Goal: Task Accomplishment & Management: Complete application form

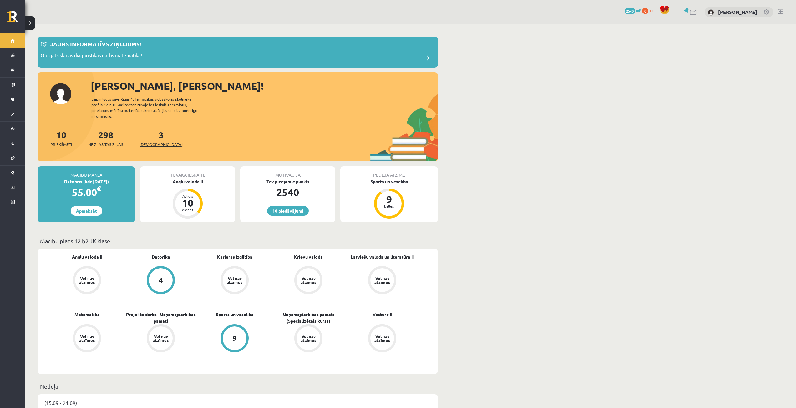
click at [150, 141] on span "[DEMOGRAPHIC_DATA]" at bounding box center [160, 144] width 43 height 6
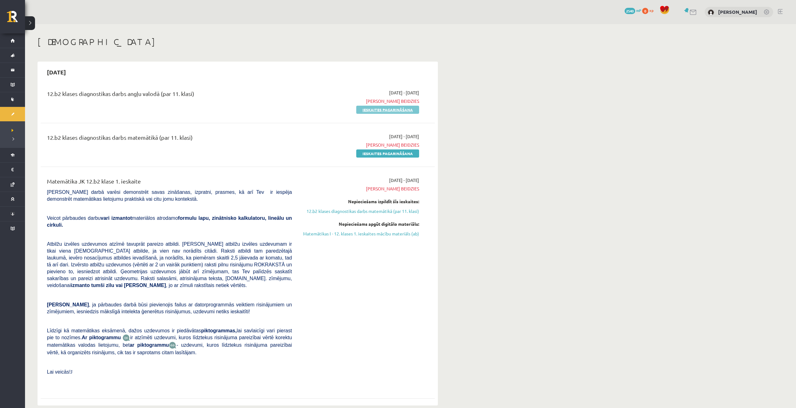
click at [410, 110] on link "Ieskaites pagarināšana" at bounding box center [387, 110] width 63 height 8
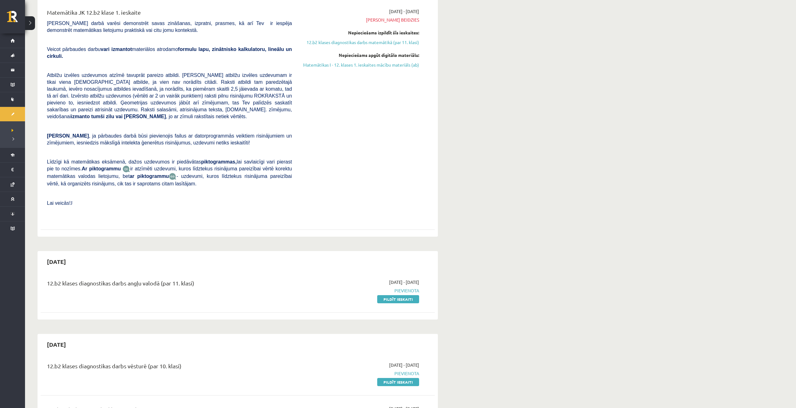
click at [377, 142] on div "2025-09-01 - 2025-09-15 Termiņš beidzies Nepieciešams izpildīt šīs ieskaites: 1…" at bounding box center [359, 113] width 127 height 211
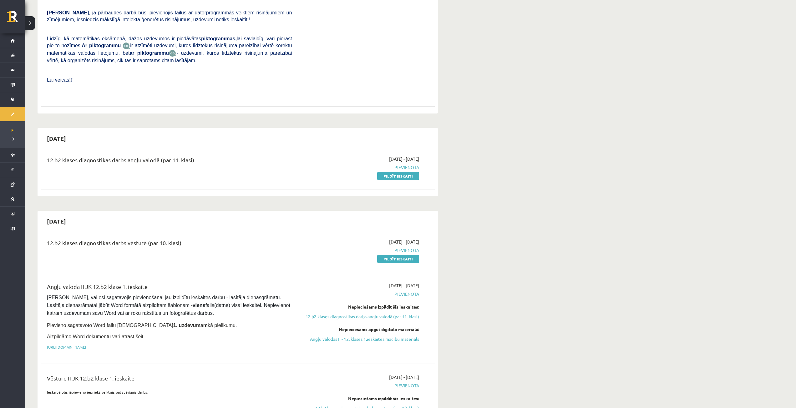
scroll to position [250, 0]
drag, startPoint x: 393, startPoint y: 161, endPoint x: 429, endPoint y: 31, distance: 135.2
click at [393, 170] on link "Pildīt ieskaiti" at bounding box center [398, 174] width 42 height 8
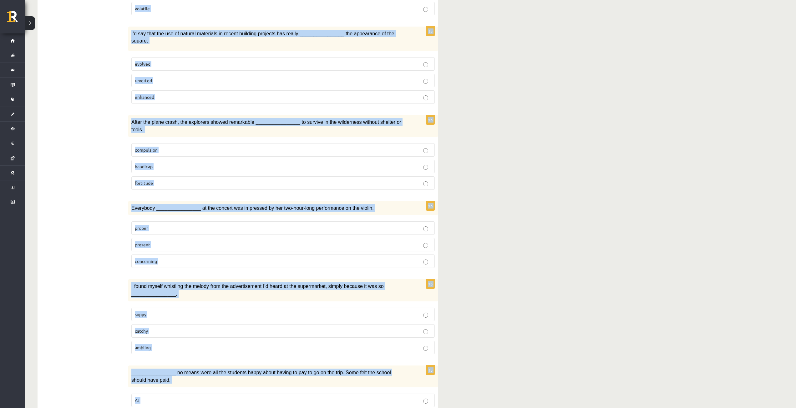
scroll to position [735, 0]
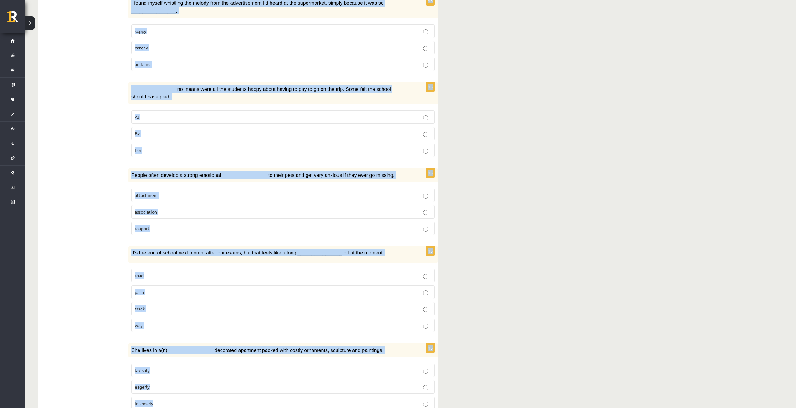
drag, startPoint x: 136, startPoint y: 118, endPoint x: 304, endPoint y: 386, distance: 316.4
copy form "Choose the correct answers. 1p The advertising campaign should help us ________…"
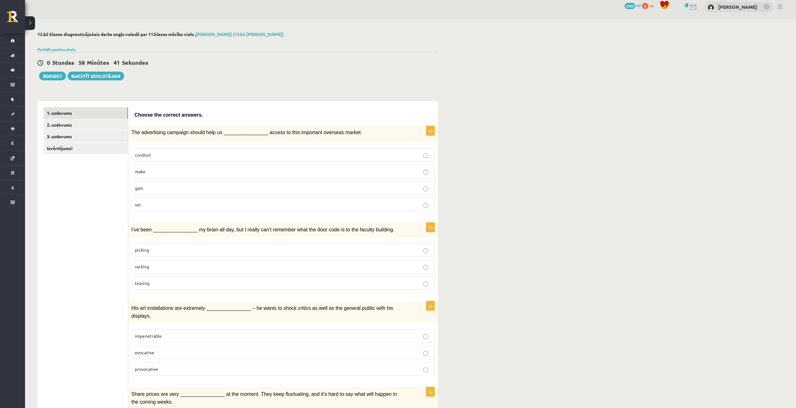
scroll to position [0, 0]
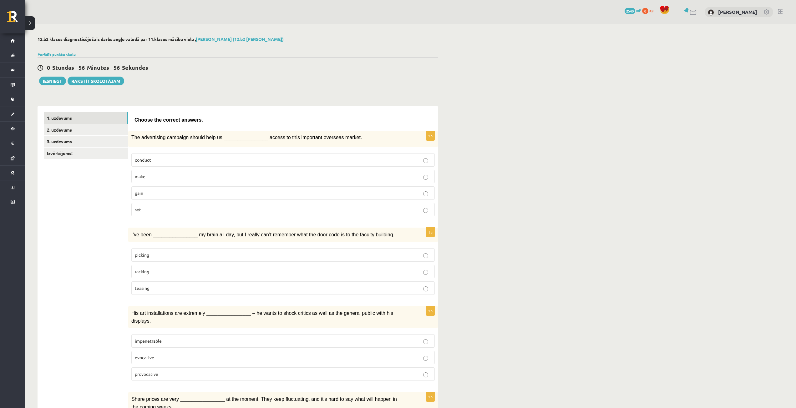
click at [193, 190] on p "gain" at bounding box center [283, 193] width 296 height 7
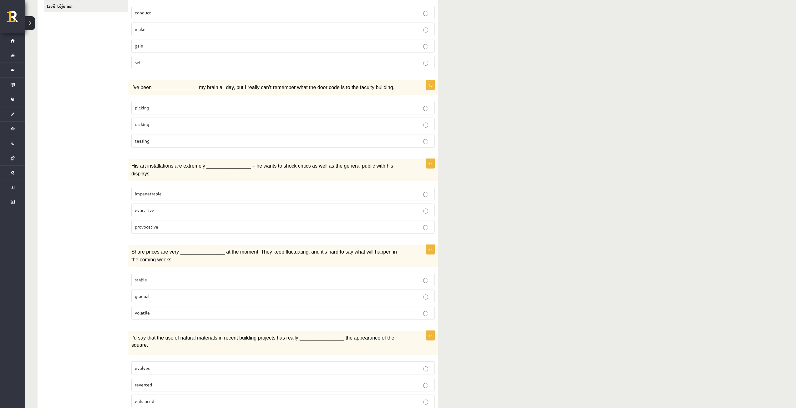
scroll to position [125, 0]
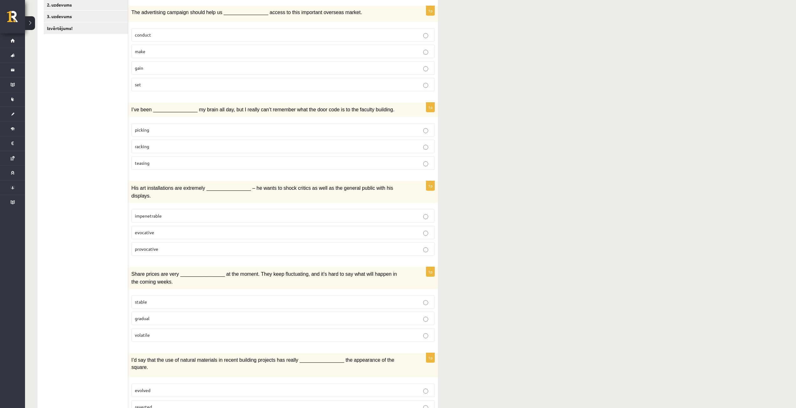
click at [179, 143] on p "racking" at bounding box center [283, 146] width 296 height 7
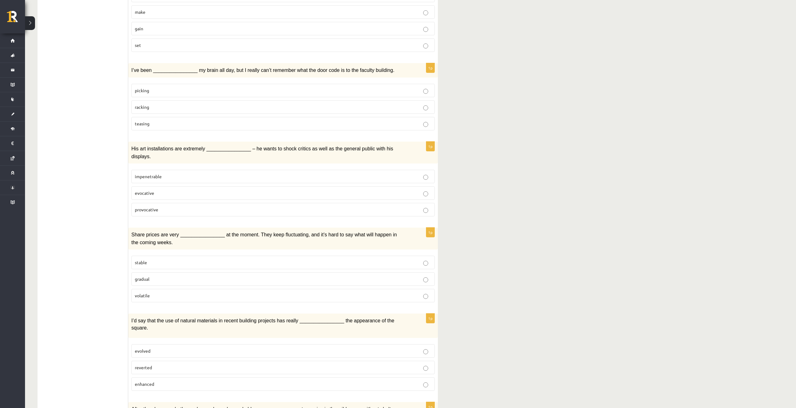
scroll to position [188, 0]
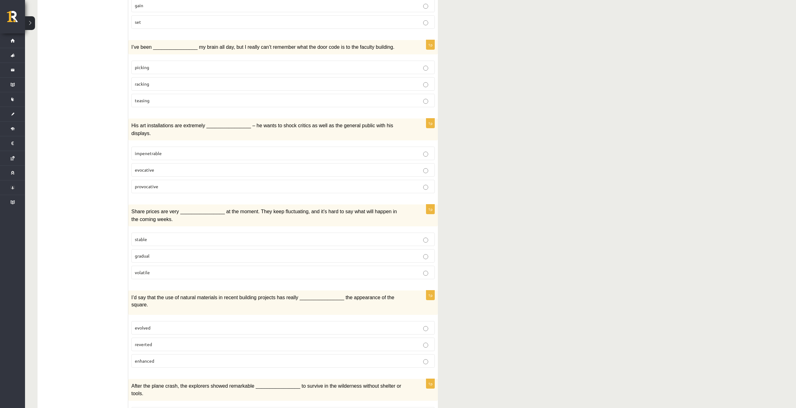
click at [161, 183] on p "provocative" at bounding box center [283, 186] width 296 height 7
click at [150, 269] on p "volatile" at bounding box center [283, 272] width 296 height 7
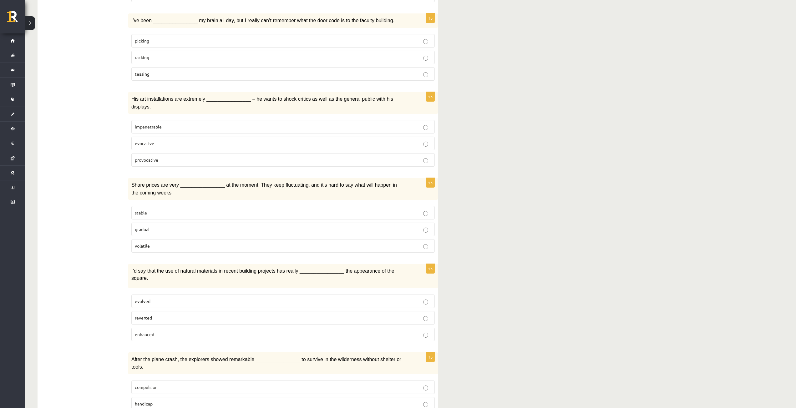
scroll to position [219, 0]
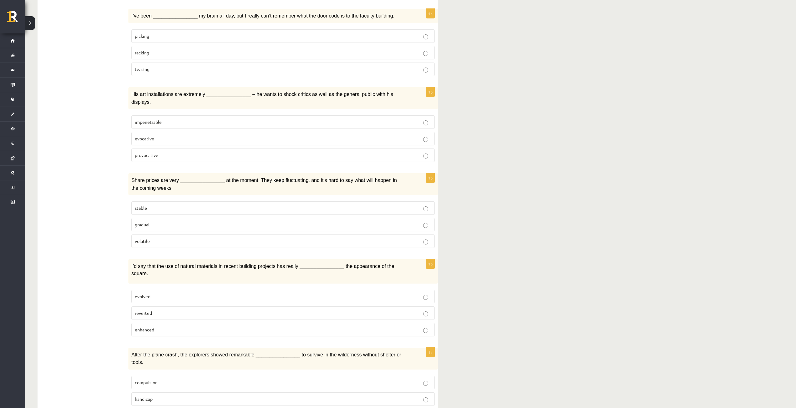
click at [160, 326] on p "enhanced" at bounding box center [283, 329] width 296 height 7
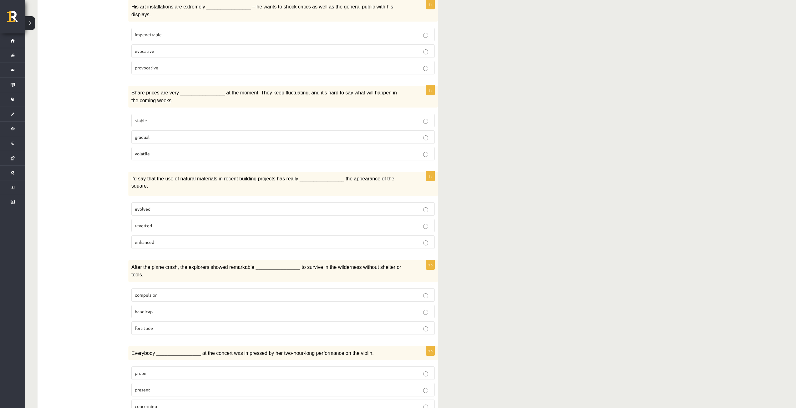
scroll to position [313, 0]
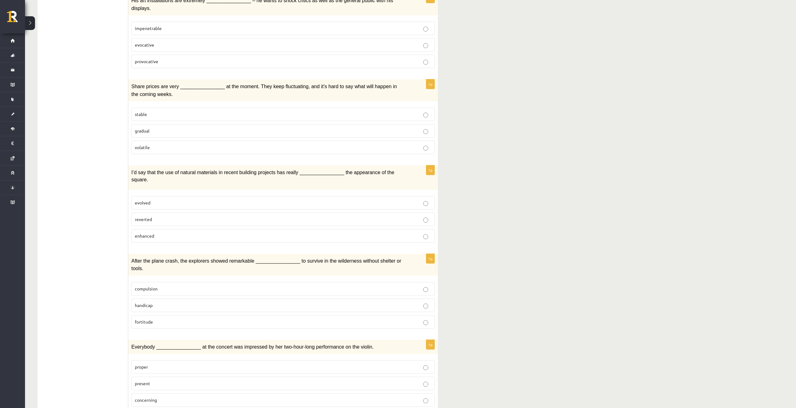
click at [162, 319] on p "fortitude" at bounding box center [283, 322] width 296 height 7
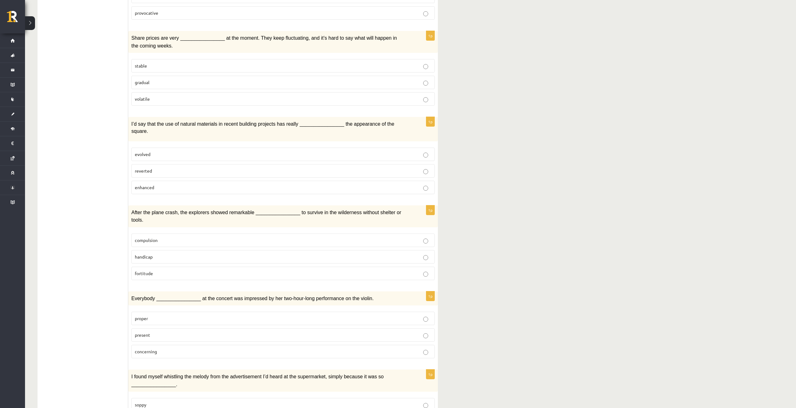
scroll to position [375, 0]
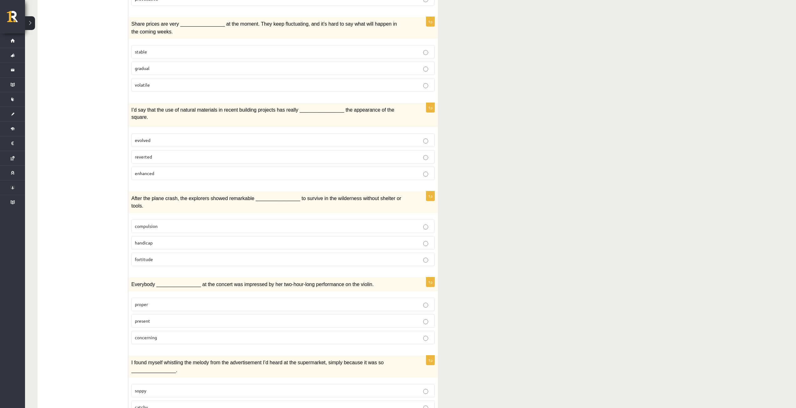
click at [145, 318] on span "present" at bounding box center [142, 321] width 15 height 6
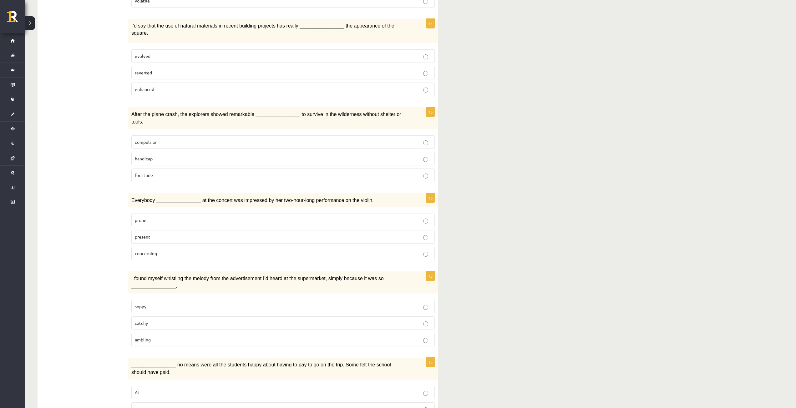
scroll to position [469, 0]
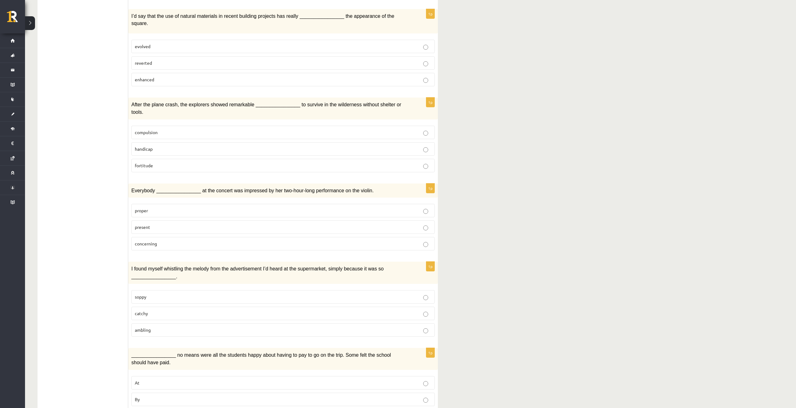
click at [163, 310] on p "catchy" at bounding box center [283, 313] width 296 height 7
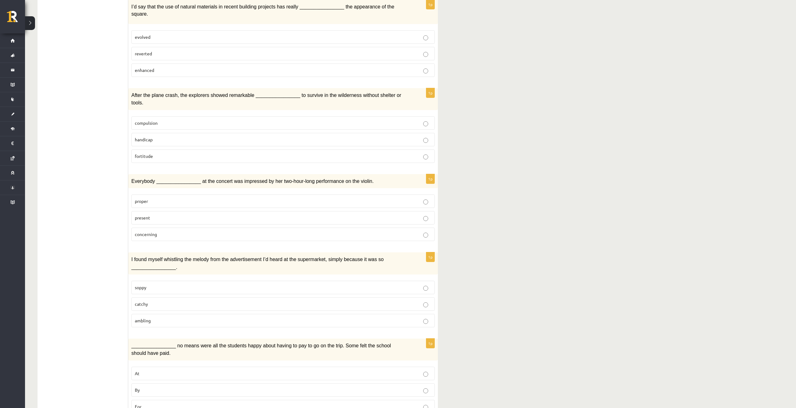
scroll to position [500, 0]
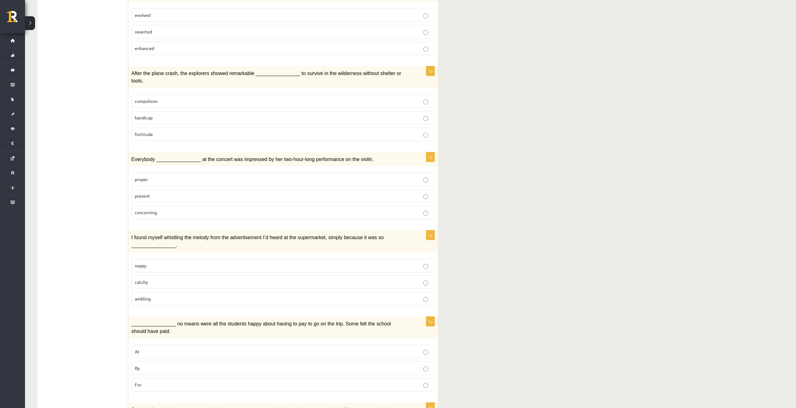
click at [161, 365] on p "By" at bounding box center [283, 368] width 296 height 7
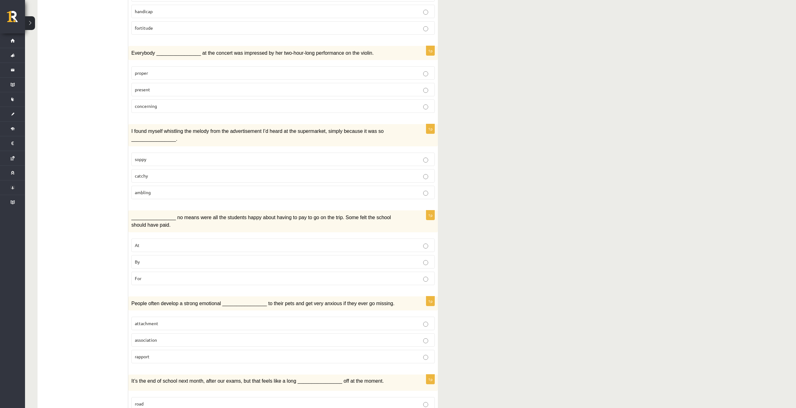
scroll to position [657, 0]
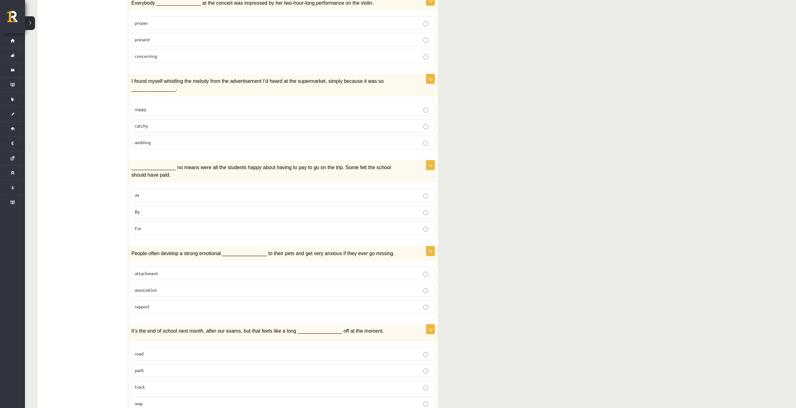
click at [156, 267] on label "attachment" at bounding box center [282, 273] width 303 height 13
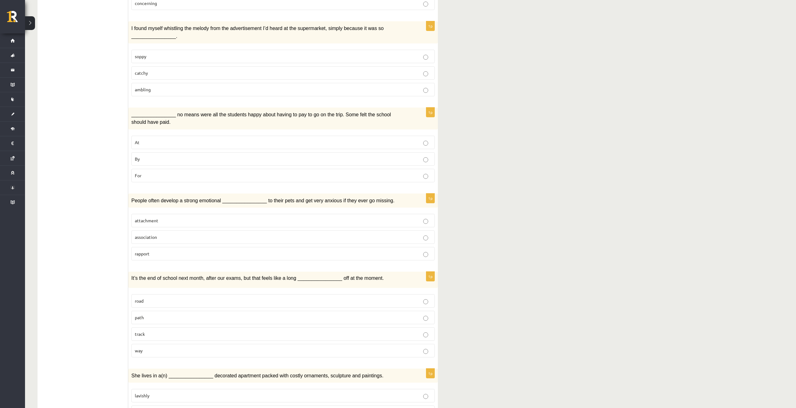
scroll to position [735, 0]
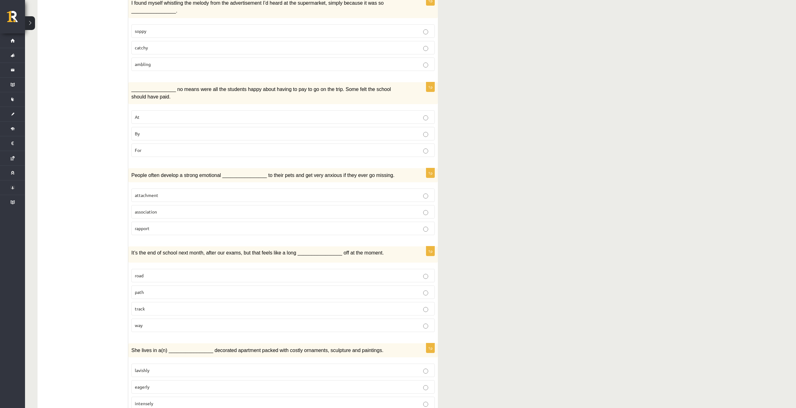
click at [205, 319] on label "way" at bounding box center [282, 325] width 303 height 13
click at [150, 367] on p "lavishly" at bounding box center [283, 370] width 296 height 7
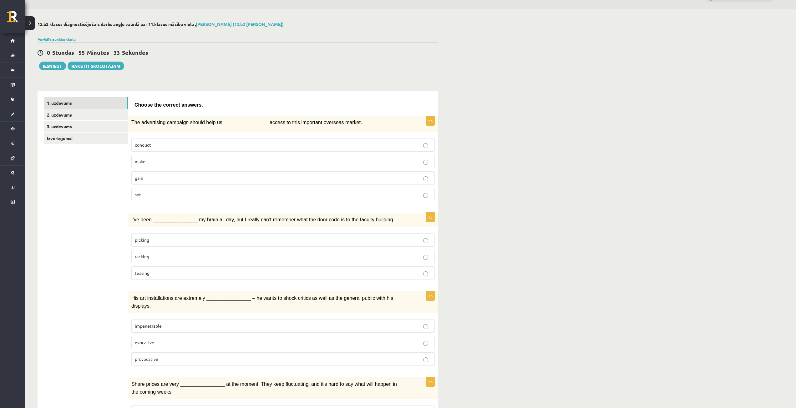
scroll to position [0, 0]
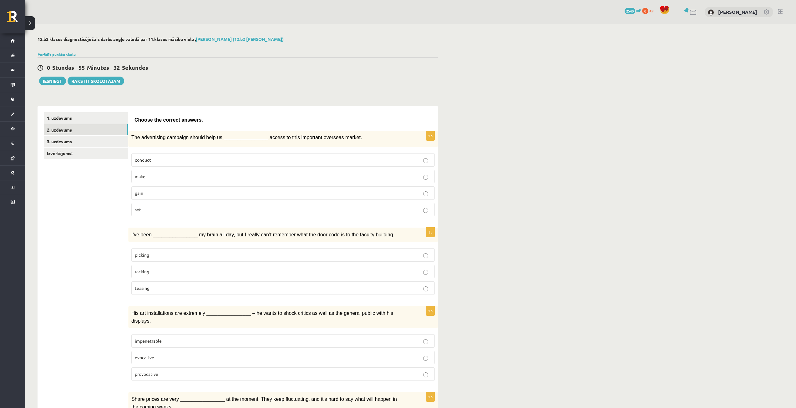
click at [103, 127] on link "2. uzdevums" at bounding box center [86, 130] width 84 height 12
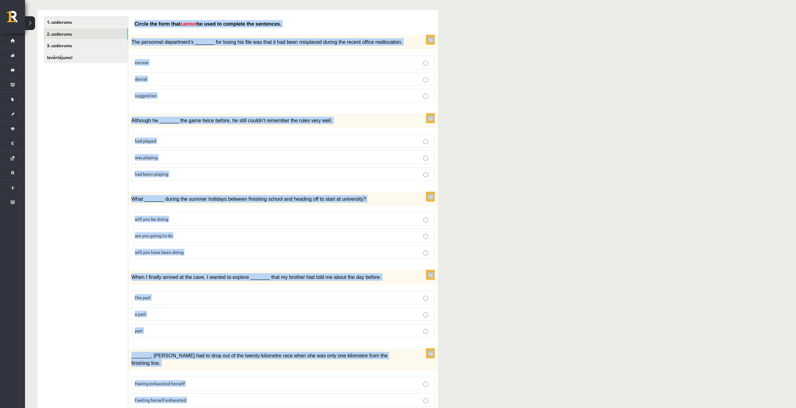
scroll to position [516, 0]
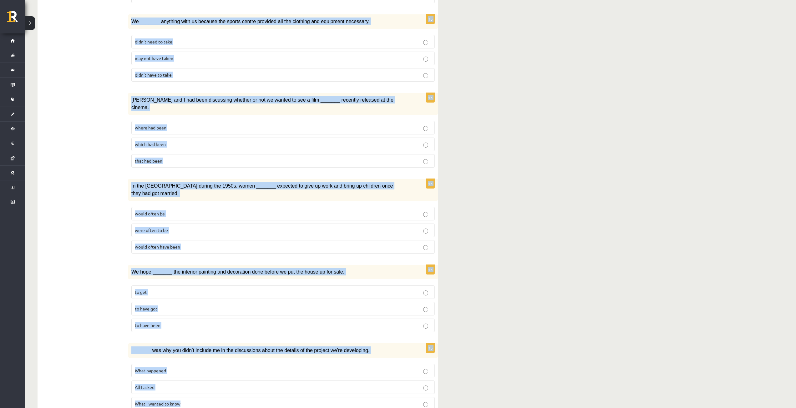
drag, startPoint x: 132, startPoint y: 121, endPoint x: 241, endPoint y: 381, distance: 282.3
click at [241, 381] on div "Circle the form that cannot be used to complete the sentences. 1p The personnel…" at bounding box center [283, 6] width 310 height 832
copy form "Circle the form that cannot be used to complete the sentences. 1p The personnel…"
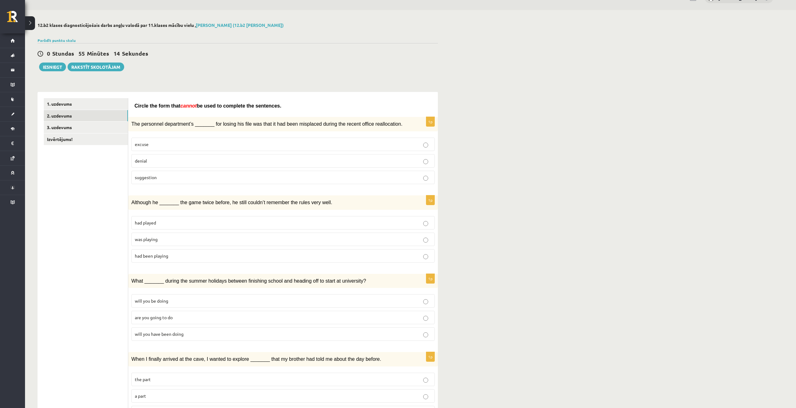
scroll to position [0, 0]
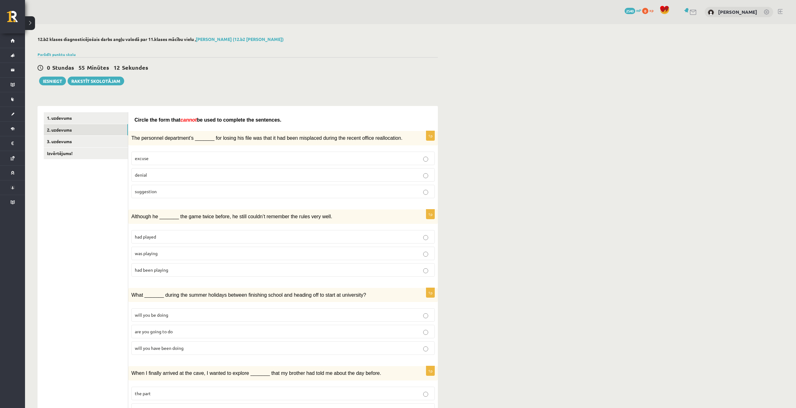
click at [165, 176] on p "denial" at bounding box center [283, 175] width 296 height 7
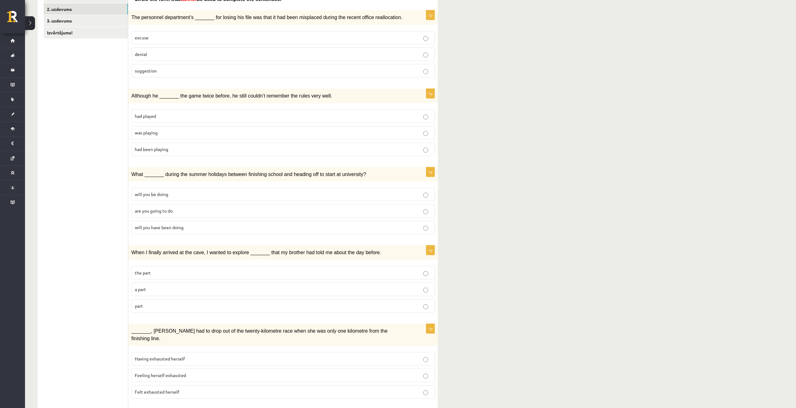
scroll to position [125, 0]
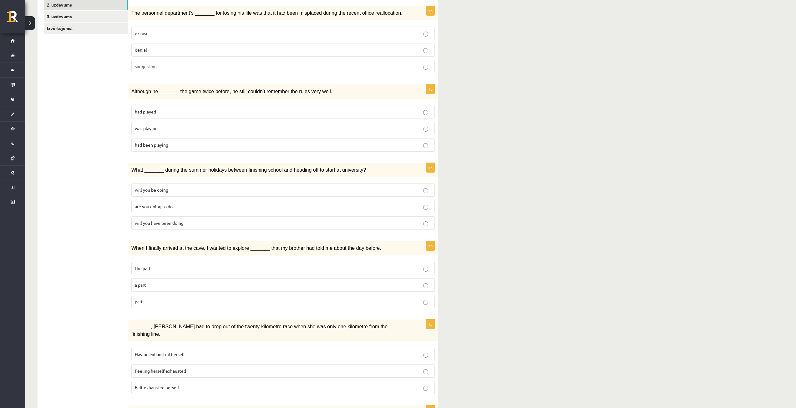
click at [156, 127] on span "was playing" at bounding box center [146, 128] width 23 height 6
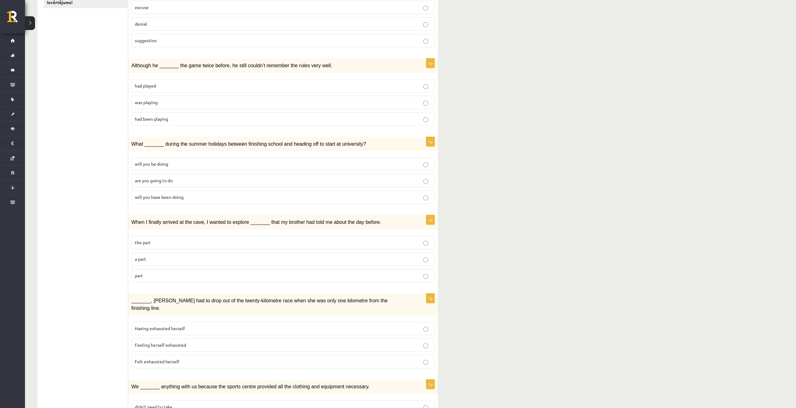
scroll to position [156, 0]
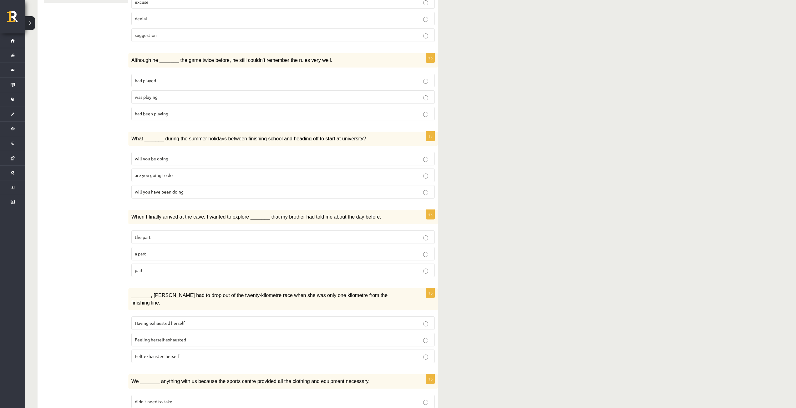
click at [156, 192] on span "will you have been doing" at bounding box center [159, 192] width 49 height 6
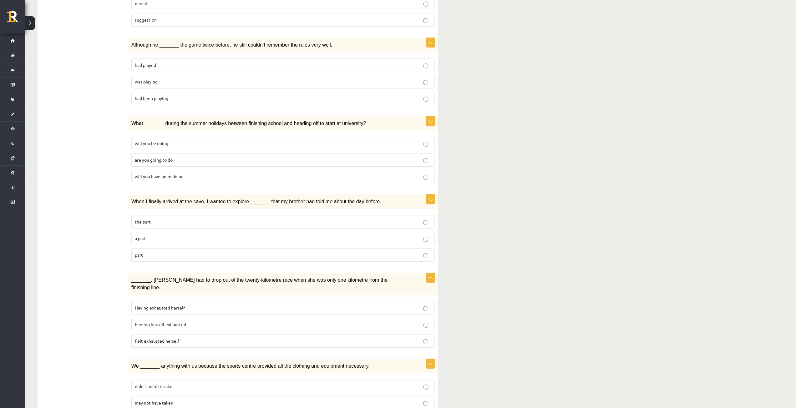
scroll to position [250, 0]
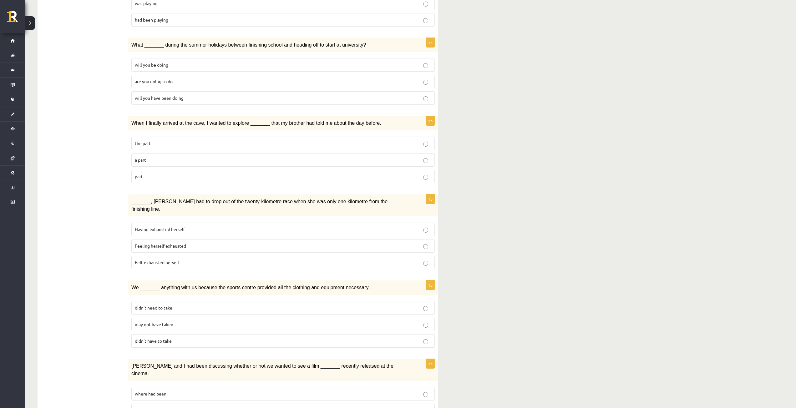
click at [159, 175] on p "part" at bounding box center [283, 176] width 296 height 7
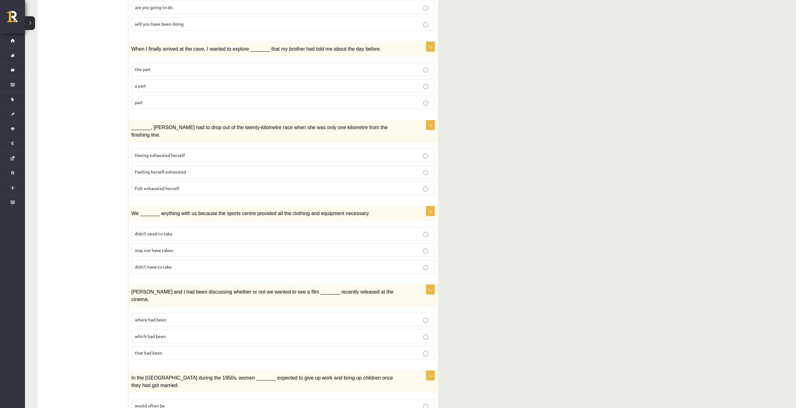
scroll to position [344, 0]
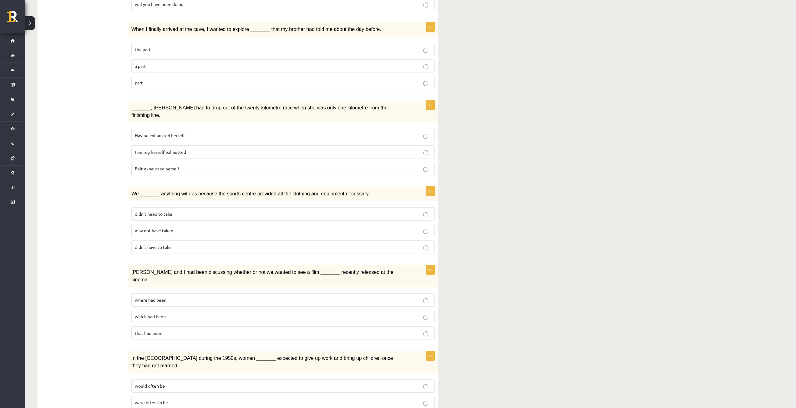
click at [149, 166] on span "Felt exhausted herself" at bounding box center [157, 169] width 44 height 6
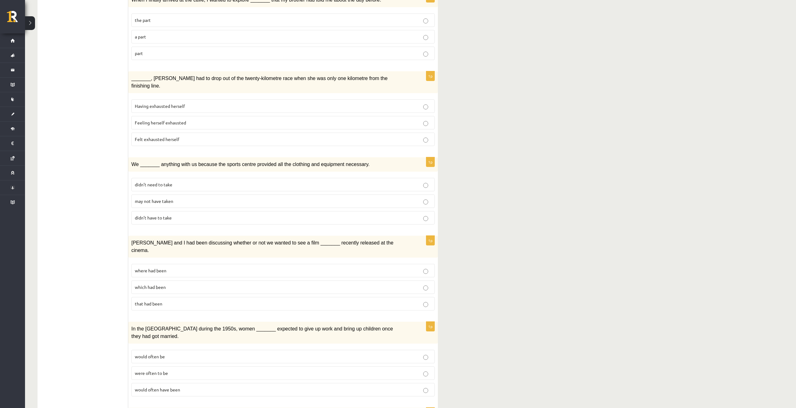
scroll to position [469, 0]
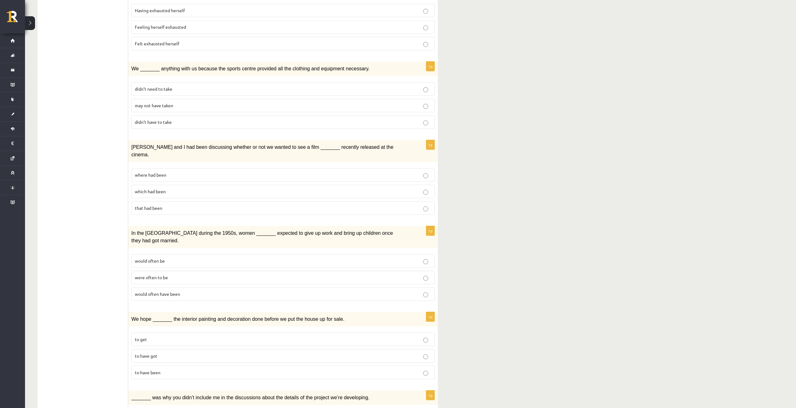
click at [265, 102] on p "may not have taken" at bounding box center [283, 105] width 296 height 7
click at [157, 168] on label "where had been" at bounding box center [282, 174] width 303 height 13
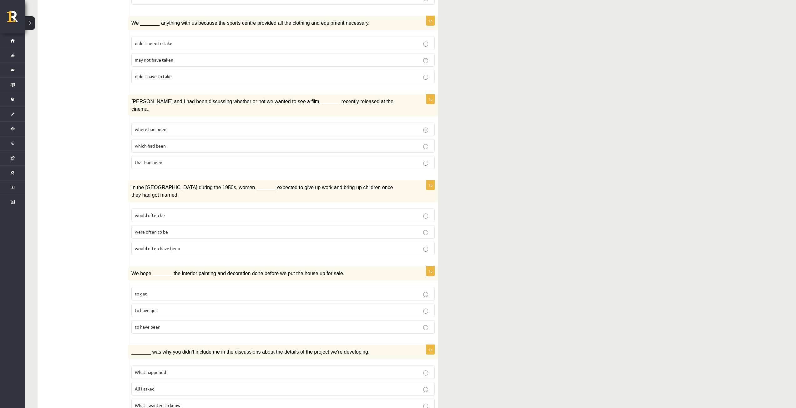
scroll to position [516, 0]
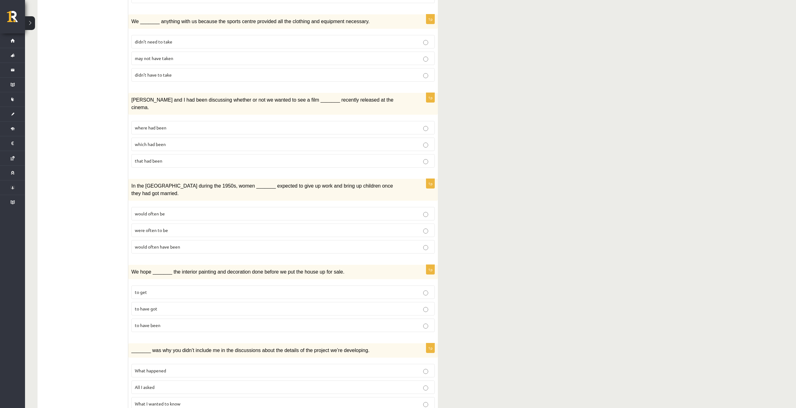
click at [151, 244] on span "would often have been" at bounding box center [157, 247] width 45 height 6
click at [186, 305] on p "to have got" at bounding box center [283, 308] width 296 height 7
click at [169, 322] on p "to have been" at bounding box center [283, 325] width 296 height 7
click at [173, 364] on label "What happened" at bounding box center [282, 370] width 303 height 13
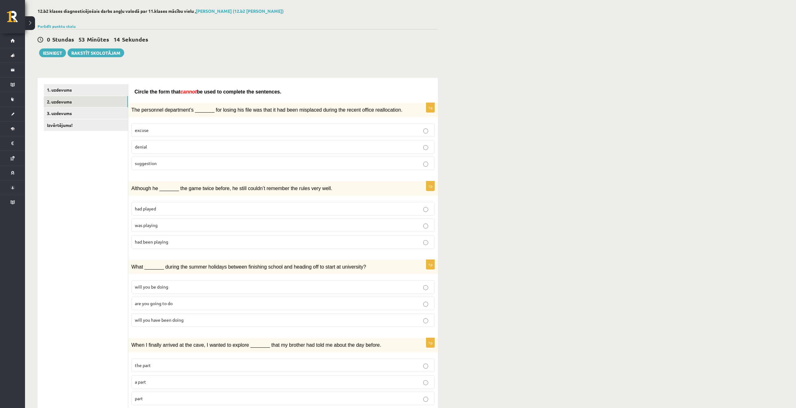
scroll to position [0, 0]
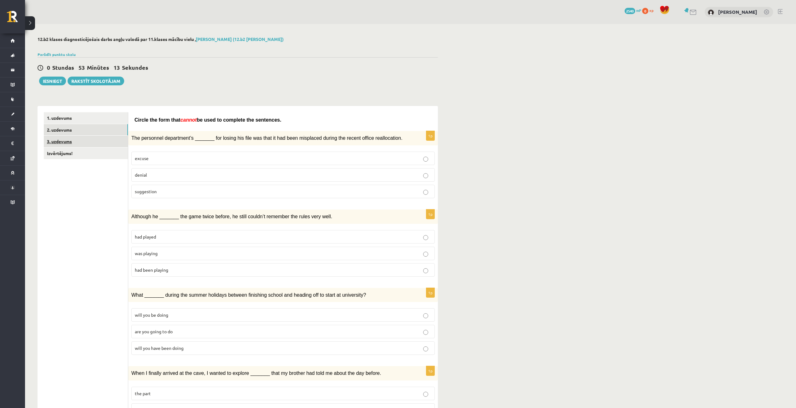
click at [97, 136] on link "3. uzdevums" at bounding box center [86, 142] width 84 height 12
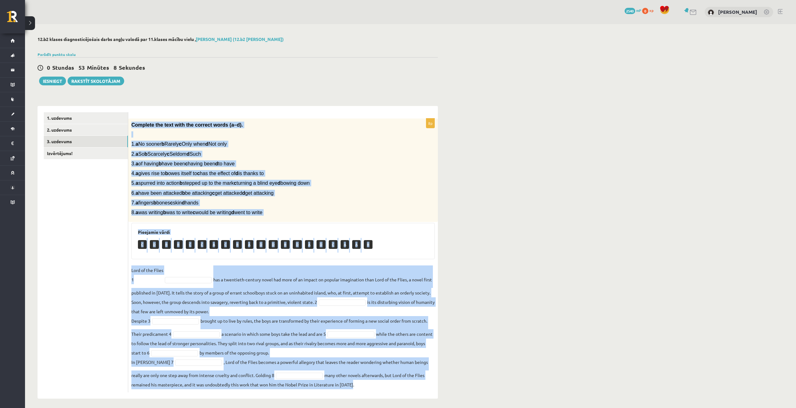
drag, startPoint x: 129, startPoint y: 123, endPoint x: 361, endPoint y: 385, distance: 350.0
click at [361, 385] on div "8p Complete the text with the correct words (a–d). 1. a No sooner b Rarely c On…" at bounding box center [283, 255] width 310 height 274
copy div "Complete the text with the correct words (a–d). 1. a No sooner b Rarely c Only …"
click at [511, 223] on div "**********" at bounding box center [410, 217] width 771 height 387
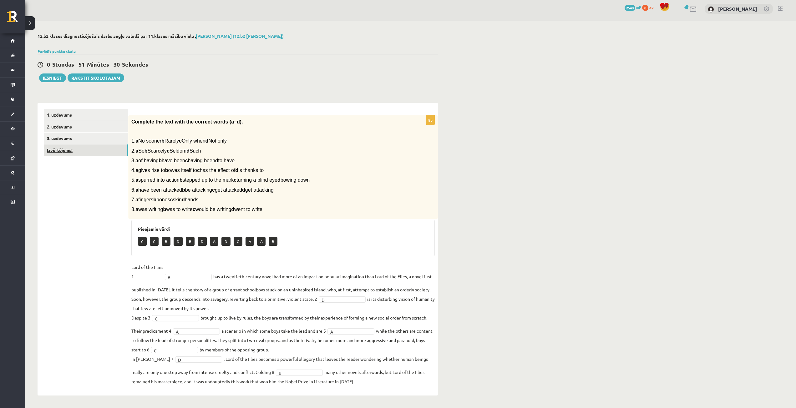
click at [92, 150] on link "Izvērtējums!" at bounding box center [86, 150] width 84 height 12
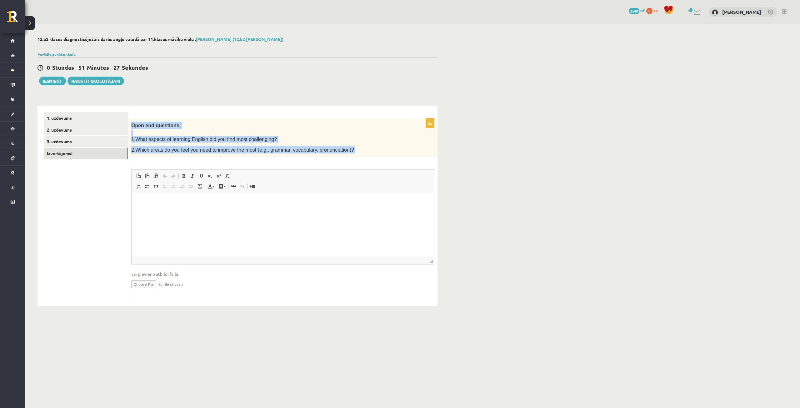
drag, startPoint x: 131, startPoint y: 126, endPoint x: 365, endPoint y: 160, distance: 236.9
click at [366, 160] on div "0p Open end questions. 1.What aspects of learning English did you find most cha…" at bounding box center [283, 208] width 310 height 181
copy div "Open end questions. 1.What aspects of learning English did you find most challe…"
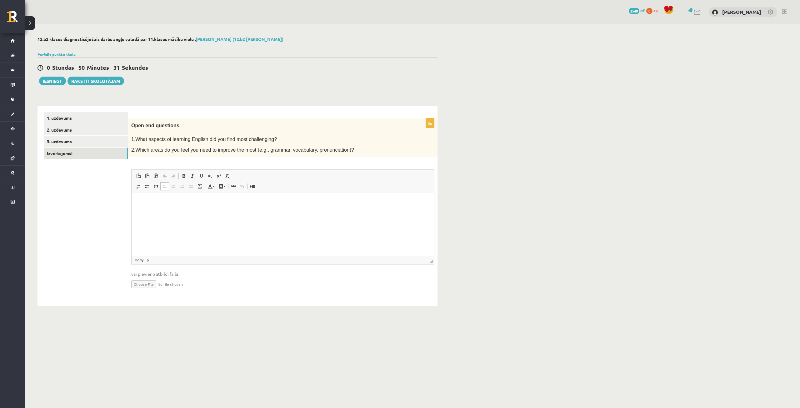
click at [165, 197] on html at bounding box center [283, 202] width 303 height 19
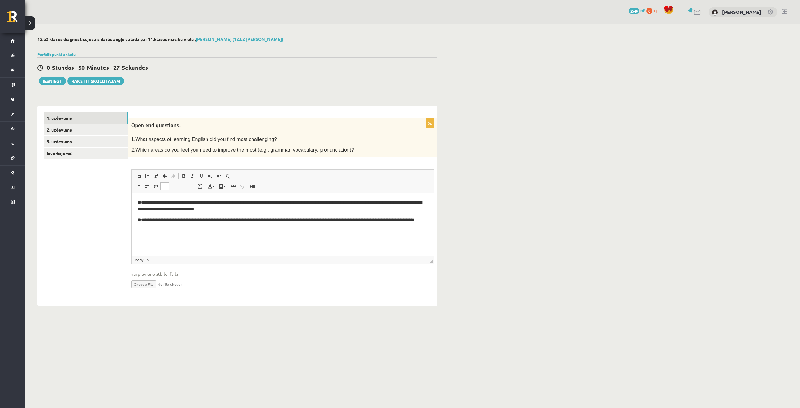
click at [70, 114] on link "1. uzdevums" at bounding box center [86, 118] width 84 height 12
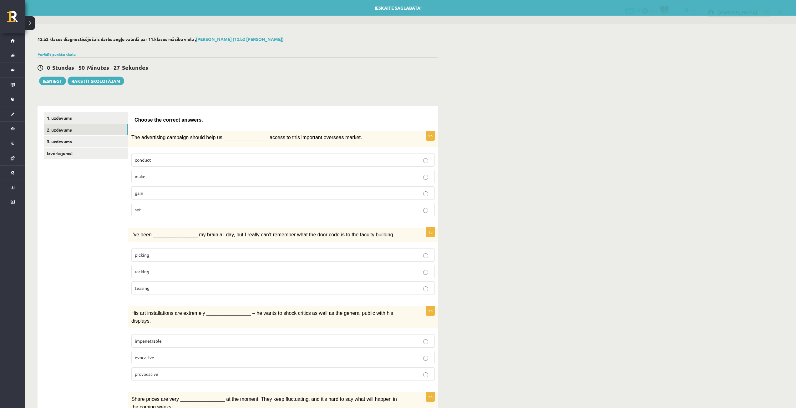
click at [72, 128] on link "2. uzdevums" at bounding box center [86, 130] width 84 height 12
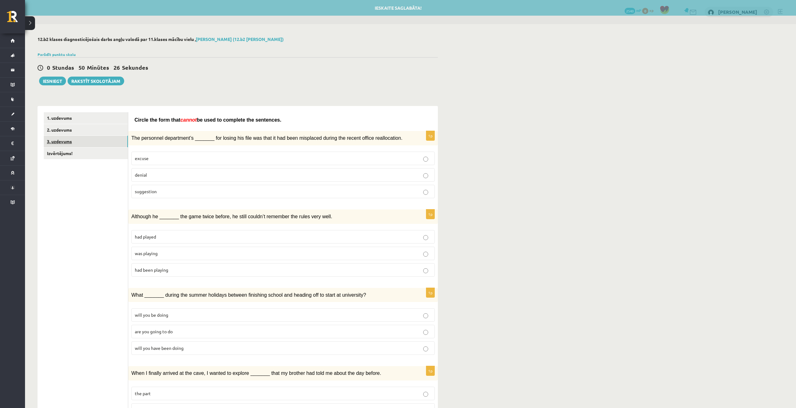
click at [66, 141] on link "3. uzdevums" at bounding box center [86, 142] width 84 height 12
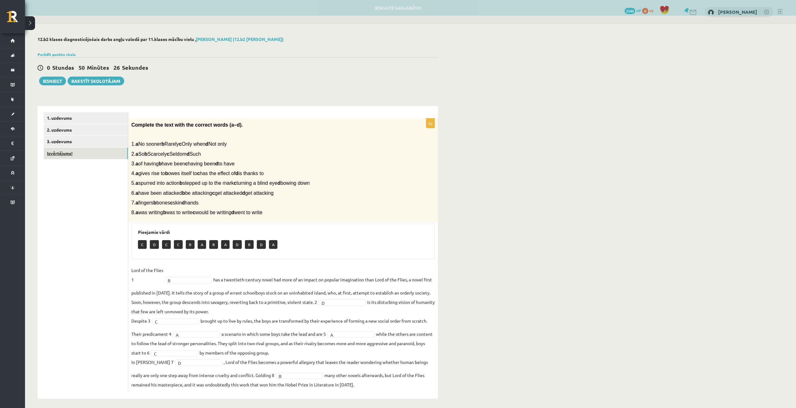
click at [64, 153] on link "Izvērtējums!" at bounding box center [86, 154] width 84 height 12
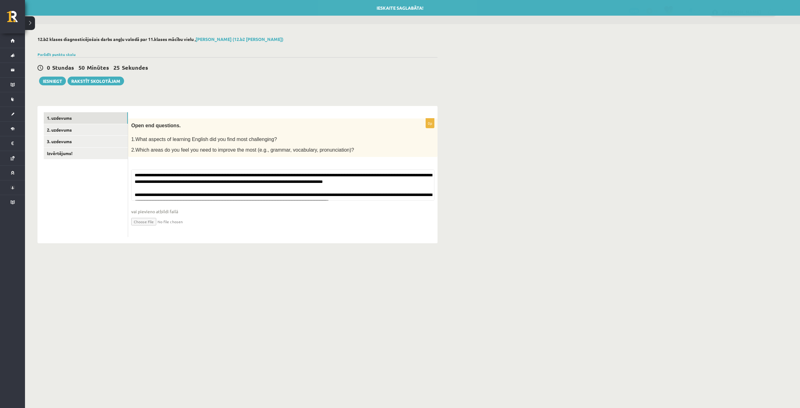
click at [70, 114] on link "1. uzdevums" at bounding box center [86, 118] width 84 height 12
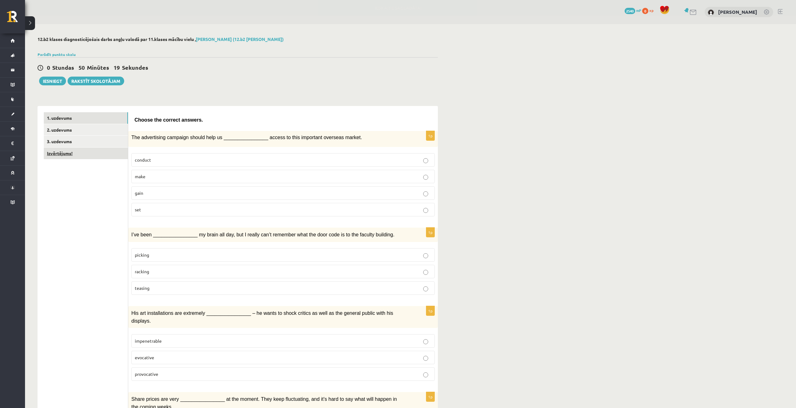
click at [72, 150] on link "Izvērtējums!" at bounding box center [86, 154] width 84 height 12
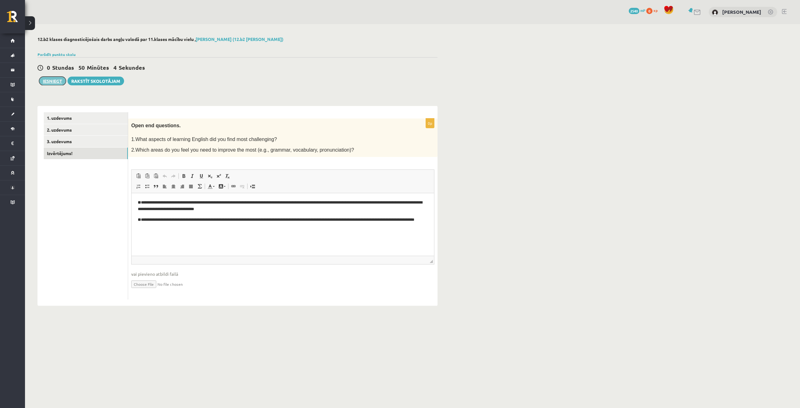
click at [52, 79] on button "Iesniegt" at bounding box center [52, 81] width 27 height 9
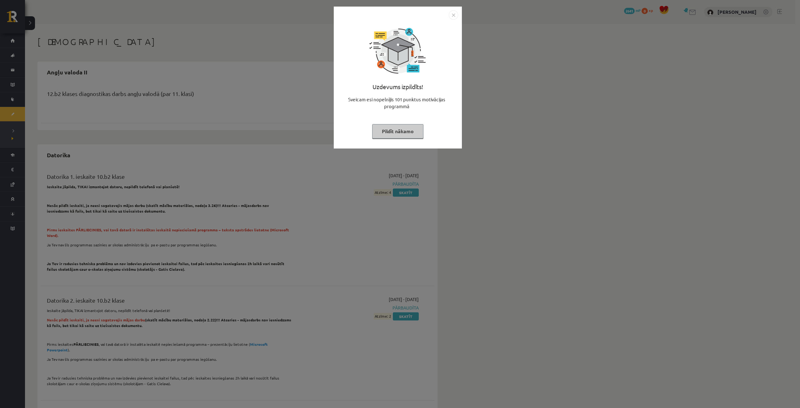
click at [454, 15] on img "Close" at bounding box center [453, 14] width 9 height 9
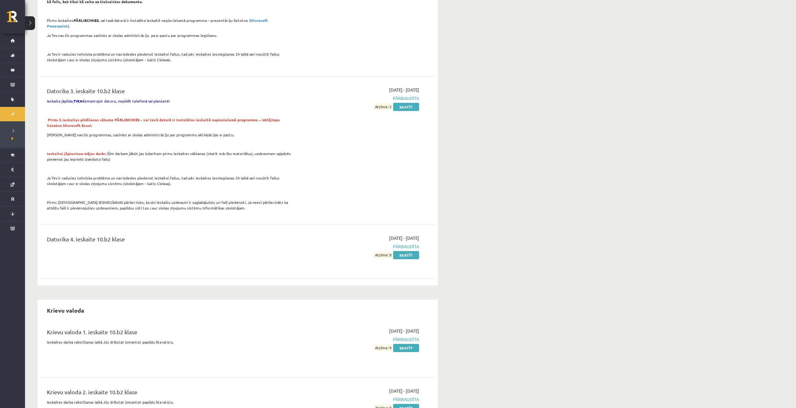
scroll to position [281, 0]
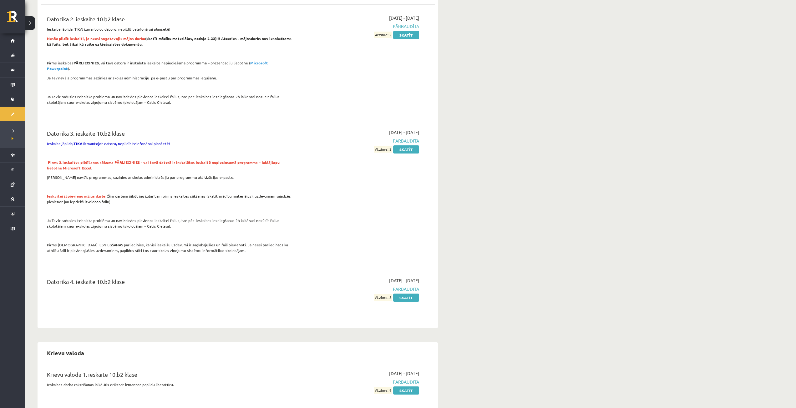
drag, startPoint x: 128, startPoint y: 115, endPoint x: 280, endPoint y: 143, distance: 153.6
click at [280, 143] on div "Datorika 3. ieskaite 10.b2 klase Ieskaite jāpilda, TIKAI izmantojot datoru, nep…" at bounding box center [169, 193] width 254 height 128
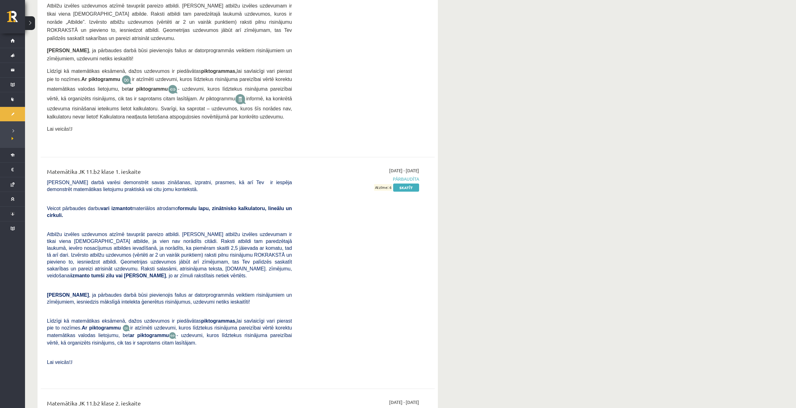
scroll to position [2282, 0]
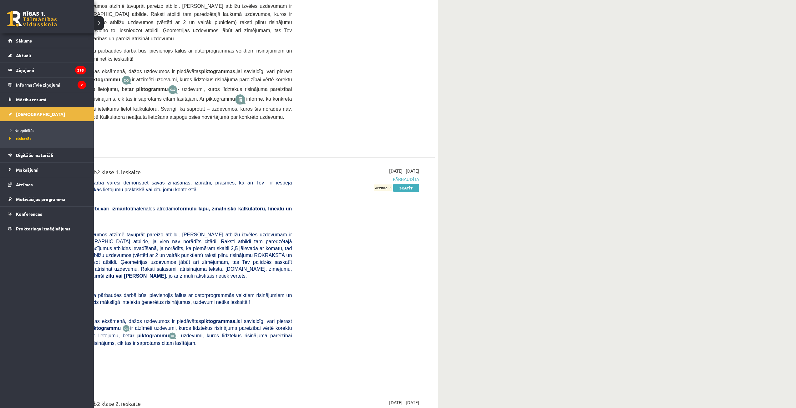
click at [18, 14] on link at bounding box center [32, 19] width 50 height 16
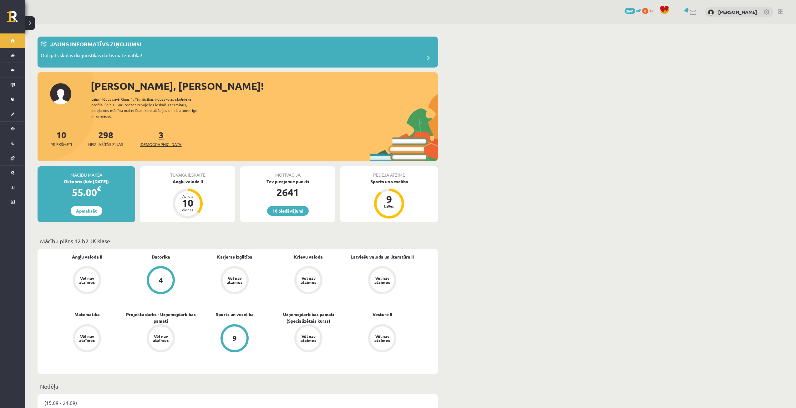
click at [153, 141] on span "[DEMOGRAPHIC_DATA]" at bounding box center [160, 144] width 43 height 6
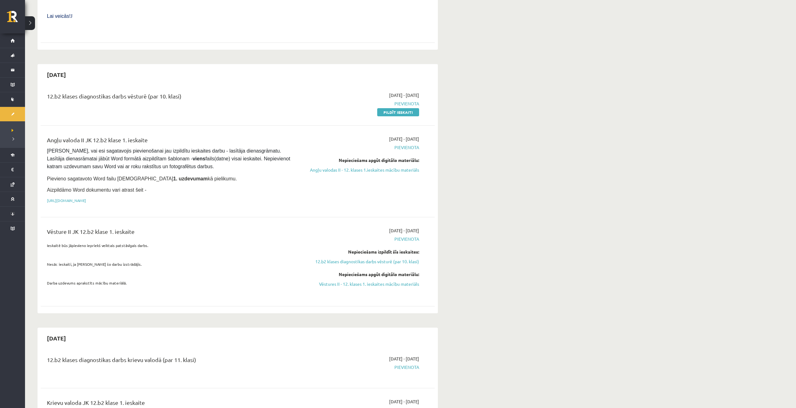
scroll to position [313, 0]
click at [395, 108] on link "Pildīt ieskaiti" at bounding box center [398, 112] width 42 height 8
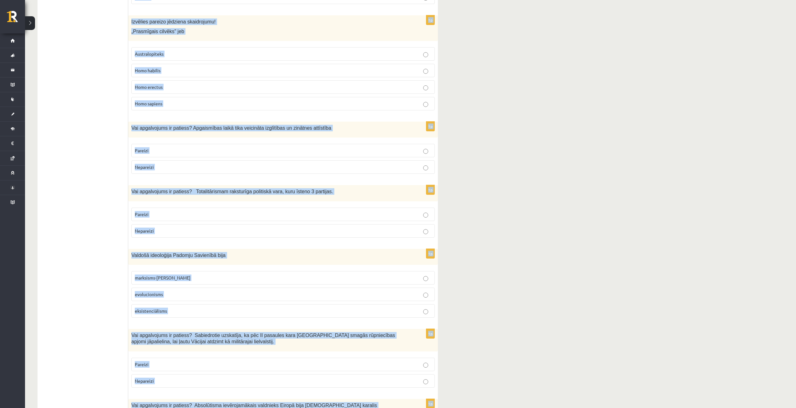
scroll to position [1936, 0]
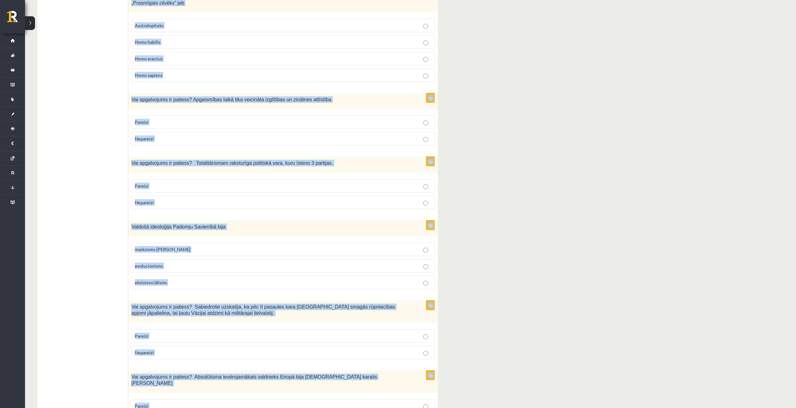
drag, startPoint x: 132, startPoint y: 124, endPoint x: 258, endPoint y: 389, distance: 293.3
copy form "Lor ipsumdolors am consect? Adipiscin elits doeiusmodt incididun utlab etdolor …"
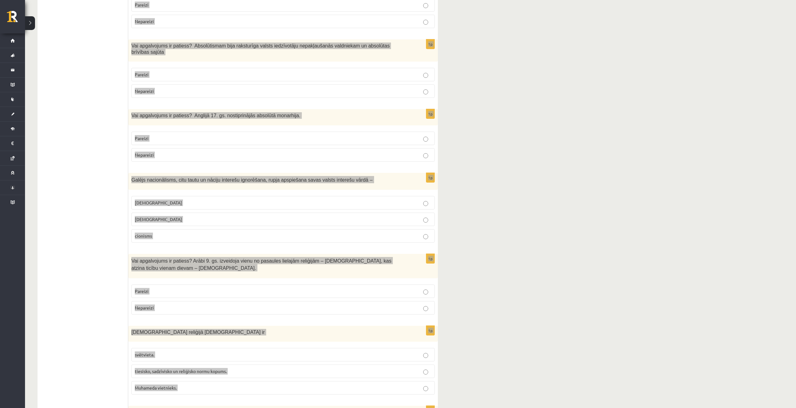
scroll to position [0, 0]
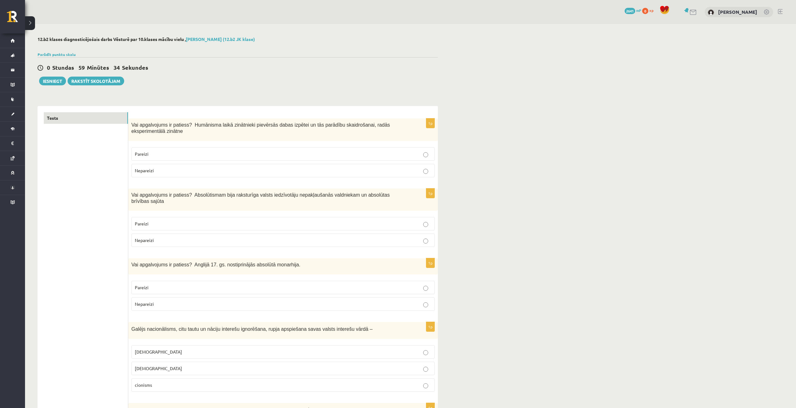
click at [200, 151] on p "Pareizi" at bounding box center [283, 154] width 296 height 7
click at [159, 237] on p "Nepareizi" at bounding box center [283, 240] width 296 height 7
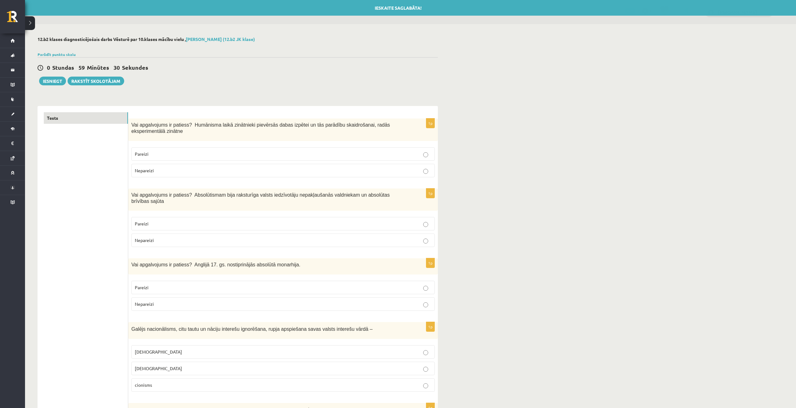
click at [147, 301] on span "Nepareizi" at bounding box center [144, 304] width 19 height 6
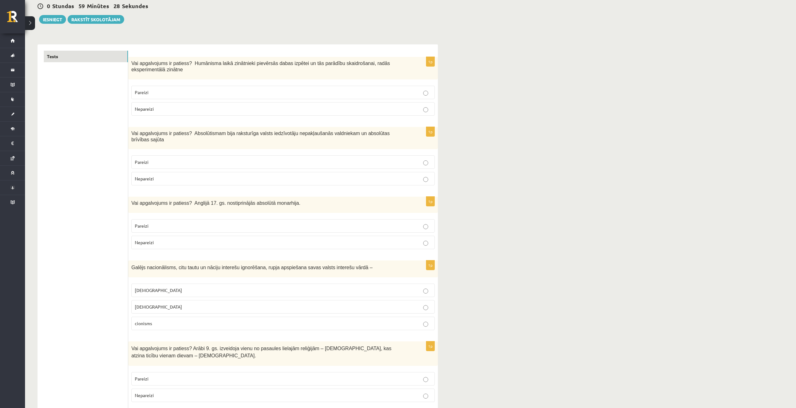
scroll to position [125, 0]
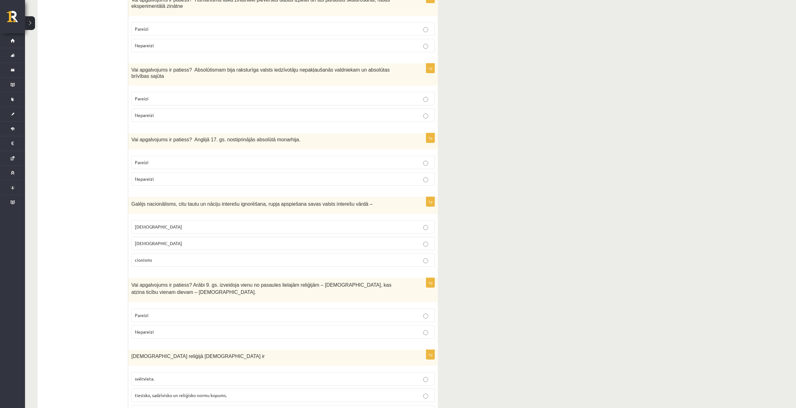
click at [161, 224] on p "šovinisms" at bounding box center [283, 227] width 296 height 7
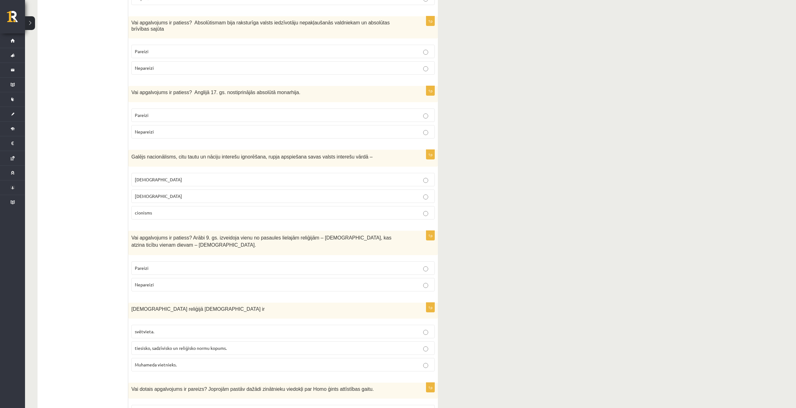
scroll to position [188, 0]
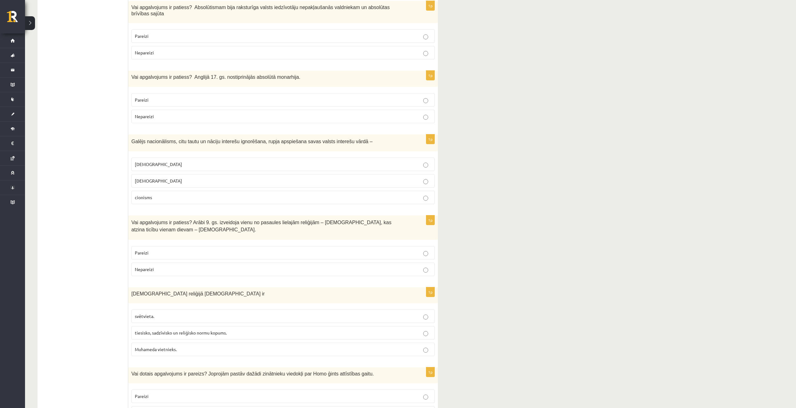
click at [163, 266] on p "Nepareizi" at bounding box center [283, 269] width 296 height 7
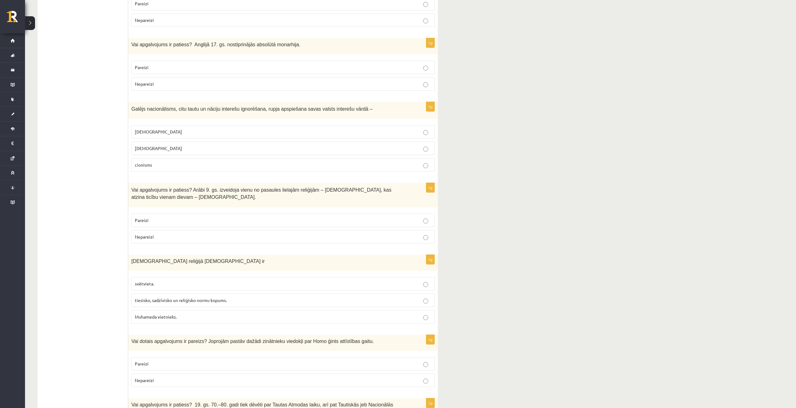
scroll to position [250, 0]
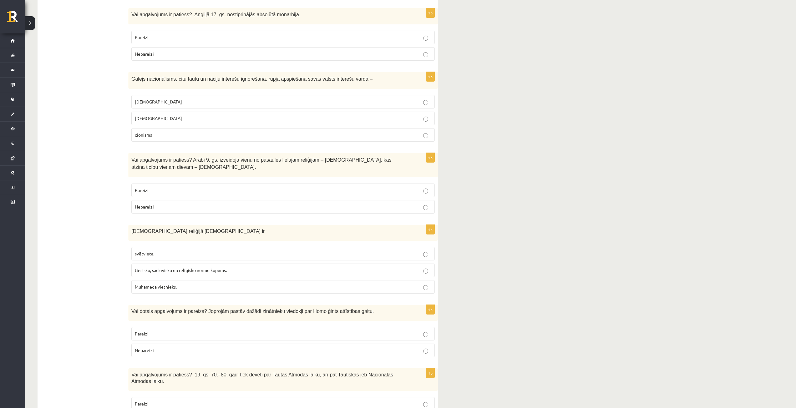
click at [160, 267] on span "tiesisko, sadzīvisko un reliģisko normu kopums." at bounding box center [181, 270] width 92 height 6
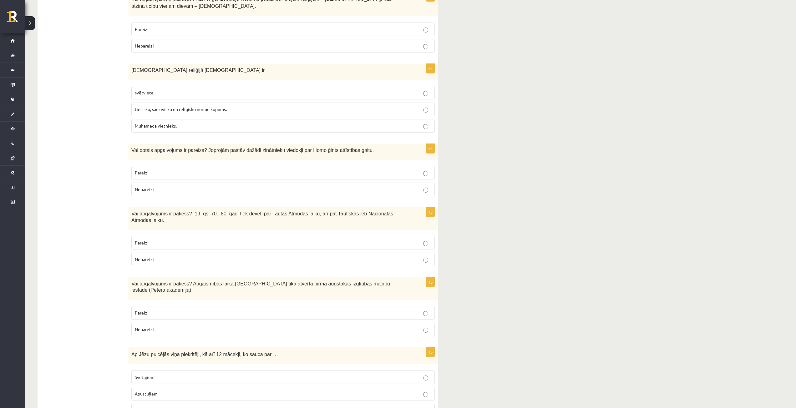
scroll to position [406, 0]
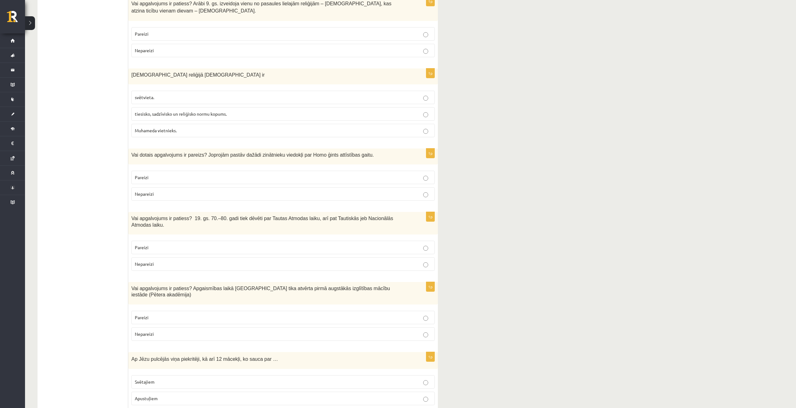
click at [203, 174] on p "Pareizi" at bounding box center [283, 177] width 296 height 7
click at [166, 244] on p "Pareizi" at bounding box center [283, 247] width 296 height 7
click at [146, 315] on span "Pareizi" at bounding box center [142, 318] width 14 height 6
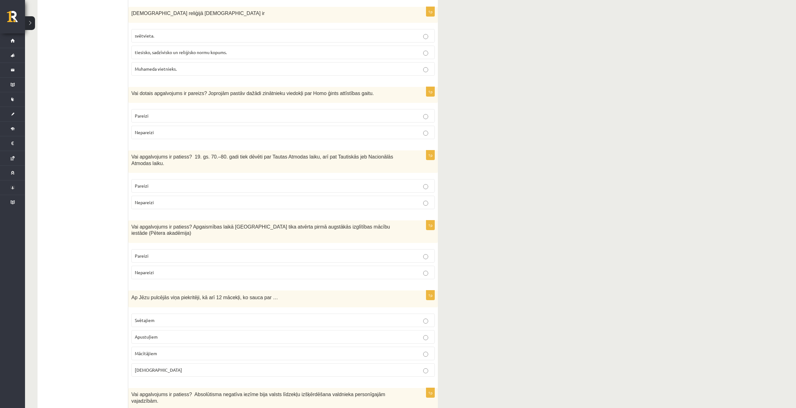
scroll to position [469, 0]
click at [146, 333] on p "Apustuļiem" at bounding box center [283, 336] width 296 height 7
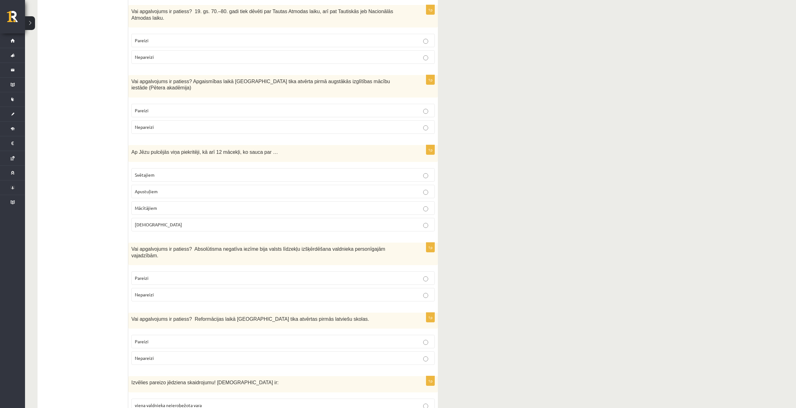
scroll to position [625, 0]
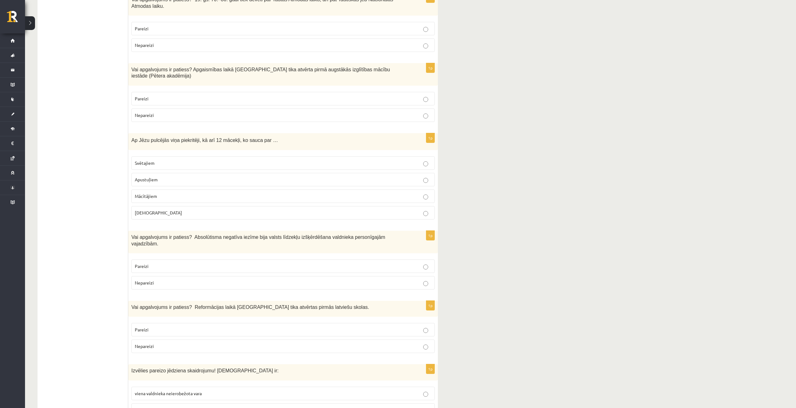
drag, startPoint x: 164, startPoint y: 240, endPoint x: 165, endPoint y: 244, distance: 3.8
click at [164, 263] on p "Pareizi" at bounding box center [283, 266] width 296 height 7
click at [159, 326] on p "Pareizi" at bounding box center [283, 329] width 296 height 7
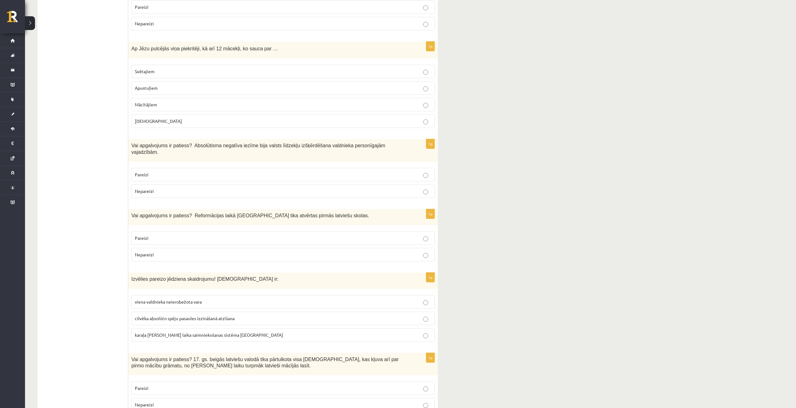
scroll to position [719, 0]
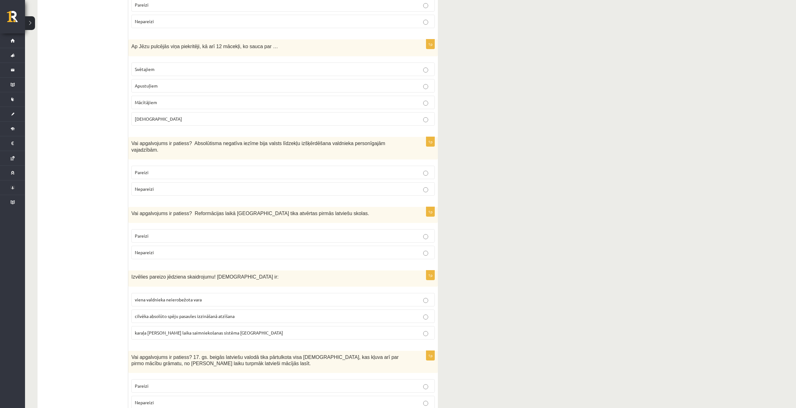
click at [162, 297] on span "viena valdnieka neierobežota vara" at bounding box center [168, 300] width 67 height 6
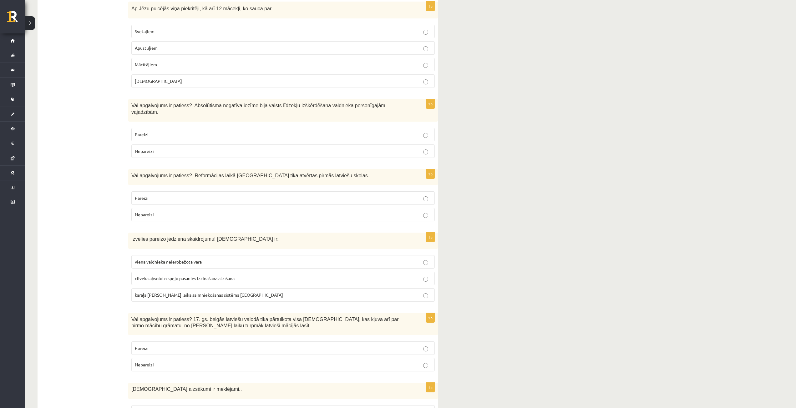
scroll to position [813, 0]
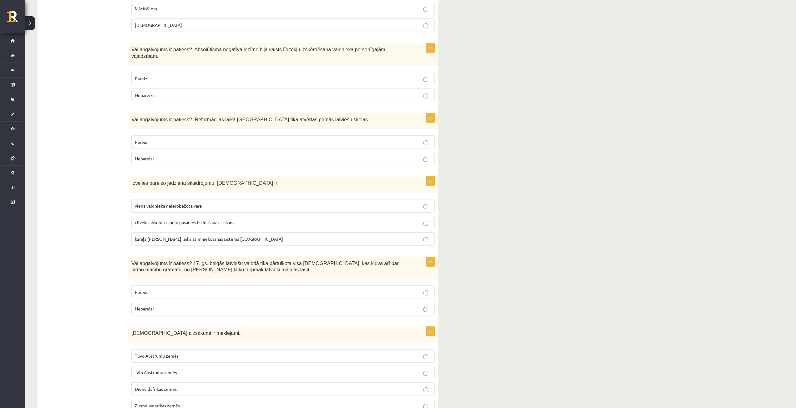
click at [193, 289] on p "Pareizi" at bounding box center [283, 292] width 296 height 7
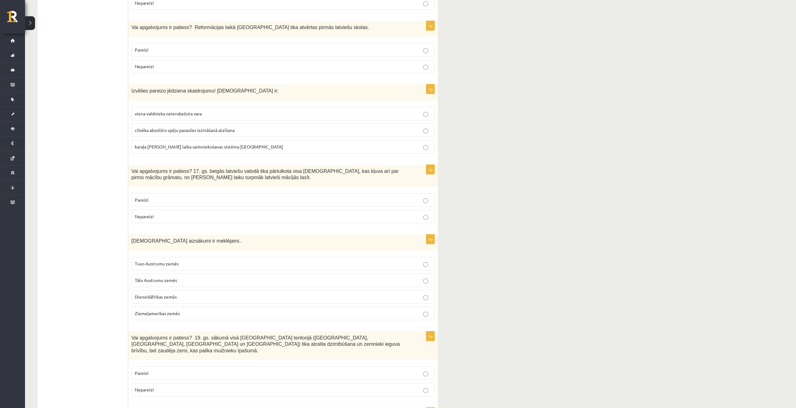
scroll to position [907, 0]
click at [171, 259] on span "Tuvo Austrumu zemēs" at bounding box center [157, 262] width 44 height 6
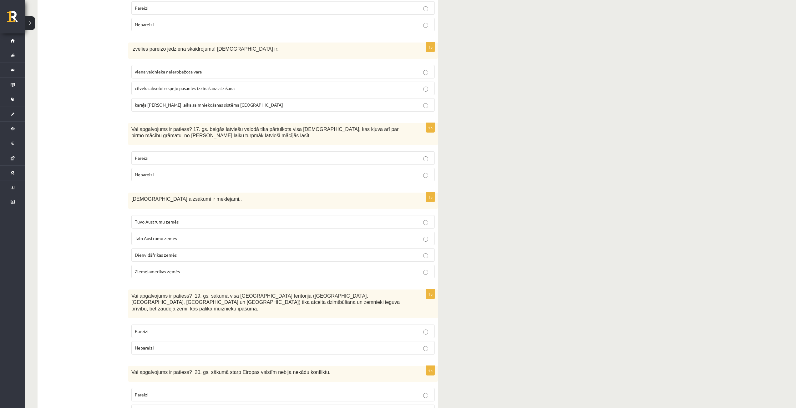
scroll to position [969, 0]
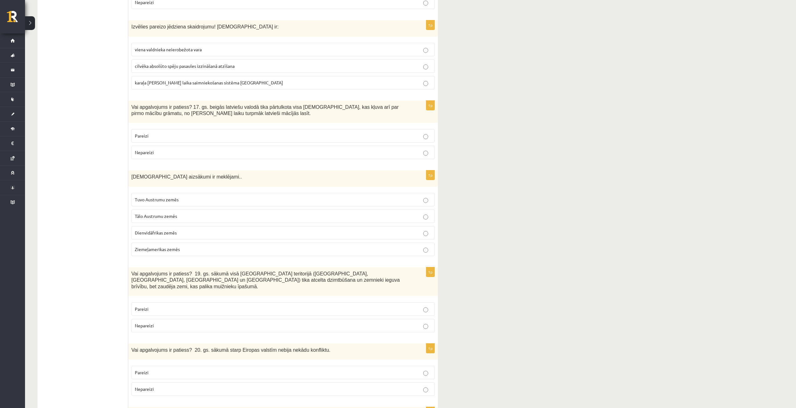
click at [148, 323] on span "Nepareizi" at bounding box center [144, 326] width 19 height 6
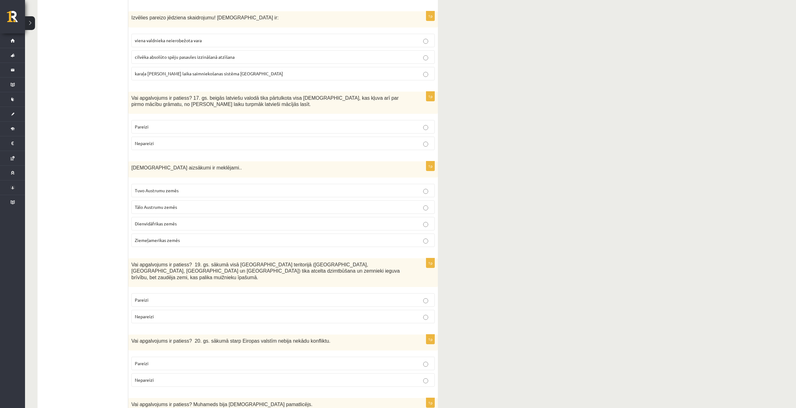
scroll to position [1000, 0]
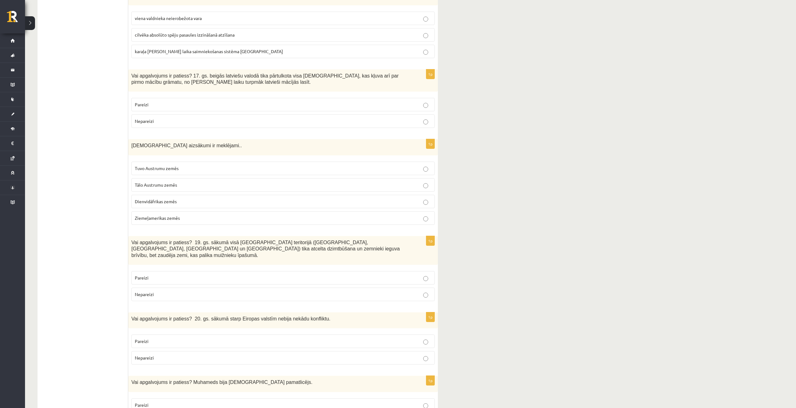
click at [163, 355] on p "Nepareizi" at bounding box center [283, 358] width 296 height 7
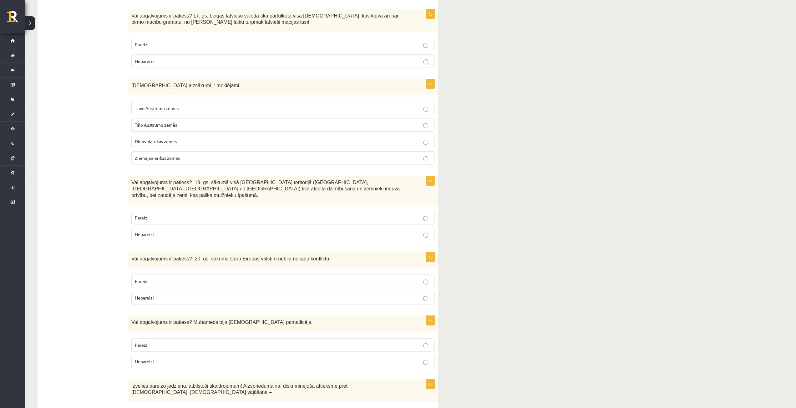
scroll to position [1063, 0]
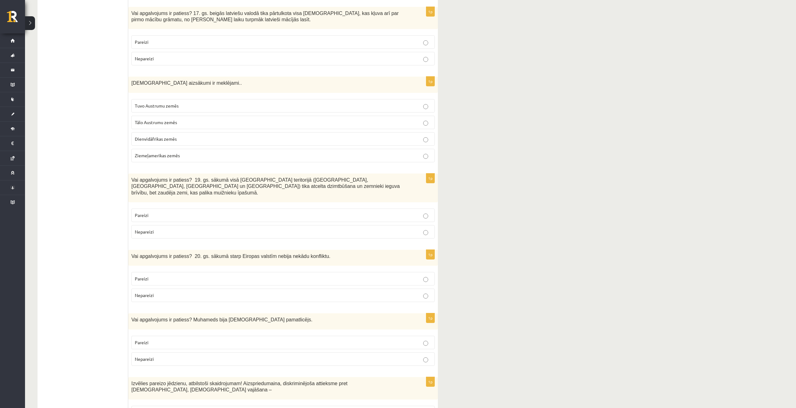
click at [139, 340] on span "Pareizi" at bounding box center [142, 343] width 14 height 6
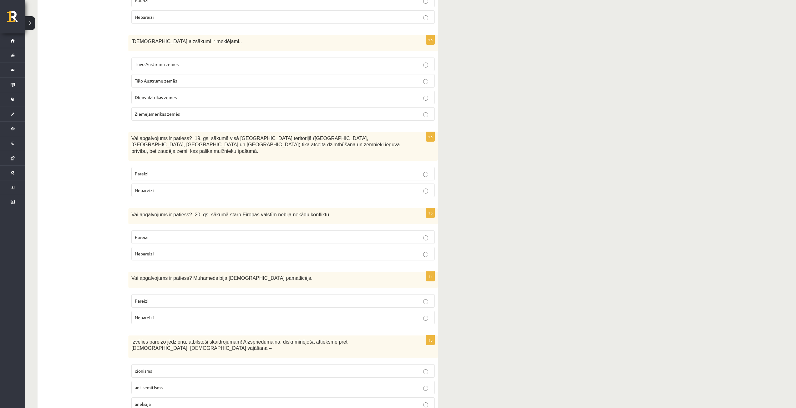
scroll to position [1126, 0]
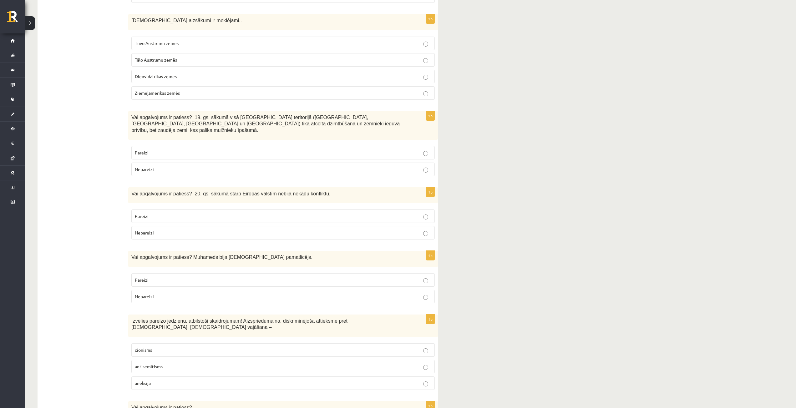
click at [155, 364] on span "antisemītisms" at bounding box center [149, 367] width 28 height 6
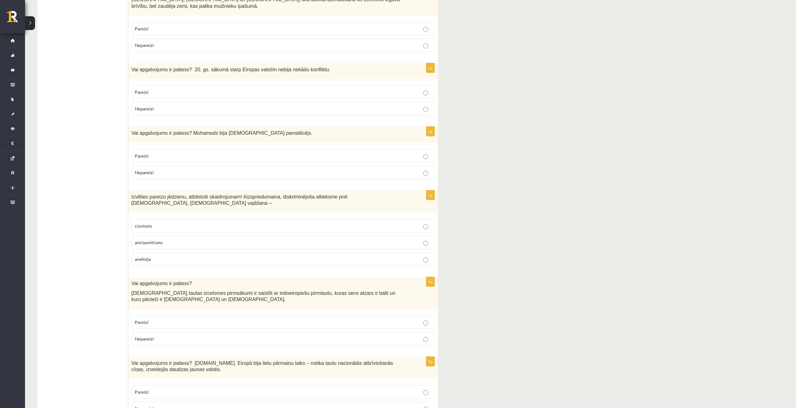
scroll to position [1251, 0]
click at [160, 388] on p "Pareizi" at bounding box center [283, 391] width 296 height 7
click at [191, 315] on label "Pareizi" at bounding box center [282, 321] width 303 height 13
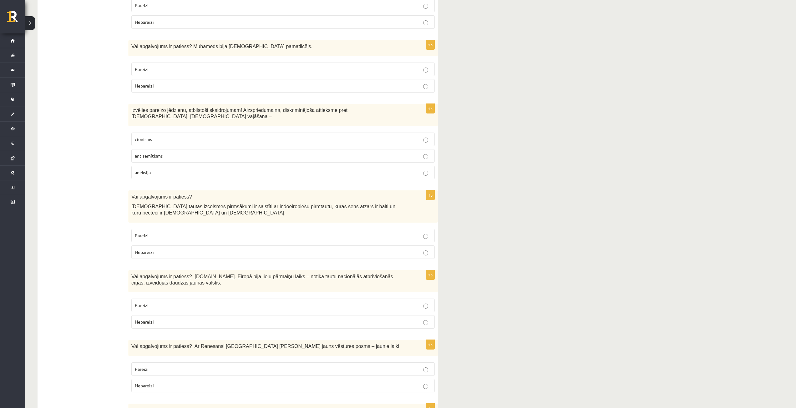
scroll to position [1376, 0]
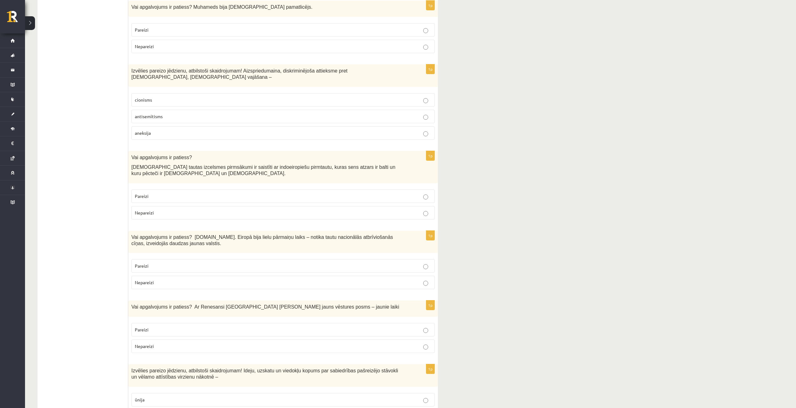
click at [170, 323] on label "Pareizi" at bounding box center [282, 329] width 303 height 13
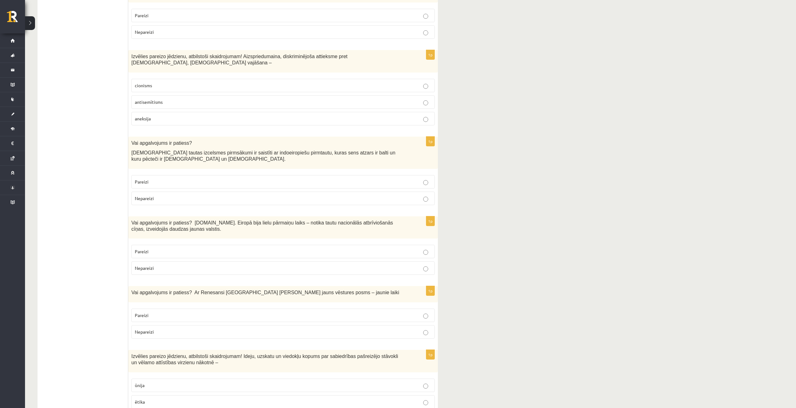
scroll to position [1438, 0]
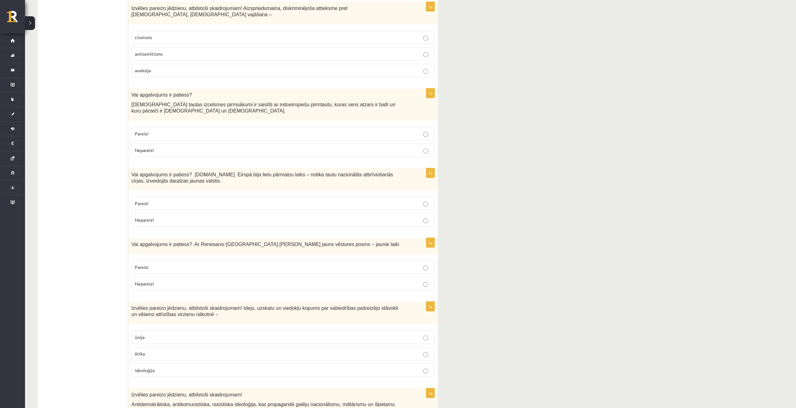
click at [154, 367] on span "ideoloģija" at bounding box center [145, 370] width 20 height 6
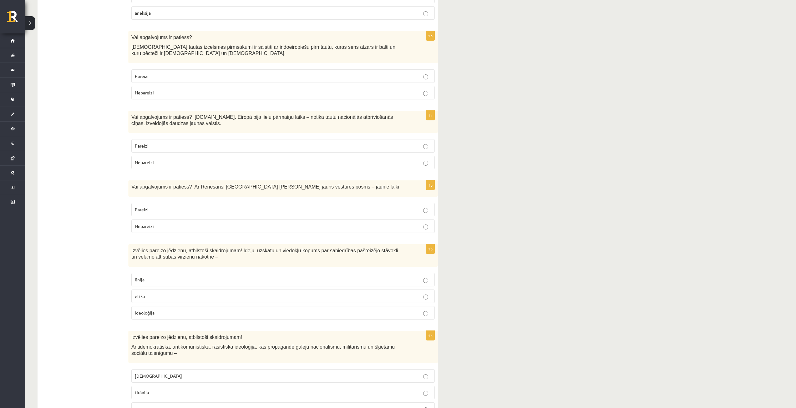
scroll to position [1563, 0]
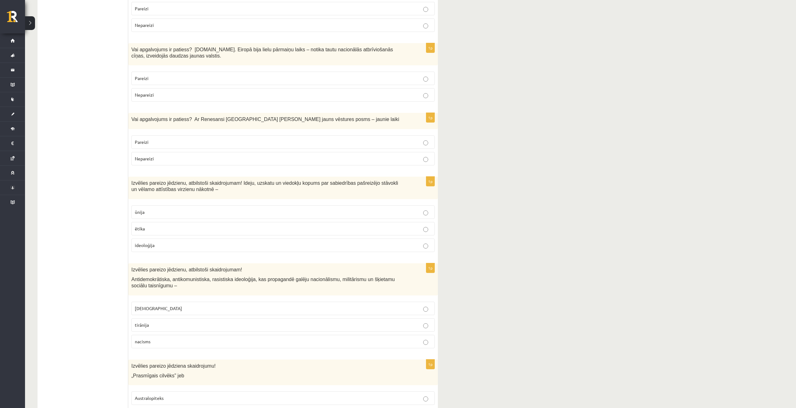
click at [172, 305] on p "fašisms" at bounding box center [283, 308] width 296 height 7
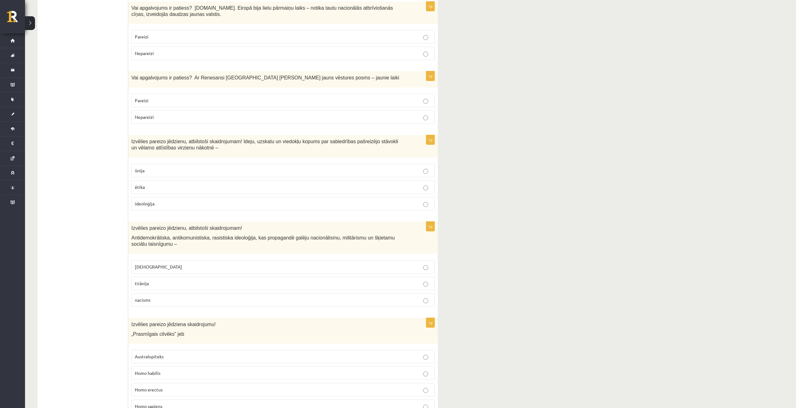
scroll to position [1657, 0]
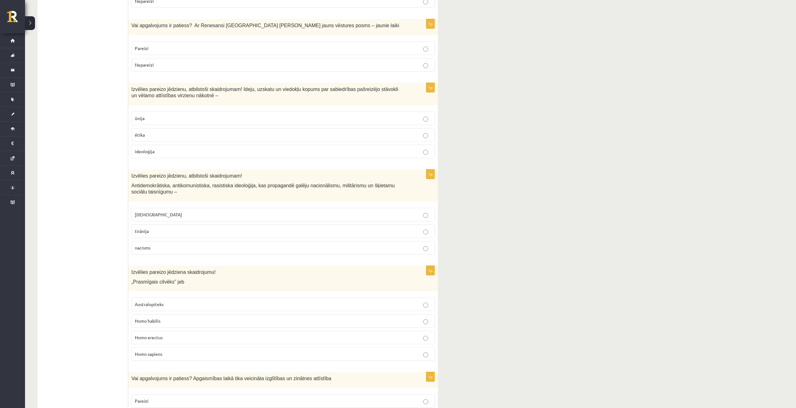
click at [159, 335] on span "Homo erectus" at bounding box center [149, 338] width 28 height 6
click at [197, 318] on p "Homo habilis" at bounding box center [283, 321] width 296 height 7
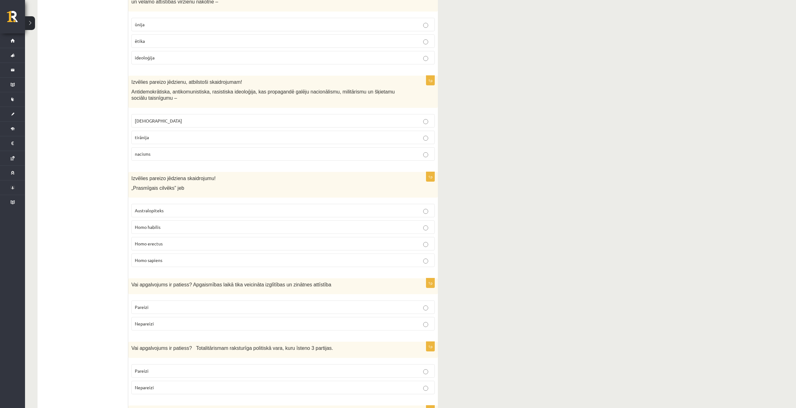
click at [169, 304] on p "Pareizi" at bounding box center [283, 307] width 296 height 7
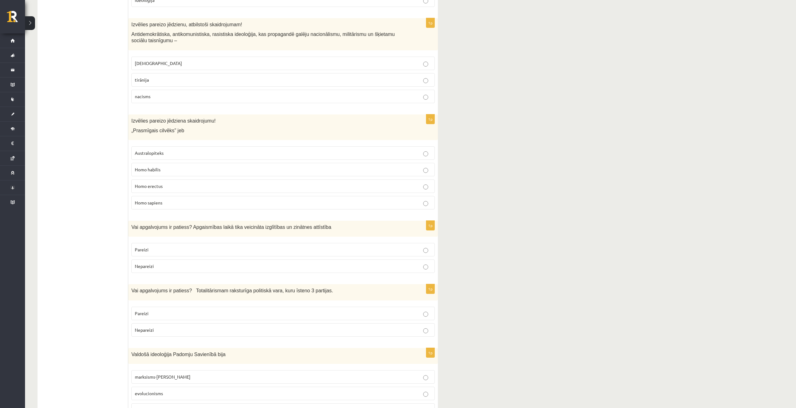
scroll to position [1813, 0]
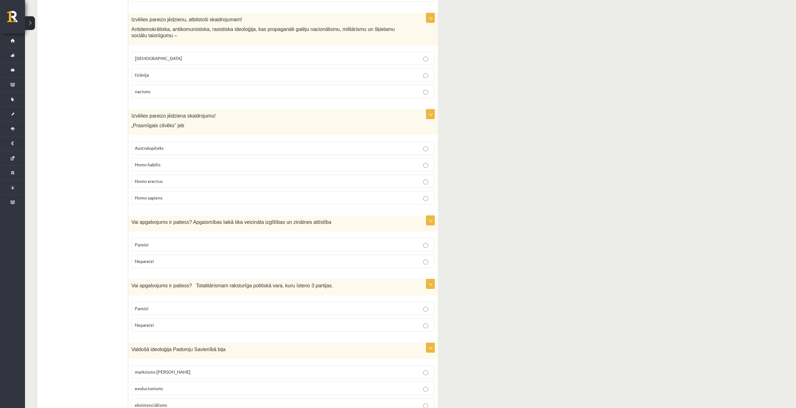
click at [163, 322] on p "Nepareizi" at bounding box center [283, 325] width 296 height 7
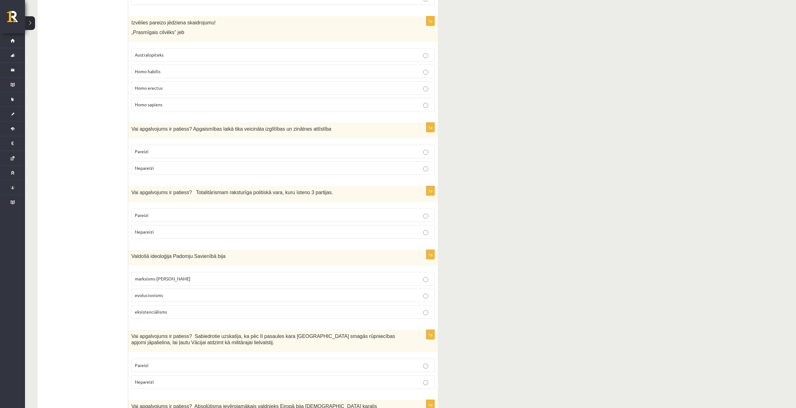
scroll to position [1907, 0]
click at [177, 275] on p "marksisms-ļeņinisms" at bounding box center [283, 278] width 296 height 7
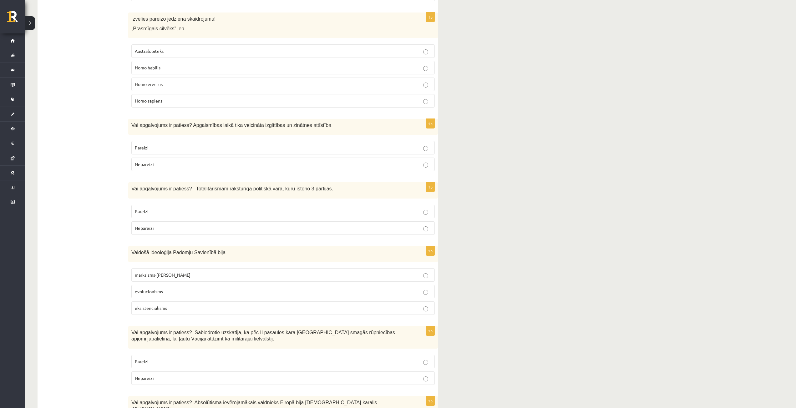
scroll to position [1936, 0]
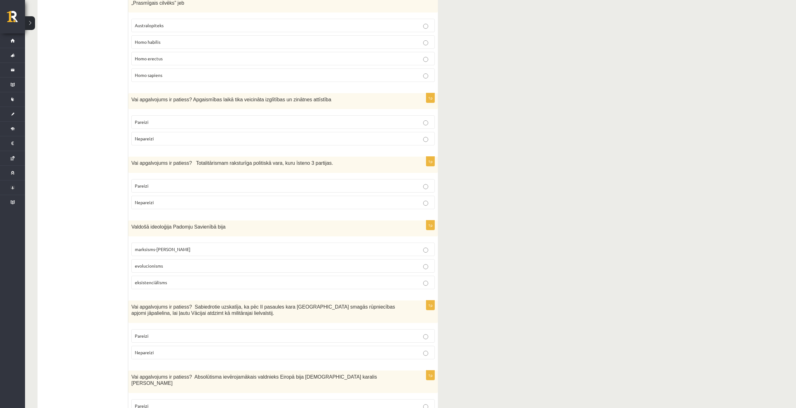
click at [170, 349] on p "Nepareizi" at bounding box center [283, 352] width 296 height 7
click at [173, 403] on p "Pareizi" at bounding box center [283, 406] width 296 height 7
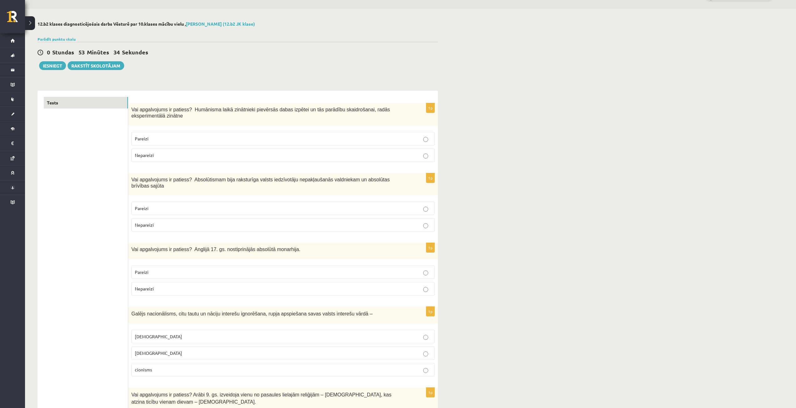
scroll to position [0, 0]
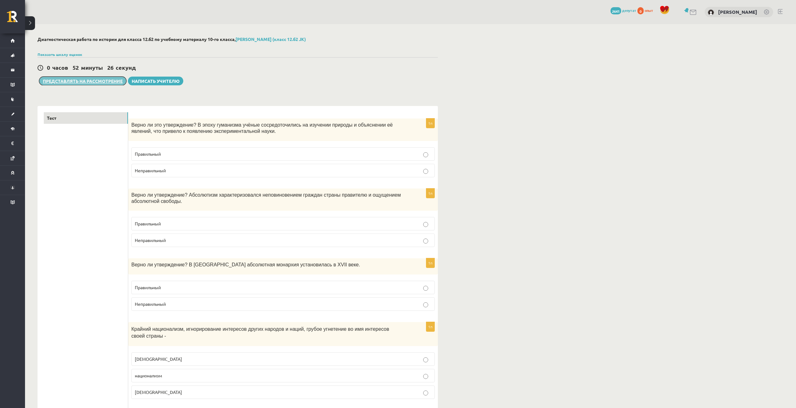
click at [91, 79] on font "Представлять на рассмотрение" at bounding box center [83, 81] width 80 height 6
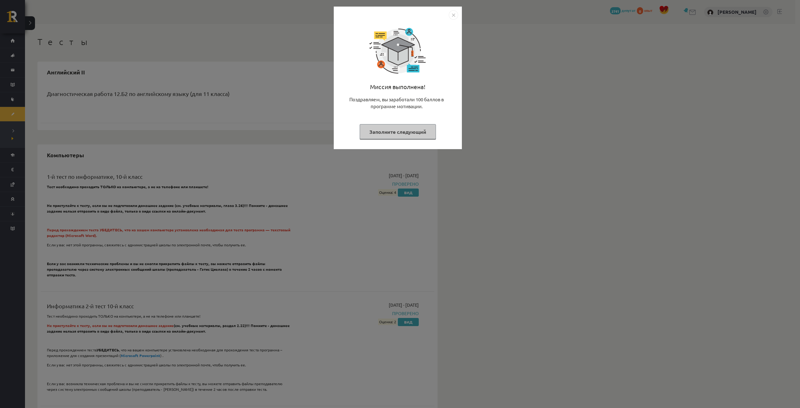
click at [459, 13] on div "Миссия выполнена! Поздравляем, вы заработали 100 баллов в программе мотивации. …" at bounding box center [398, 78] width 128 height 143
click at [454, 13] on img "Закрывать" at bounding box center [453, 14] width 9 height 9
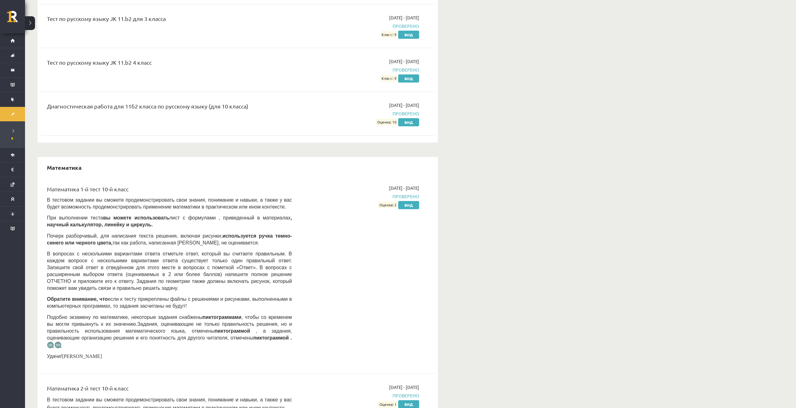
scroll to position [875, 0]
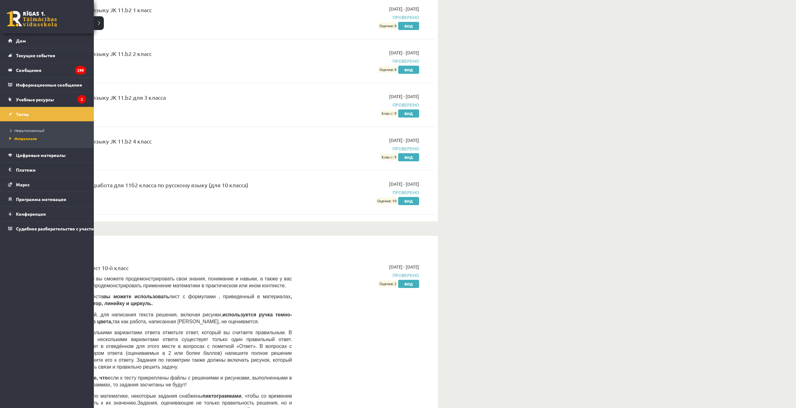
click at [35, 14] on link at bounding box center [32, 19] width 50 height 16
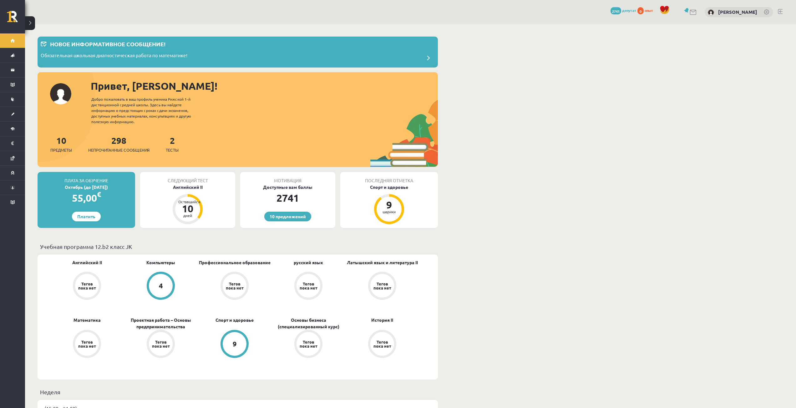
click at [181, 148] on div "10 Предметы 298 Непрочитанные сообщения 2 Тесты" at bounding box center [238, 150] width 400 height 33
click at [178, 149] on font "Тесты" at bounding box center [172, 149] width 13 height 5
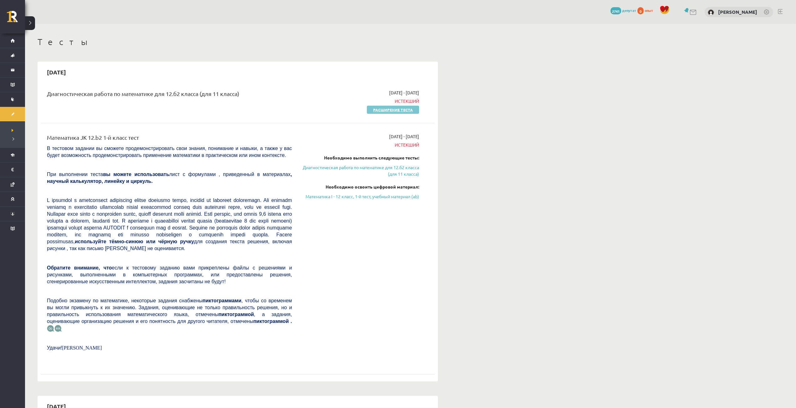
click at [386, 111] on font "Расширение теста" at bounding box center [393, 109] width 40 height 5
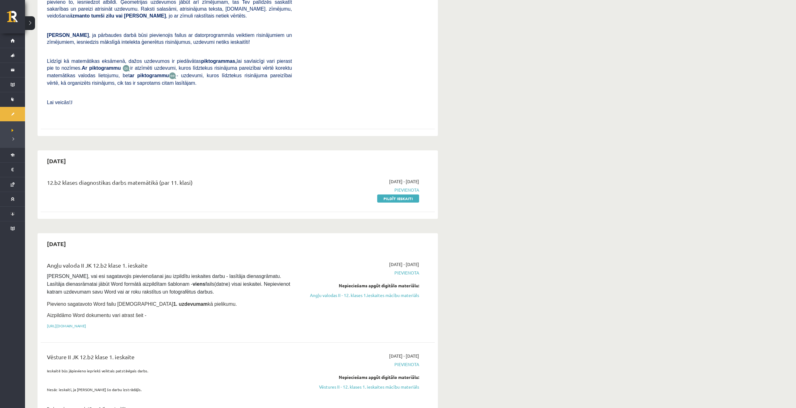
scroll to position [188, 0]
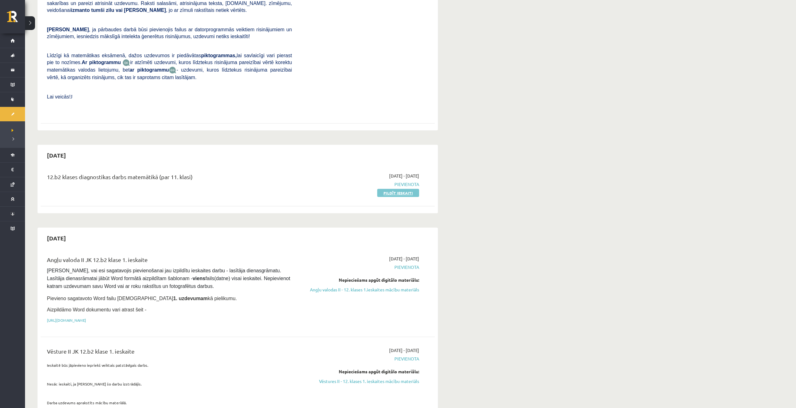
click at [402, 189] on link "Pildīt ieskaiti" at bounding box center [398, 193] width 42 height 8
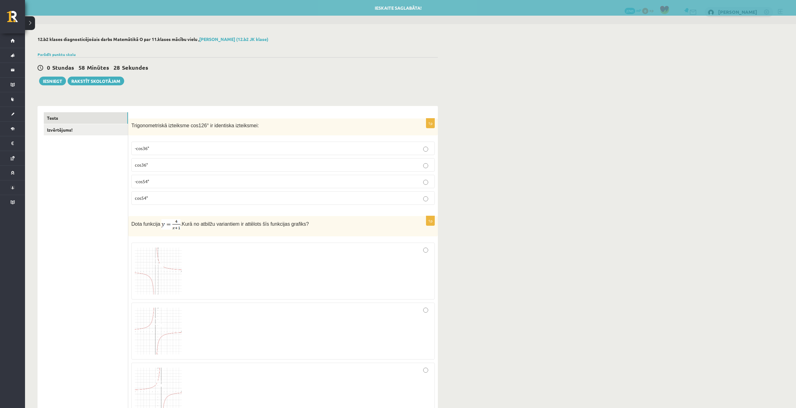
click at [173, 160] on label "cos36°" at bounding box center [282, 164] width 303 height 13
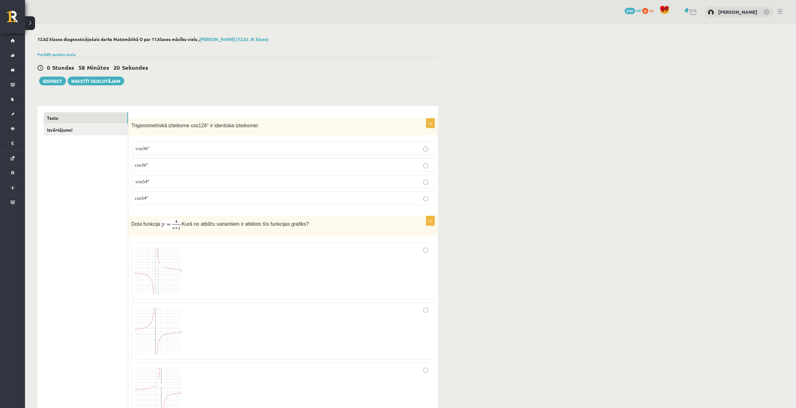
click at [162, 196] on p "cos54°" at bounding box center [283, 198] width 296 height 7
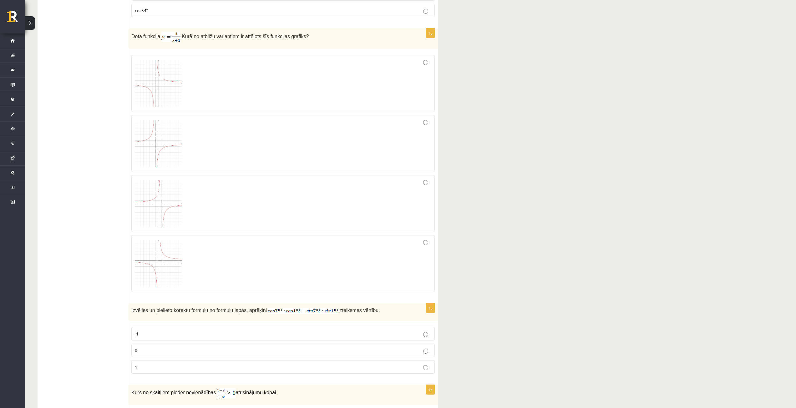
click at [428, 64] on div at bounding box center [283, 83] width 296 height 50
click at [196, 351] on p "0" at bounding box center [283, 350] width 296 height 7
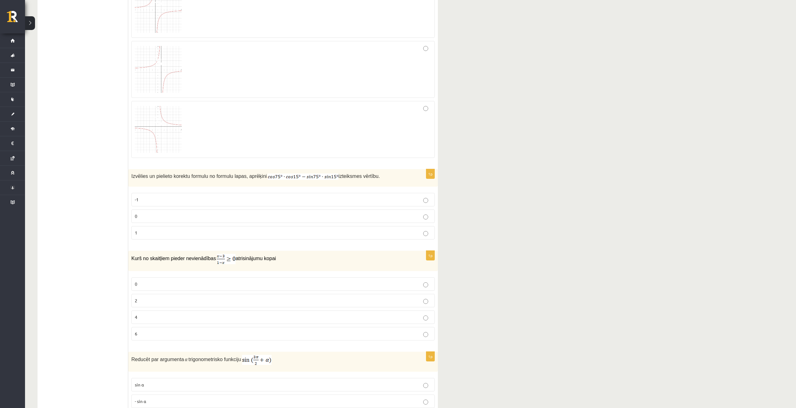
scroll to position [375, 0]
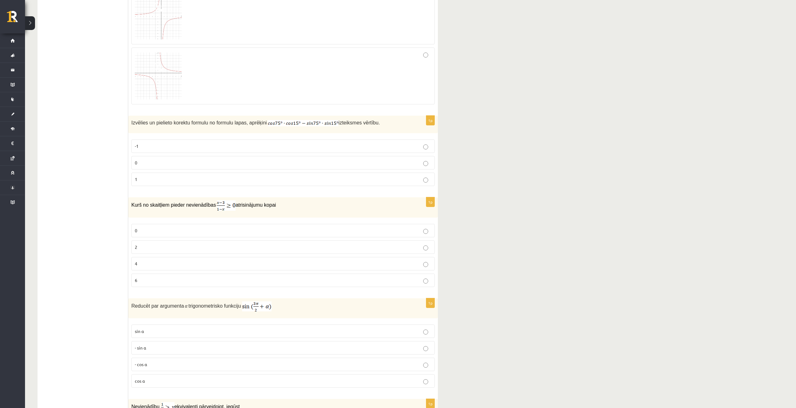
click at [165, 232] on p "0" at bounding box center [283, 230] width 296 height 7
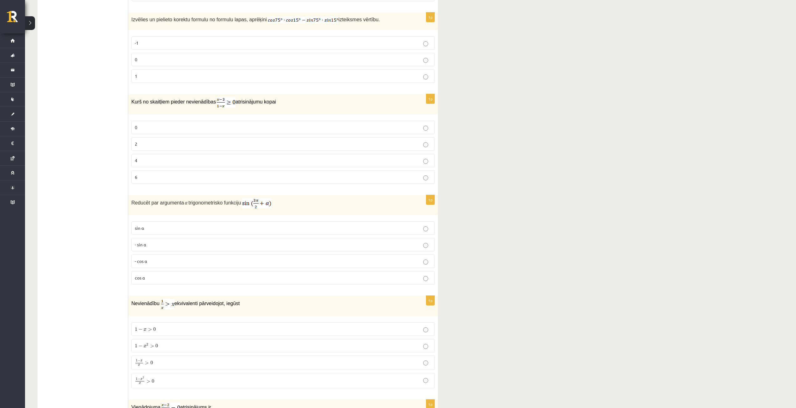
scroll to position [500, 0]
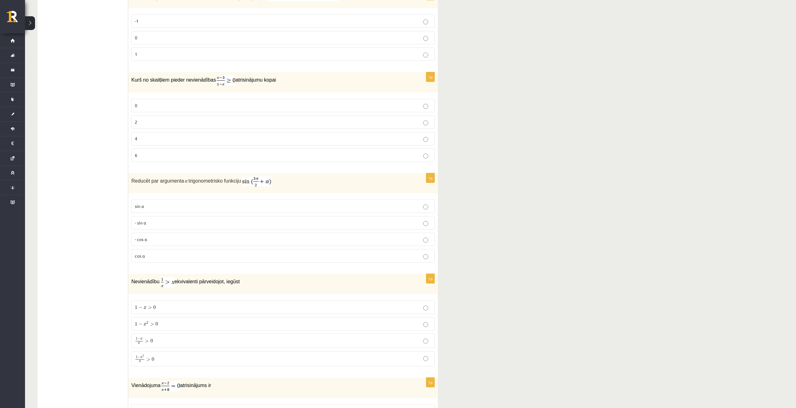
click at [168, 243] on label "- cos ⁡α" at bounding box center [282, 239] width 303 height 13
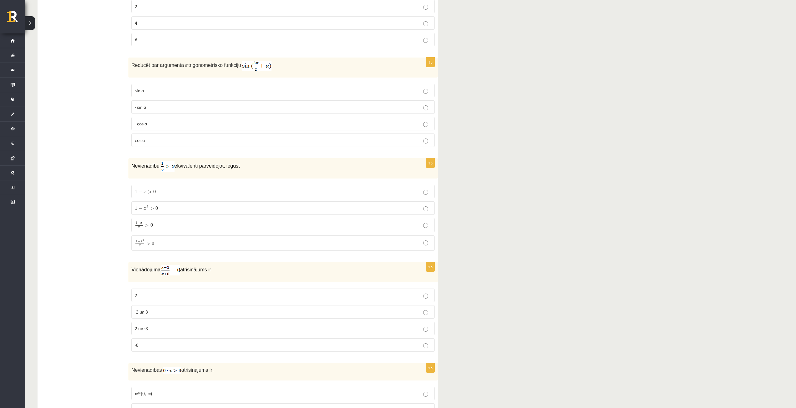
scroll to position [594, 0]
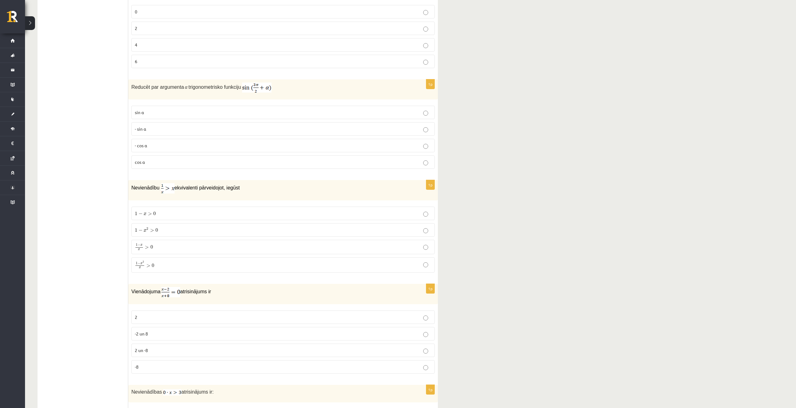
click at [168, 263] on p "1 − x 2 x > 0 1 − x 2 x > 0" at bounding box center [283, 265] width 296 height 8
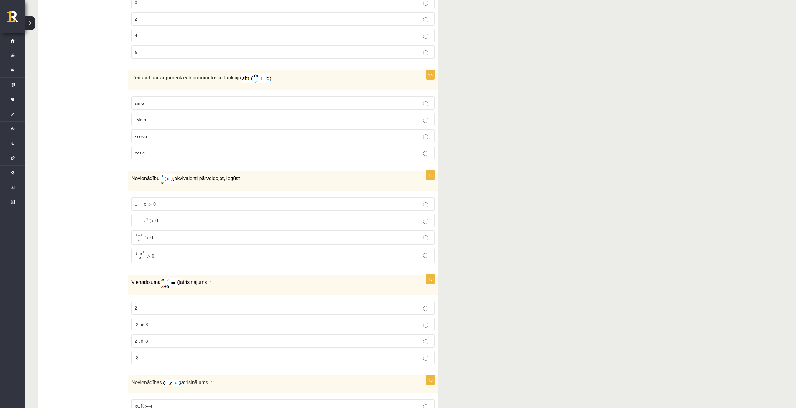
scroll to position [625, 0]
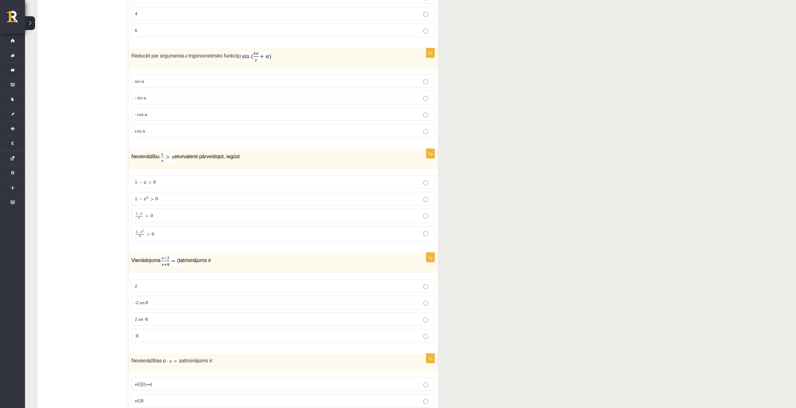
click at [247, 287] on p "2" at bounding box center [283, 286] width 296 height 7
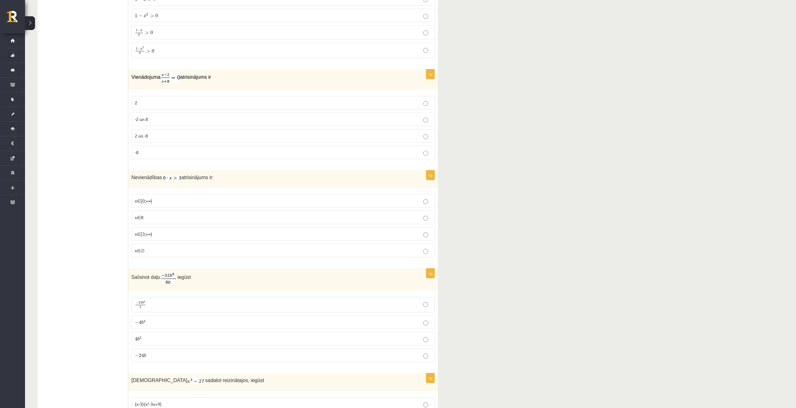
scroll to position [813, 0]
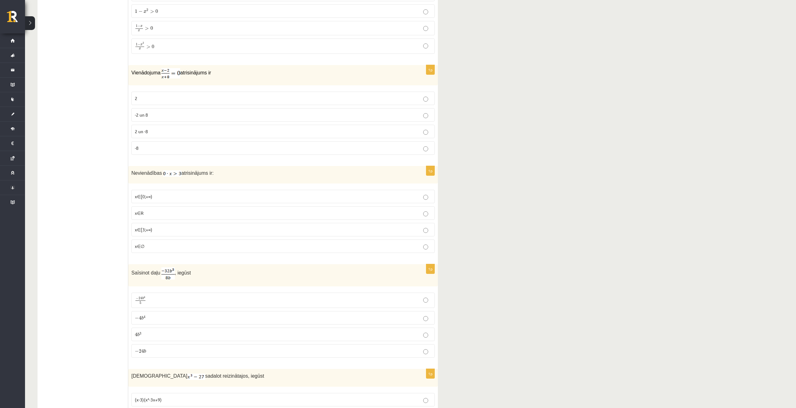
click at [177, 247] on p "x∈∅" at bounding box center [283, 246] width 296 height 7
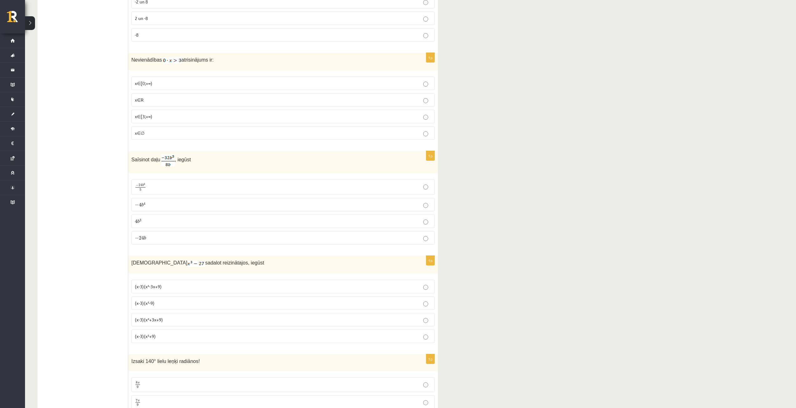
scroll to position [938, 0]
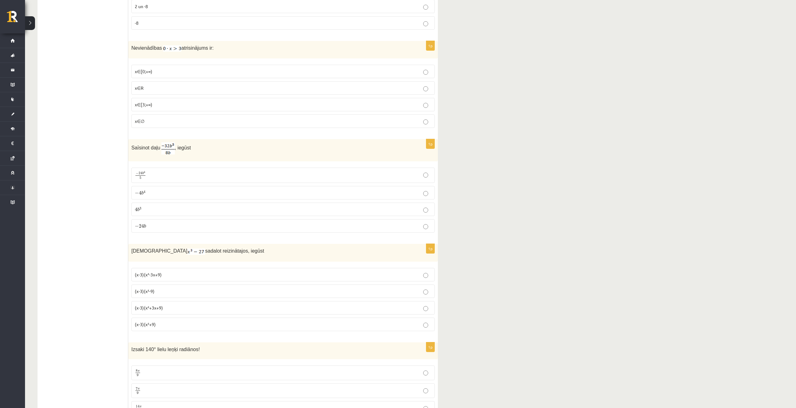
click at [149, 191] on p "− 4 b 4 − 4 b 4" at bounding box center [283, 192] width 296 height 7
click at [149, 307] on span "(x-3)(x²+3x+9)" at bounding box center [149, 308] width 28 height 6
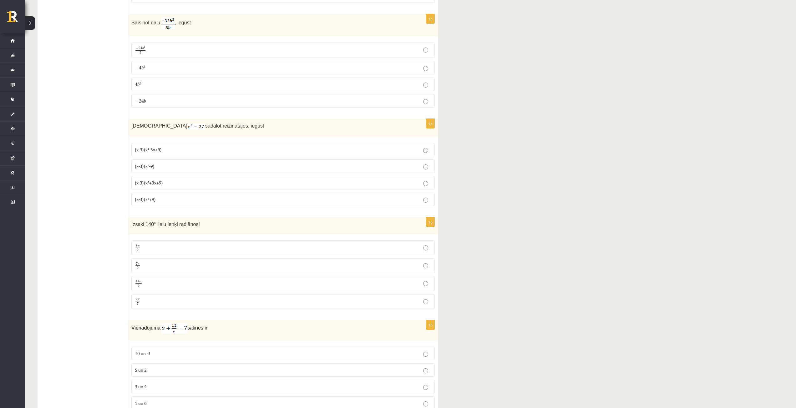
click at [157, 261] on label "7 π 9 7 π 9" at bounding box center [282, 265] width 303 height 15
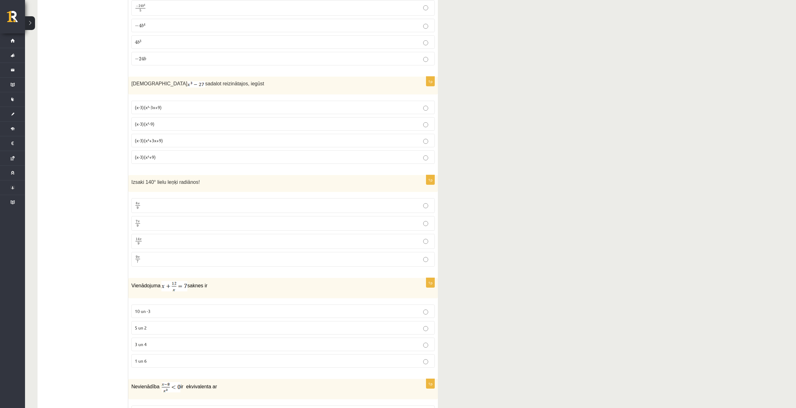
scroll to position [1157, 0]
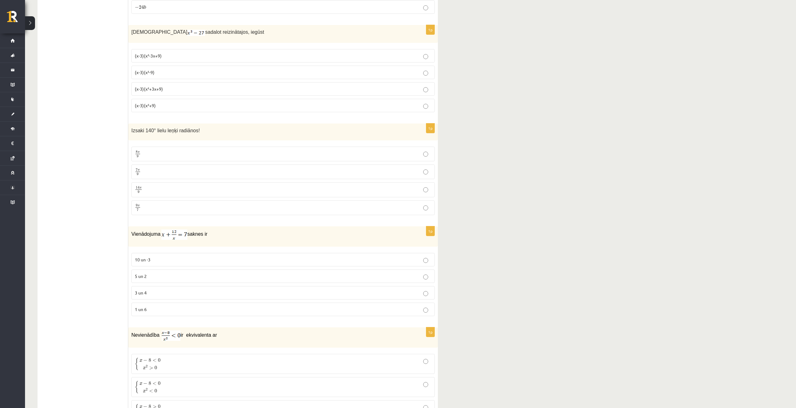
click at [149, 292] on p "3 un 4" at bounding box center [283, 293] width 296 height 7
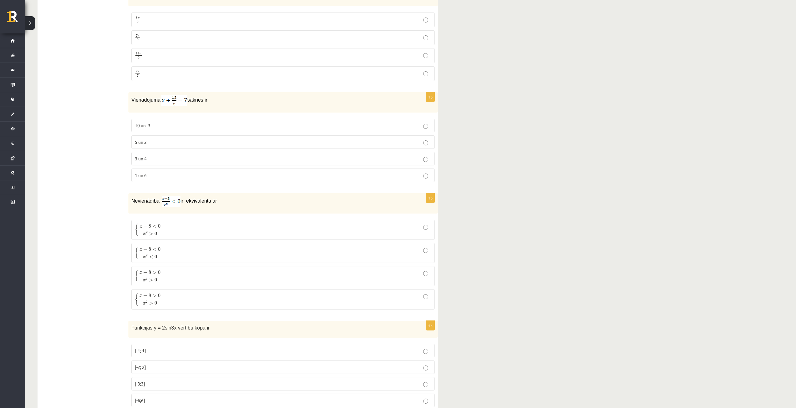
scroll to position [1313, 0]
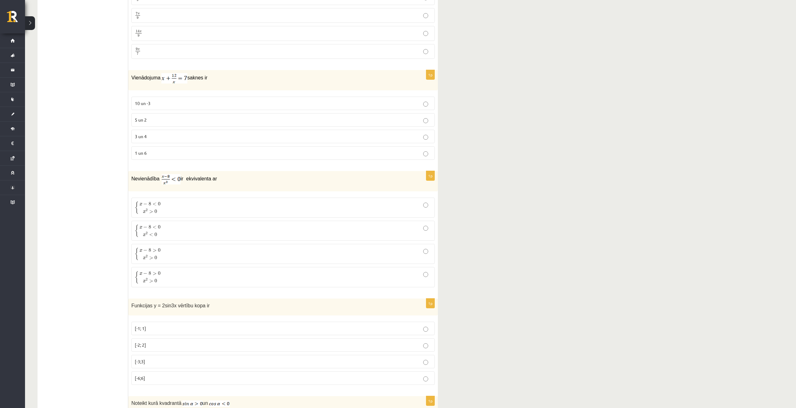
drag, startPoint x: 168, startPoint y: 249, endPoint x: 171, endPoint y: 265, distance: 16.9
click at [169, 252] on p "{ x − 8 > 0 x 2 > 0 { x − 8 > 0 x 2 > 0" at bounding box center [283, 253] width 296 height 13
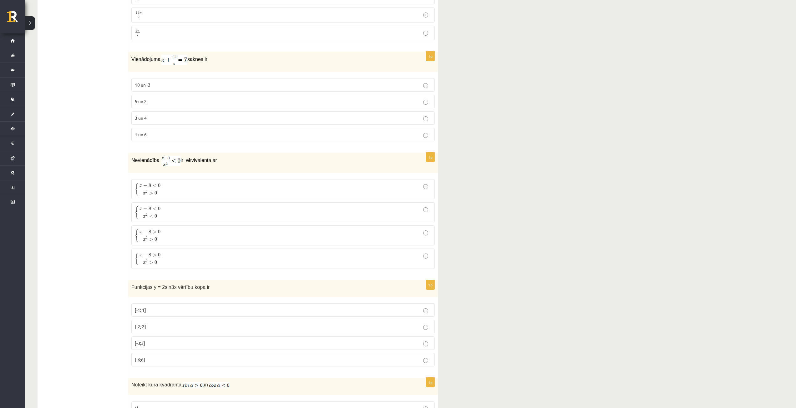
scroll to position [1407, 0]
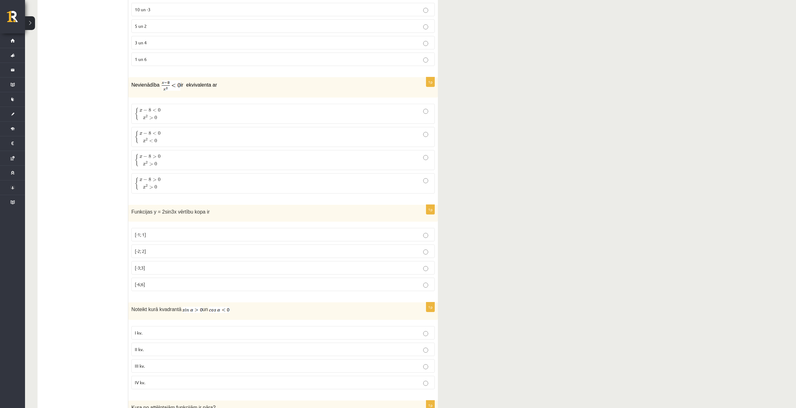
click at [187, 251] on p "[-2; 2]" at bounding box center [283, 251] width 296 height 7
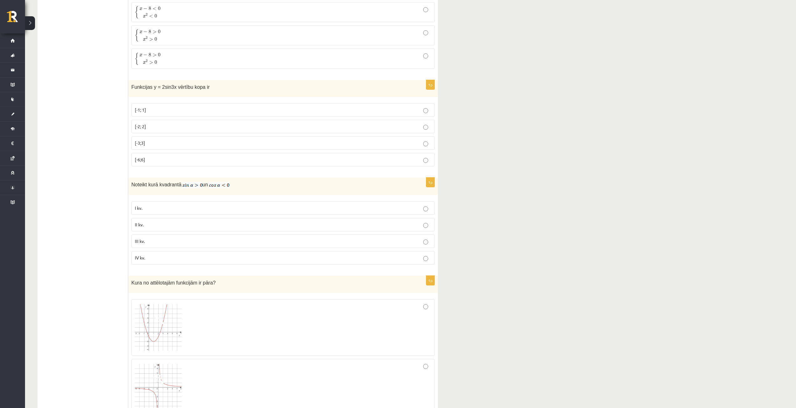
scroll to position [1532, 0]
click at [162, 239] on p "III kv." at bounding box center [283, 241] width 296 height 7
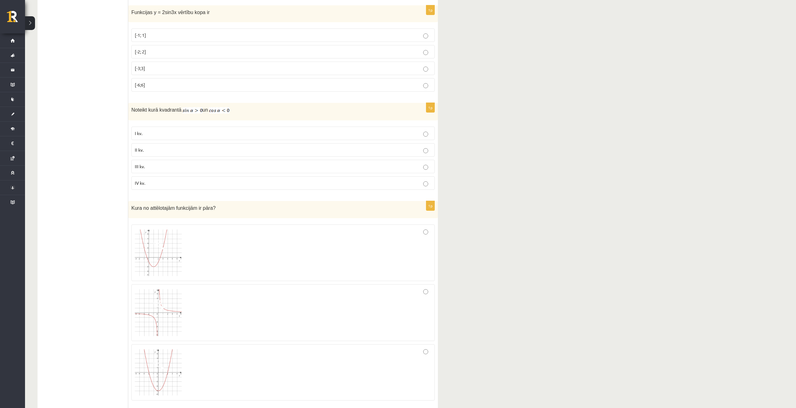
scroll to position [1688, 0]
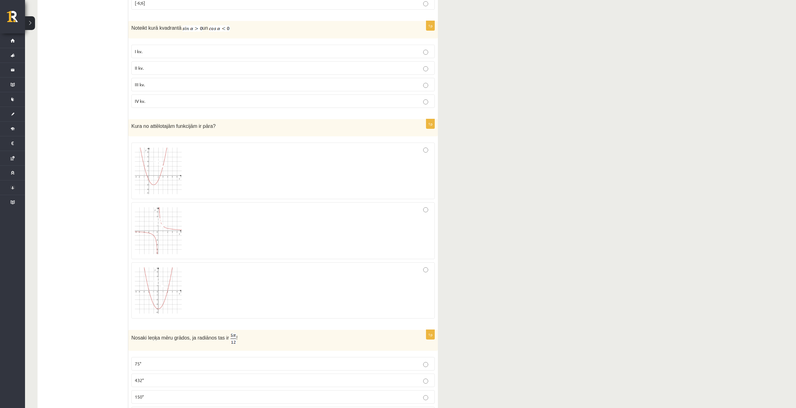
click at [221, 228] on div at bounding box center [283, 231] width 296 height 50
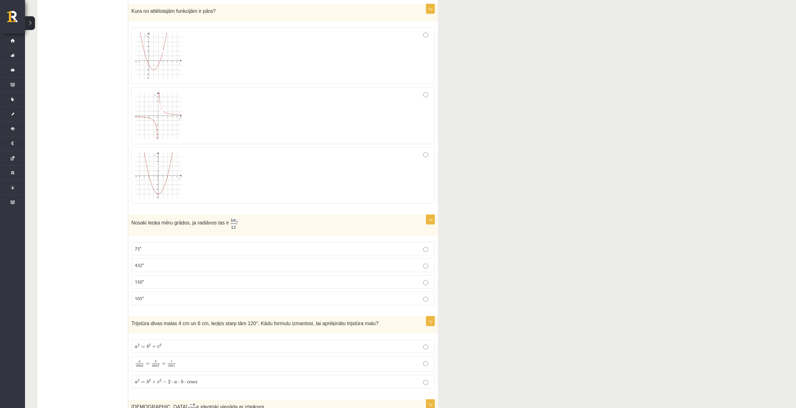
scroll to position [1876, 0]
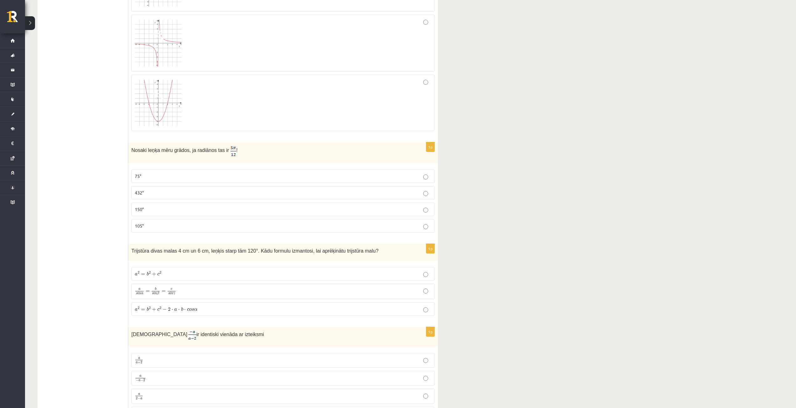
click at [169, 227] on p "105°" at bounding box center [283, 226] width 296 height 7
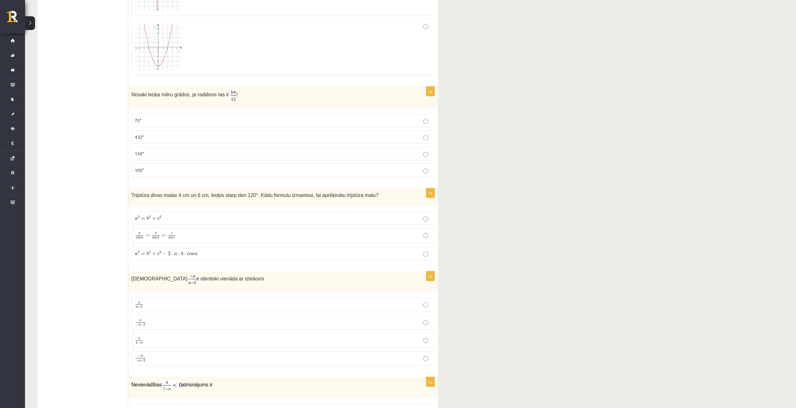
scroll to position [1907, 0]
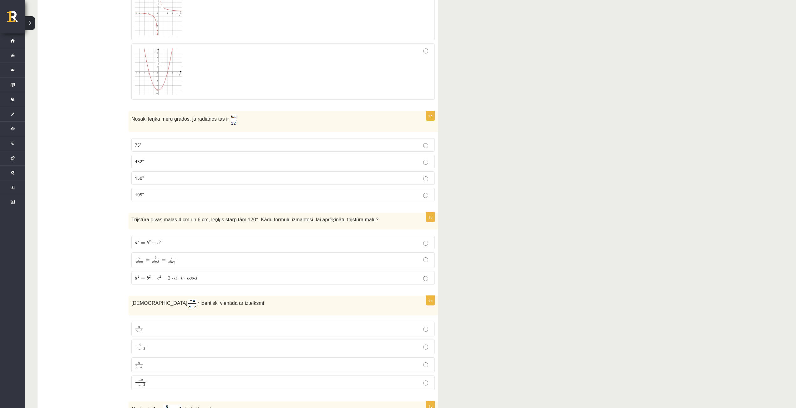
drag, startPoint x: 221, startPoint y: 116, endPoint x: 217, endPoint y: 124, distance: 9.0
click at [217, 124] on p "Nosaki leņķa mēru grādos, ja radiānos tas ir !" at bounding box center [267, 119] width 272 height 11
click at [247, 123] on p "Nosaki leņķa mēru grādos, ja radiānos tas ir !" at bounding box center [267, 119] width 272 height 11
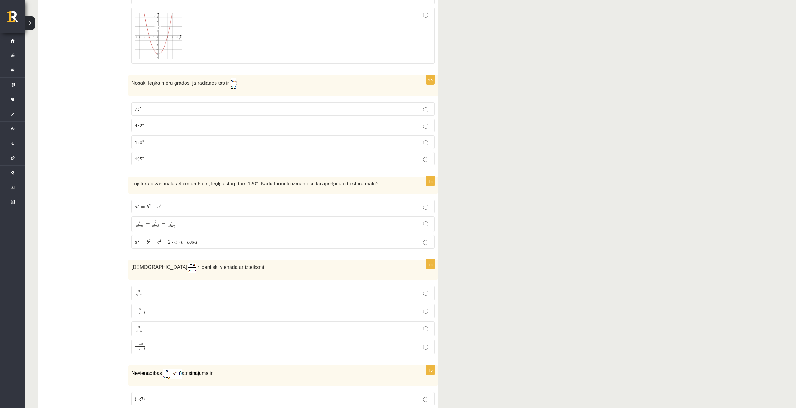
scroll to position [1938, 0]
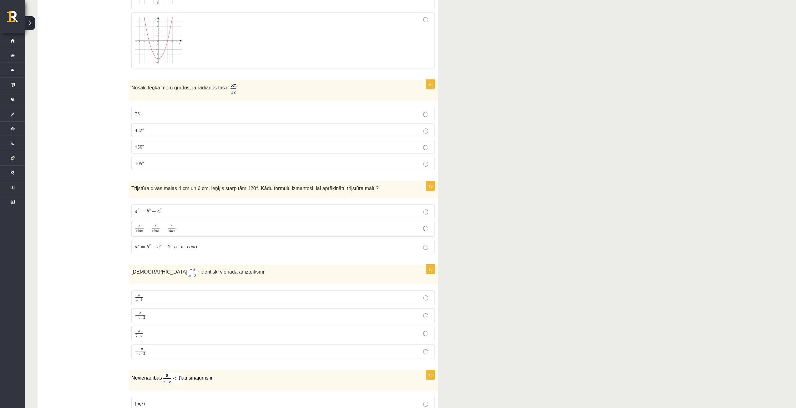
click at [189, 209] on p "a 2 = b 2 + c 2 a 2 = b 2 + c 2" at bounding box center [283, 211] width 296 height 7
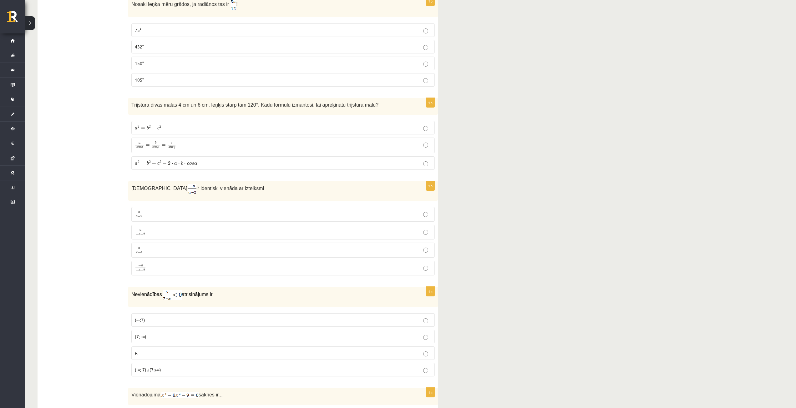
scroll to position [2032, 0]
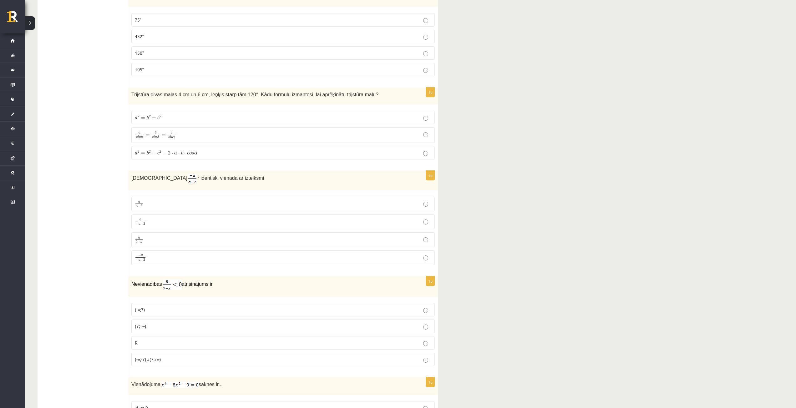
click at [153, 251] on label "− a − a + 2 − a − a + 2" at bounding box center [282, 257] width 303 height 15
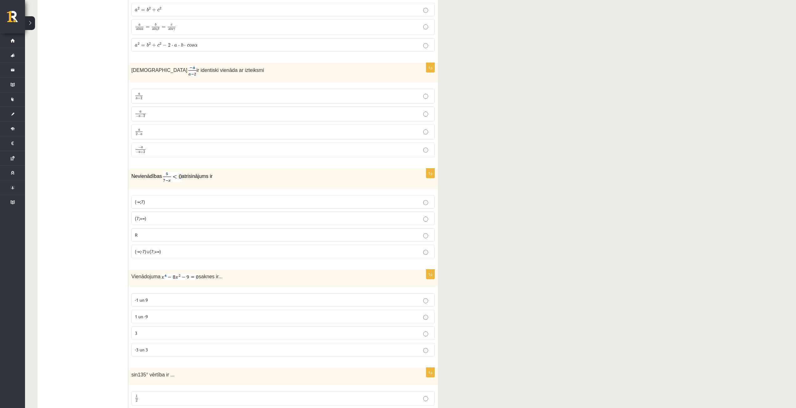
scroll to position [2157, 0]
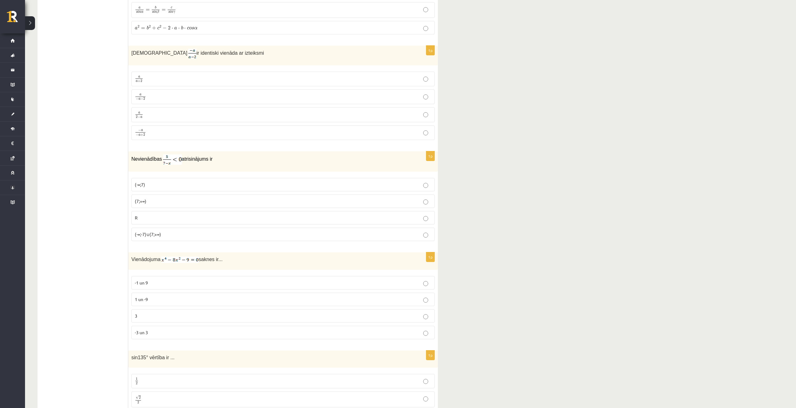
click at [159, 199] on p "(7;+∞)" at bounding box center [283, 201] width 296 height 7
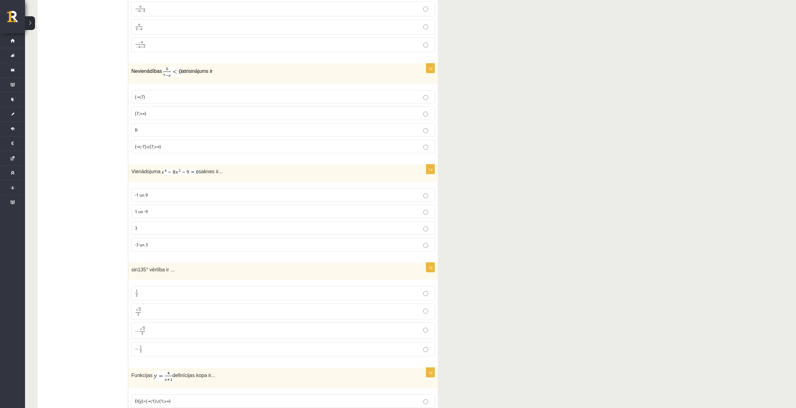
scroll to position [2251, 0]
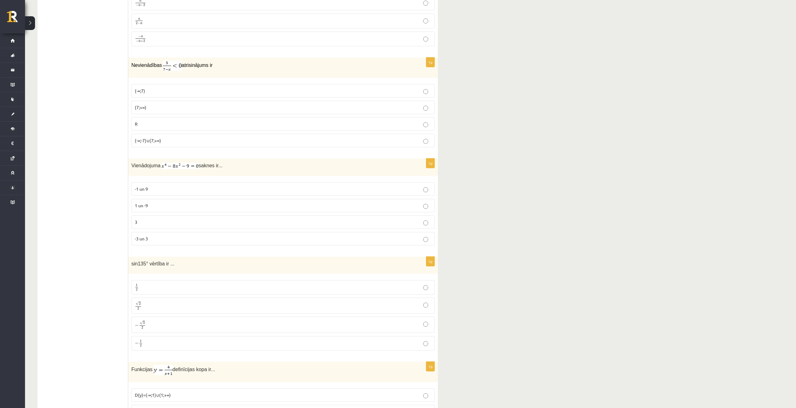
click at [166, 238] on p "-3 un 3" at bounding box center [283, 238] width 296 height 7
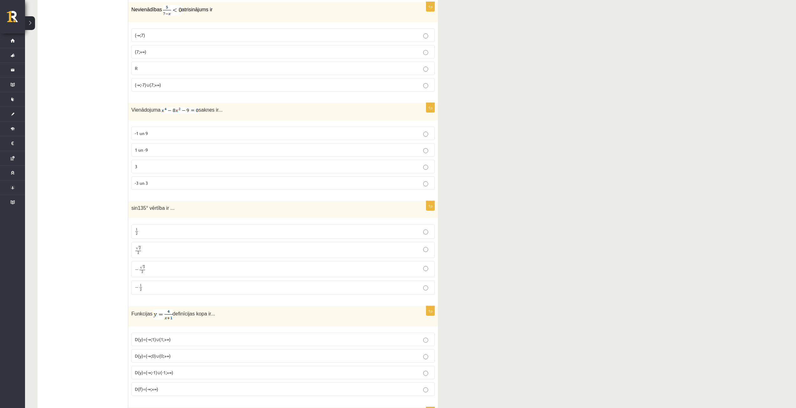
scroll to position [2314, 0]
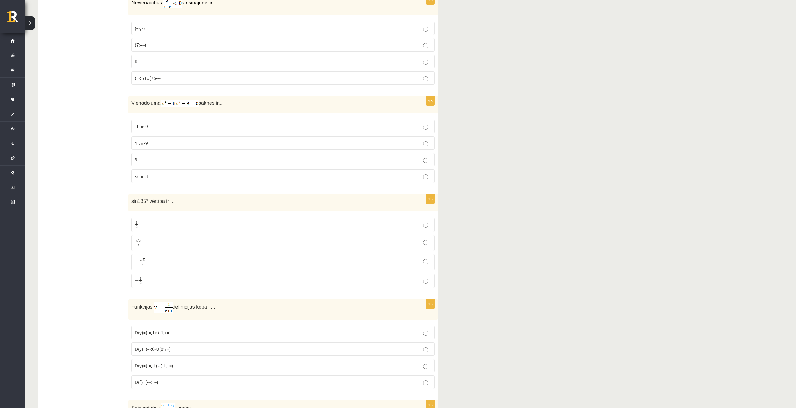
click at [153, 239] on p "√ 2 2 2 2" at bounding box center [283, 243] width 296 height 9
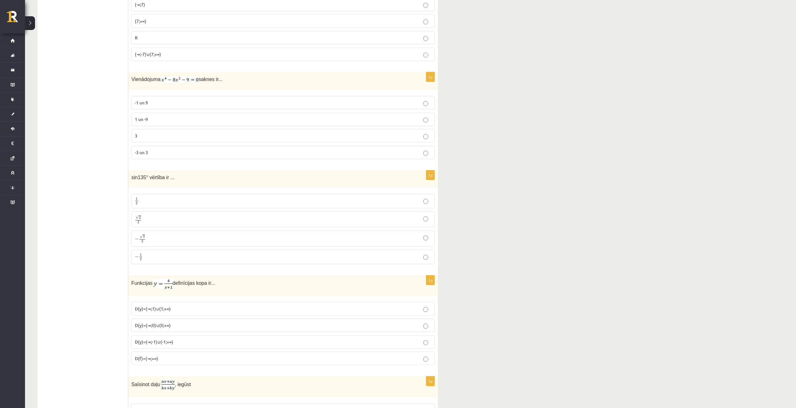
scroll to position [2470, 0]
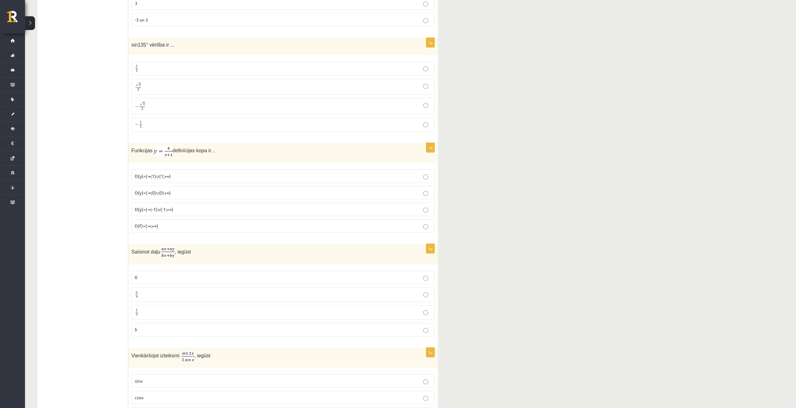
click at [161, 192] on span "D(y)=(-∞;0)∪(0;+∞)" at bounding box center [153, 193] width 36 height 6
click at [177, 223] on p "D(f)=(-∞;+∞)" at bounding box center [283, 226] width 296 height 7
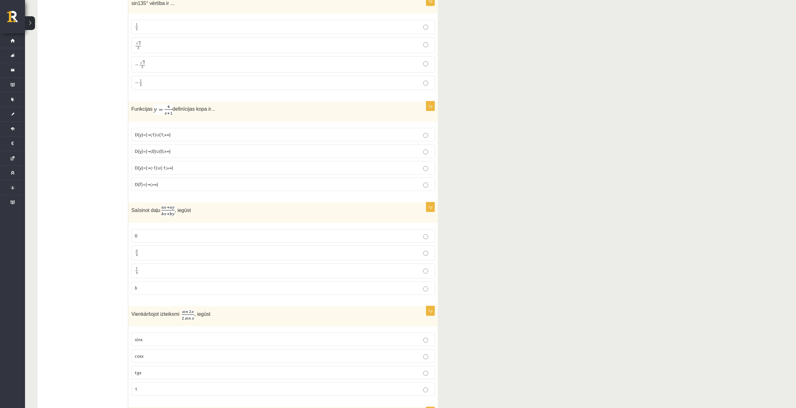
scroll to position [2532, 0]
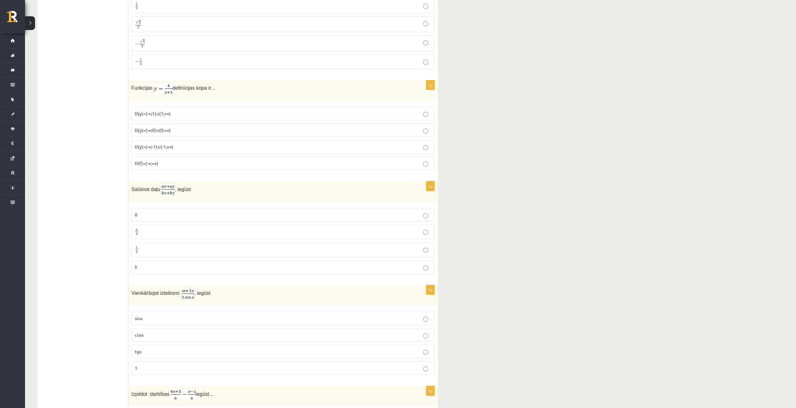
click at [205, 229] on p "a b a b" at bounding box center [283, 232] width 296 height 8
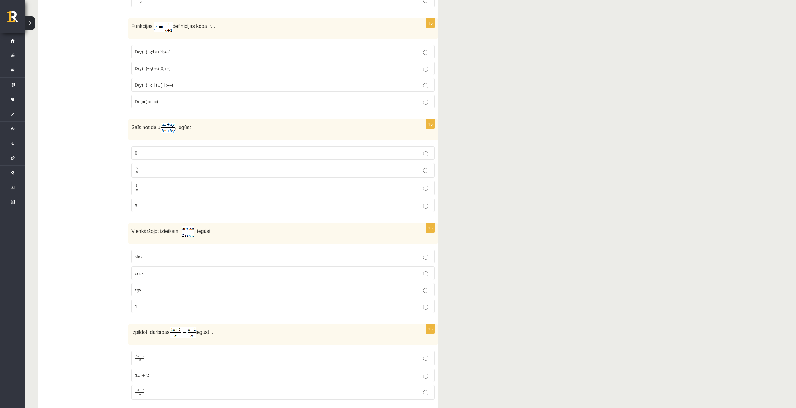
scroll to position [2595, 0]
click at [198, 266] on label "cosx" at bounding box center [282, 272] width 303 height 13
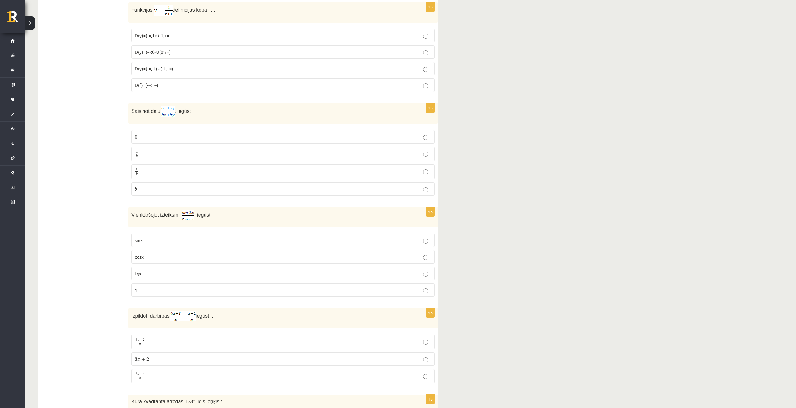
scroll to position [2751, 0]
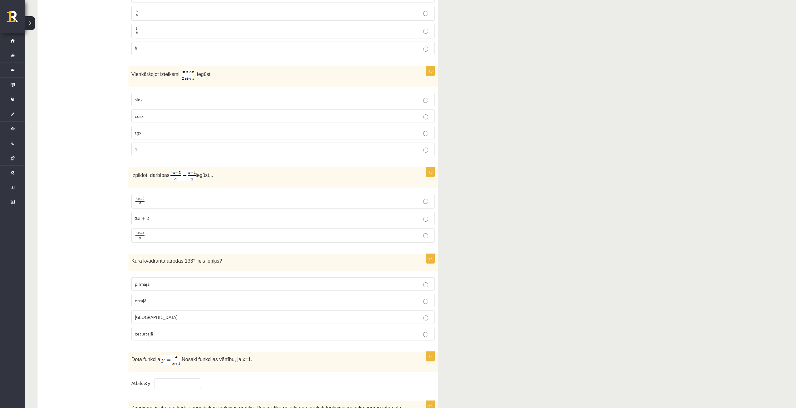
click at [188, 232] on p "3 x + 4 a 3 x + 4 a" at bounding box center [283, 236] width 296 height 8
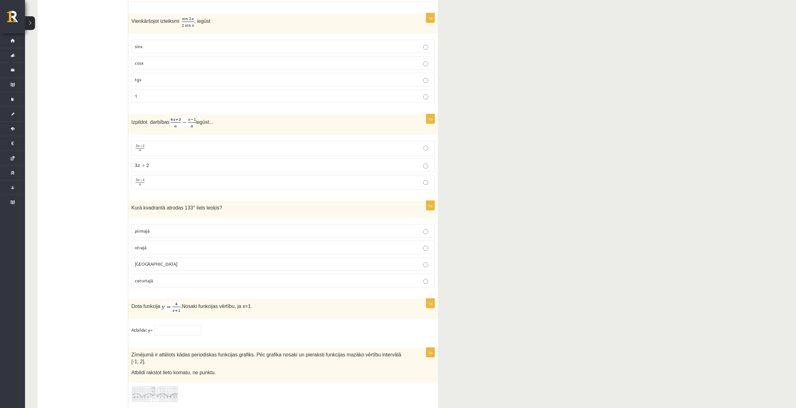
scroll to position [2814, 0]
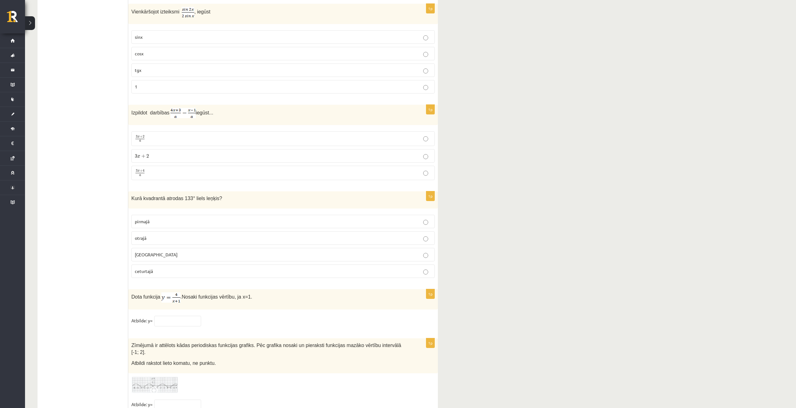
click at [154, 237] on p "otrajā" at bounding box center [283, 238] width 296 height 7
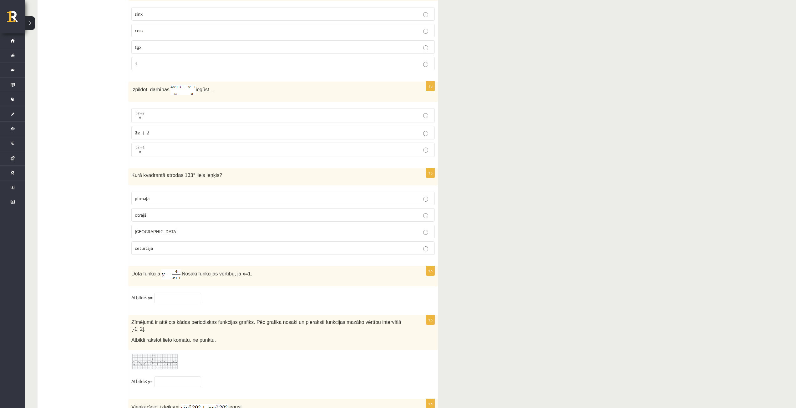
scroll to position [2876, 0]
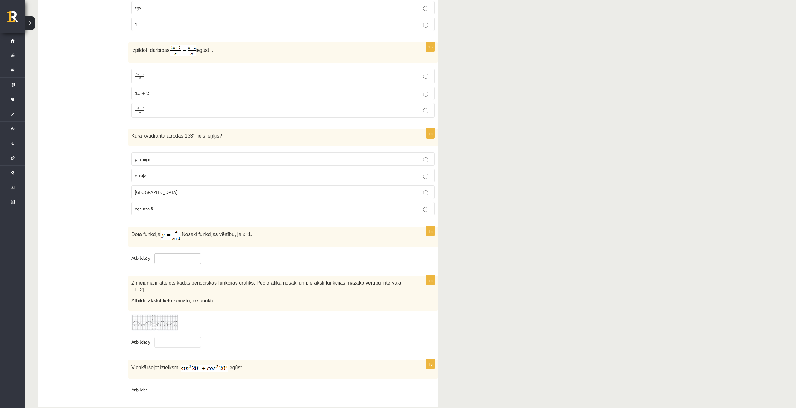
click at [165, 259] on input "text" at bounding box center [177, 258] width 47 height 11
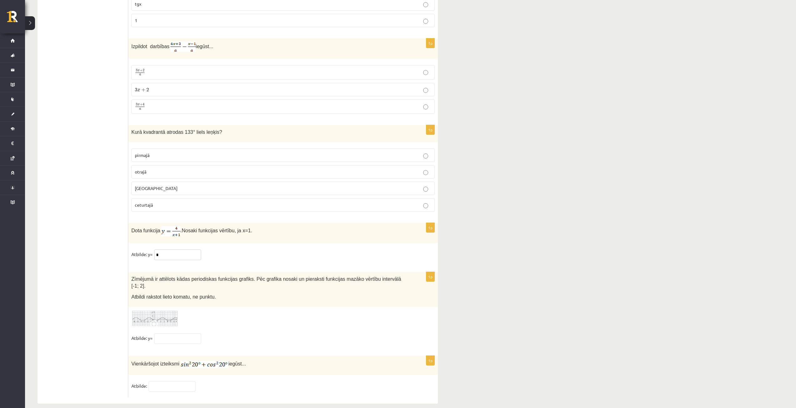
scroll to position [2880, 0]
type input "*"
click at [177, 333] on input "text" at bounding box center [177, 338] width 47 height 11
click at [232, 314] on div at bounding box center [282, 318] width 303 height 17
click at [162, 310] on img at bounding box center [154, 318] width 47 height 17
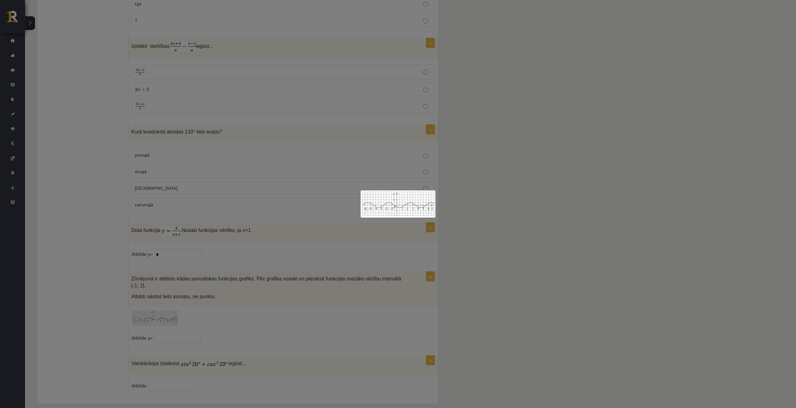
click at [331, 221] on div at bounding box center [398, 204] width 796 height 408
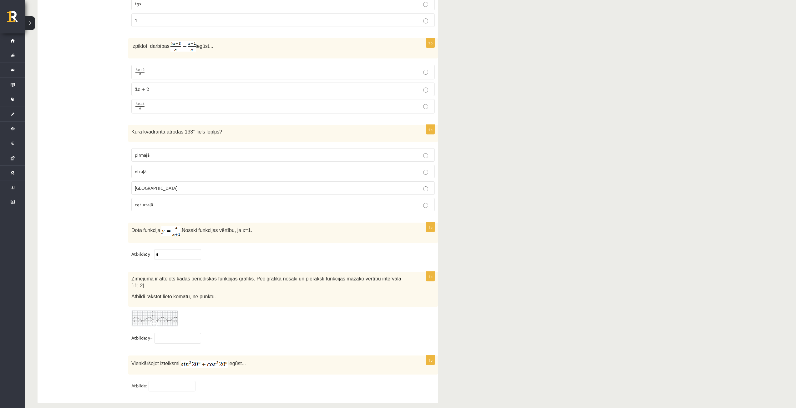
click at [170, 310] on img at bounding box center [154, 318] width 47 height 17
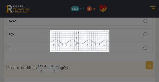
scroll to position [2880, 0]
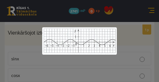
click at [16, 22] on div at bounding box center [79, 41] width 159 height 82
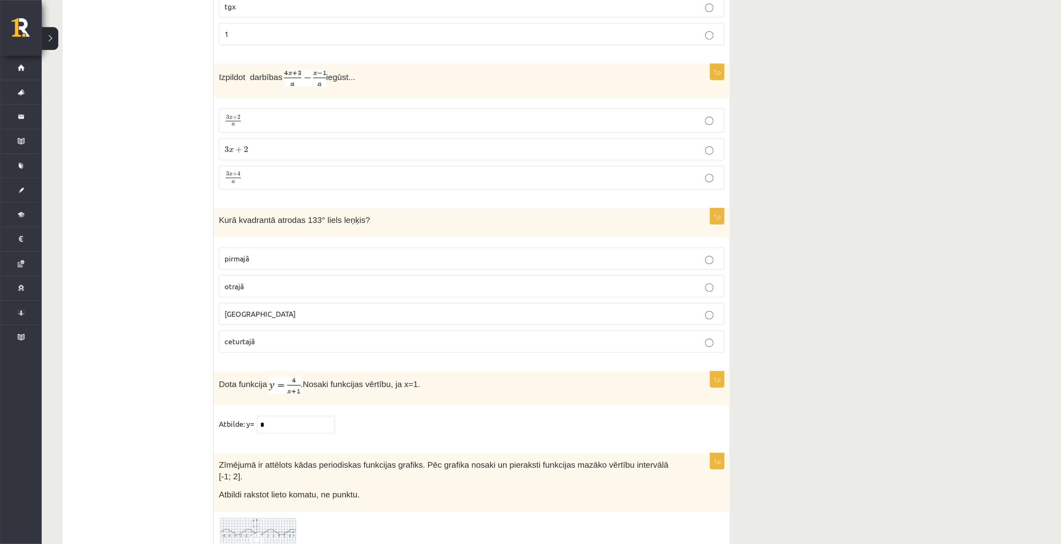
scroll to position [2764, 0]
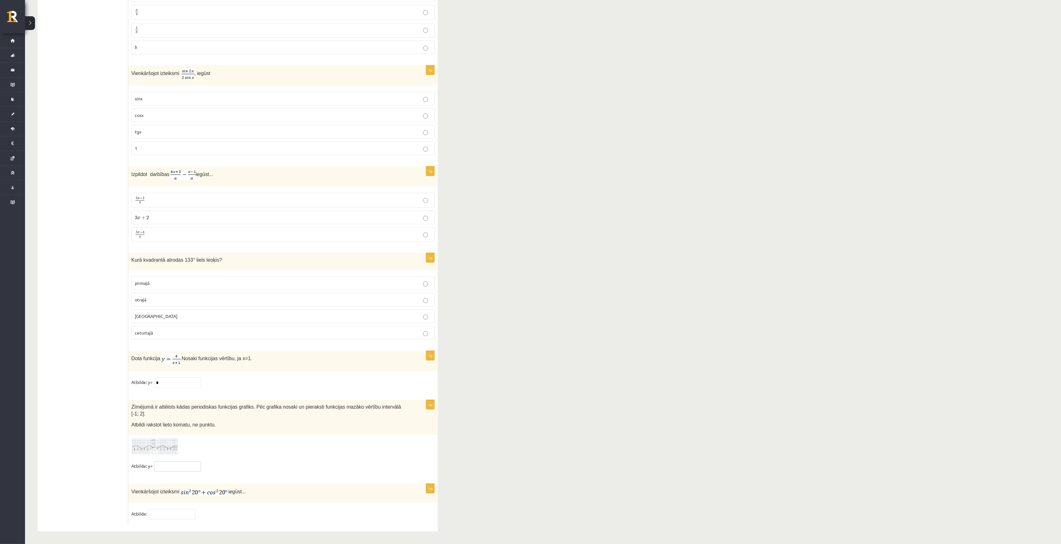
click at [174, 408] on input "text" at bounding box center [177, 466] width 47 height 11
type input "***"
click at [172, 408] on input "text" at bounding box center [172, 514] width 47 height 11
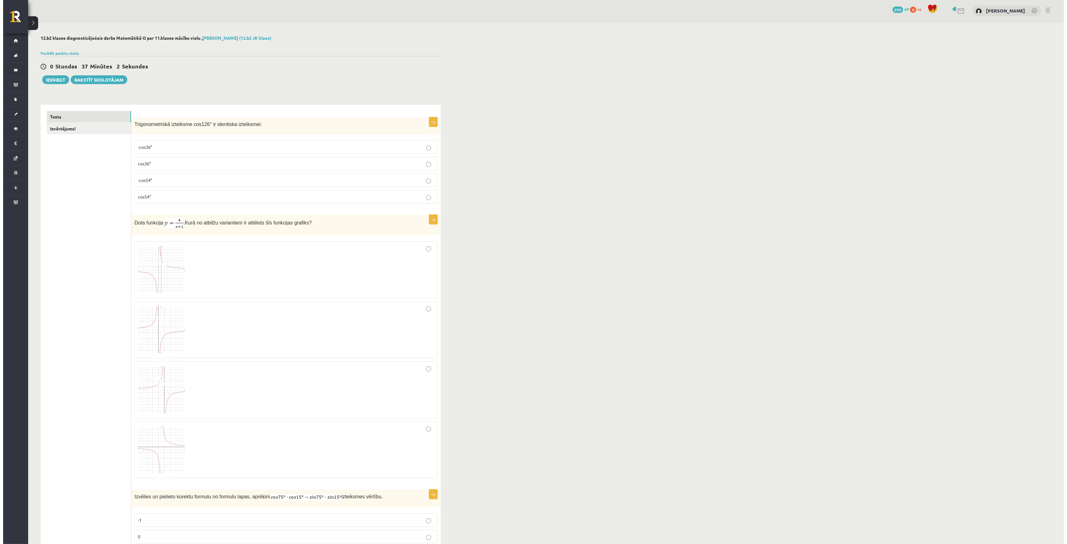
scroll to position [0, 0]
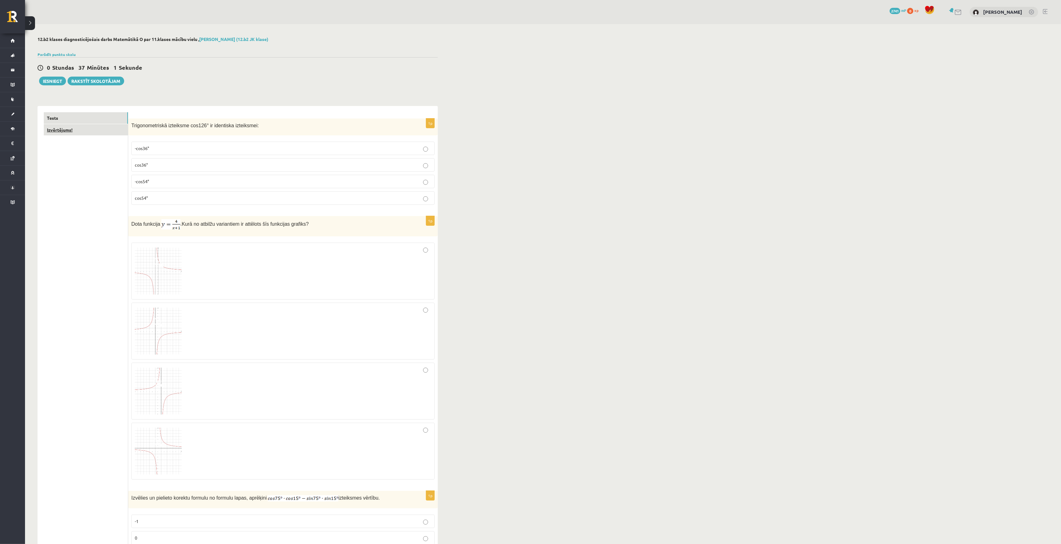
type input "*"
click at [63, 131] on link "Izvērtējums!" at bounding box center [86, 130] width 84 height 12
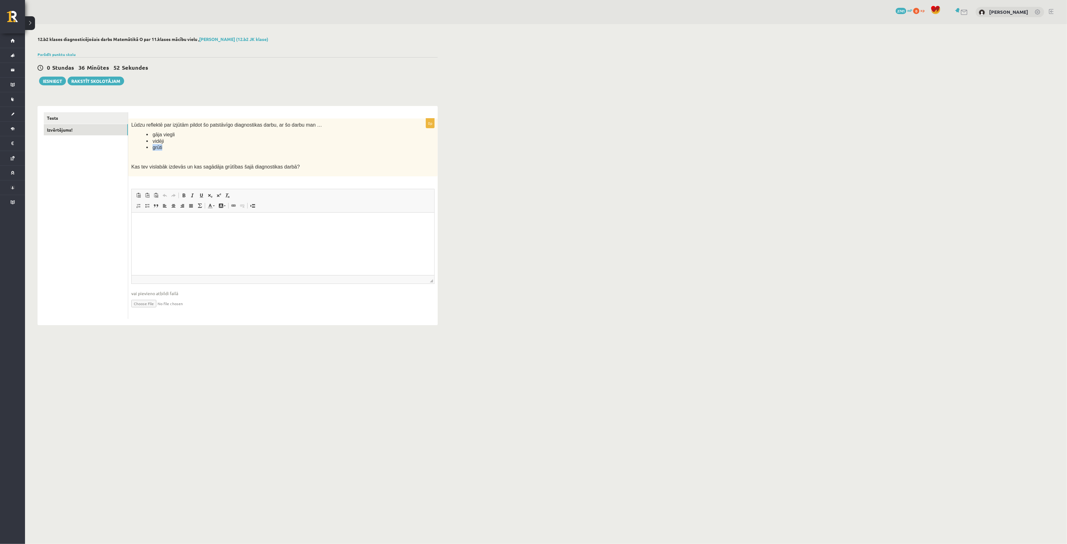
drag, startPoint x: 160, startPoint y: 148, endPoint x: 133, endPoint y: 148, distance: 26.9
click at [133, 148] on ul "gāja viegli vidēji grūti" at bounding box center [267, 140] width 272 height 19
copy span "grūti"
click at [158, 231] on html at bounding box center [282, 221] width 303 height 19
drag, startPoint x: 157, startPoint y: 234, endPoint x: 149, endPoint y: 235, distance: 7.9
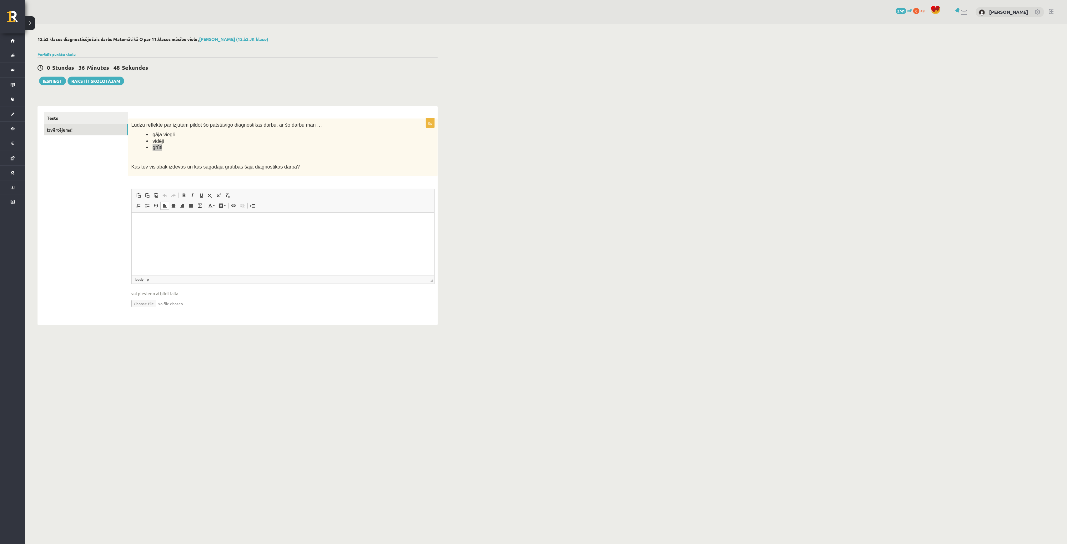
click at [150, 231] on html at bounding box center [282, 221] width 303 height 19
click at [150, 223] on li "*****" at bounding box center [282, 222] width 265 height 7
click at [642, 216] on div "**********" at bounding box center [546, 181] width 1042 height 314
click at [136, 222] on html "*****" at bounding box center [282, 221] width 303 height 19
click at [55, 78] on button "Iesniegt" at bounding box center [52, 81] width 27 height 9
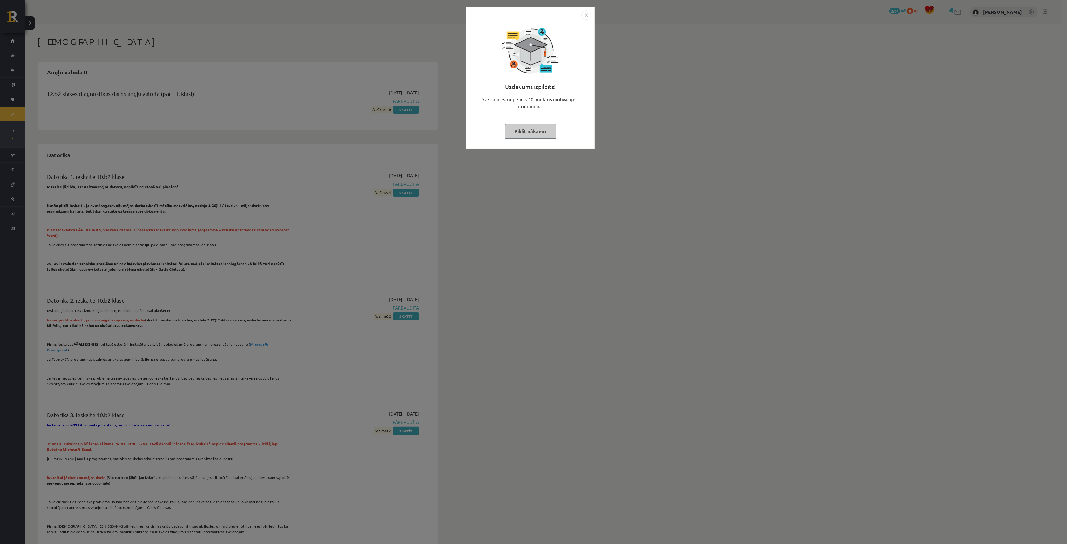
click at [704, 85] on div "Uzdevums izpildīts! Sveicam esi nopelnījis 10 punktus motivācijas programmā Pil…" at bounding box center [533, 272] width 1067 height 544
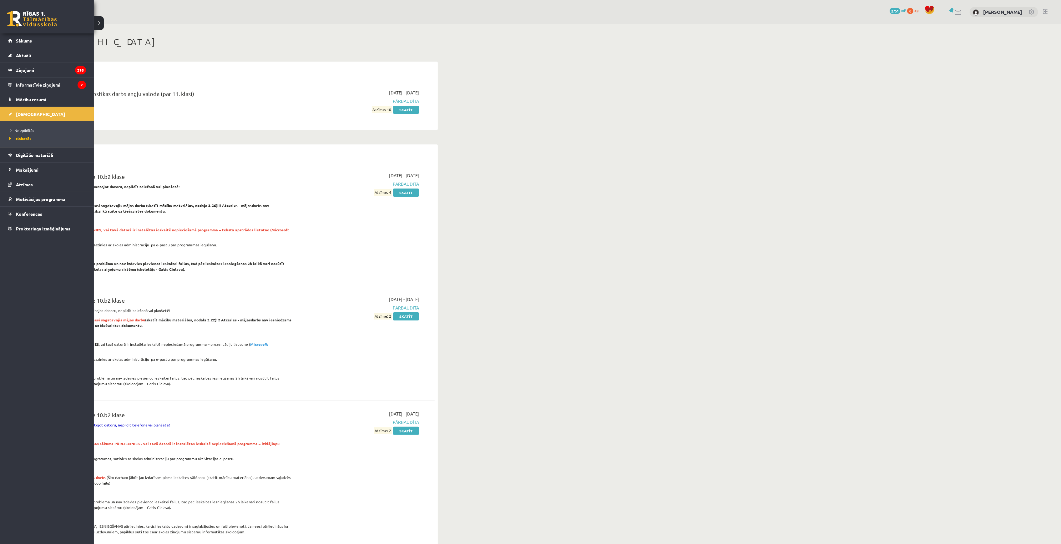
click at [15, 7] on div "0 Dāvanas 2751 mP 0 xp" at bounding box center [47, 16] width 94 height 33
click at [23, 13] on link at bounding box center [32, 19] width 50 height 16
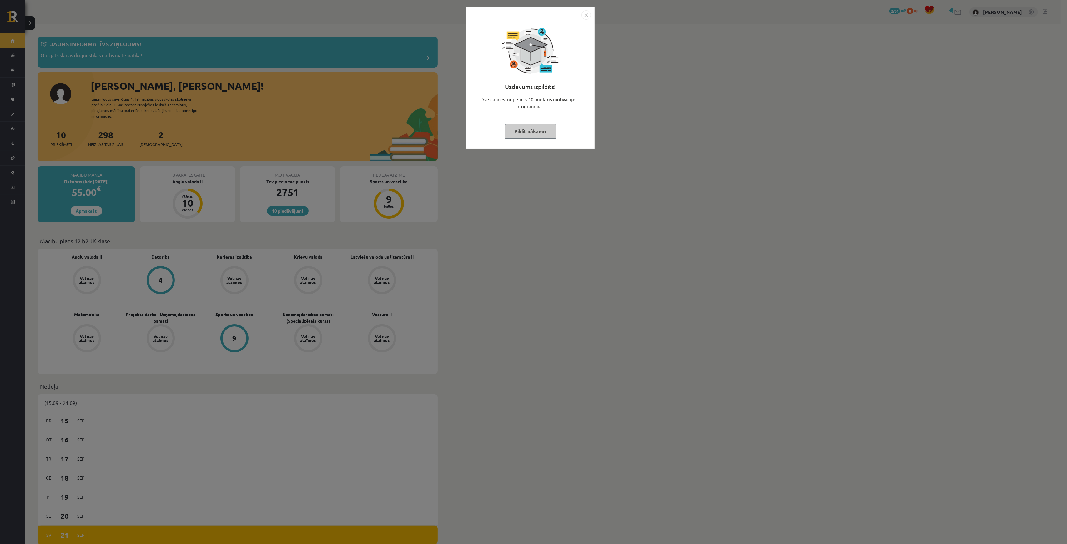
click at [434, 254] on div "Uzdevums izpildīts! Sveicam esi nopelnījis 10 punktus motivācijas programmā Pil…" at bounding box center [533, 272] width 1067 height 544
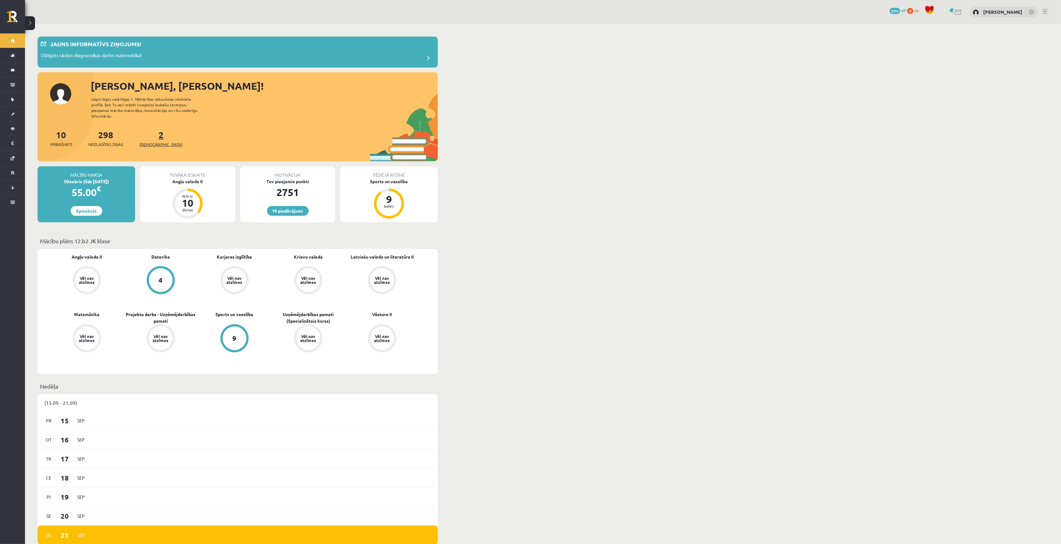
click at [142, 141] on span "[DEMOGRAPHIC_DATA]" at bounding box center [160, 144] width 43 height 6
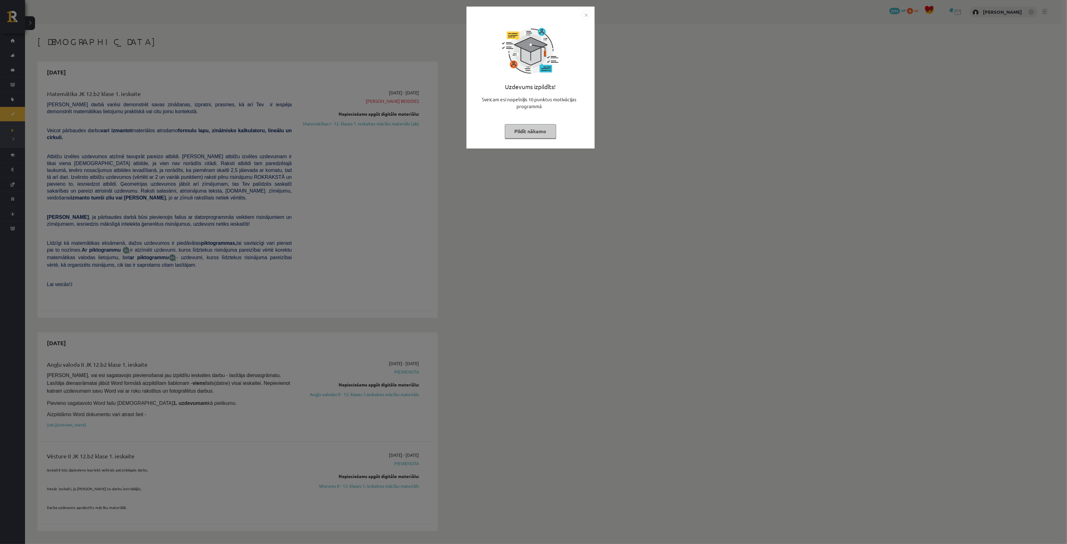
drag, startPoint x: 315, startPoint y: 221, endPoint x: 316, endPoint y: 217, distance: 4.1
click at [316, 217] on div "Uzdevums izpildīts! Sveicam esi nopelnījis 10 punktus motivācijas programmā Pil…" at bounding box center [533, 272] width 1067 height 544
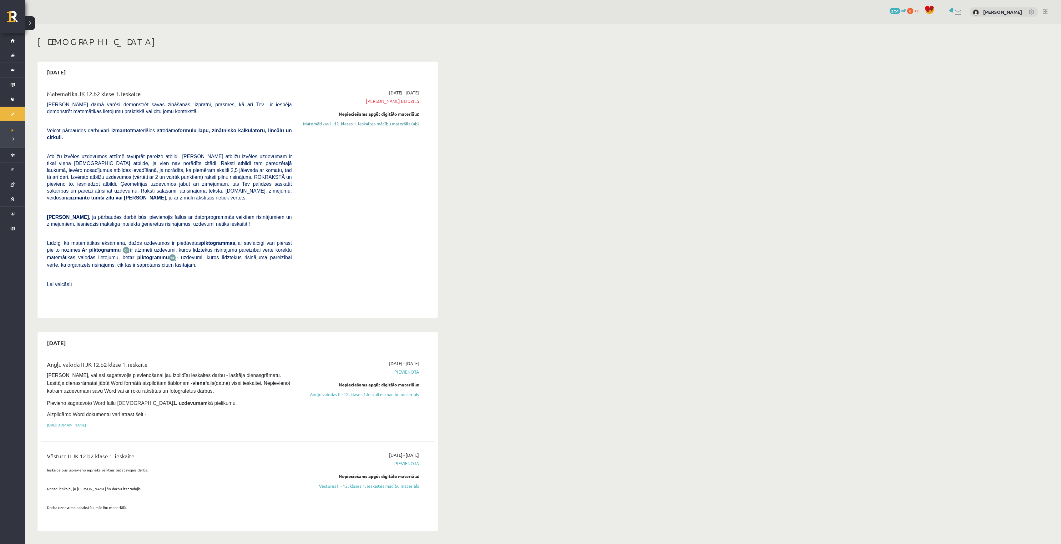
click at [384, 124] on link "Matemātikas I - 12. klases 1. ieskaites mācību materiāls (ab)" at bounding box center [360, 123] width 118 height 7
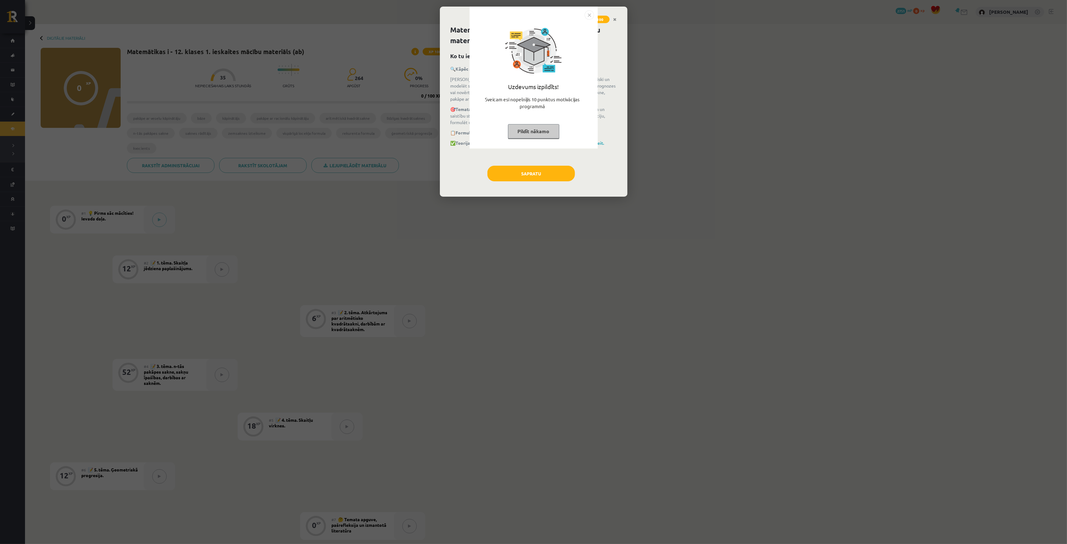
click at [532, 175] on div "Uzdevums izpildīts! Sveicam esi nopelnījis 10 punktus motivācijas programmā Pil…" at bounding box center [533, 272] width 1067 height 544
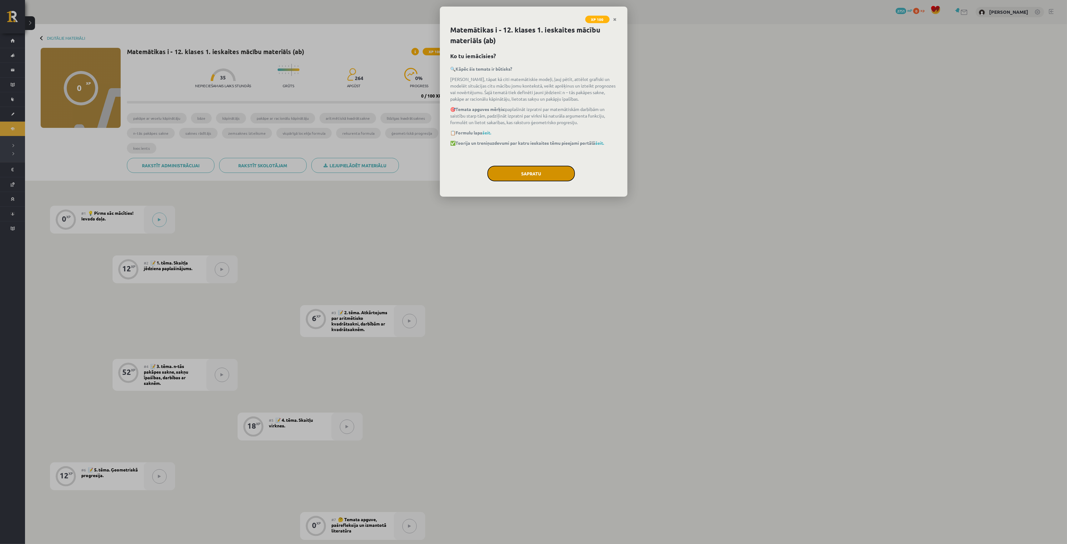
click at [538, 169] on button "Sapratu" at bounding box center [531, 174] width 88 height 16
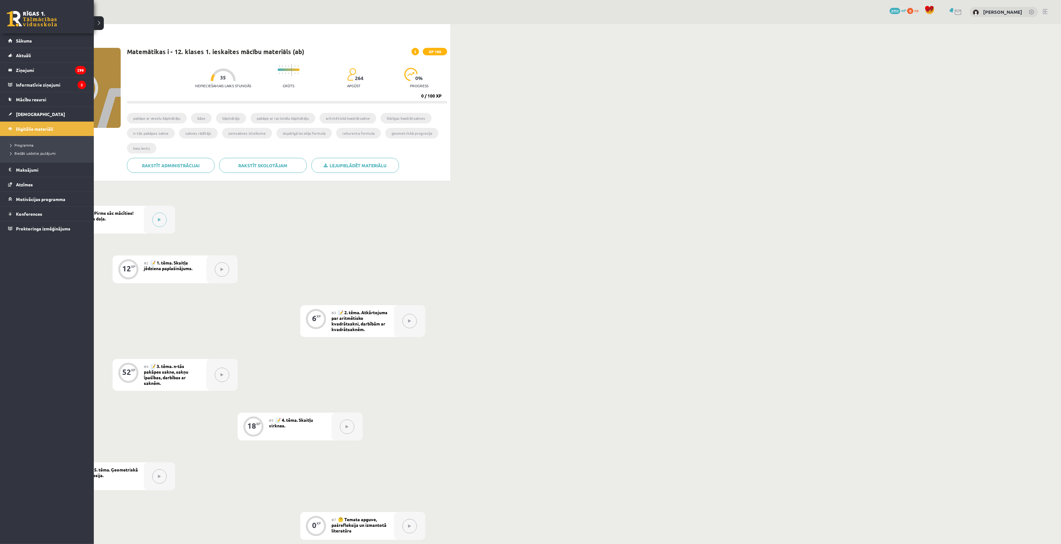
click at [2, 15] on div "0 Dāvanas 2751 mP 0 xp" at bounding box center [47, 16] width 94 height 33
click at [31, 25] on link at bounding box center [32, 19] width 50 height 16
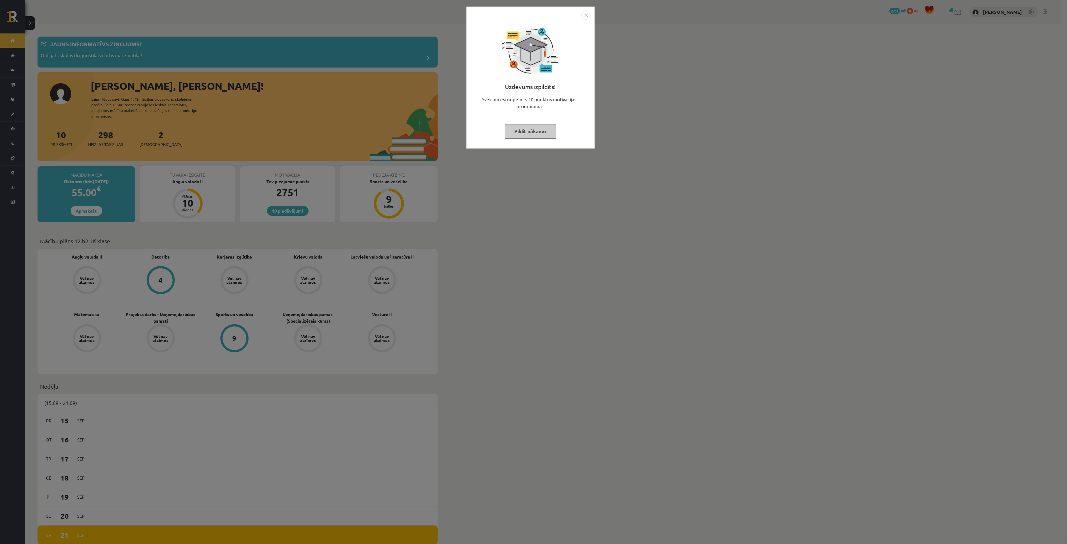
click at [144, 60] on div "Uzdevums izpildīts! Sveicam esi nopelnījis 10 punktus motivācijas programmā Pil…" at bounding box center [533, 272] width 1067 height 544
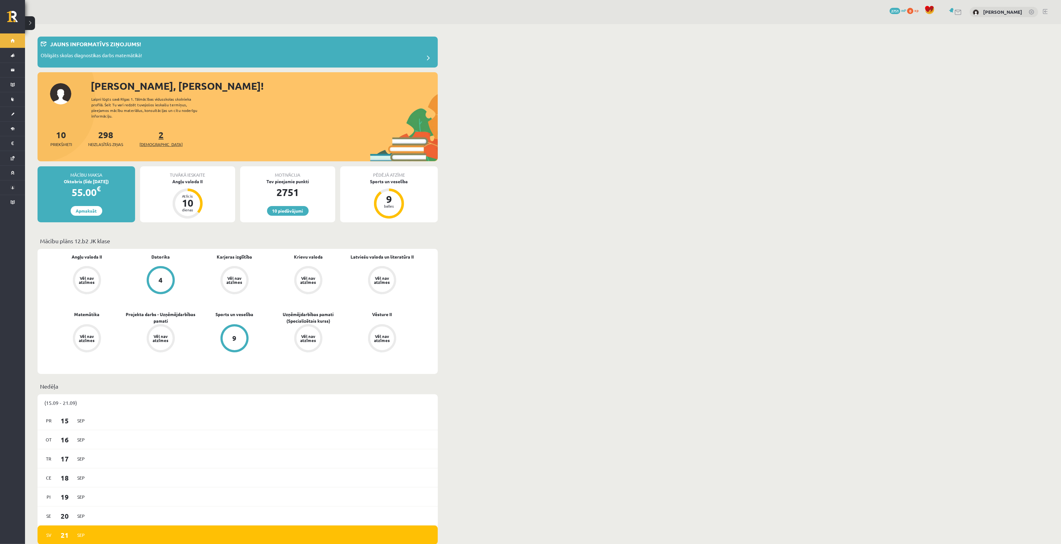
click at [153, 141] on span "[DEMOGRAPHIC_DATA]" at bounding box center [160, 144] width 43 height 6
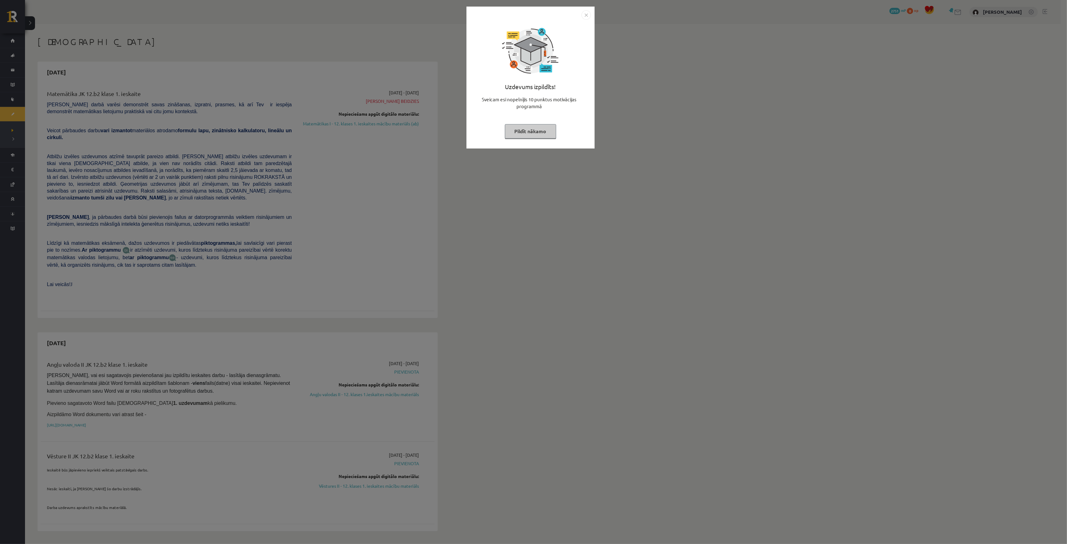
click at [152, 134] on div "Uzdevums izpildīts! Sveicam esi nopelnījis 10 punktus motivācijas programmā Pil…" at bounding box center [533, 272] width 1067 height 544
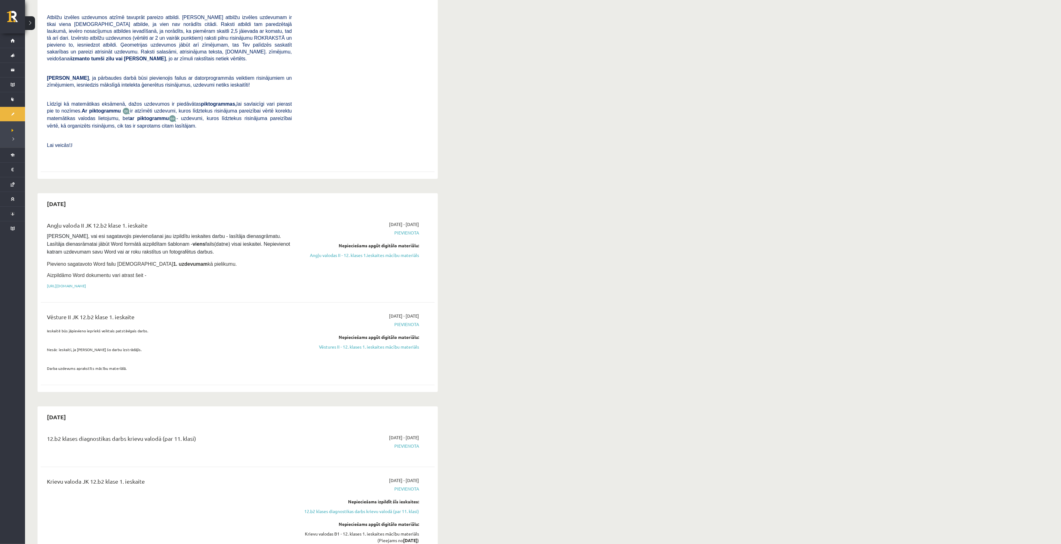
scroll to position [208, 0]
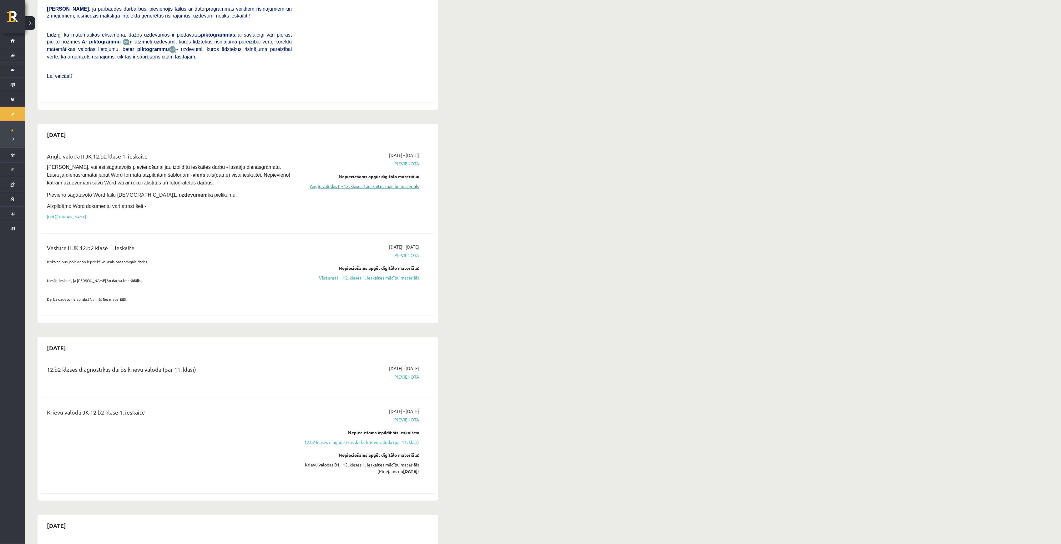
click at [352, 183] on link "Angļu valodas II - 12. klases 1.ieskaites mācību materiāls" at bounding box center [360, 186] width 118 height 7
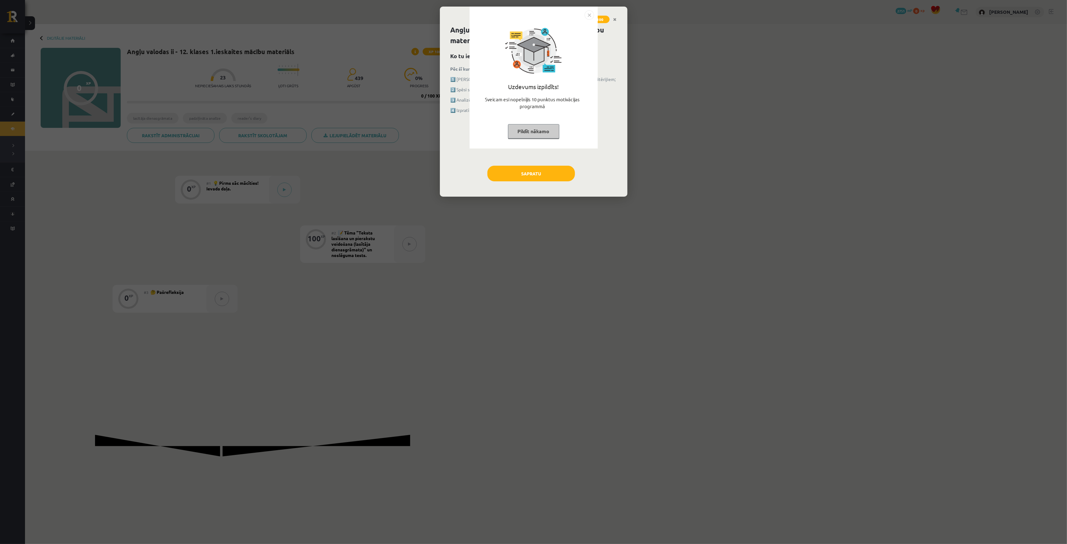
click at [521, 174] on div "Uzdevums izpildīts! Sveicam esi nopelnījis 10 punktus motivācijas programmā Pil…" at bounding box center [533, 272] width 1067 height 544
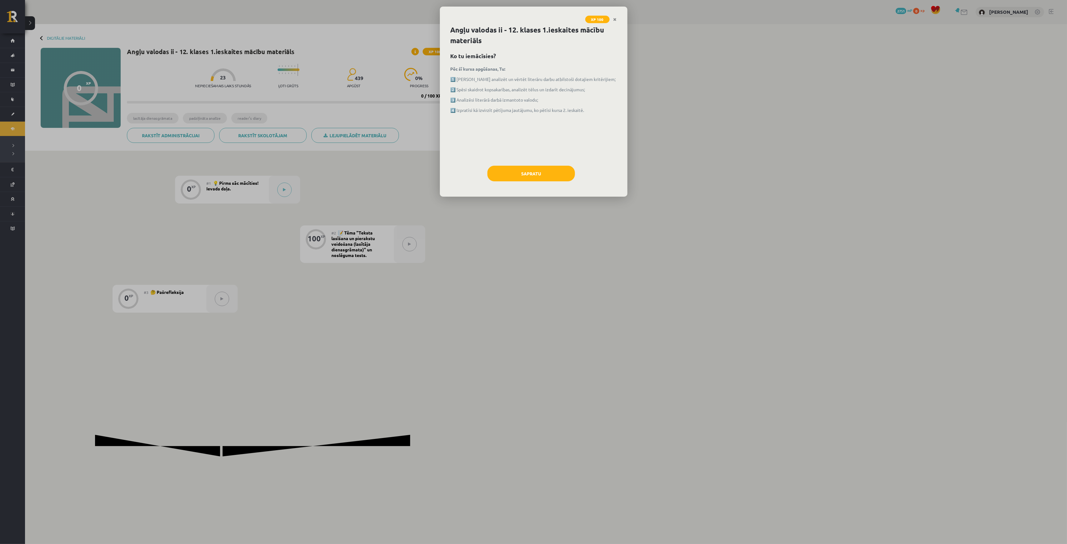
click at [617, 18] on link "Close" at bounding box center [615, 19] width 11 height 12
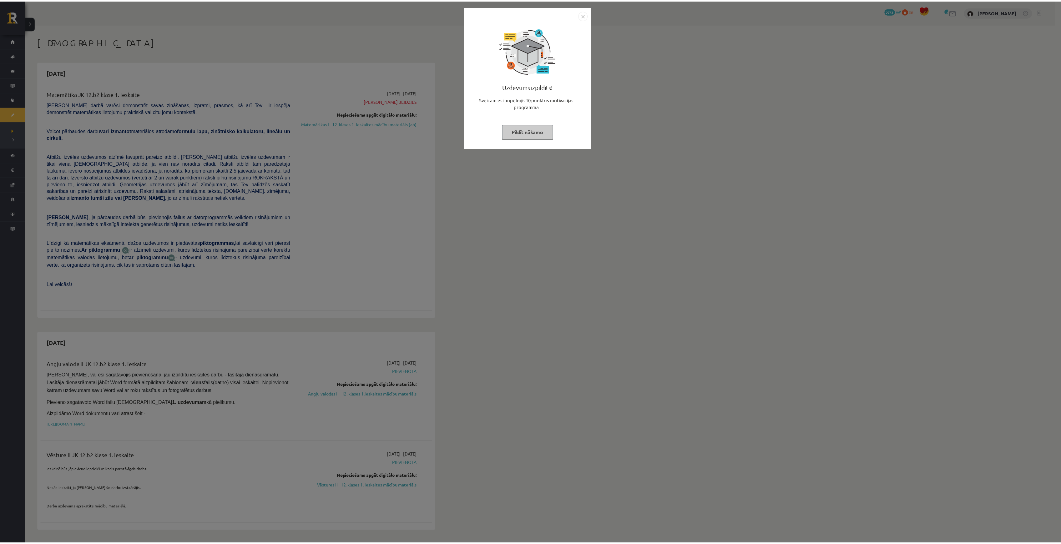
scroll to position [208, 0]
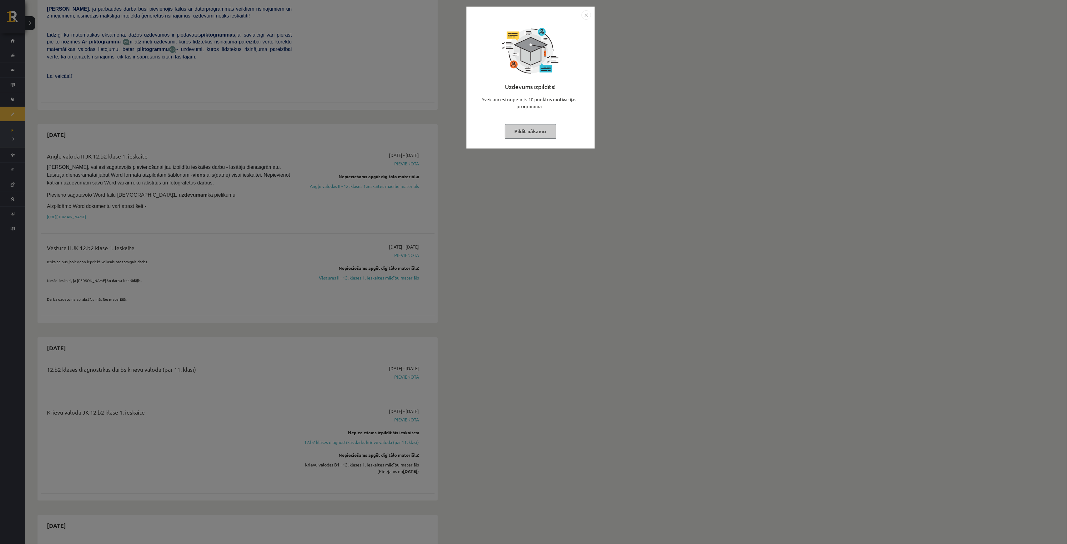
click at [583, 18] on img "Close" at bounding box center [586, 14] width 9 height 9
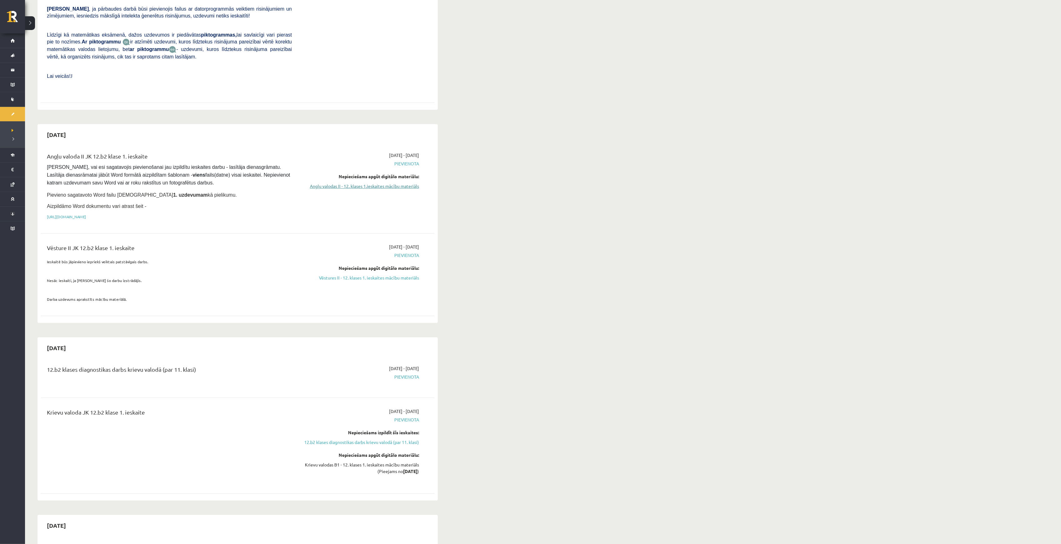
click at [340, 183] on link "Angļu valodas II - 12. klases 1.ieskaites mācību materiāls" at bounding box center [360, 186] width 118 height 7
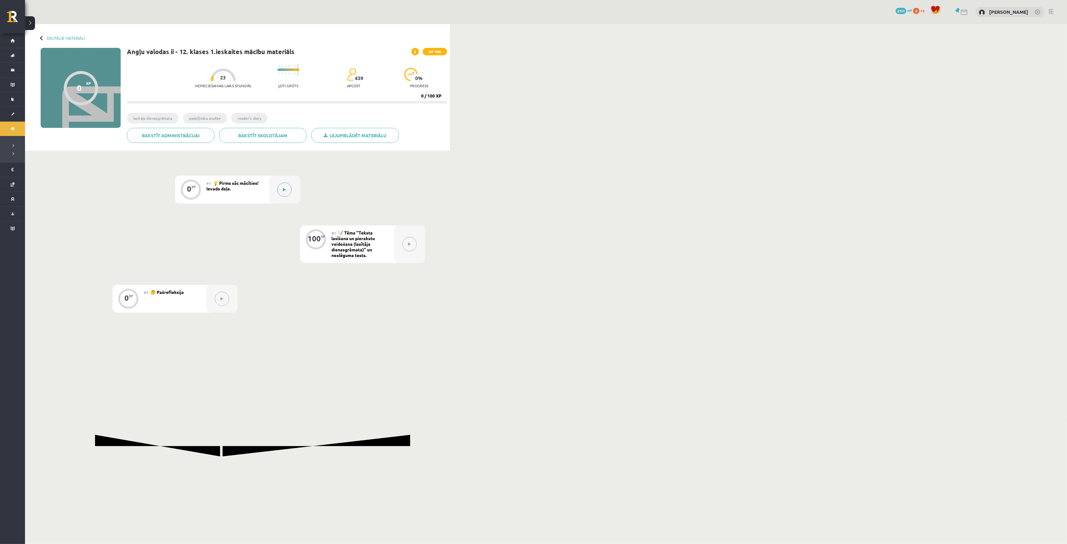
click at [288, 184] on button at bounding box center [284, 190] width 14 height 14
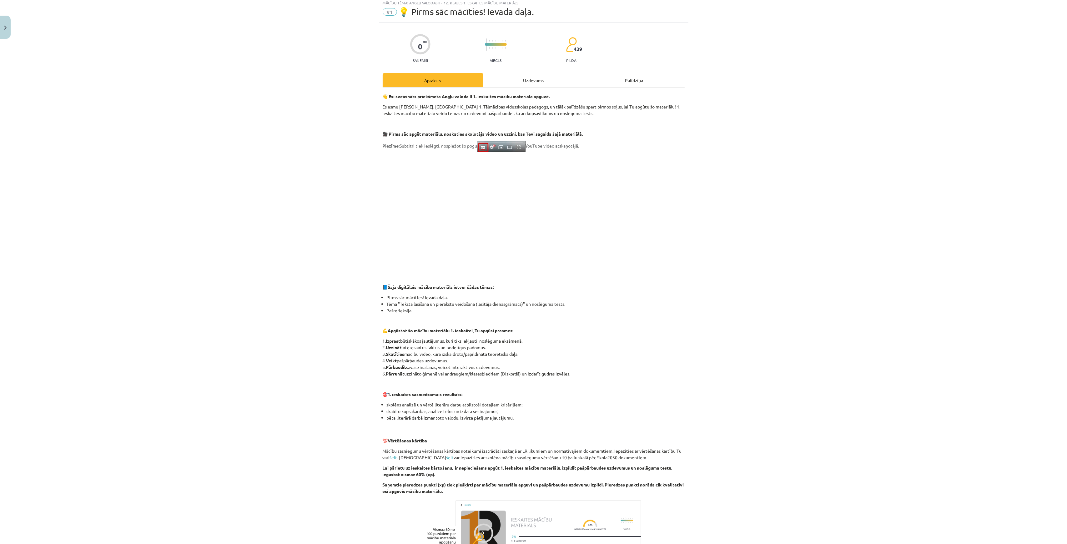
scroll to position [115, 0]
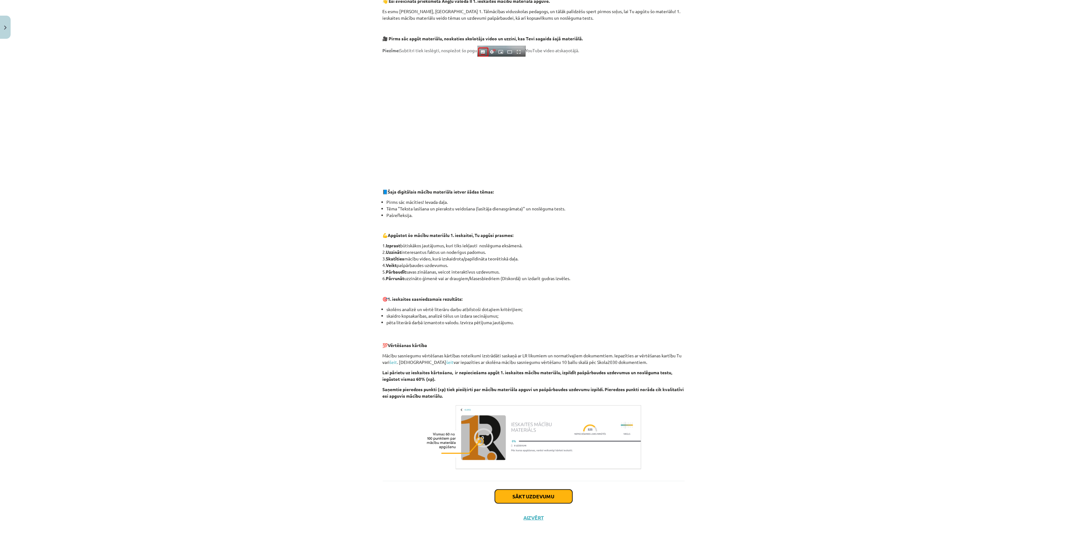
click at [535, 497] on button "Sākt uzdevumu" at bounding box center [534, 497] width 78 height 14
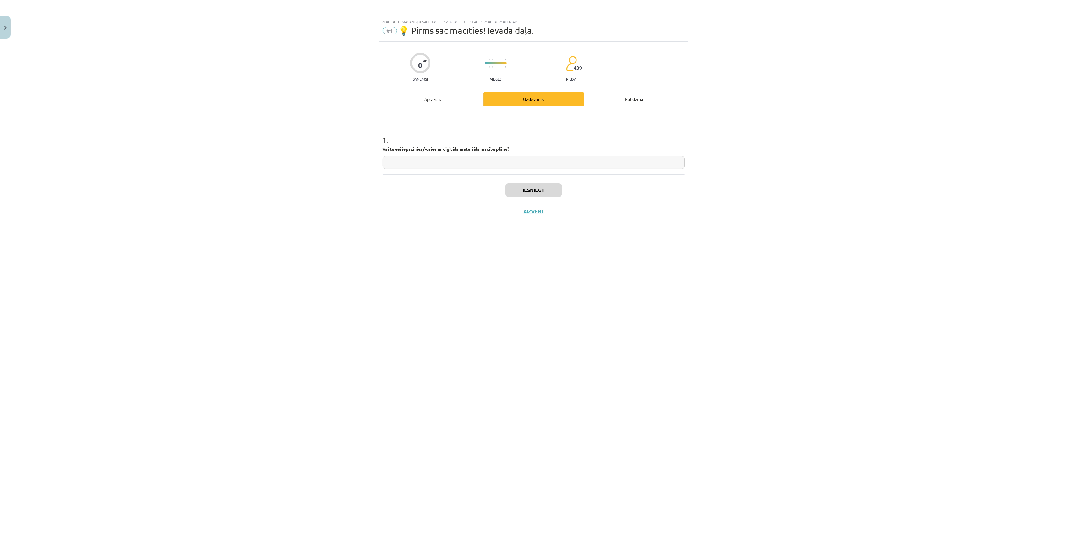
click at [537, 167] on input "text" at bounding box center [534, 162] width 302 height 13
type input "*"
type input "**"
click at [516, 190] on button "Iesniegt" at bounding box center [533, 190] width 57 height 14
click at [548, 215] on button "Nākamā nodarbība" at bounding box center [533, 215] width 61 height 14
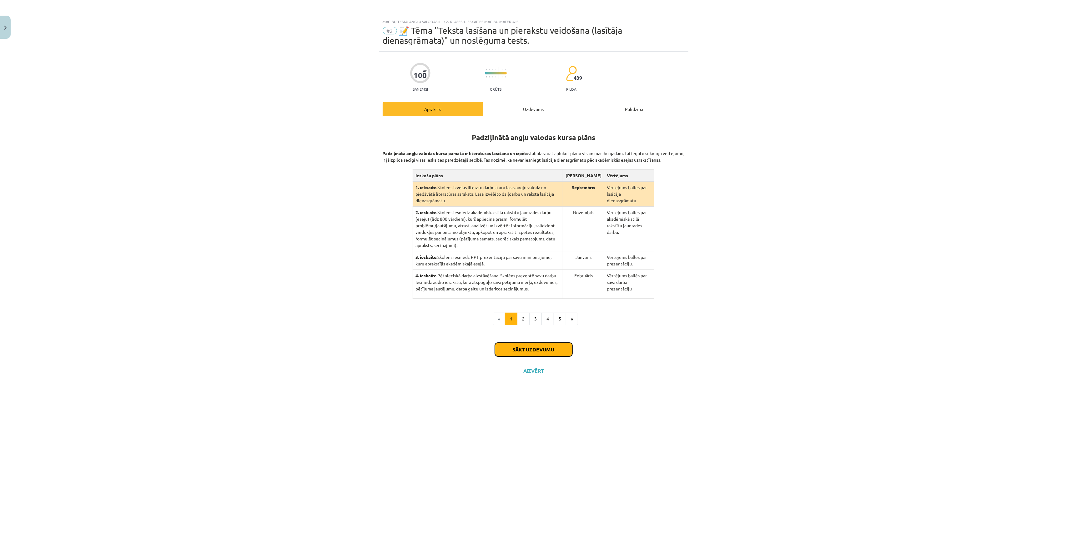
click at [557, 343] on button "Sākt uzdevumu" at bounding box center [534, 350] width 78 height 14
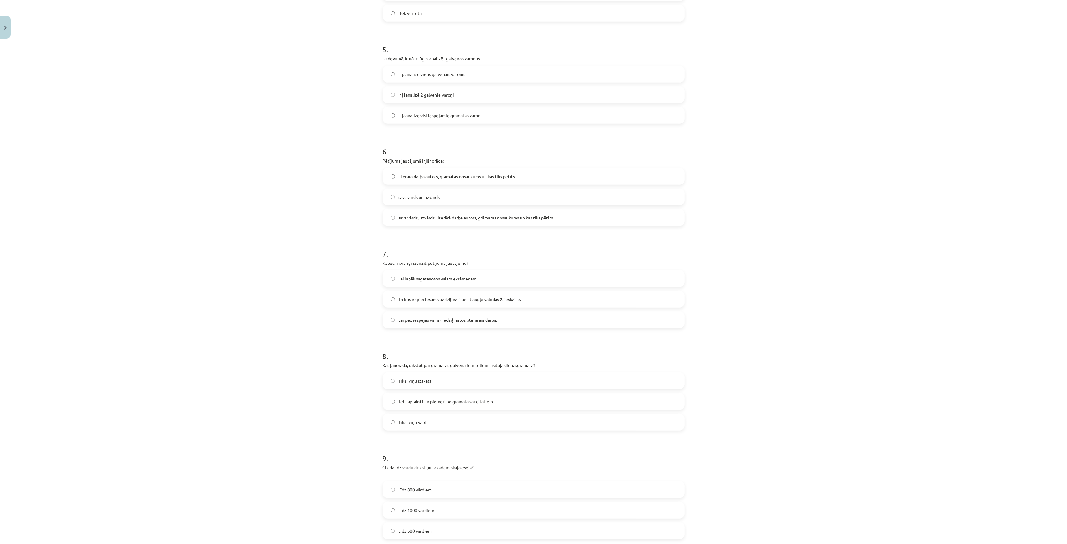
scroll to position [680, 0]
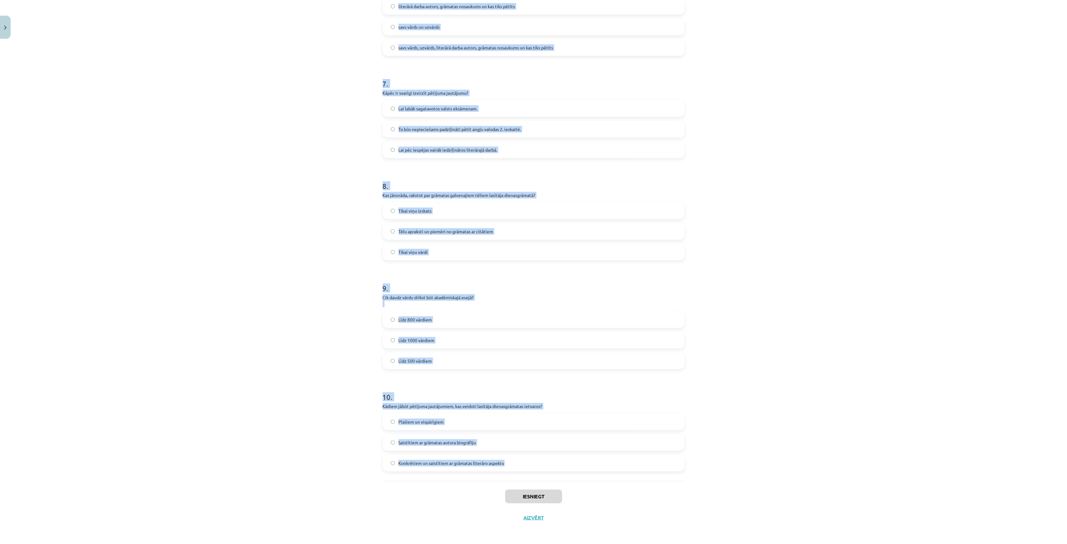
drag, startPoint x: 382, startPoint y: 150, endPoint x: 550, endPoint y: 472, distance: 362.5
click at [550, 472] on div "Mācību tēma: Angļu valodas ii - 12. klases 1.ieskaites mācību materiāls #2 📝 Tē…" at bounding box center [533, 272] width 1067 height 544
copy form "1 . Padziļinātajā kursā mēs: atkārtosim gramatiku un papildināsim vārdu krājumu…"
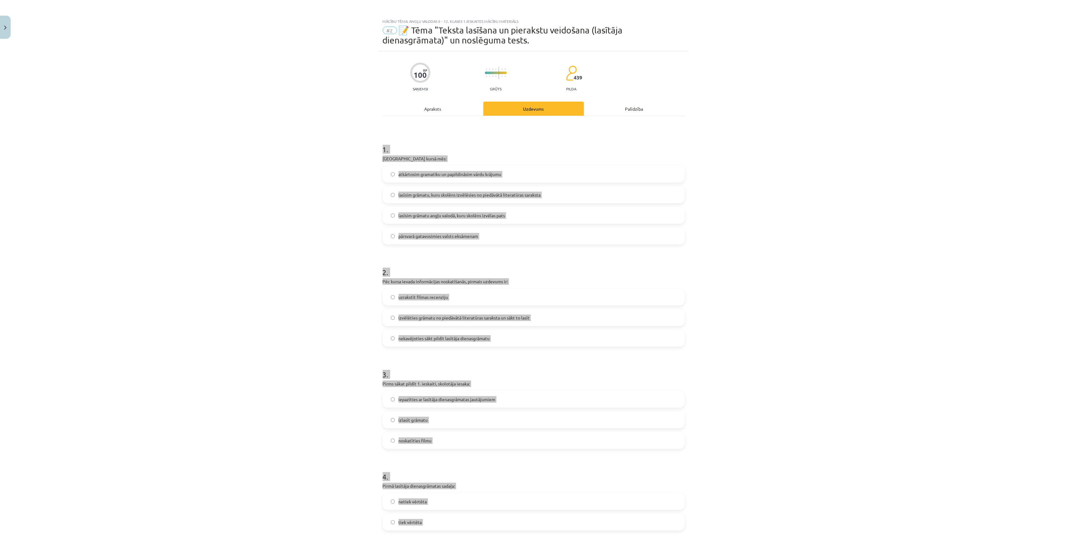
scroll to position [0, 0]
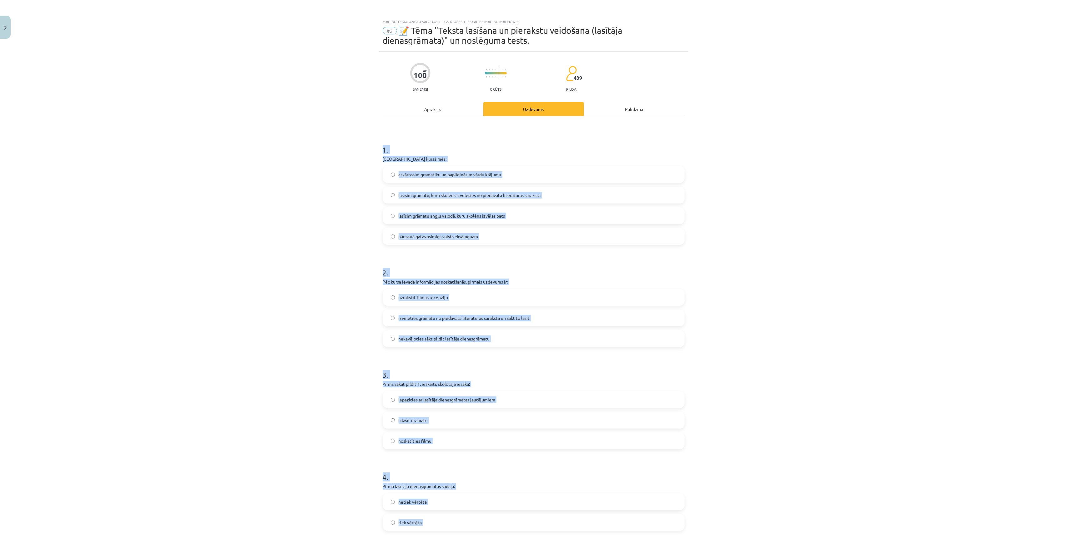
click at [189, 243] on div "Mācību tēma: Angļu valodas ii - 12. klases 1.ieskaites mācību materiāls #2 📝 Tē…" at bounding box center [533, 272] width 1067 height 544
click at [292, 238] on div "Mācību tēma: Angļu valodas ii - 12. klases 1.ieskaites mācību materiāls #2 📝 Tē…" at bounding box center [533, 272] width 1067 height 544
click at [128, 206] on div "Mācību tēma: Angļu valodas ii - 12. klases 1.ieskaites mācību materiāls #2 📝 Tē…" at bounding box center [533, 272] width 1067 height 544
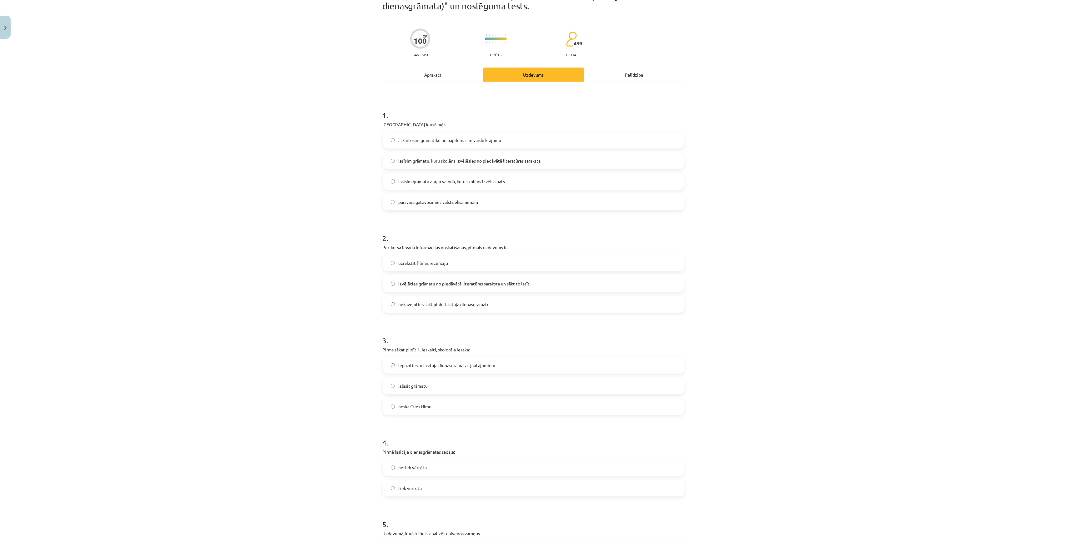
scroll to position [42, 0]
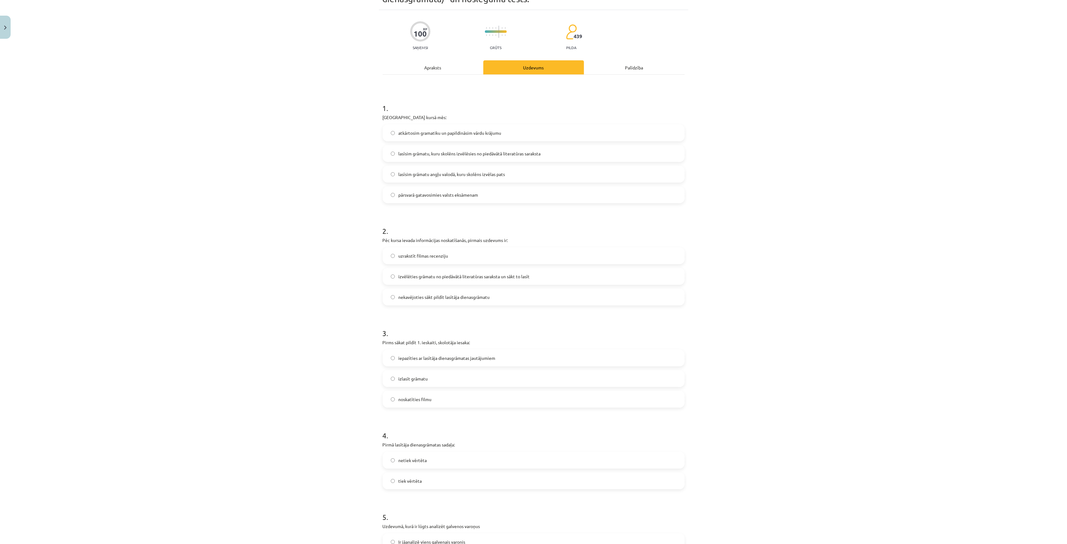
click at [420, 273] on label "izvēlēties grāmatu no piedāvātā literatūras saraksta un sākt to lasīt" at bounding box center [533, 277] width 301 height 16
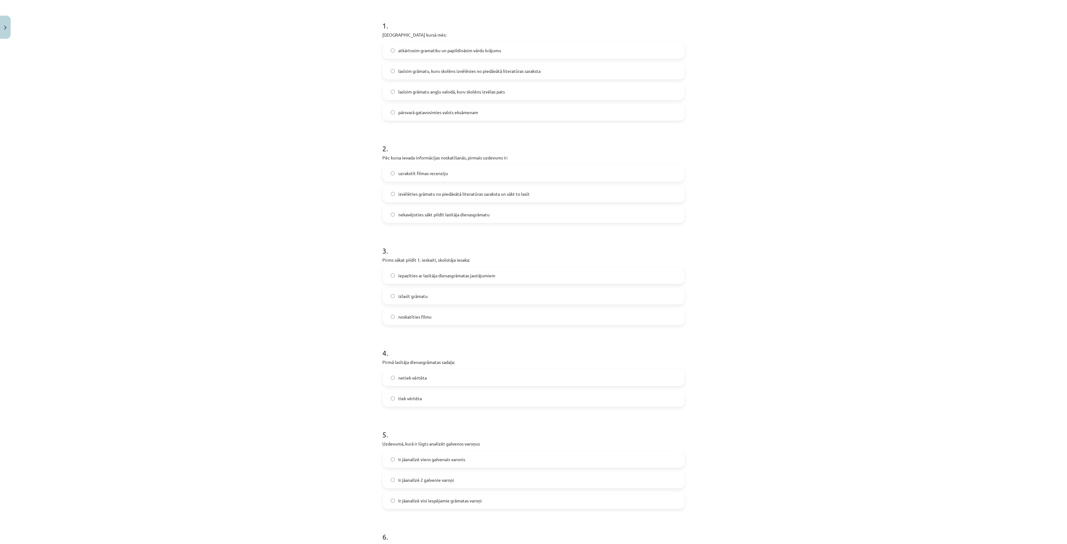
scroll to position [125, 0]
click at [411, 273] on span "iepazīties ar lasītāja dienasgrāmatas jautājumiem" at bounding box center [447, 274] width 97 height 7
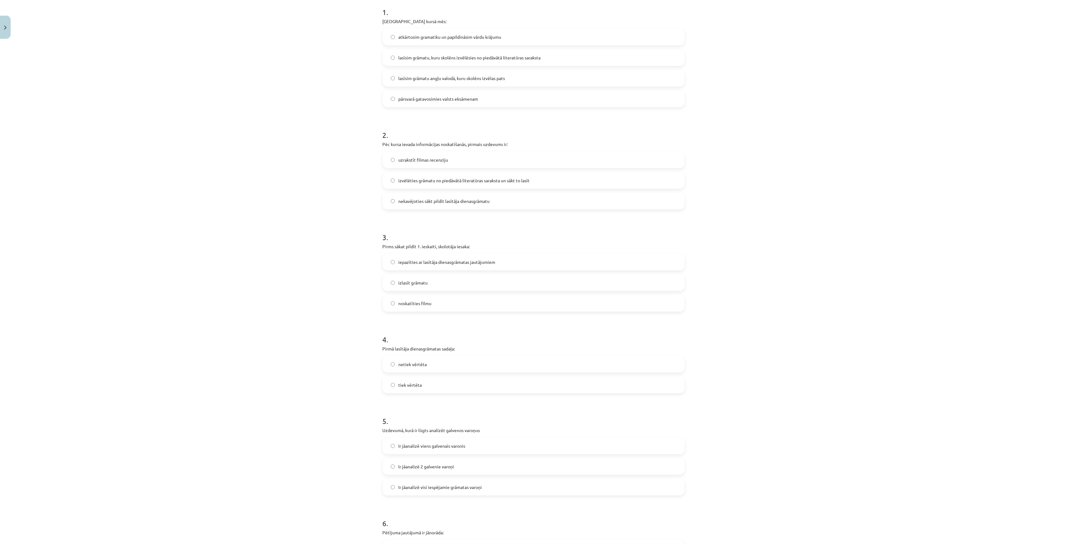
scroll to position [167, 0]
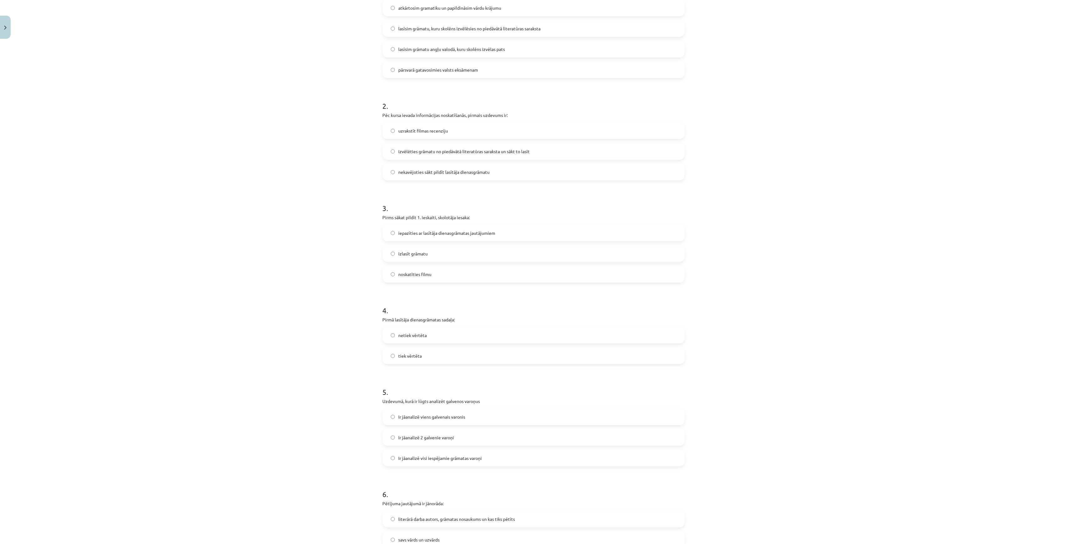
click at [423, 328] on label "netiek vērtēta" at bounding box center [533, 335] width 301 height 16
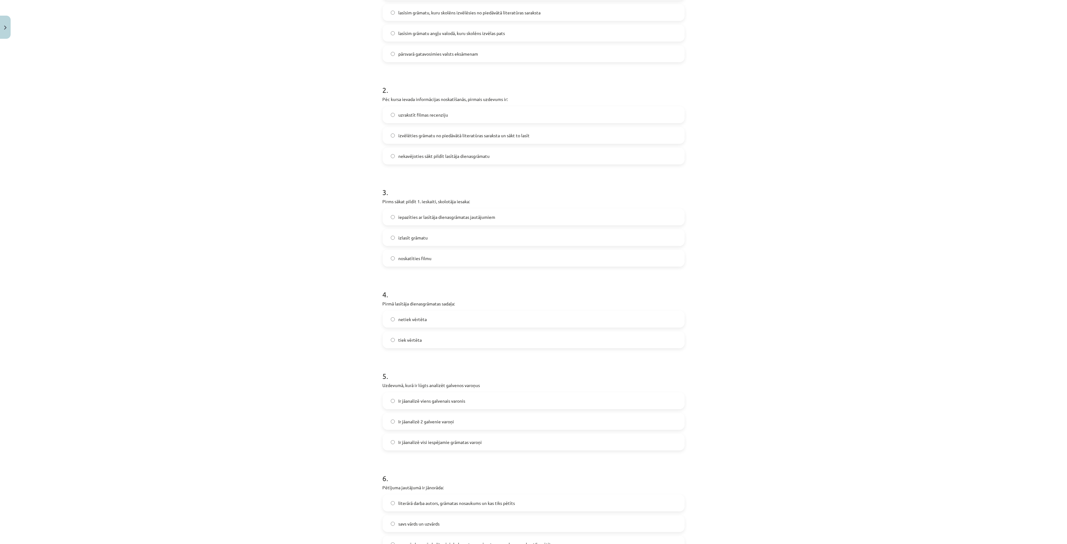
scroll to position [250, 0]
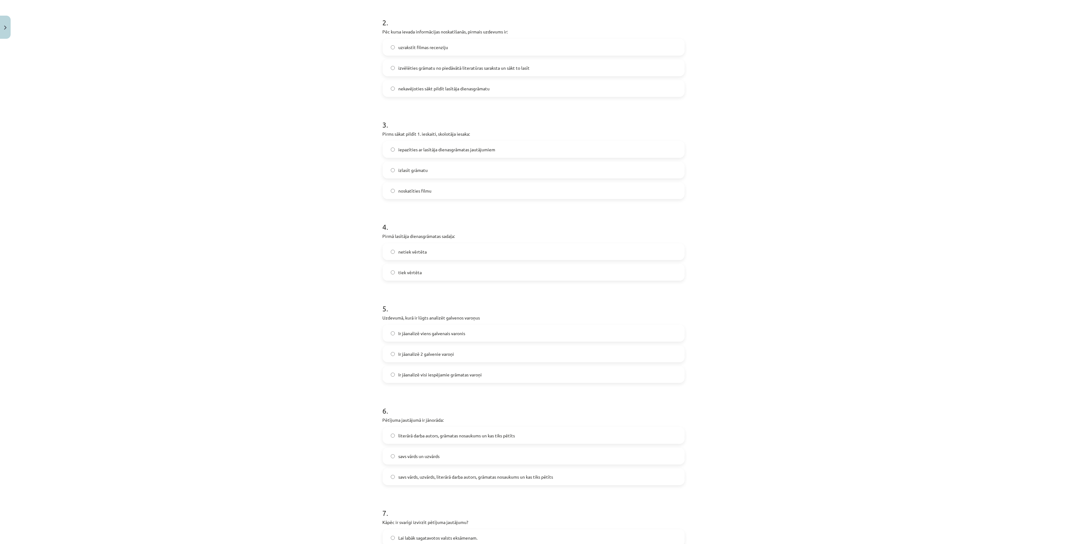
click at [426, 335] on span "Ir jāanalizē viens galvenais varonis" at bounding box center [432, 333] width 67 height 7
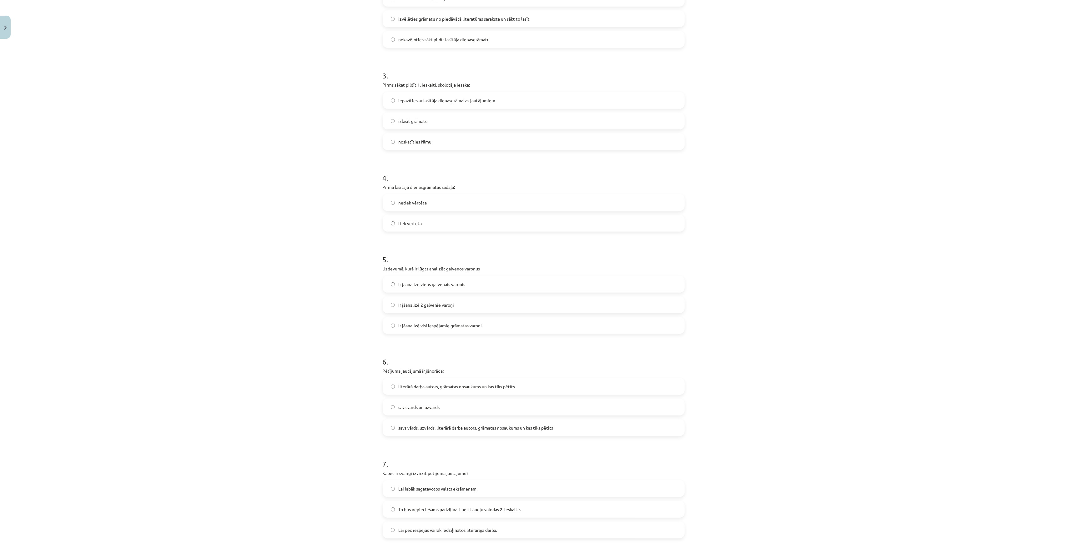
scroll to position [333, 0]
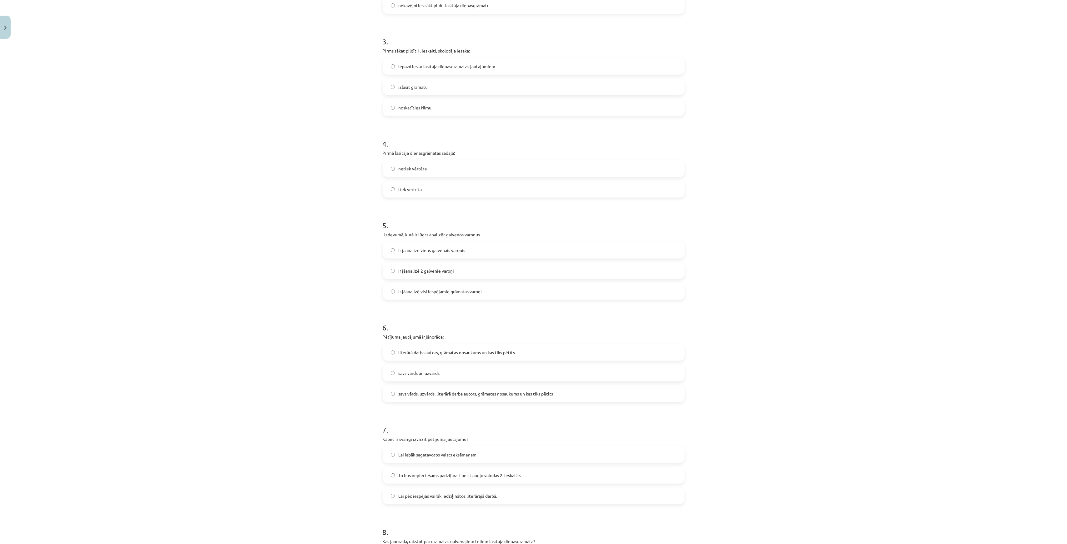
click at [431, 273] on span "Ir jāanalizē 2 galvenie varoņi" at bounding box center [427, 271] width 56 height 7
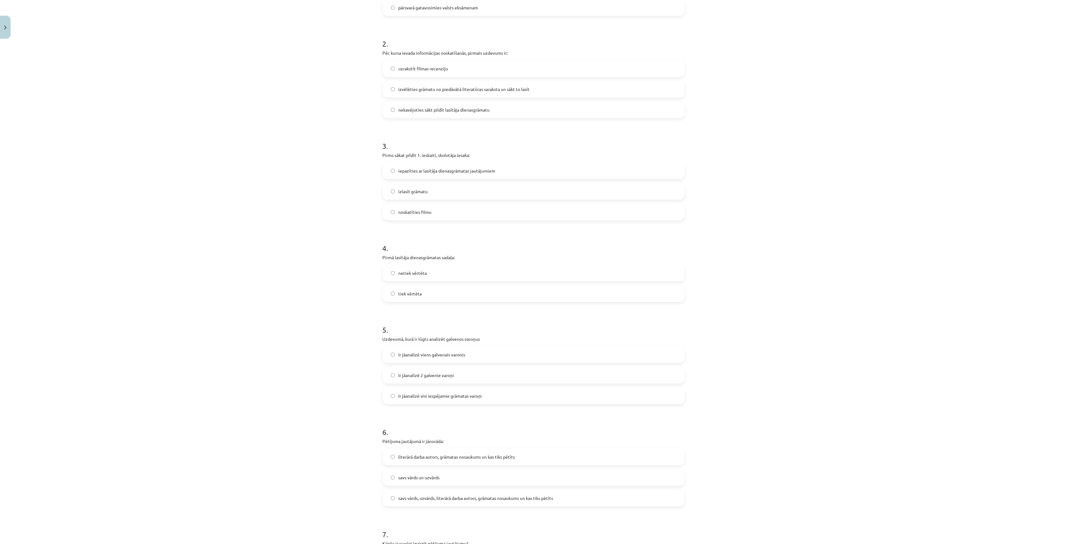
scroll to position [500, 0]
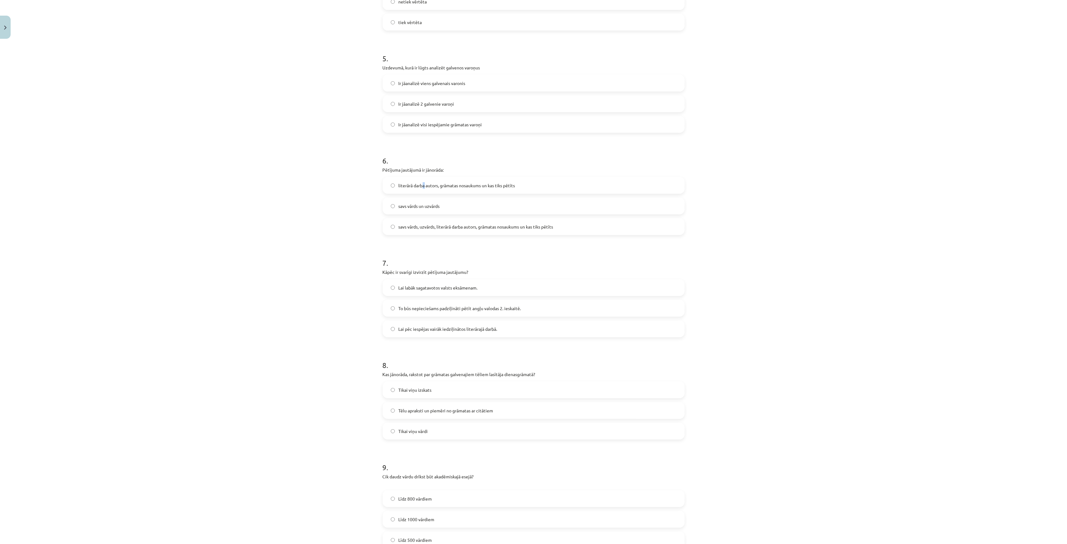
click at [422, 191] on label "literārā darba autors, grāmatas nosaukums un kas tiks pētīts" at bounding box center [533, 186] width 301 height 16
click at [432, 182] on span "literārā darba autors, grāmatas nosaukums un kas tiks pētīts" at bounding box center [457, 185] width 117 height 7
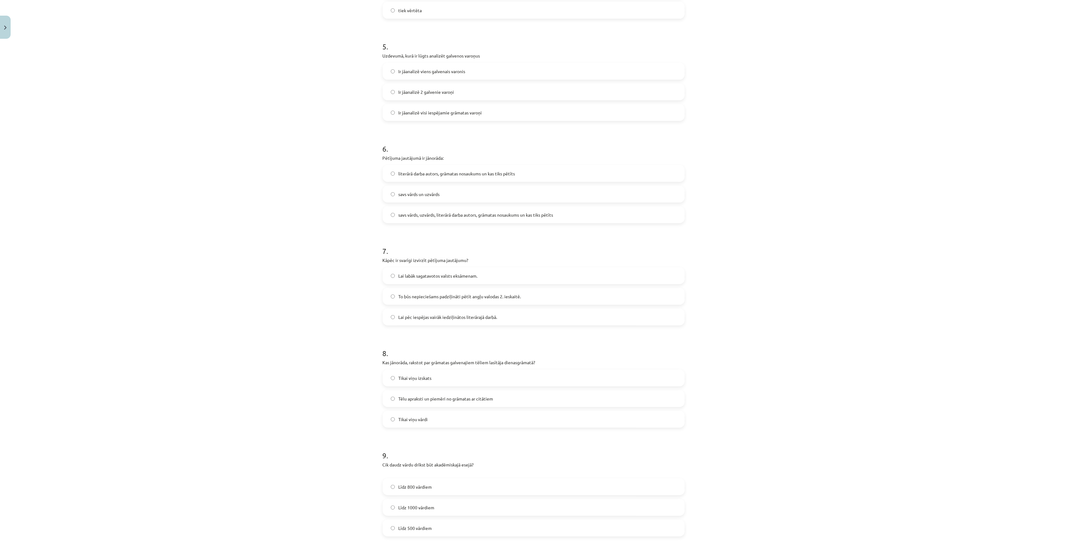
scroll to position [542, 0]
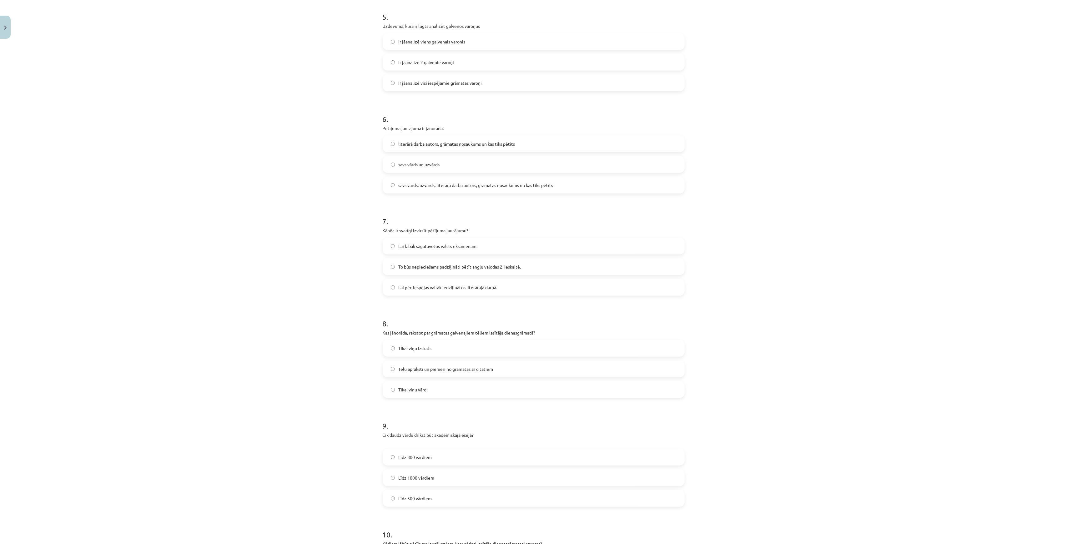
click at [408, 243] on span "Lai labāk sagatavotos valsts eksāmenam." at bounding box center [438, 246] width 79 height 7
click at [443, 285] on span "Lai pēc iespējas vairāk iedziļinātos literārajā darbā." at bounding box center [448, 287] width 99 height 7
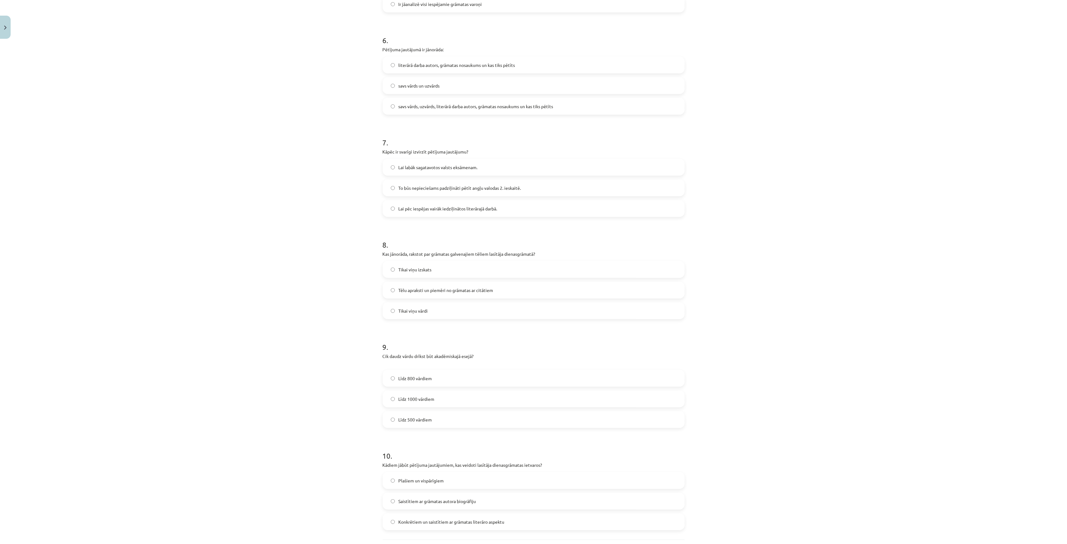
scroll to position [625, 0]
click at [438, 284] on span "Tēlu apraksti un piemēri no grāmatas ar citātiem" at bounding box center [446, 285] width 95 height 7
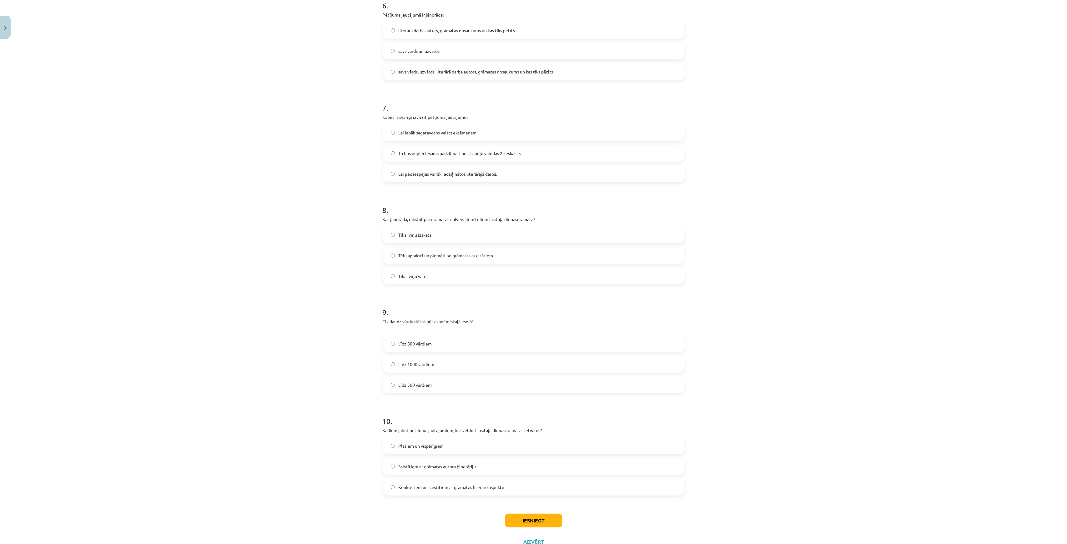
scroll to position [667, 0]
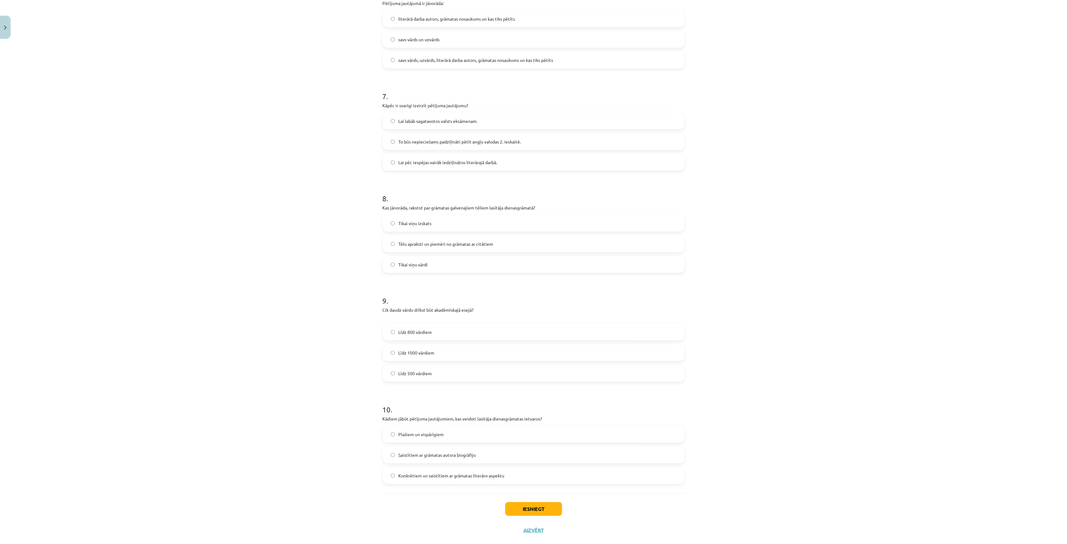
click at [429, 352] on span "Līdz 1000 vārdiem" at bounding box center [417, 353] width 36 height 7
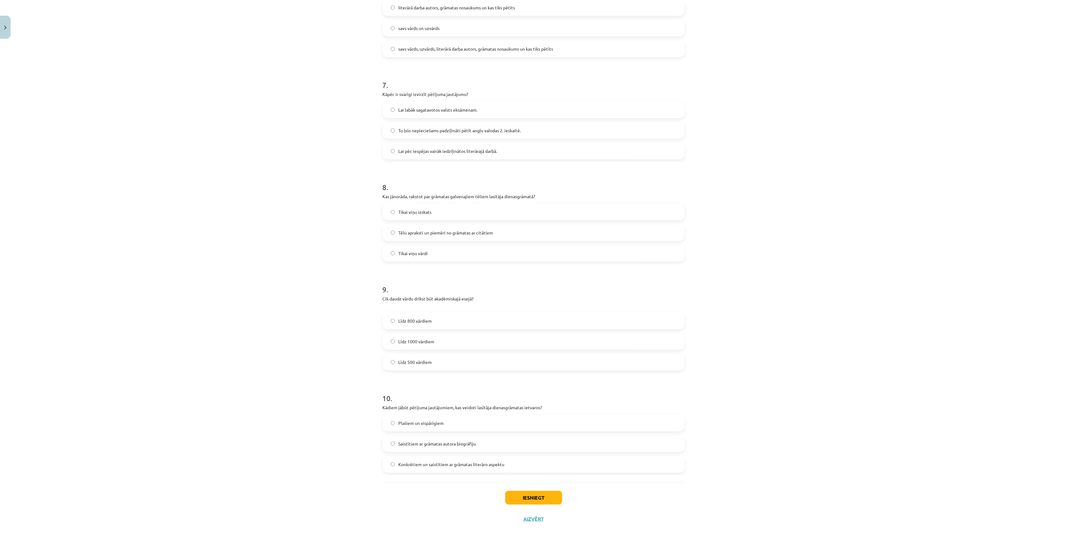
scroll to position [680, 0]
click at [445, 461] on span "Konkrētiem un saistītiem ar grāmatas literāro aspektu" at bounding box center [452, 463] width 106 height 7
click at [542, 491] on button "Iesniegt" at bounding box center [533, 497] width 57 height 14
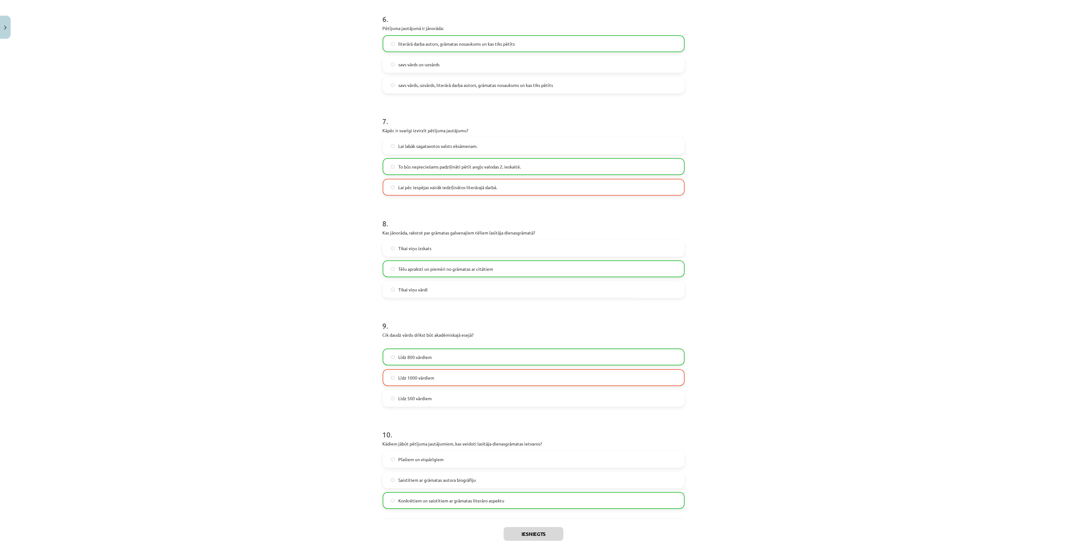
scroll to position [700, 0]
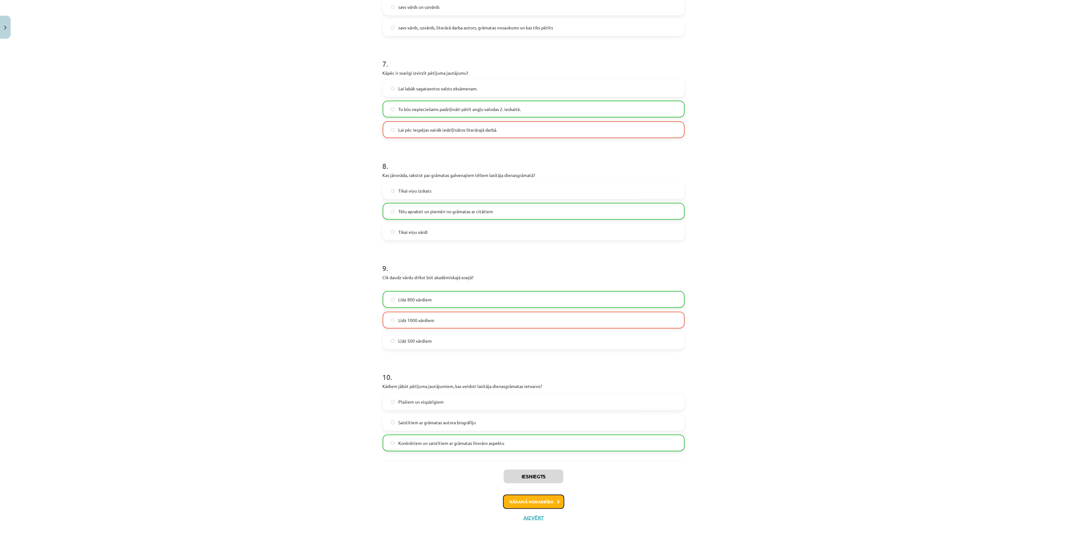
click at [532, 498] on button "Nākamā nodarbība" at bounding box center [533, 502] width 61 height 14
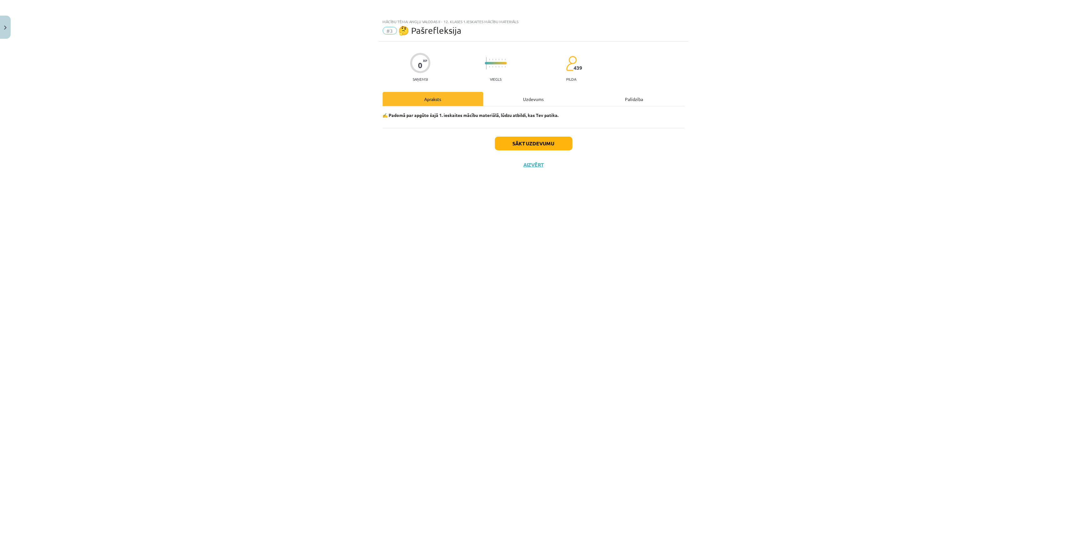
scroll to position [0, 0]
click at [532, 143] on button "Sākt uzdevumu" at bounding box center [534, 144] width 78 height 14
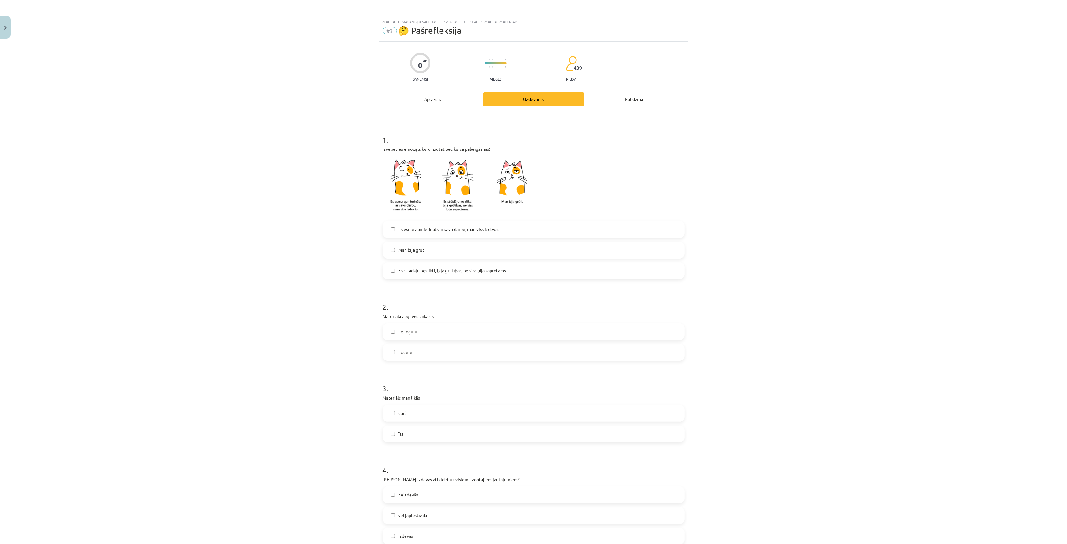
click at [449, 225] on label "Es esmu apmierināts ar savu darbu, man viss izdevās" at bounding box center [533, 230] width 301 height 16
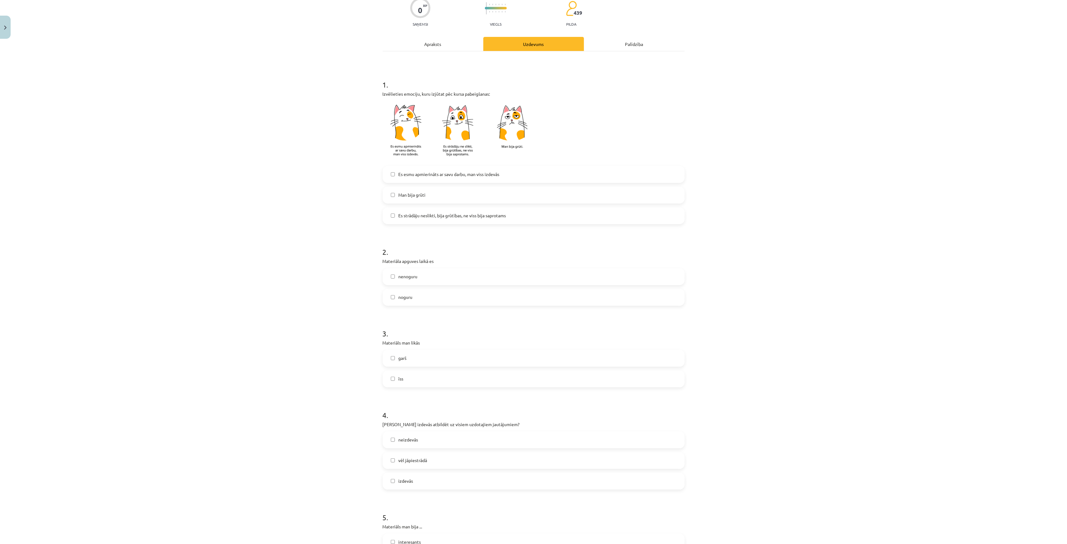
scroll to position [83, 0]
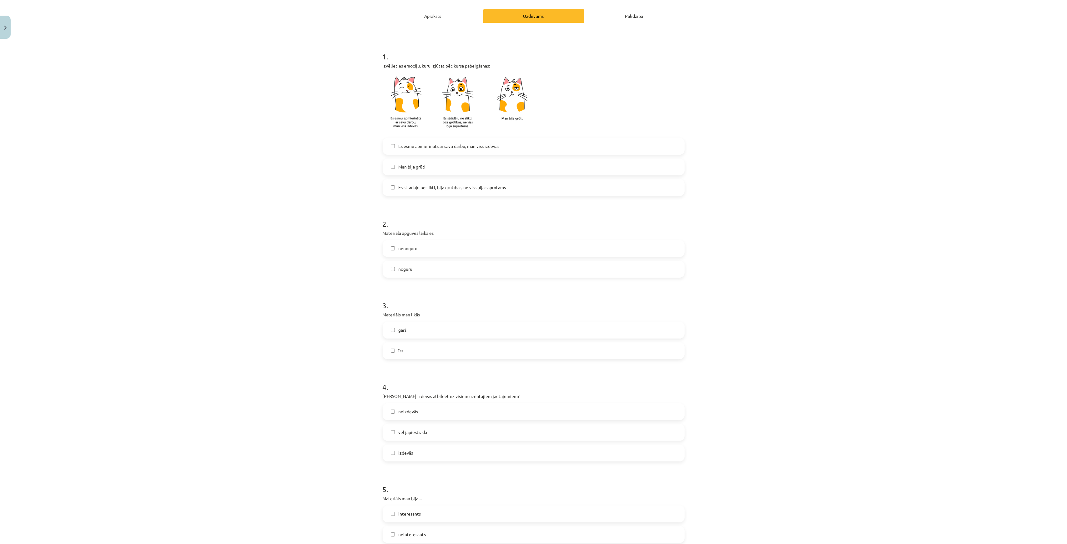
click at [420, 247] on label "nenoguru" at bounding box center [533, 249] width 301 height 16
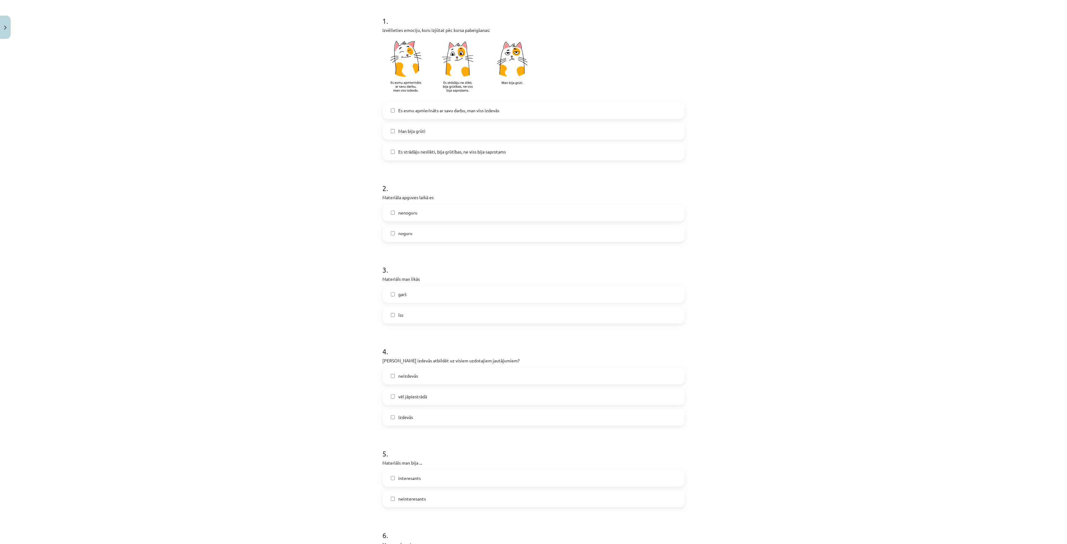
scroll to position [125, 0]
click at [412, 308] on label "īss" at bounding box center [533, 309] width 301 height 16
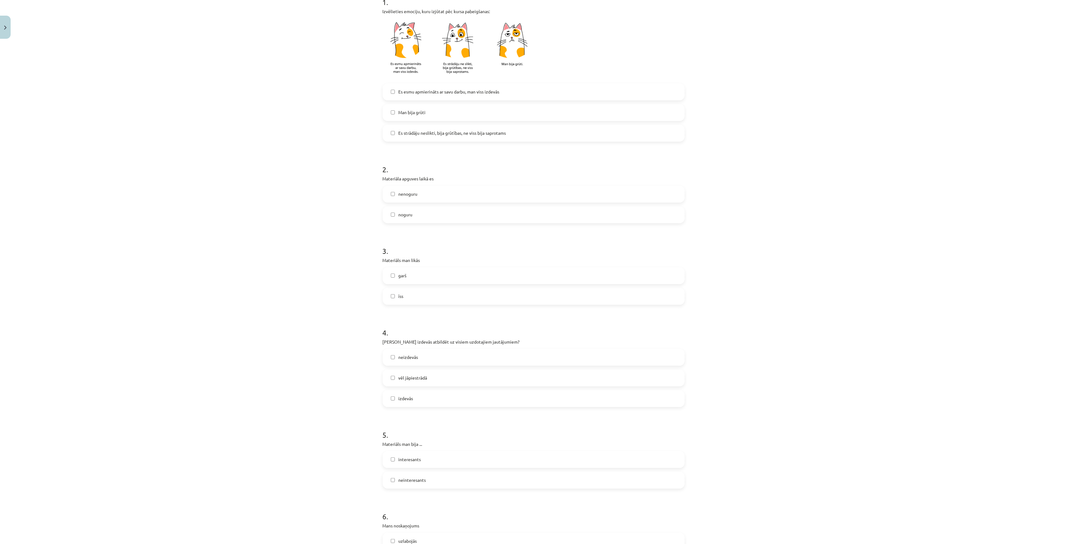
scroll to position [167, 0]
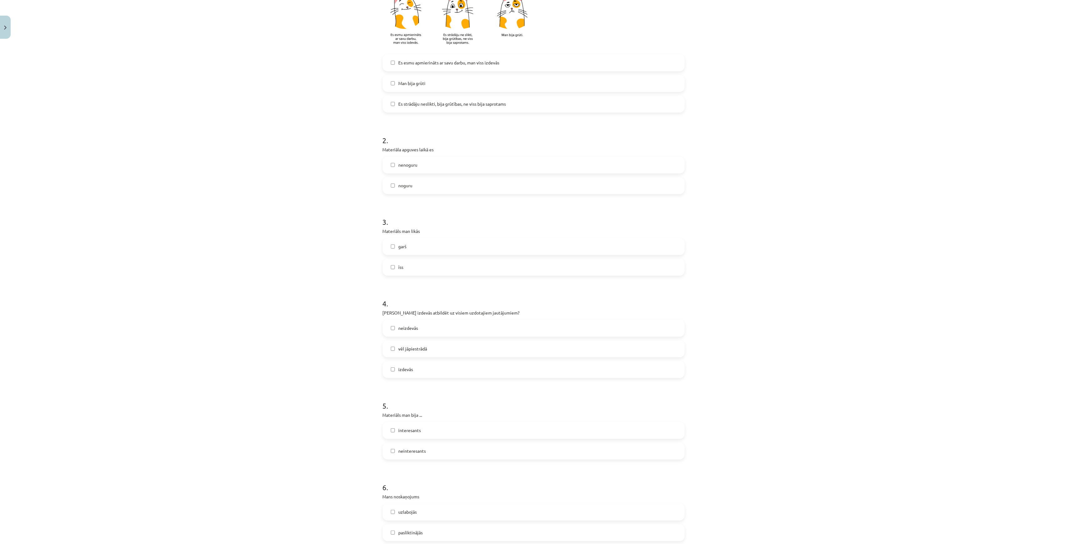
drag, startPoint x: 418, startPoint y: 249, endPoint x: 422, endPoint y: 256, distance: 8.3
click at [419, 249] on label "garš" at bounding box center [533, 247] width 301 height 16
drag, startPoint x: 413, startPoint y: 267, endPoint x: 414, endPoint y: 252, distance: 14.7
click at [413, 266] on label "īss" at bounding box center [533, 268] width 301 height 16
click at [415, 249] on label "garš" at bounding box center [533, 247] width 301 height 16
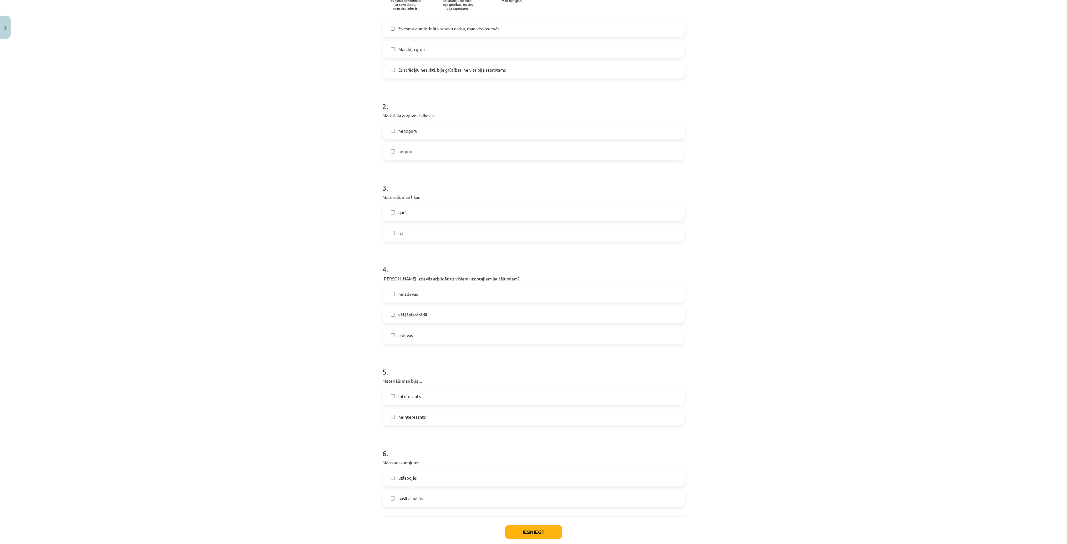
scroll to position [208, 0]
click at [428, 210] on label "garš" at bounding box center [533, 205] width 301 height 16
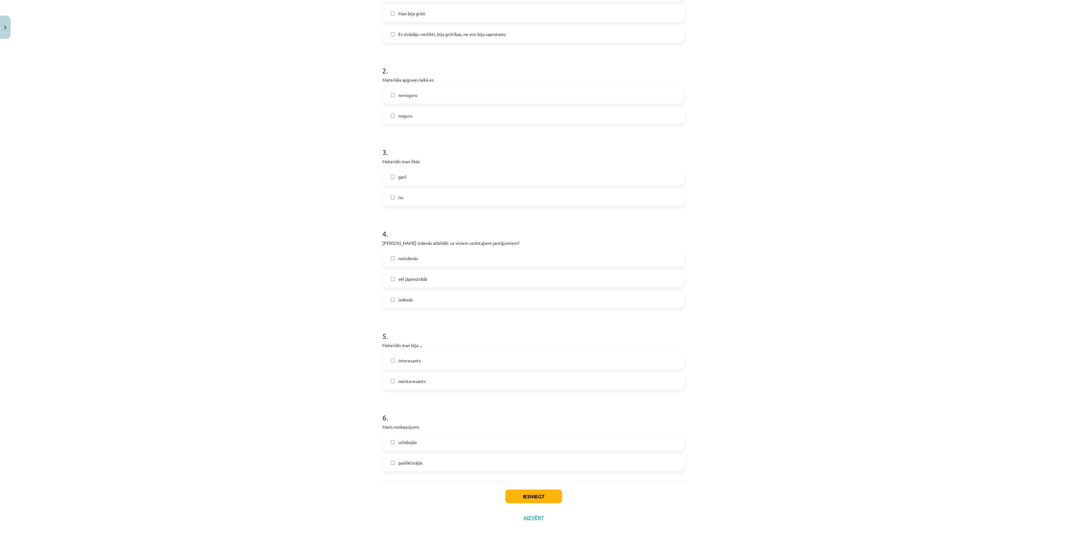
click at [429, 275] on label "vēl jāpiestrādā" at bounding box center [533, 279] width 301 height 16
click at [425, 378] on label "neinteresants" at bounding box center [533, 382] width 301 height 16
click at [453, 462] on label "pasliktinājās" at bounding box center [533, 463] width 301 height 16
click at [547, 500] on button "Iesniegt" at bounding box center [533, 497] width 57 height 14
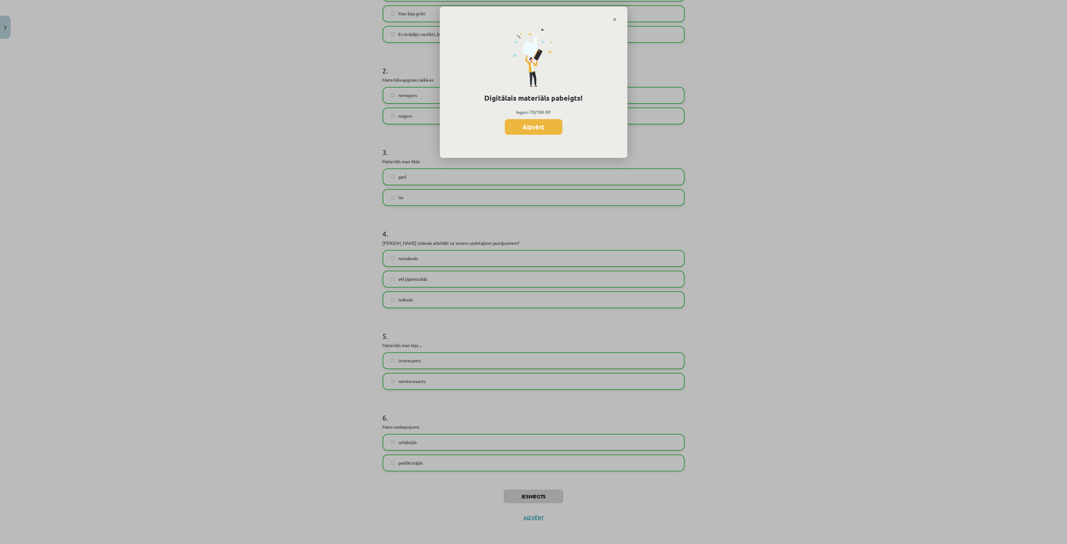
click at [537, 129] on button "Aizvērt" at bounding box center [534, 127] width 58 height 16
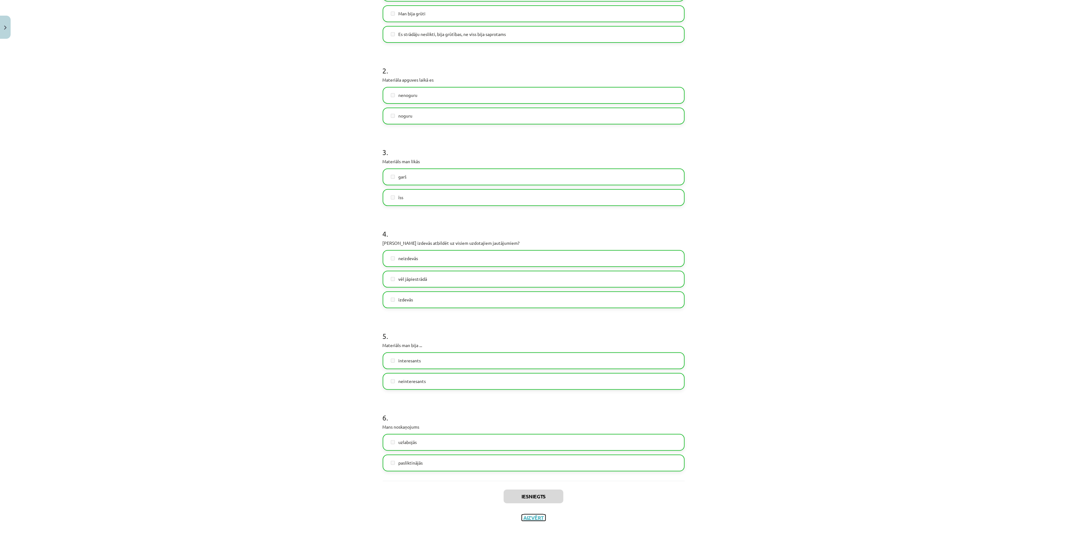
click at [533, 516] on button "Aizvērt" at bounding box center [534, 518] width 24 height 6
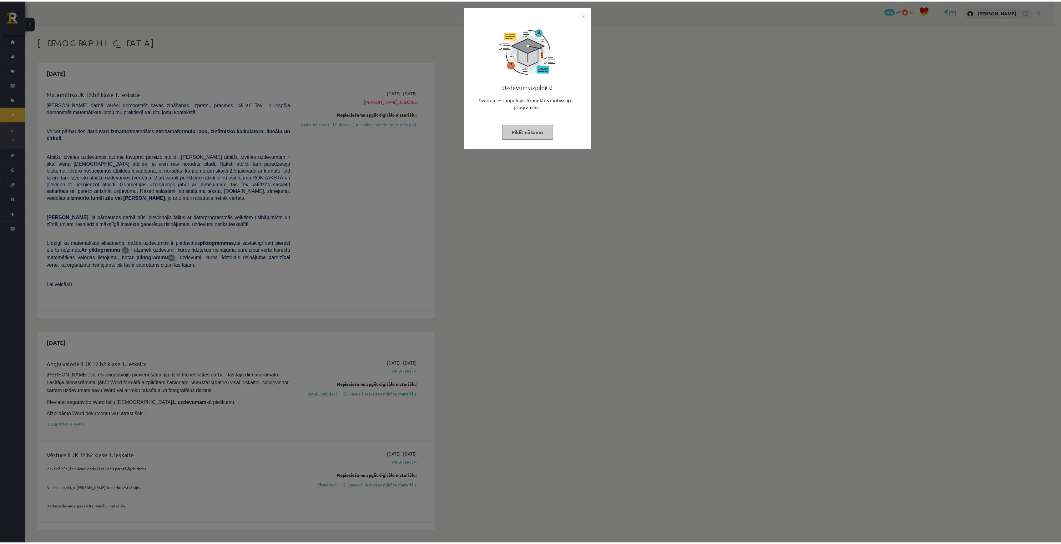
scroll to position [208, 0]
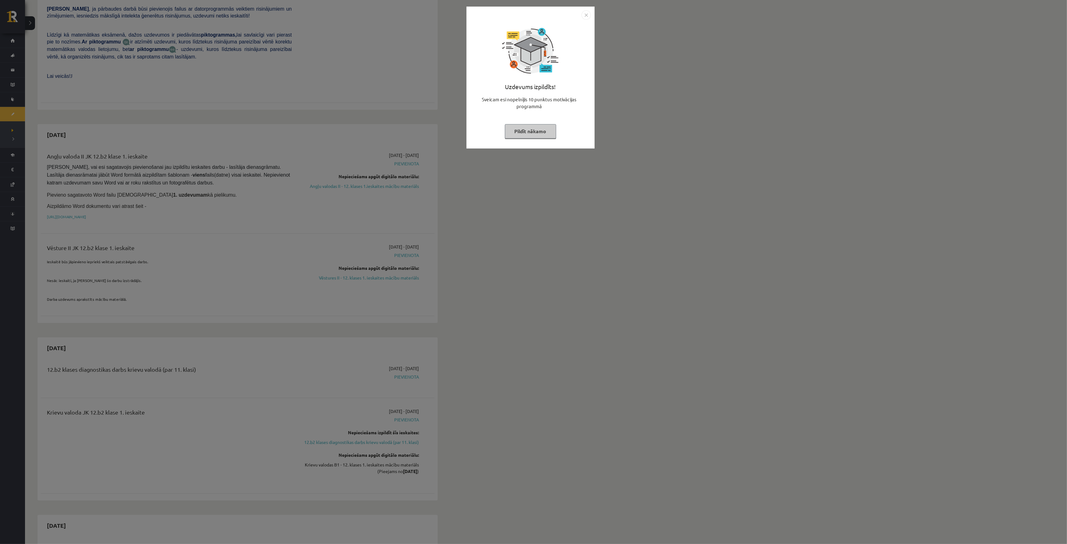
drag, startPoint x: 308, startPoint y: 112, endPoint x: 313, endPoint y: 112, distance: 5.3
click at [308, 112] on div "Uzdevums izpildīts! Sveicam esi nopelnījis 10 punktus motivācijas programmā Pil…" at bounding box center [533, 272] width 1067 height 544
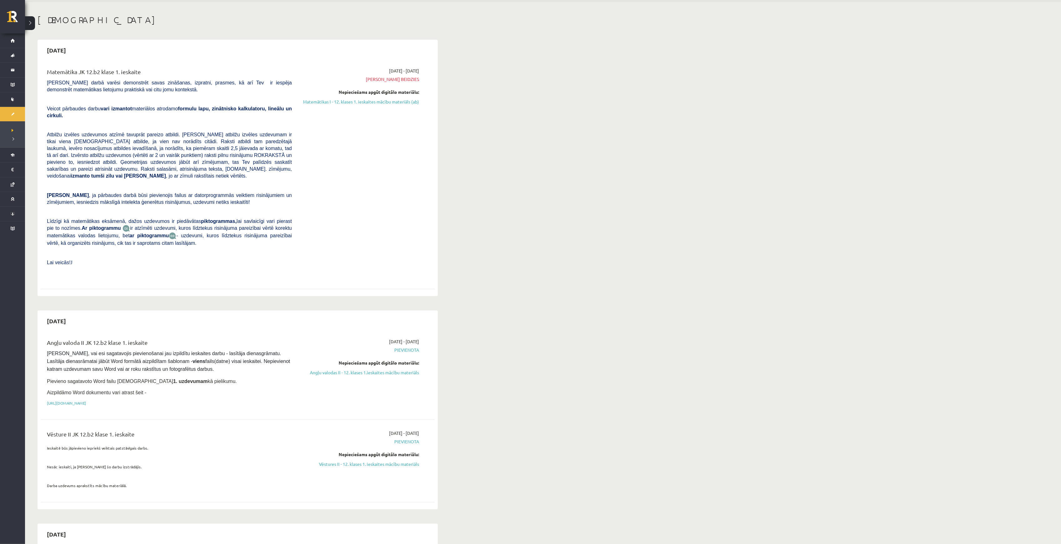
scroll to position [0, 0]
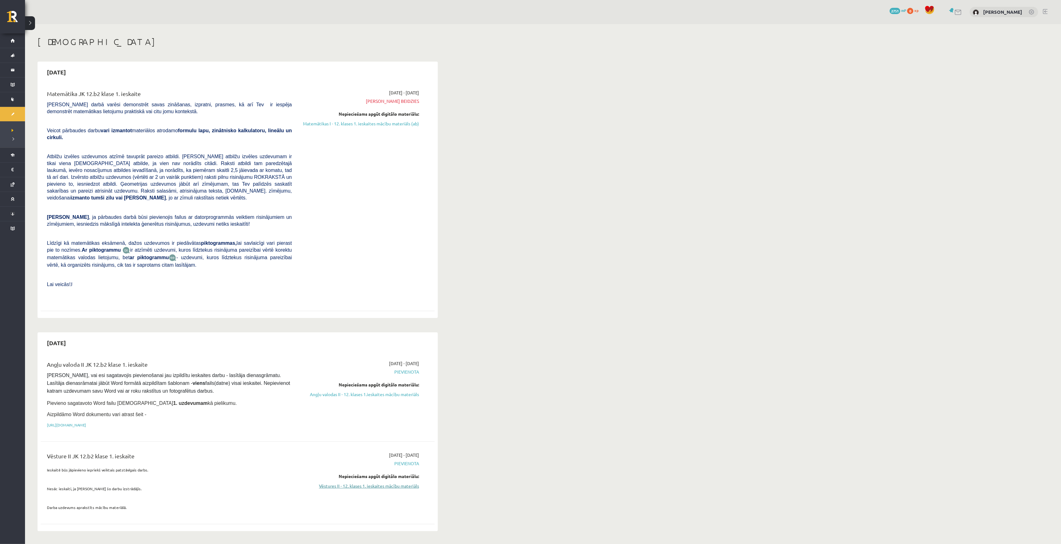
click at [378, 483] on link "Vēstures II - 12. klases 1. ieskaites mācību materiāls" at bounding box center [360, 486] width 118 height 7
click at [380, 483] on link "Vēstures II - 12. klases 1. ieskaites mācību materiāls" at bounding box center [360, 486] width 118 height 7
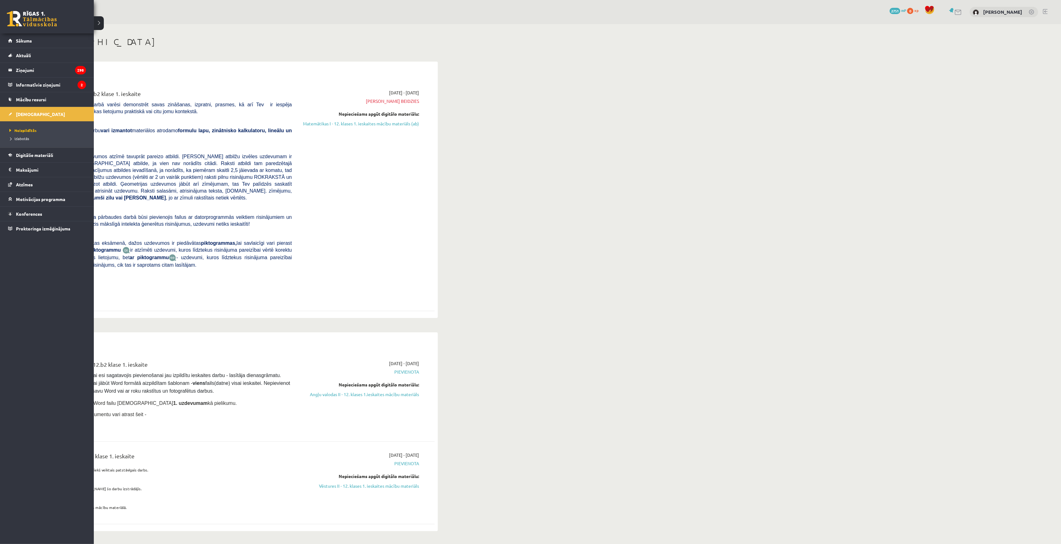
click at [20, 26] on link at bounding box center [32, 19] width 50 height 16
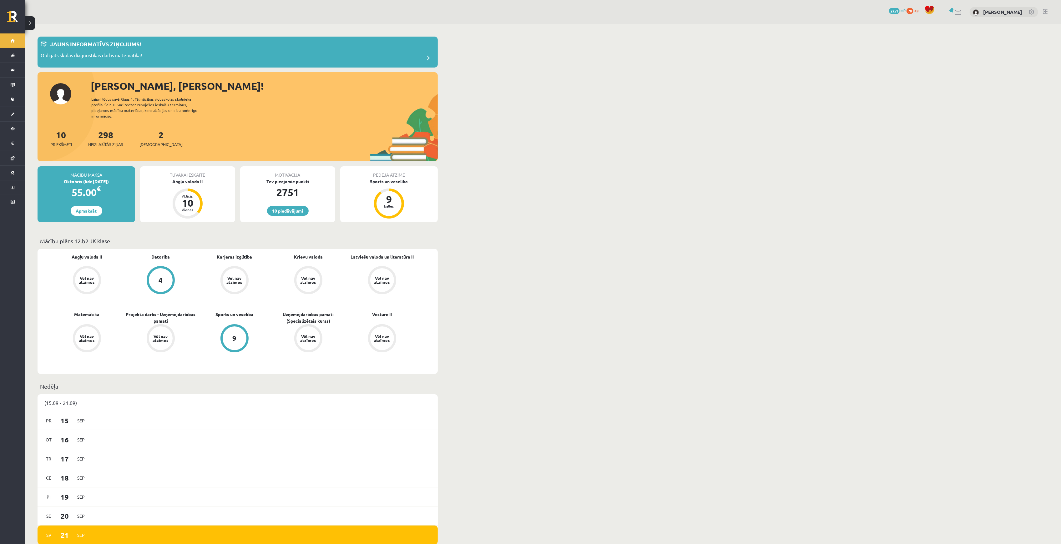
click at [150, 134] on div "2 Ieskaites" at bounding box center [160, 137] width 43 height 19
click at [151, 141] on span "[DEMOGRAPHIC_DATA]" at bounding box center [160, 144] width 43 height 6
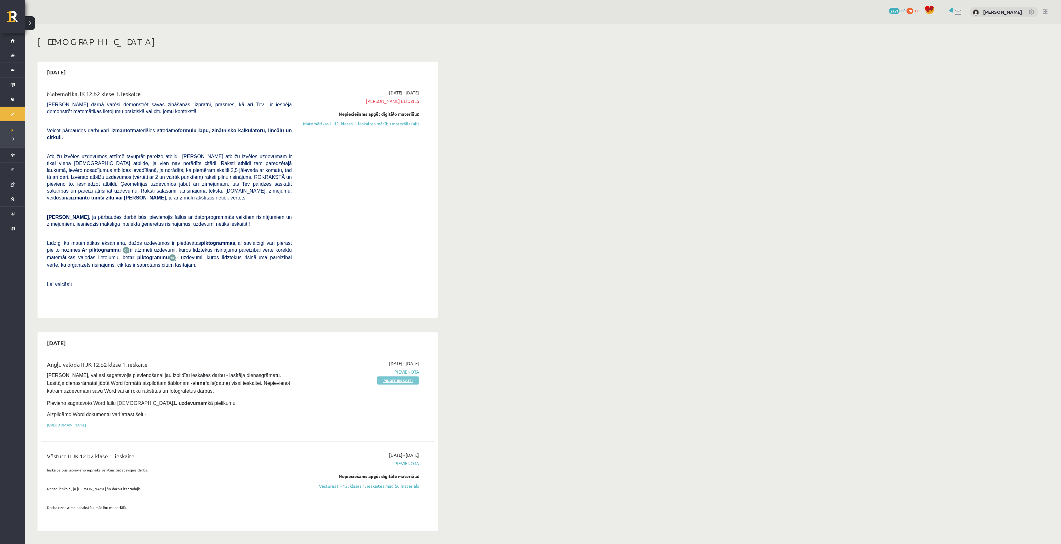
click at [391, 376] on link "Pildīt ieskaiti" at bounding box center [398, 380] width 42 height 8
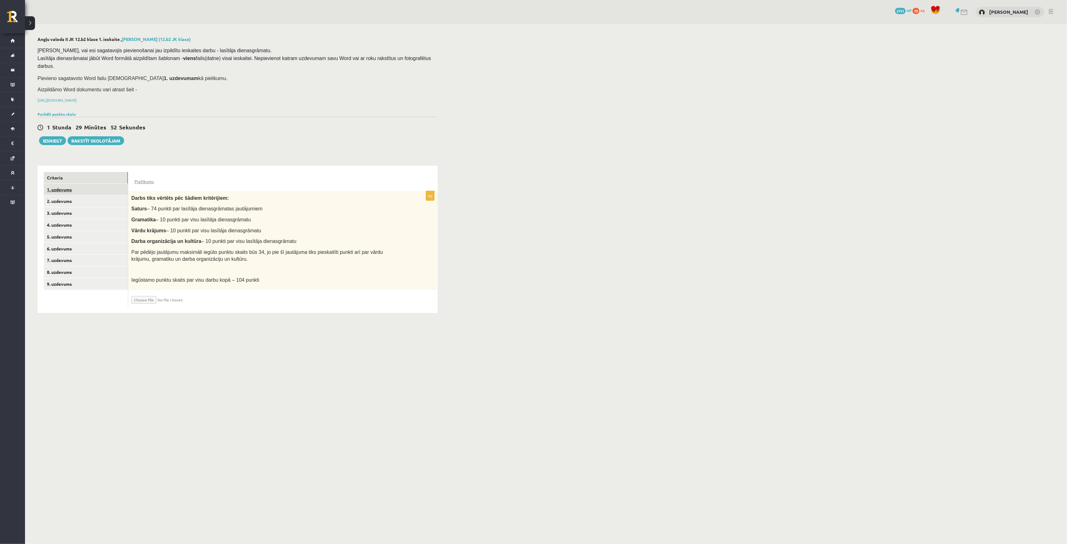
click at [92, 184] on link "1. uzdevums" at bounding box center [86, 190] width 84 height 12
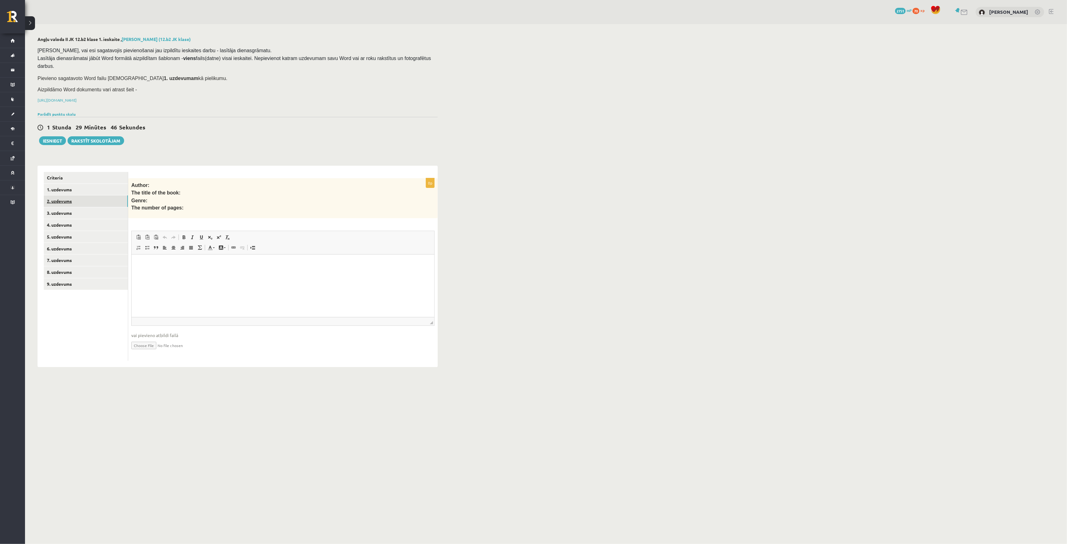
click at [86, 195] on link "2. uzdevums" at bounding box center [86, 201] width 84 height 12
click at [87, 207] on link "3. uzdevums" at bounding box center [86, 213] width 84 height 12
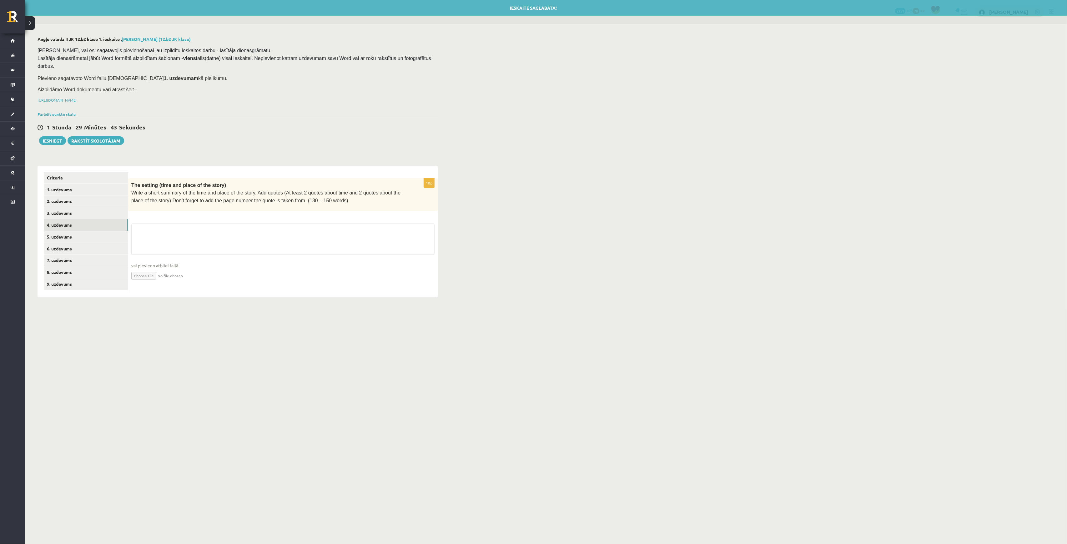
click at [85, 219] on link "4. uzdevums" at bounding box center [86, 225] width 84 height 12
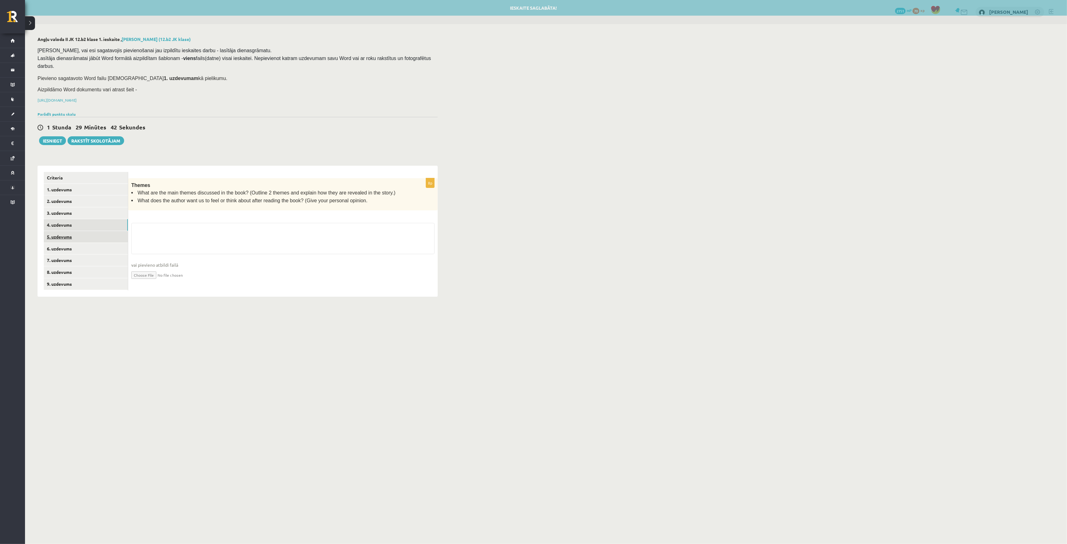
click at [85, 231] on link "5. uzdevums" at bounding box center [86, 237] width 84 height 12
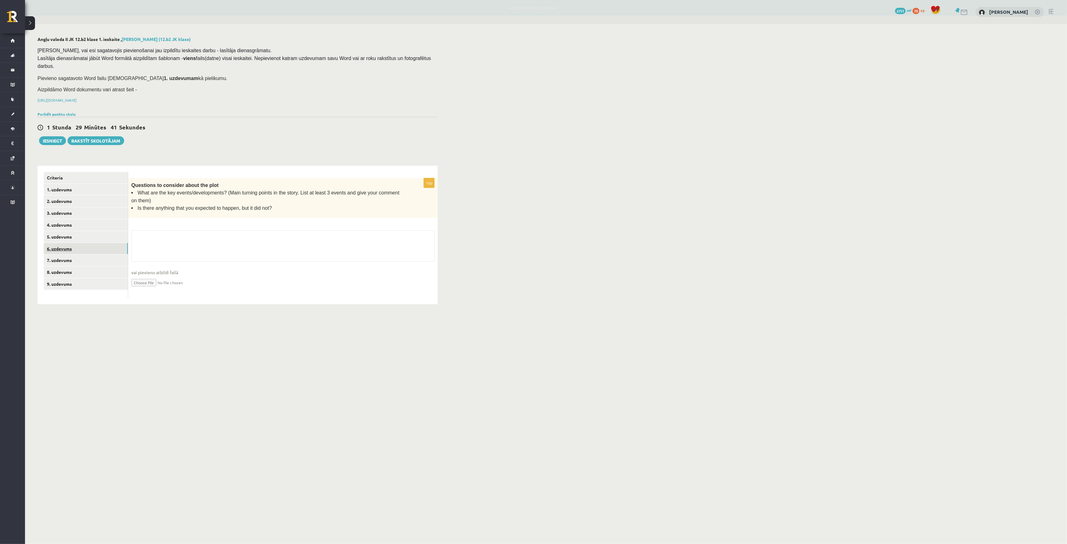
click at [85, 243] on link "6. uzdevums" at bounding box center [86, 249] width 84 height 12
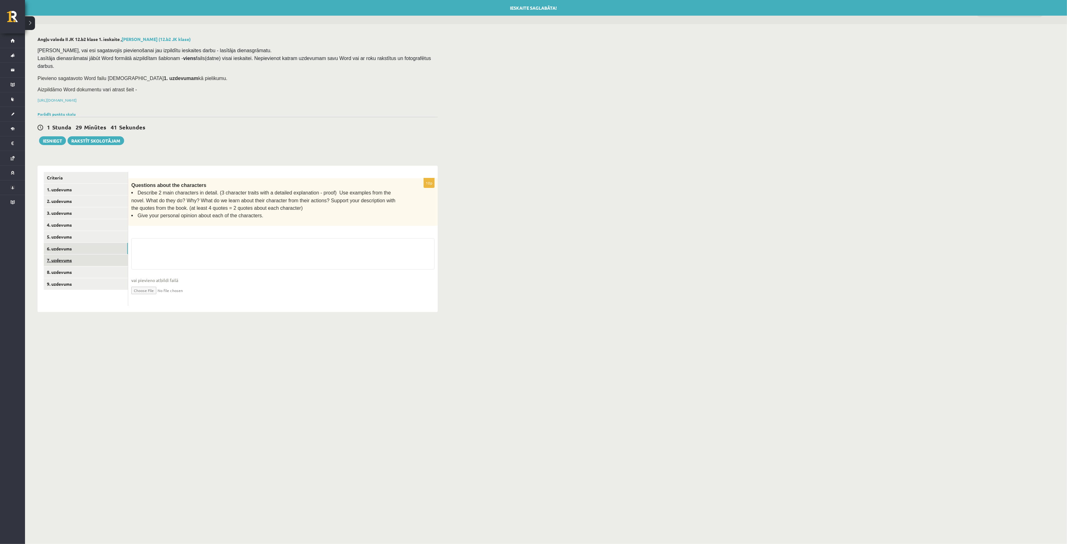
click at [87, 254] on link "7. uzdevums" at bounding box center [86, 260] width 84 height 12
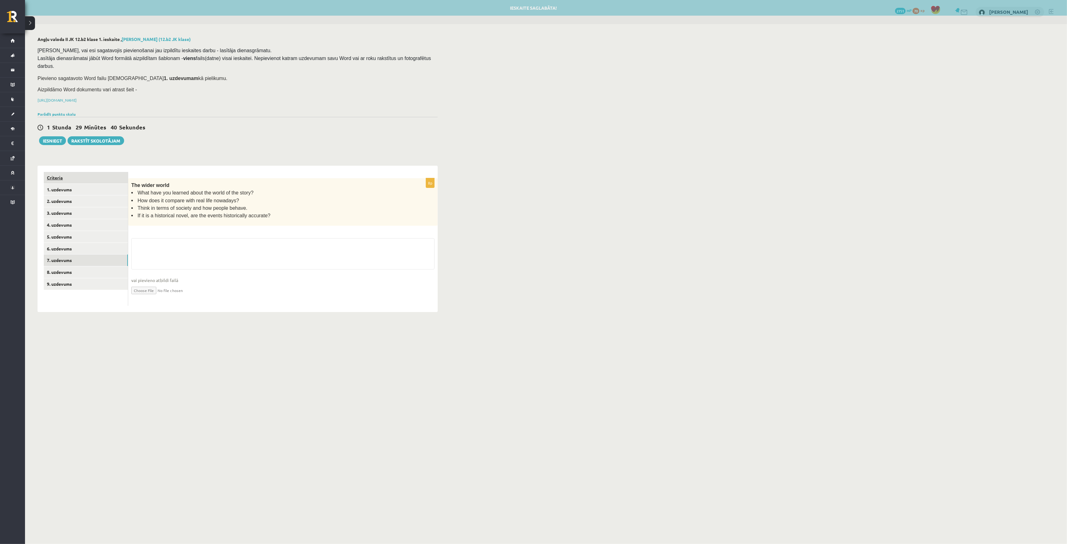
click at [92, 172] on link "Criteria" at bounding box center [86, 178] width 84 height 12
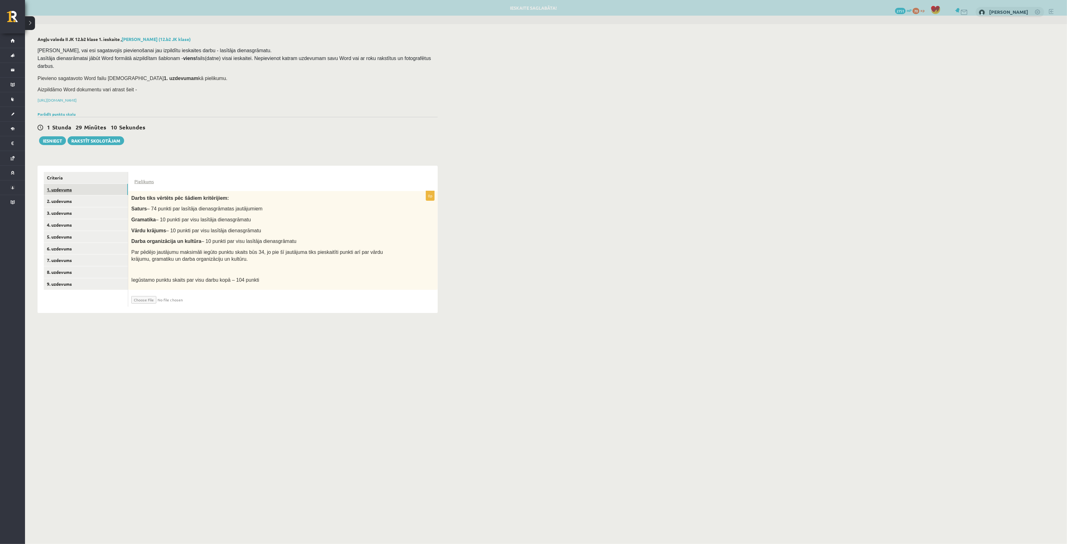
click at [88, 184] on link "1. uzdevums" at bounding box center [86, 190] width 84 height 12
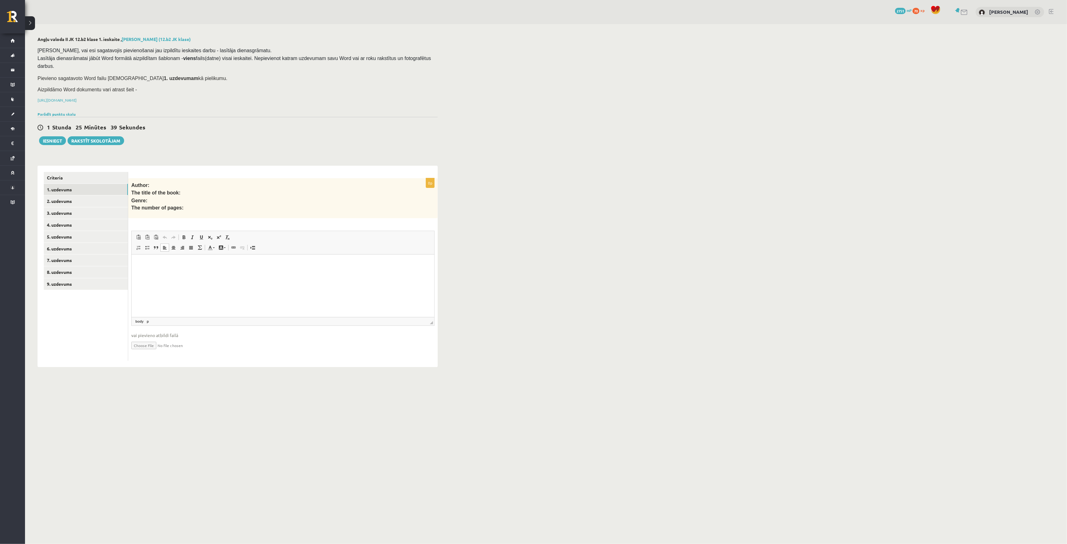
click at [163, 260] on html at bounding box center [282, 263] width 303 height 19
click at [174, 254] on span "Вставить" at bounding box center [182, 255] width 22 height 9
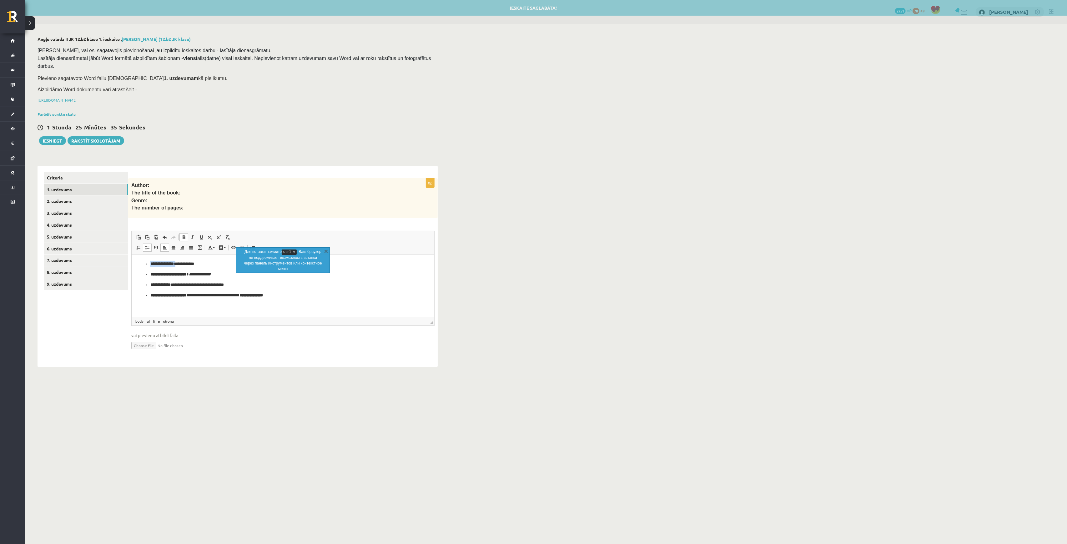
drag, startPoint x: 181, startPoint y: 263, endPoint x: 256, endPoint y: 507, distance: 255.6
click at [131, 263] on html "**********" at bounding box center [282, 279] width 303 height 51
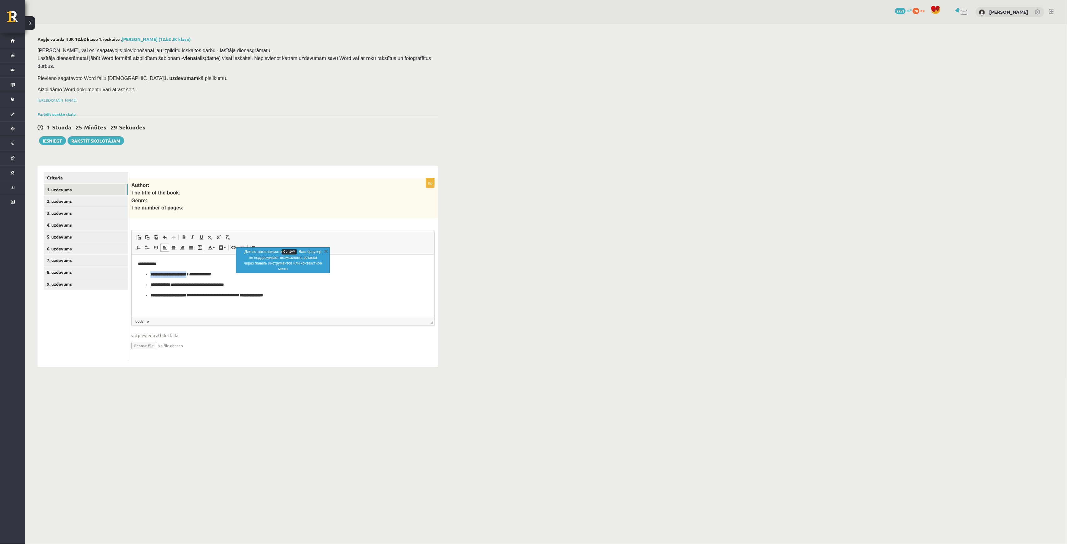
drag, startPoint x: 193, startPoint y: 274, endPoint x: 242, endPoint y: 518, distance: 249.6
click at [131, 275] on html "**********" at bounding box center [282, 279] width 303 height 51
drag, startPoint x: 178, startPoint y: 287, endPoint x: 126, endPoint y: 286, distance: 51.3
click at [131, 286] on html "**********" at bounding box center [282, 279] width 303 height 51
drag, startPoint x: 264, startPoint y: 297, endPoint x: 140, endPoint y: 293, distance: 123.9
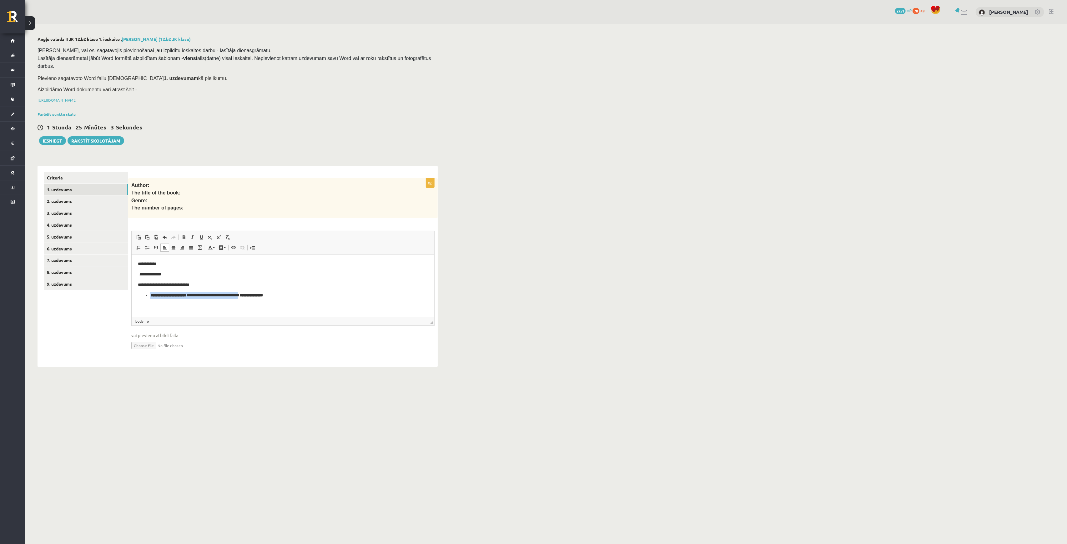
click at [140, 293] on ul "**********" at bounding box center [283, 295] width 290 height 7
click at [178, 297] on p "**********" at bounding box center [283, 295] width 290 height 7
click at [137, 262] on html "**********" at bounding box center [282, 279] width 303 height 51
drag, startPoint x: 137, startPoint y: 274, endPoint x: 260, endPoint y: 509, distance: 264.9
drag, startPoint x: 134, startPoint y: 266, endPoint x: 203, endPoint y: 297, distance: 75.7
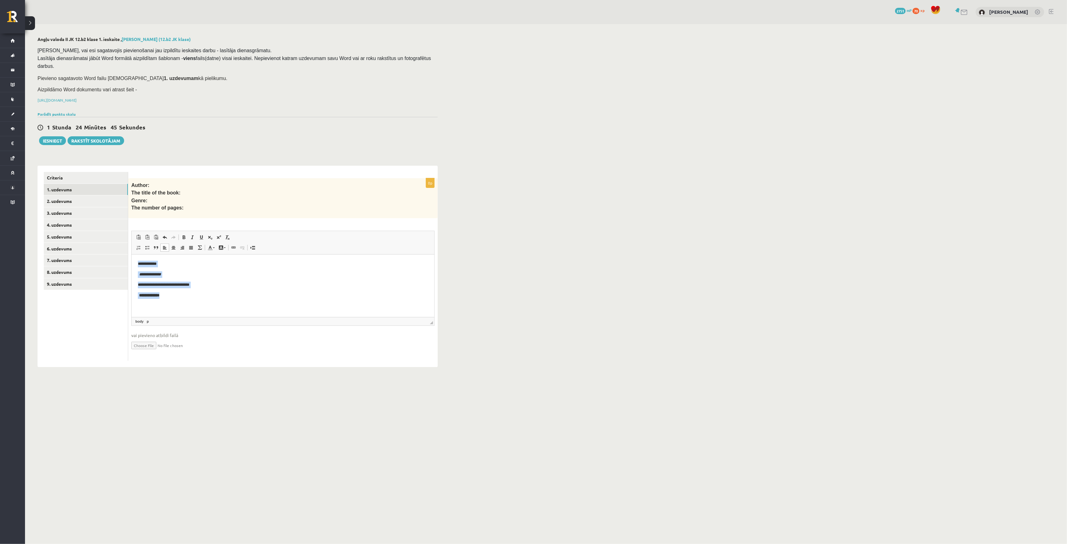
click at [203, 297] on html "**********" at bounding box center [282, 279] width 303 height 51
click at [183, 235] on span at bounding box center [183, 237] width 5 height 5
click at [195, 233] on link "Курсив Комбинация клавиш Ctrl+I" at bounding box center [192, 237] width 9 height 8
click at [194, 235] on span at bounding box center [192, 237] width 5 height 5
click at [211, 288] on p "**********" at bounding box center [283, 285] width 290 height 7
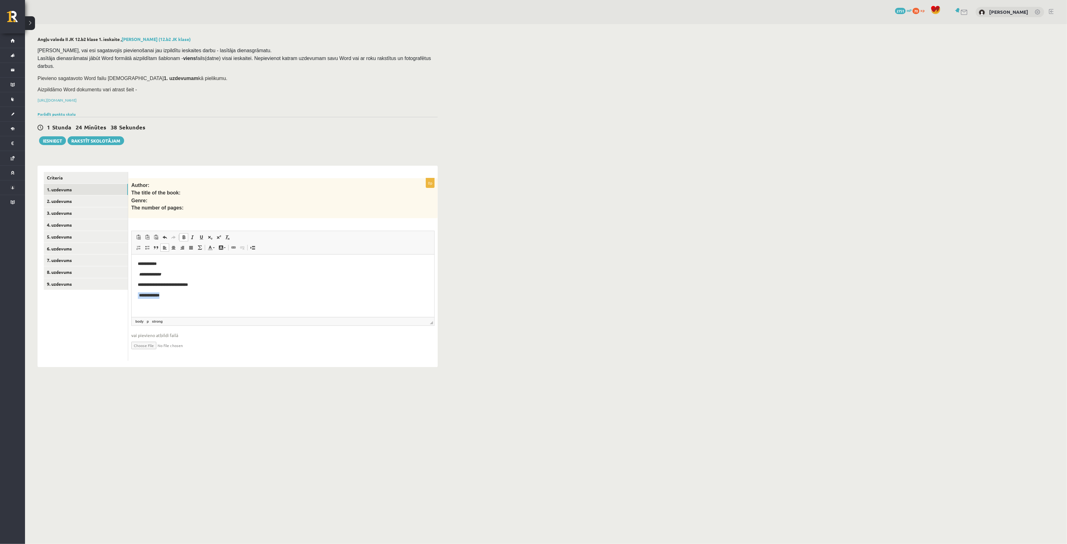
drag, startPoint x: 173, startPoint y: 297, endPoint x: 143, endPoint y: 284, distance: 32.6
click at [136, 296] on html "**********" at bounding box center [282, 279] width 303 height 51
click at [183, 235] on span at bounding box center [183, 237] width 5 height 5
click at [191, 293] on p "**********" at bounding box center [283, 295] width 290 height 7
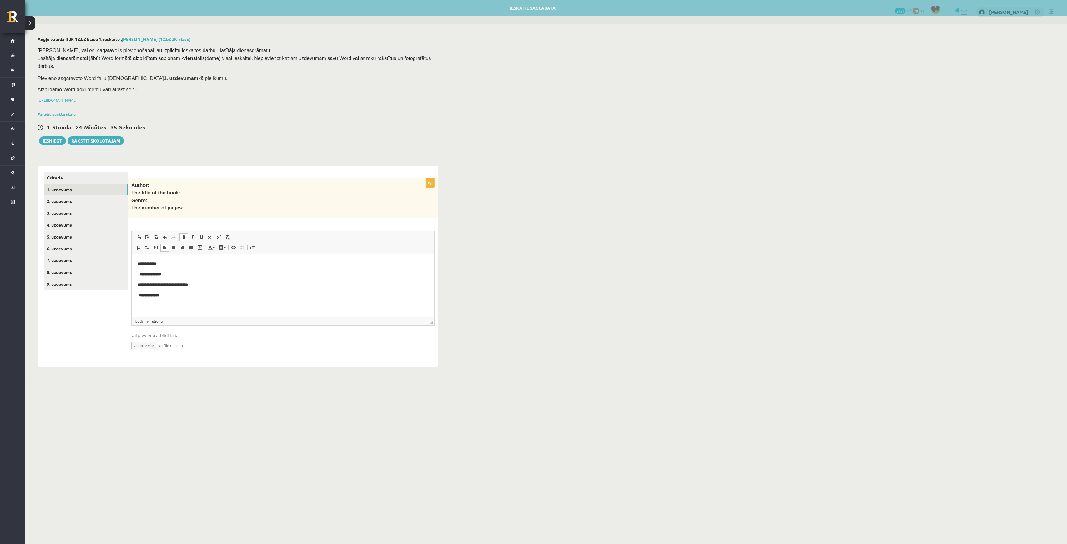
click at [139, 275] on em "**********" at bounding box center [150, 274] width 22 height 4
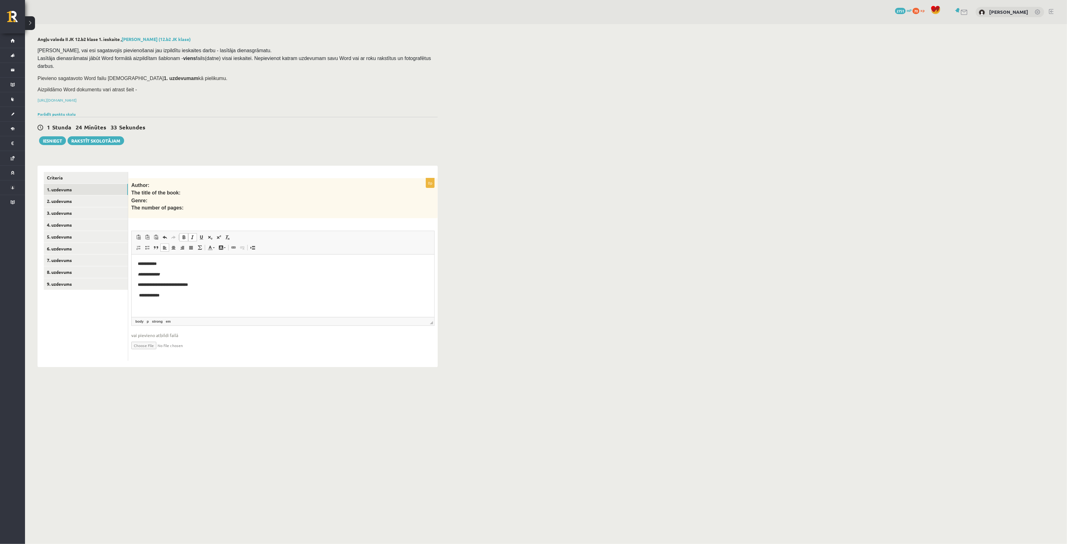
click at [138, 286] on strong "**********" at bounding box center [163, 285] width 50 height 4
click at [139, 297] on strong "**********" at bounding box center [149, 295] width 20 height 4
click at [207, 295] on p "**********" at bounding box center [283, 295] width 290 height 7
click at [109, 195] on link "2. uzdevums" at bounding box center [86, 201] width 84 height 12
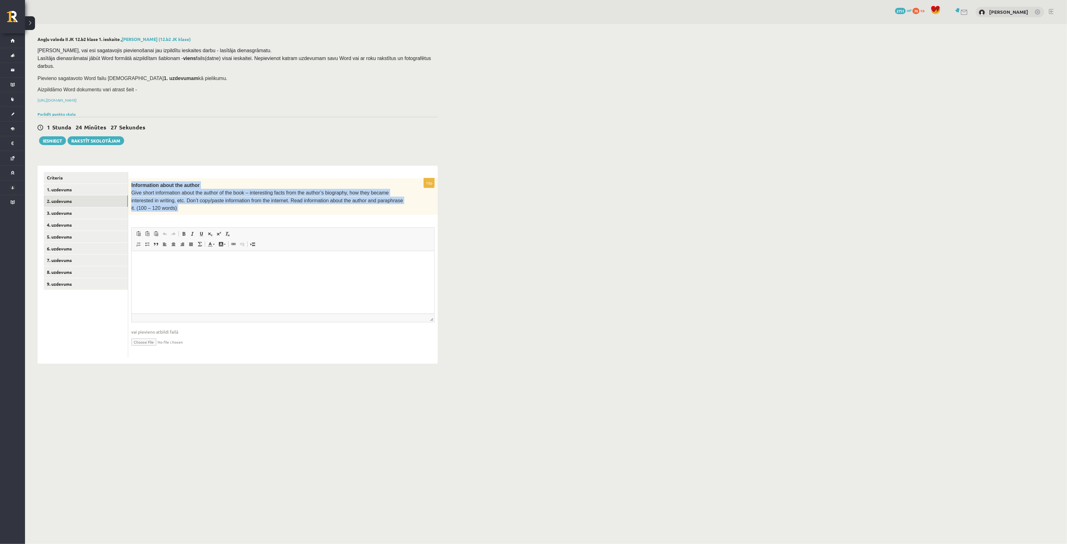
drag, startPoint x: 129, startPoint y: 177, endPoint x: 396, endPoint y: 200, distance: 267.7
click at [396, 200] on div "10p Information about the author Give short information about the author of the…" at bounding box center [283, 267] width 310 height 179
copy div "Information about the author Give short information about the author of the boo…"
click at [186, 270] on html at bounding box center [282, 260] width 303 height 19
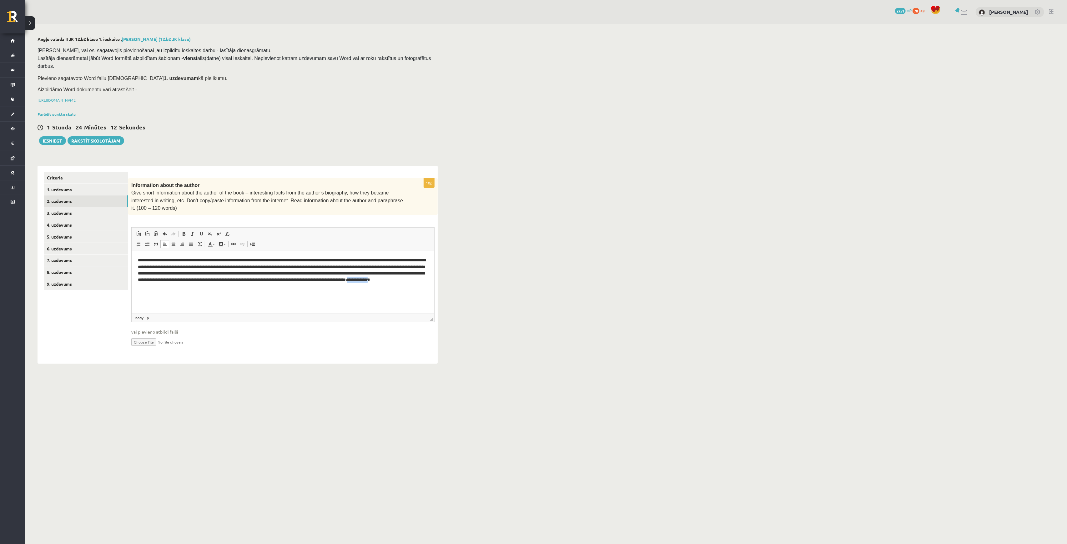
drag, startPoint x: 257, startPoint y: 285, endPoint x: 232, endPoint y: 289, distance: 25.3
click at [345, 282] on em "**********" at bounding box center [356, 280] width 22 height 4
click at [232, 289] on p "**********" at bounding box center [283, 273] width 290 height 33
drag, startPoint x: 229, startPoint y: 288, endPoint x: 273, endPoint y: 288, distance: 43.5
click at [273, 288] on p "**********" at bounding box center [283, 273] width 290 height 33
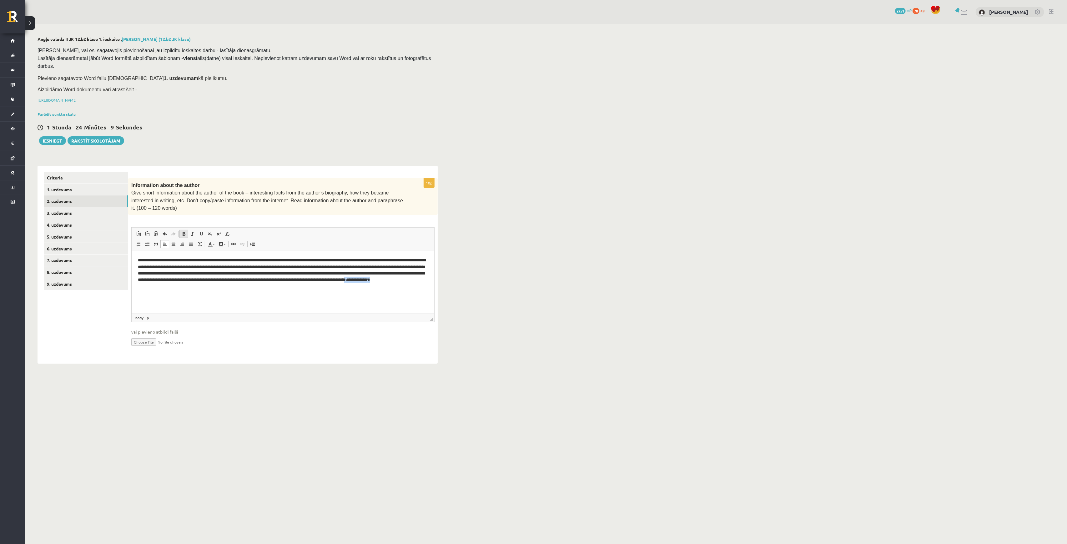
click at [183, 231] on span at bounding box center [183, 233] width 5 height 5
click at [193, 231] on span at bounding box center [192, 233] width 5 height 5
click at [275, 290] on html "**********" at bounding box center [282, 273] width 303 height 45
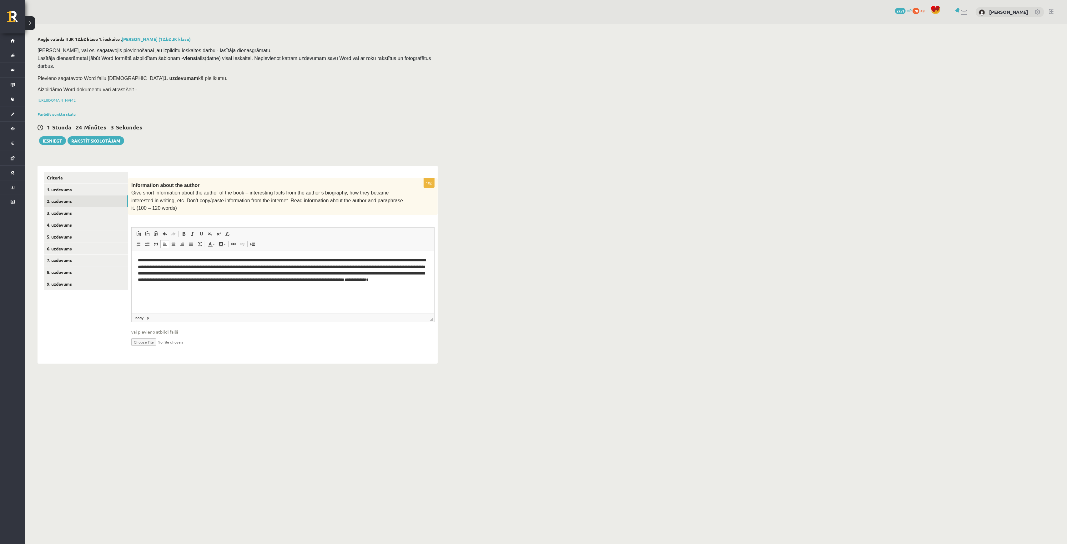
click at [262, 288] on p "**********" at bounding box center [283, 273] width 290 height 33
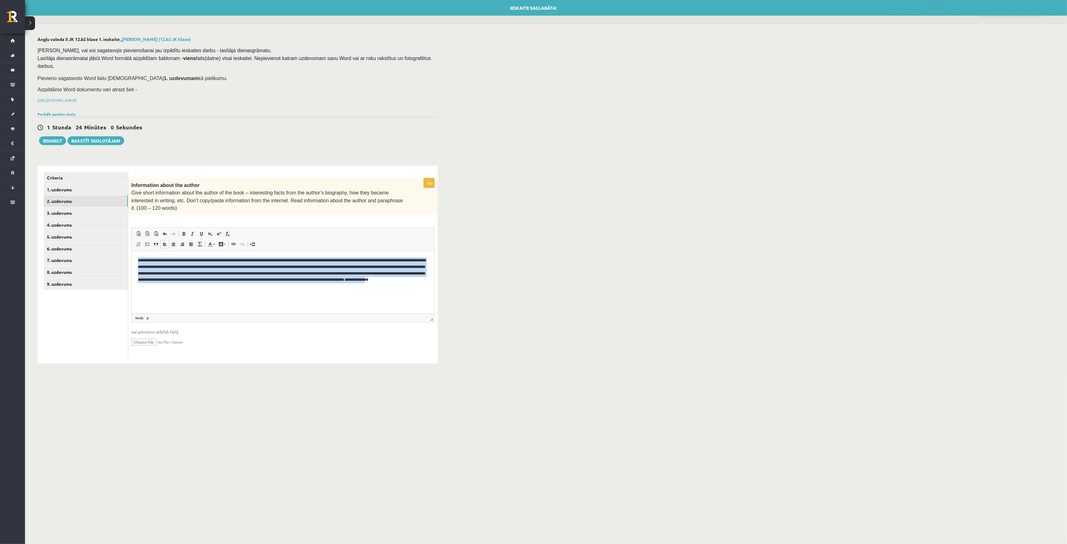
drag, startPoint x: 256, startPoint y: 286, endPoint x: 136, endPoint y: 251, distance: 125.7
click at [136, 251] on html "**********" at bounding box center [282, 273] width 303 height 45
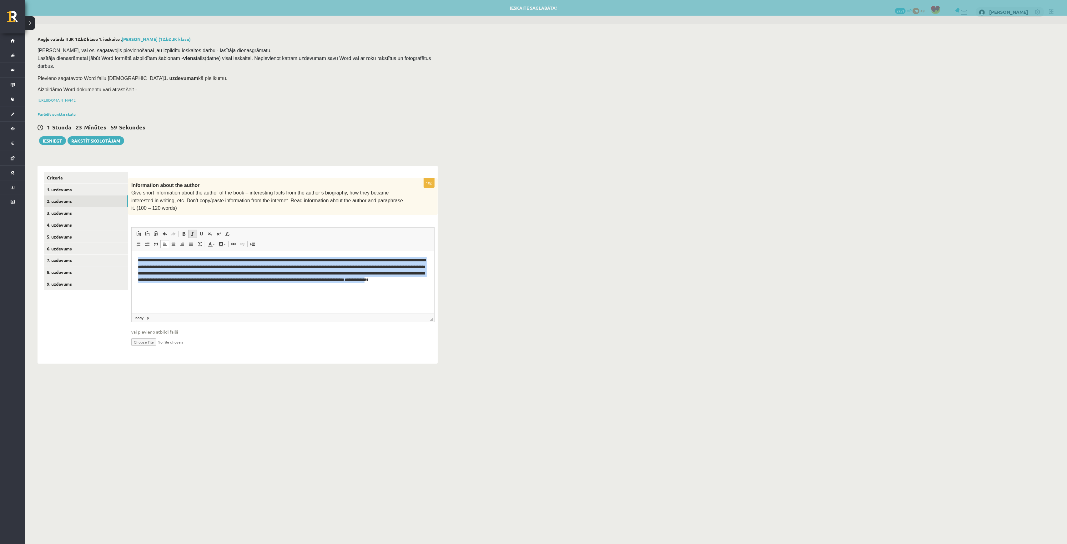
click at [191, 231] on span at bounding box center [192, 233] width 5 height 5
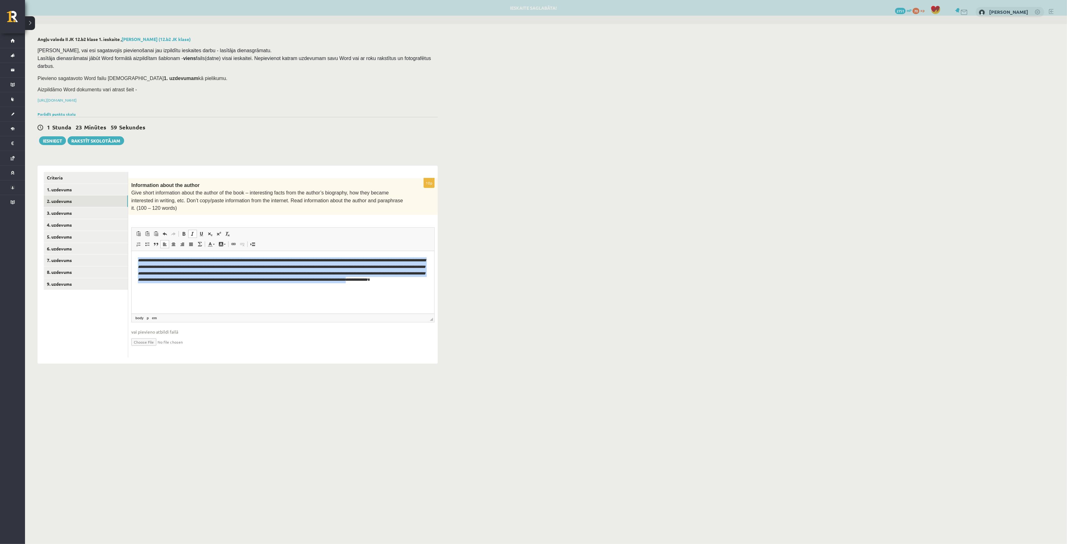
click at [219, 290] on p "**********" at bounding box center [283, 273] width 290 height 33
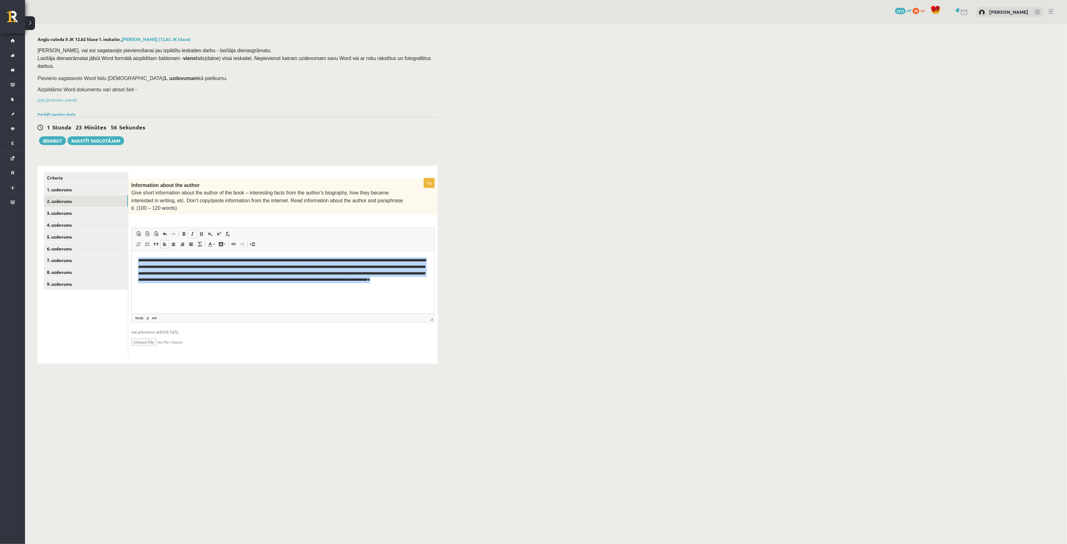
drag, startPoint x: 253, startPoint y: 287, endPoint x: 134, endPoint y: 248, distance: 124.3
click at [134, 251] on html "**********" at bounding box center [282, 273] width 303 height 45
click at [193, 231] on span at bounding box center [192, 233] width 5 height 5
click at [262, 287] on p "**********" at bounding box center [283, 273] width 290 height 33
click at [263, 293] on html "**********" at bounding box center [282, 273] width 303 height 45
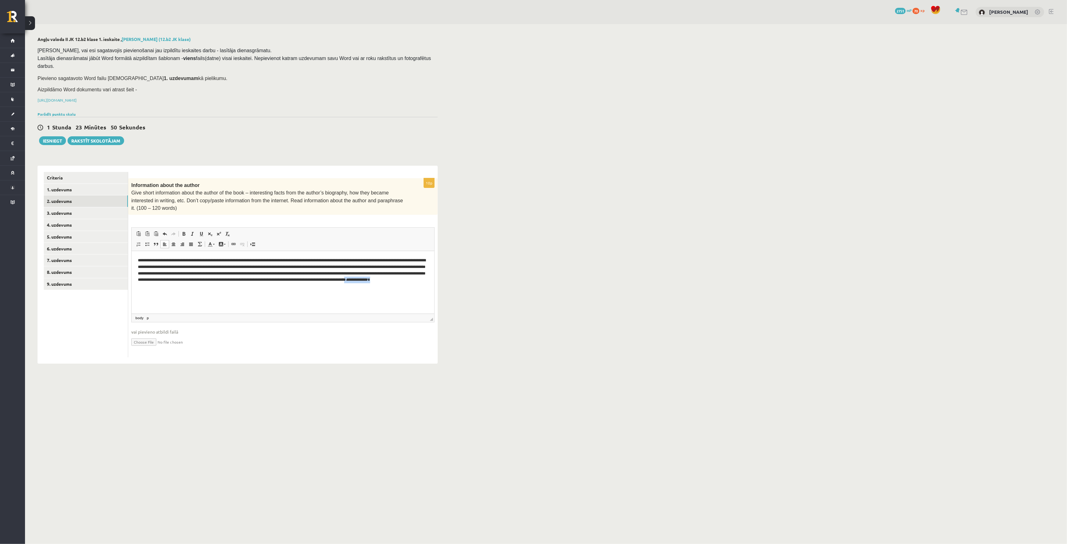
drag, startPoint x: 229, startPoint y: 286, endPoint x: 262, endPoint y: 289, distance: 32.9
click at [262, 289] on p "**********" at bounding box center [283, 273] width 290 height 33
click at [75, 207] on link "3. uzdevums" at bounding box center [86, 213] width 84 height 12
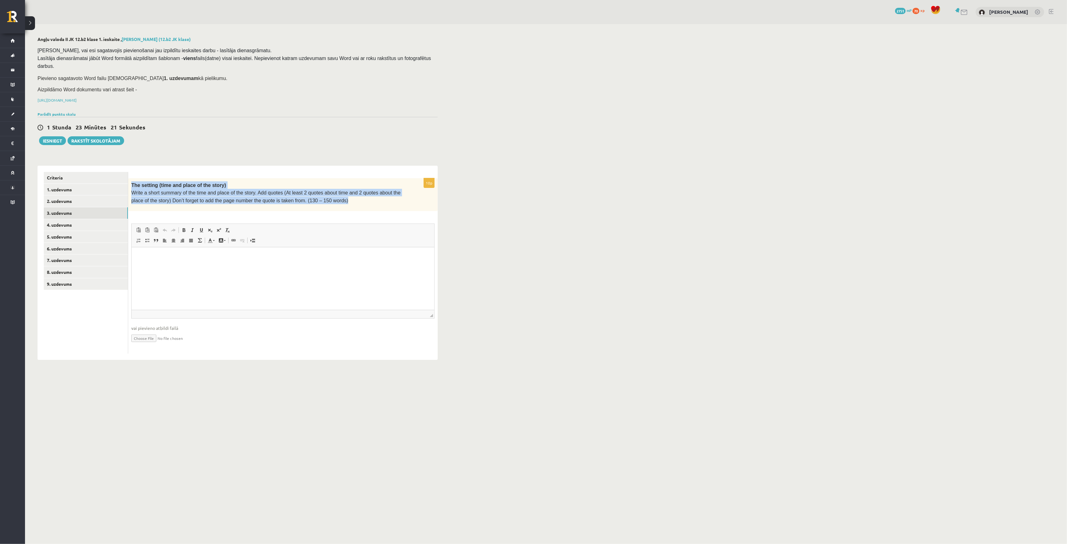
drag, startPoint x: 132, startPoint y: 177, endPoint x: 327, endPoint y: 188, distance: 195.1
click at [327, 188] on div "The setting (time and place of the story) Write a short summary of the time and…" at bounding box center [283, 194] width 310 height 33
copy div "The setting (time and place of the story) Write a short summary of the time and…"
click at [324, 189] on p "Write a short summary of the time and place of the story. Add quotes (At least …" at bounding box center [267, 196] width 272 height 15
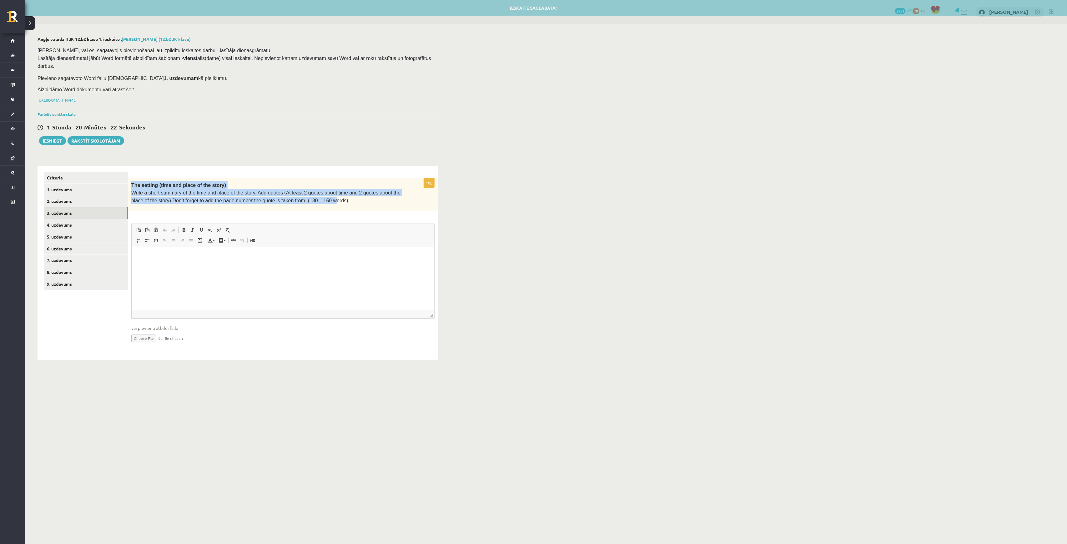
drag, startPoint x: 132, startPoint y: 177, endPoint x: 305, endPoint y: 191, distance: 174.1
click at [305, 191] on div "The setting (time and place of the story) Write a short summary of the time and…" at bounding box center [283, 194] width 310 height 33
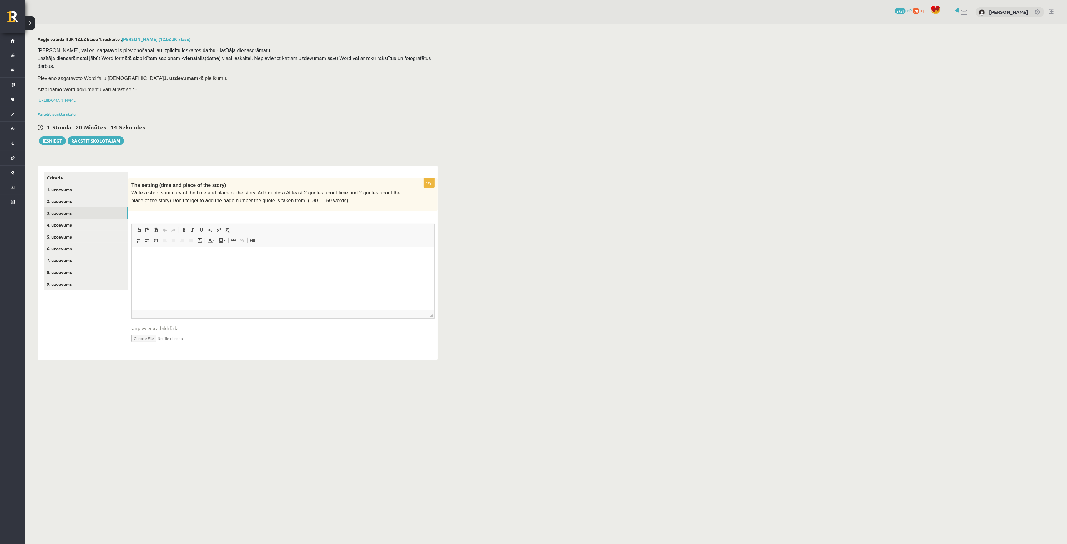
click at [634, 378] on body "0 Dāvanas 2751 mP 70 xp Leons Laikovskis Sākums Aktuāli Kā mācīties eSKOLĀ Kont…" at bounding box center [533, 272] width 1067 height 544
click at [552, 271] on div "Angļu valoda II JK 12.b2 klase 1. ieskaite , Leons Laikovskis (12.b2 JK klase) …" at bounding box center [546, 198] width 1042 height 348
click at [165, 262] on html at bounding box center [282, 256] width 303 height 19
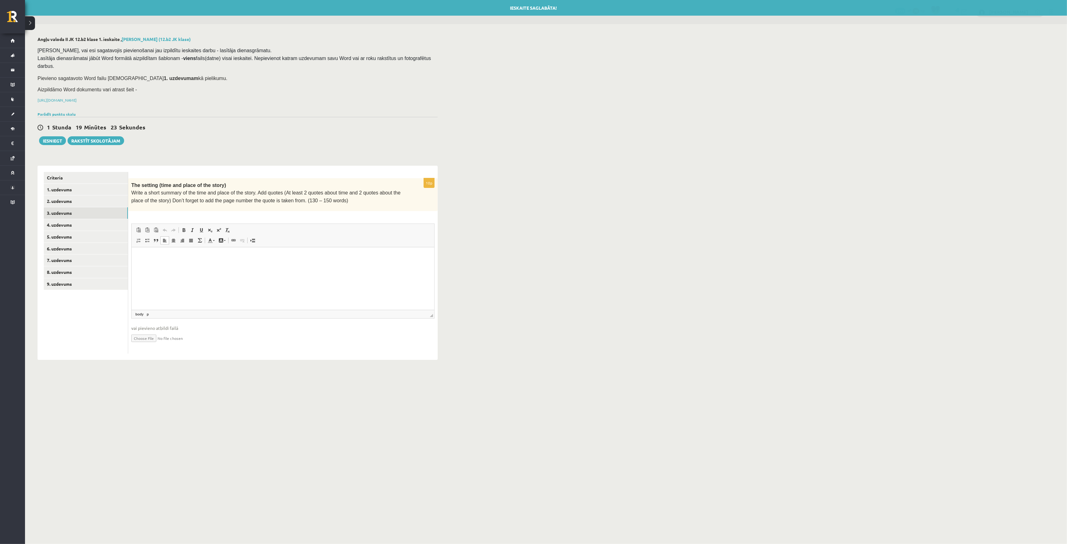
drag, startPoint x: 164, startPoint y: 262, endPoint x: 151, endPoint y: 273, distance: 16.9
click at [152, 266] on html at bounding box center [282, 256] width 303 height 19
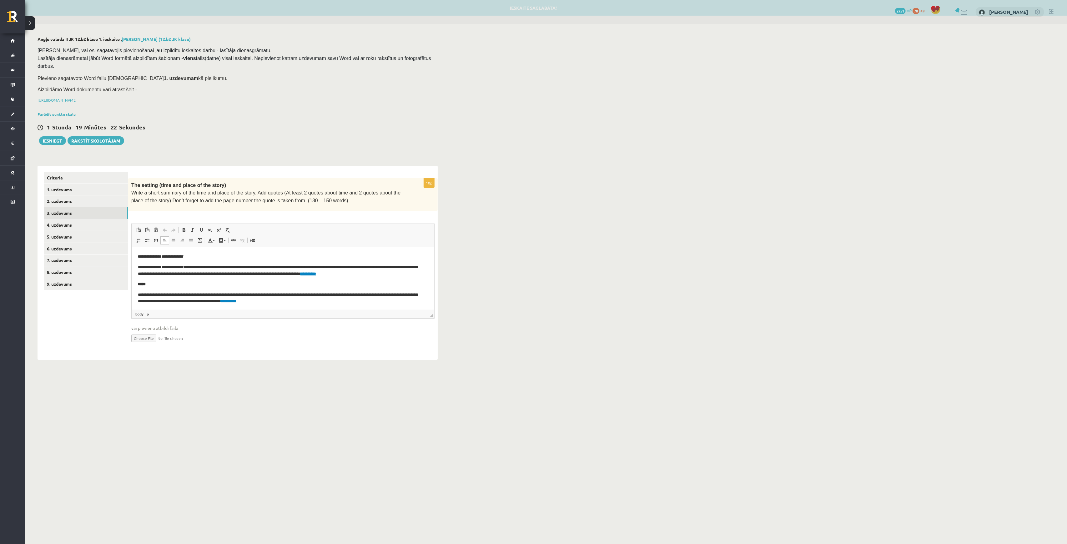
scroll to position [70, 0]
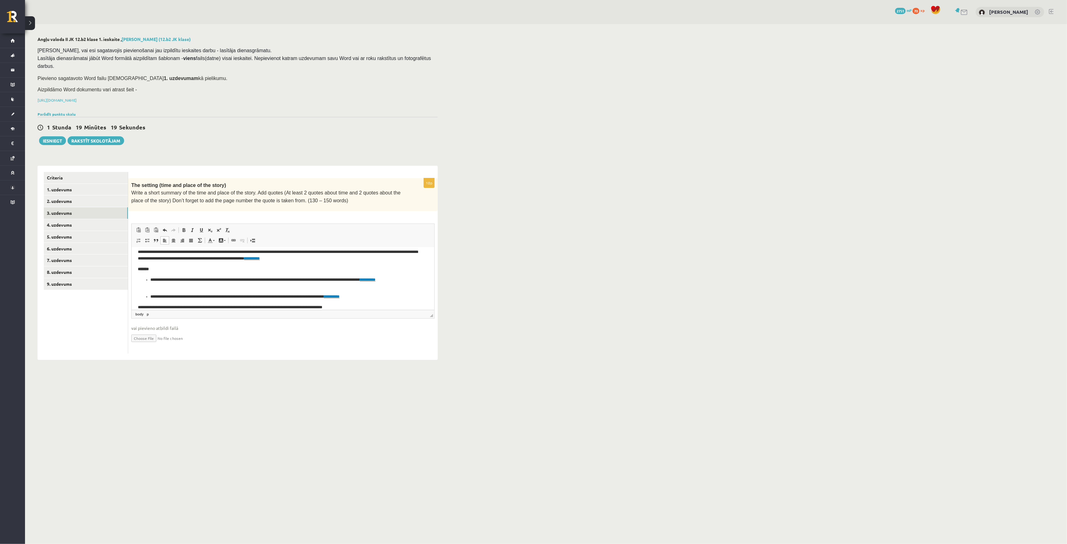
click at [360, 281] on link "**********" at bounding box center [368, 279] width 16 height 4
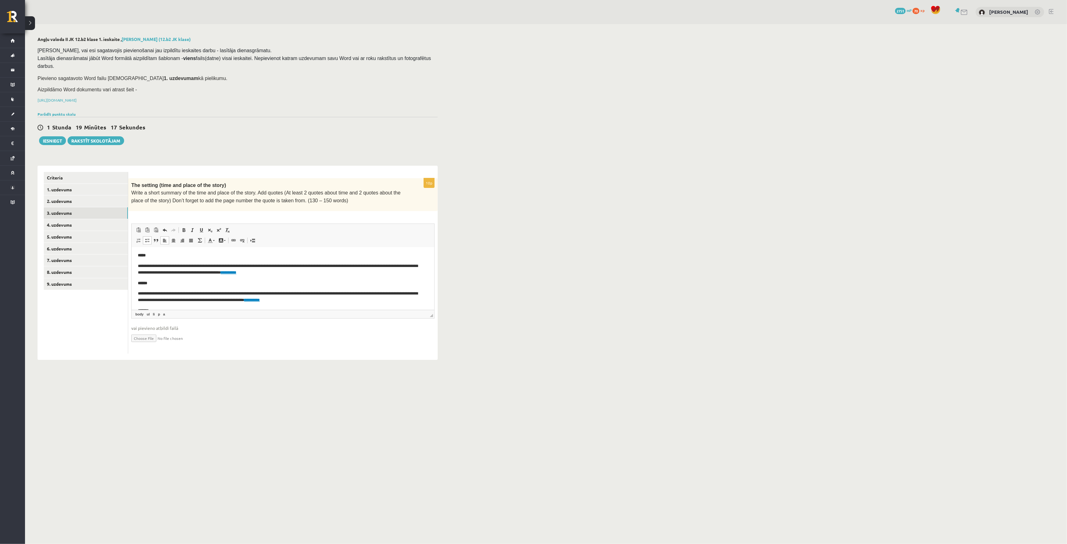
scroll to position [0, 0]
click at [389, 275] on p "**********" at bounding box center [280, 270] width 284 height 13
drag, startPoint x: 389, startPoint y: 275, endPoint x: 362, endPoint y: 276, distance: 27.5
click at [362, 276] on p "**********" at bounding box center [280, 270] width 284 height 13
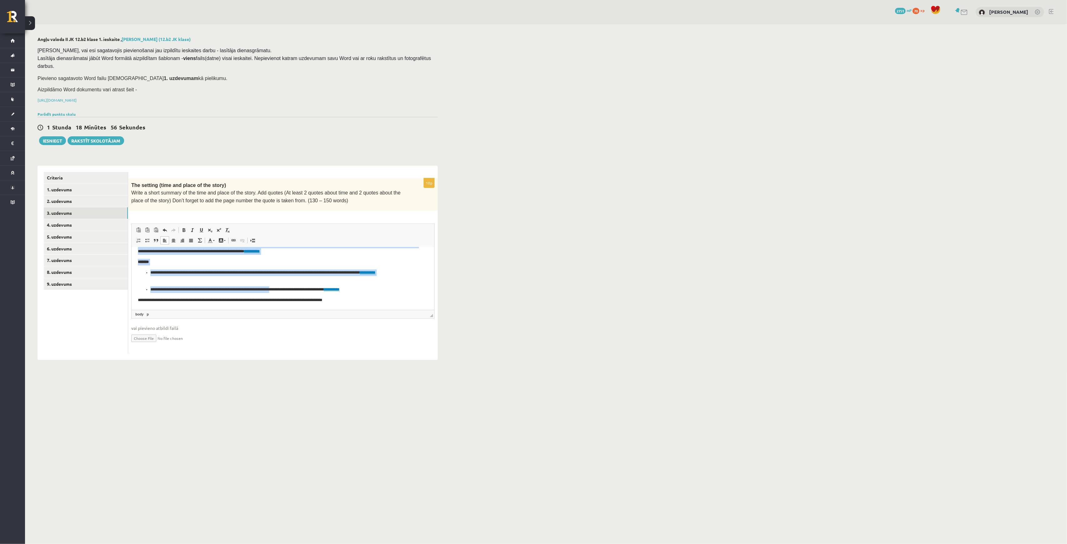
drag, startPoint x: 328, startPoint y: 304, endPoint x: 284, endPoint y: 290, distance: 46.2
click at [284, 290] on body "**********" at bounding box center [283, 240] width 290 height 128
click at [343, 275] on p "**********" at bounding box center [279, 275] width 259 height 13
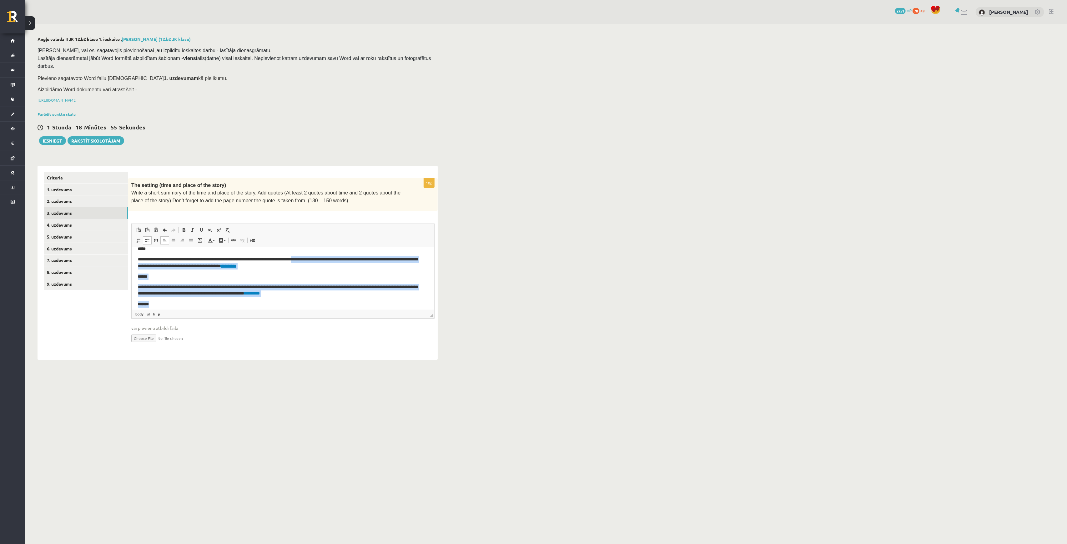
drag, startPoint x: 333, startPoint y: 255, endPoint x: 315, endPoint y: 263, distance: 19.7
click at [315, 263] on body "**********" at bounding box center [283, 282] width 290 height 128
click at [343, 300] on body "**********" at bounding box center [283, 282] width 290 height 128
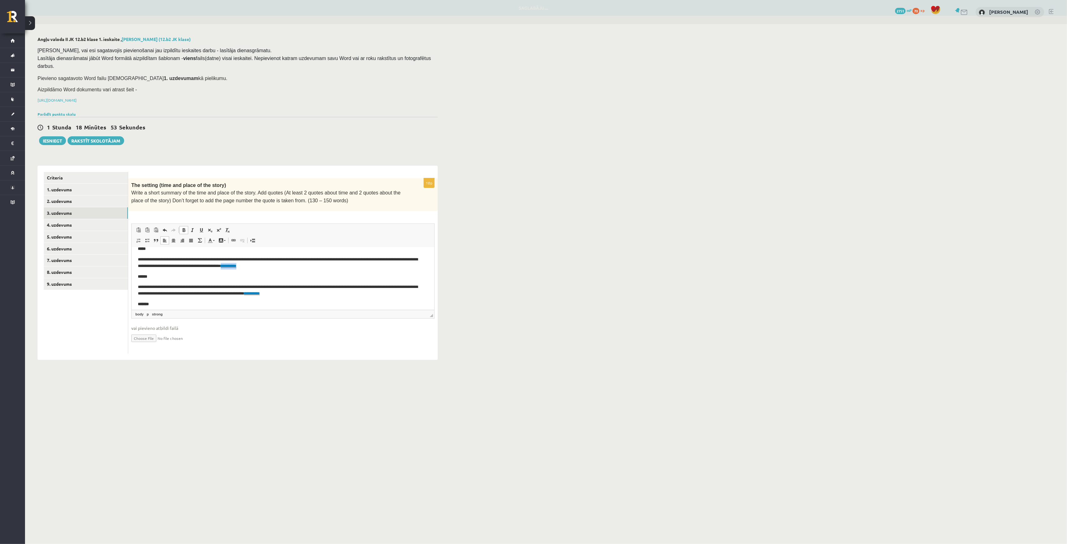
drag, startPoint x: 323, startPoint y: 266, endPoint x: 289, endPoint y: 266, distance: 33.5
click at [289, 266] on p "**********" at bounding box center [280, 262] width 284 height 13
drag, startPoint x: 332, startPoint y: 295, endPoint x: 303, endPoint y: 295, distance: 28.5
click at [303, 295] on p "**********" at bounding box center [280, 290] width 284 height 13
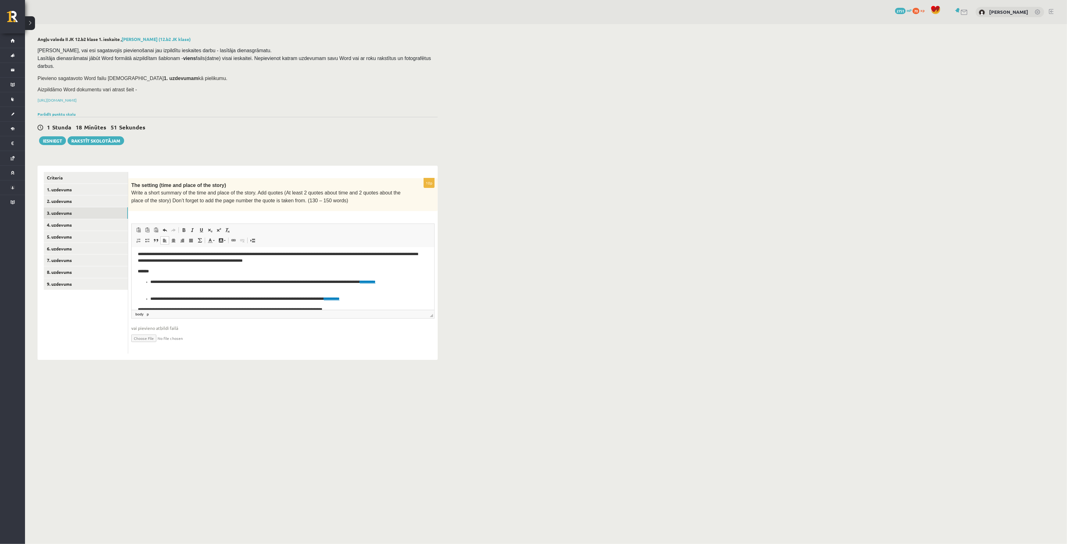
scroll to position [78, 0]
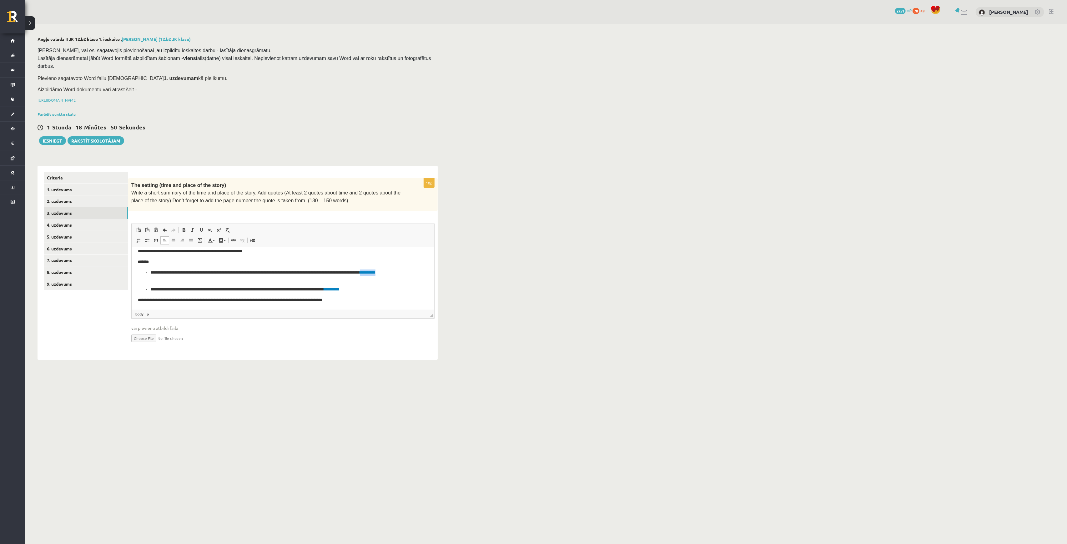
drag, startPoint x: 199, startPoint y: 281, endPoint x: 148, endPoint y: 281, distance: 50.7
click at [148, 281] on ul "**********" at bounding box center [283, 280] width 290 height 23
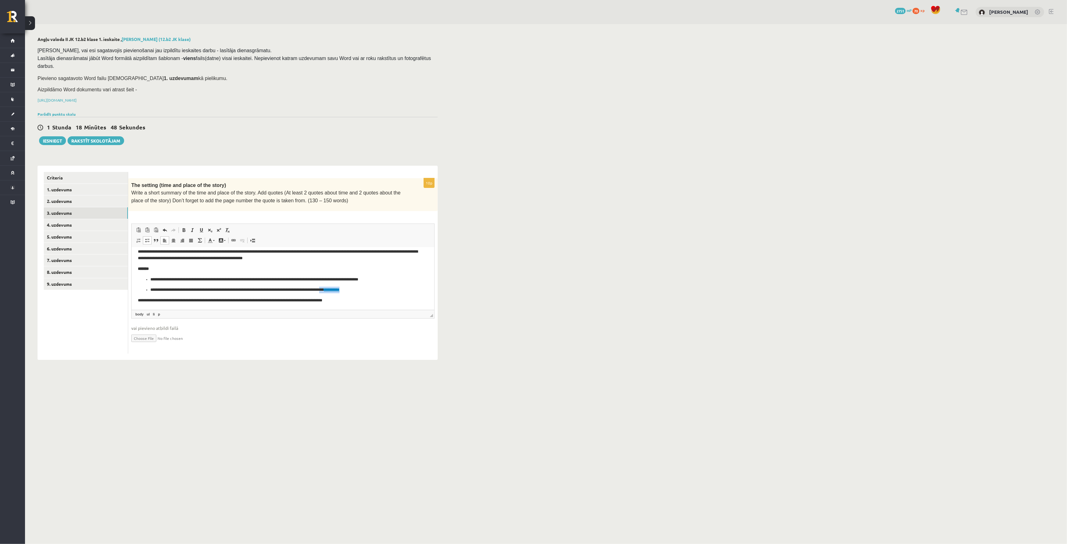
drag, startPoint x: 369, startPoint y: 293, endPoint x: 340, endPoint y: 290, distance: 28.9
click at [340, 290] on body "**********" at bounding box center [283, 243] width 290 height 121
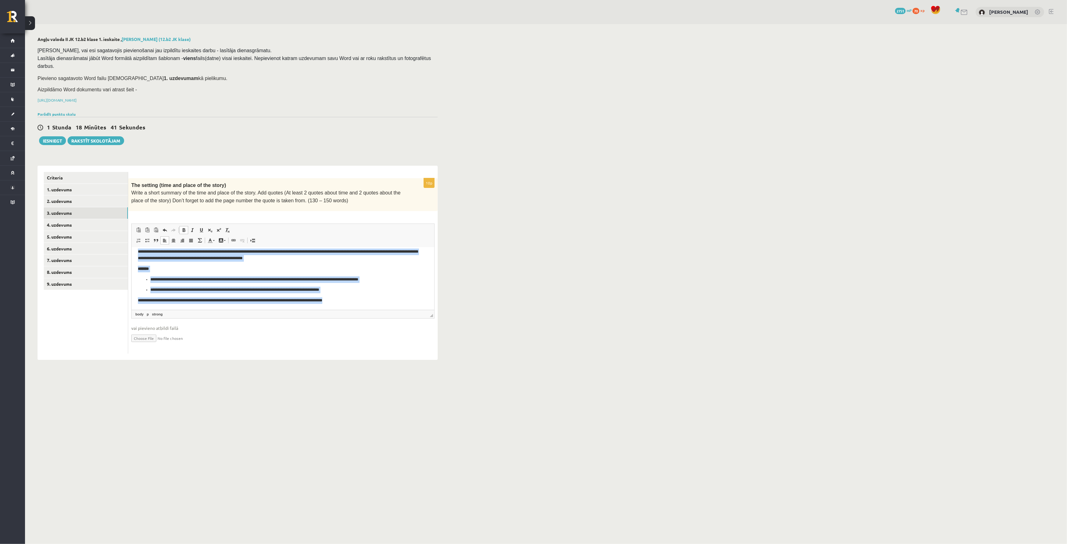
drag, startPoint x: 134, startPoint y: 253, endPoint x: 393, endPoint y: 336, distance: 271.6
click at [393, 310] on html "**********" at bounding box center [282, 243] width 303 height 134
click at [165, 238] on span at bounding box center [164, 240] width 5 height 5
click at [187, 226] on link "Полужирный Комбинация клавиш Ctrl+B" at bounding box center [183, 230] width 9 height 8
drag, startPoint x: 194, startPoint y: 218, endPoint x: 188, endPoint y: 219, distance: 6.0
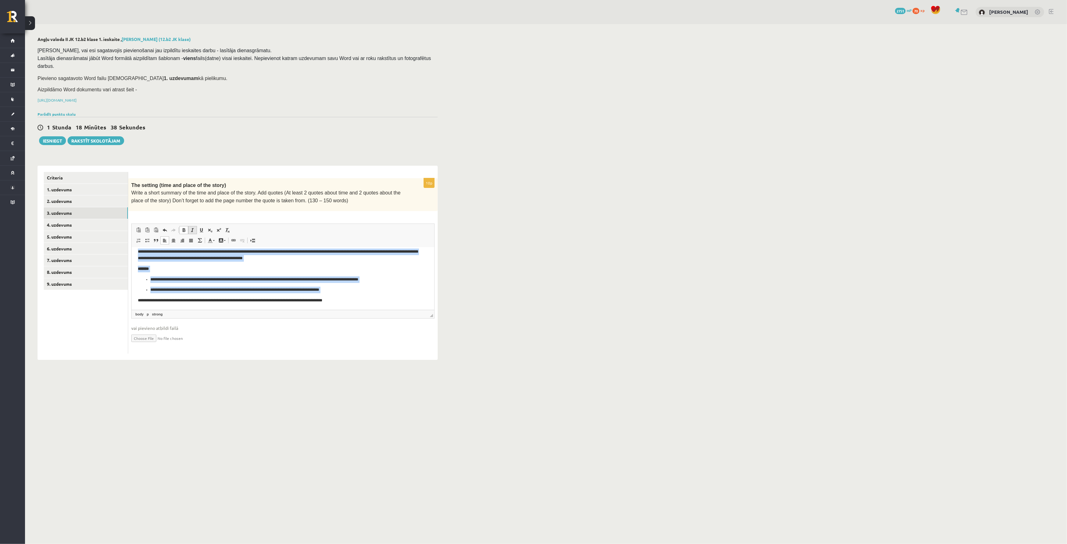
click at [194, 228] on span at bounding box center [192, 230] width 5 height 5
click at [310, 263] on body "**********" at bounding box center [283, 243] width 290 height 121
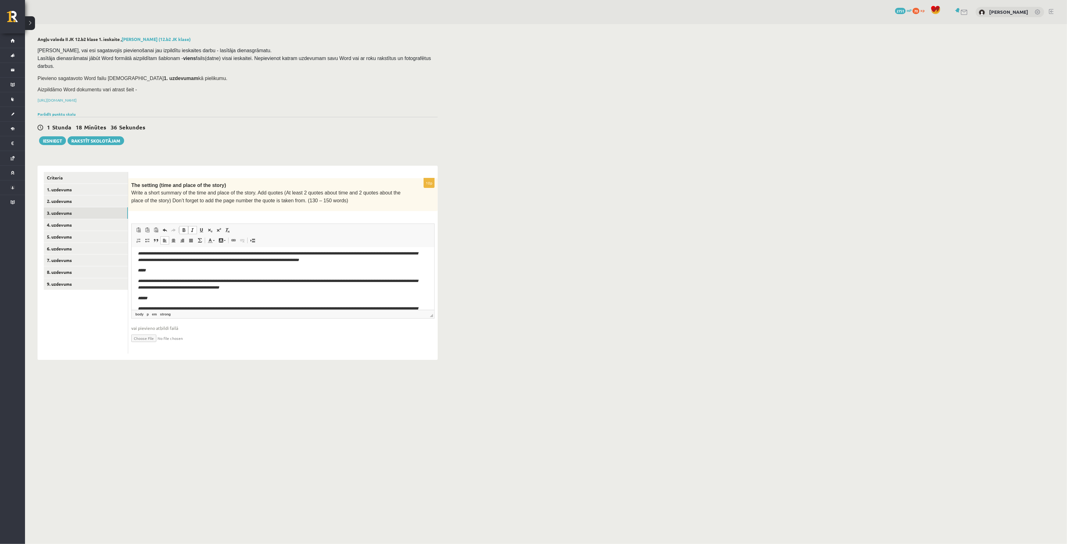
scroll to position [0, 0]
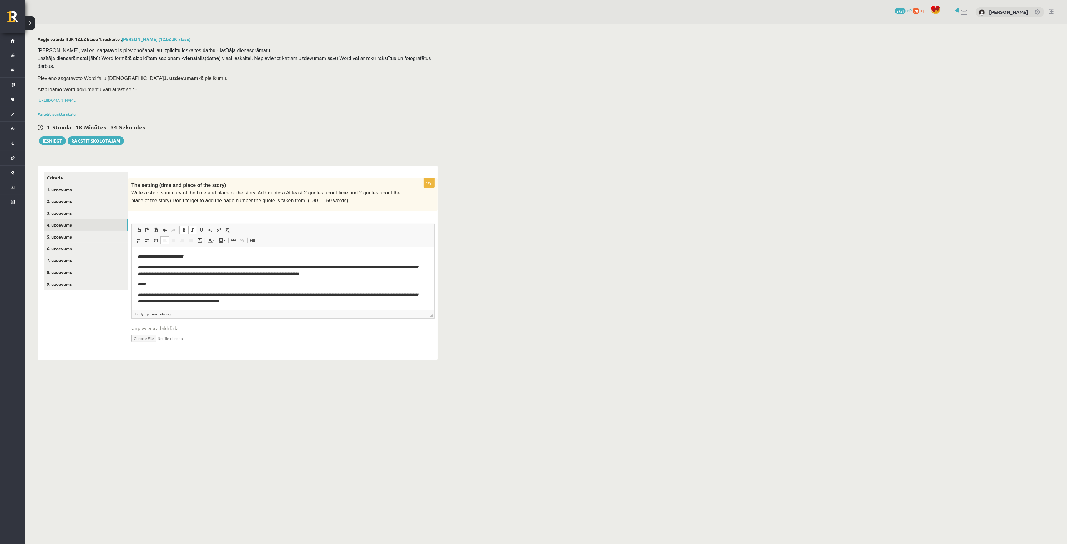
click at [69, 219] on link "4. uzdevums" at bounding box center [86, 225] width 84 height 12
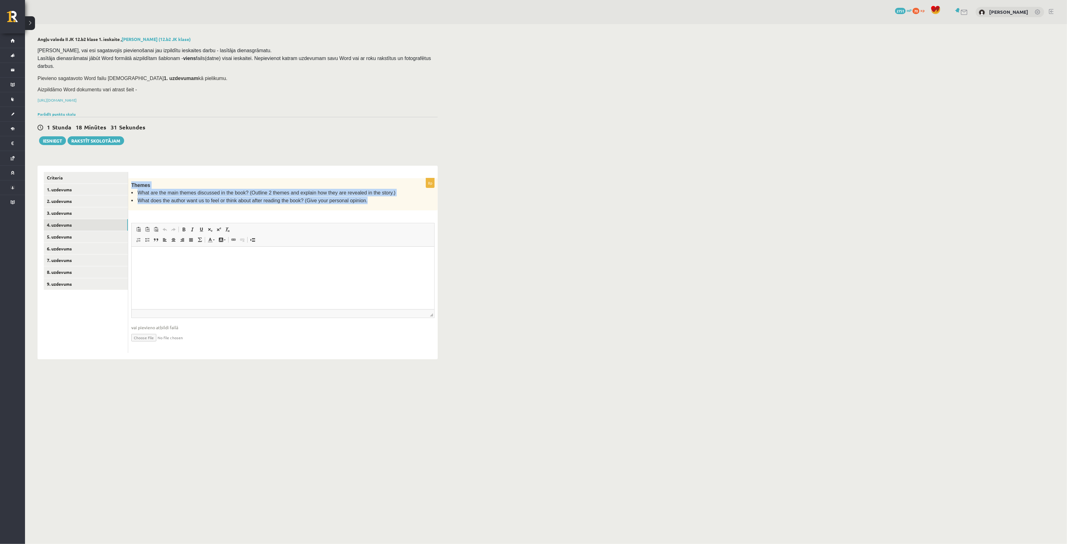
drag, startPoint x: 129, startPoint y: 174, endPoint x: 379, endPoint y: 189, distance: 250.3
click at [379, 189] on div "Themes What are the main themes discussed in the book? (Outline 2 themes and ex…" at bounding box center [283, 194] width 310 height 32
copy div "Themes What are the main themes discussed in the book? (Outline 2 themes and ex…"
click at [154, 260] on html at bounding box center [282, 255] width 303 height 19
click at [166, 252] on span "Вставить" at bounding box center [172, 253] width 22 height 9
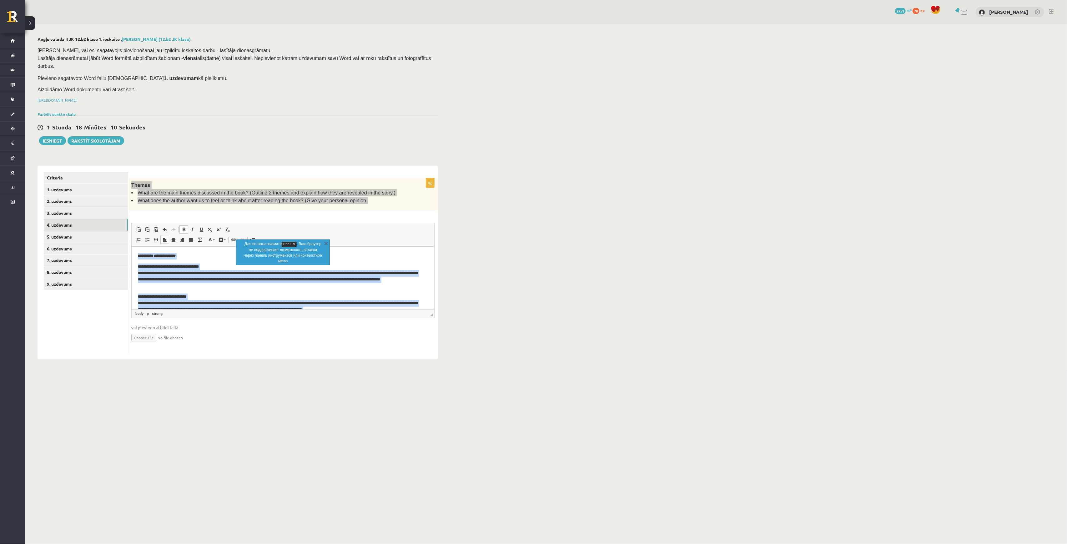
scroll to position [44, 0]
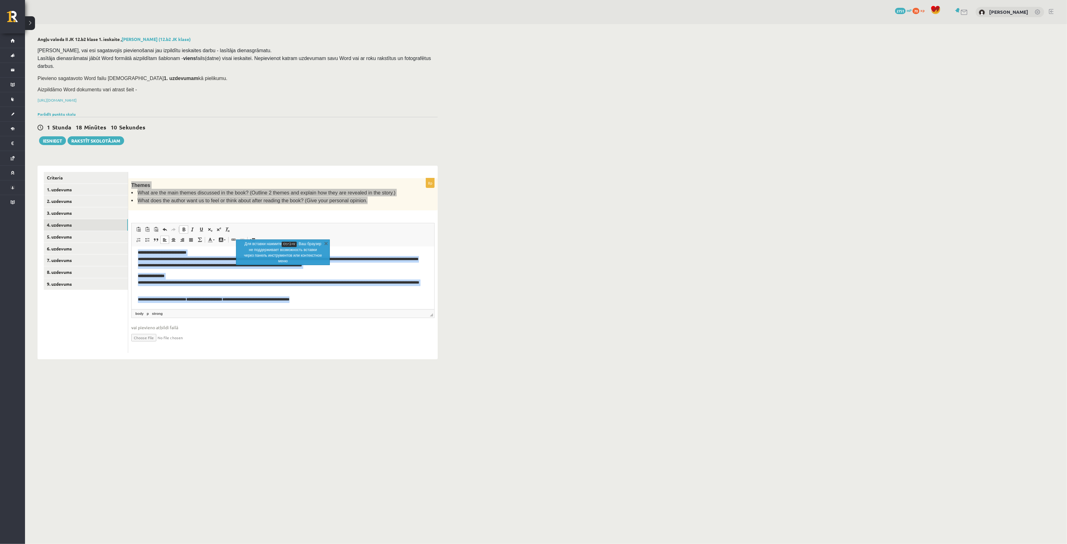
drag, startPoint x: 135, startPoint y: 255, endPoint x: 368, endPoint y: 350, distance: 251.2
click at [368, 309] on html "**********" at bounding box center [282, 255] width 303 height 107
click at [193, 227] on span at bounding box center [192, 229] width 5 height 5
click at [182, 227] on span at bounding box center [183, 229] width 5 height 5
click at [336, 299] on p "**********" at bounding box center [280, 299] width 284 height 7
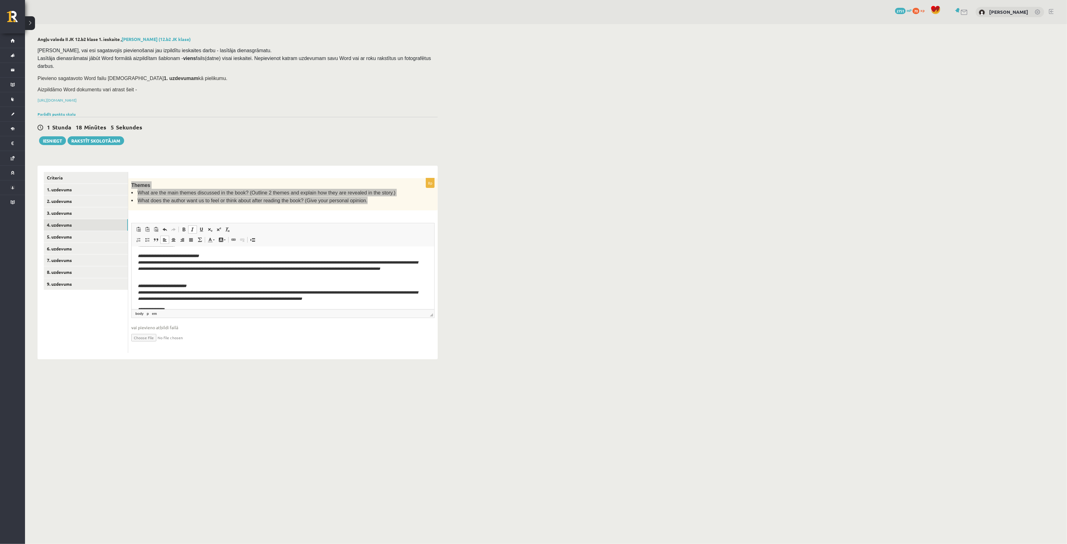
scroll to position [0, 0]
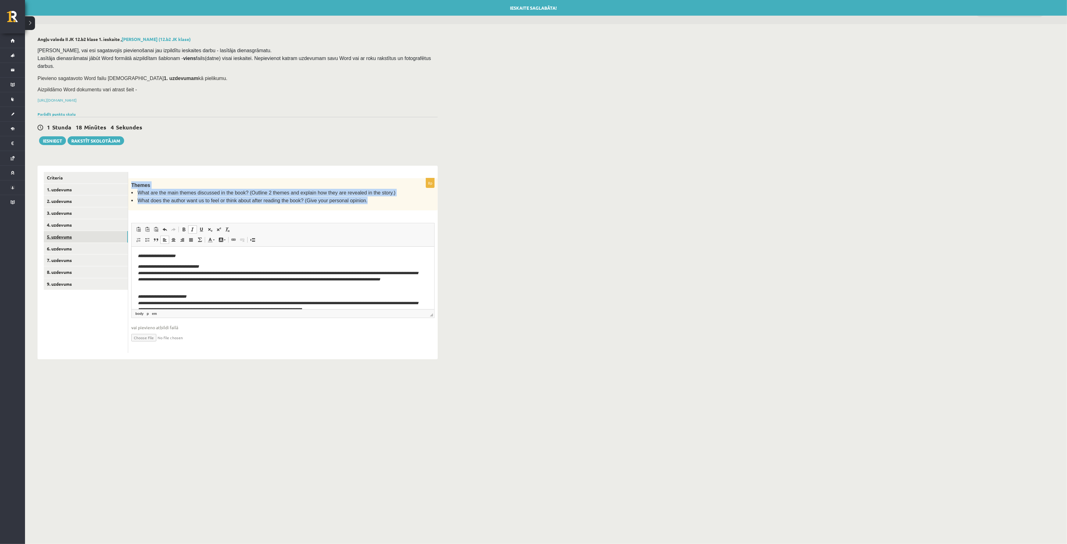
click at [93, 231] on link "5. uzdevums" at bounding box center [86, 237] width 84 height 12
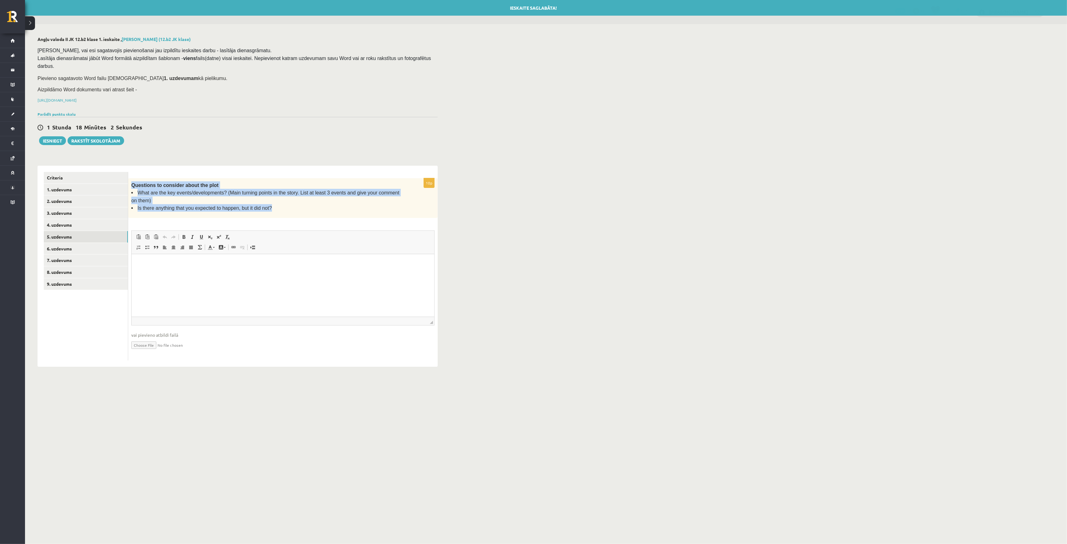
drag, startPoint x: 130, startPoint y: 175, endPoint x: 277, endPoint y: 197, distance: 148.5
click at [277, 197] on div "Questions to consider about the plot What are the key events/developments? (Mai…" at bounding box center [283, 198] width 310 height 40
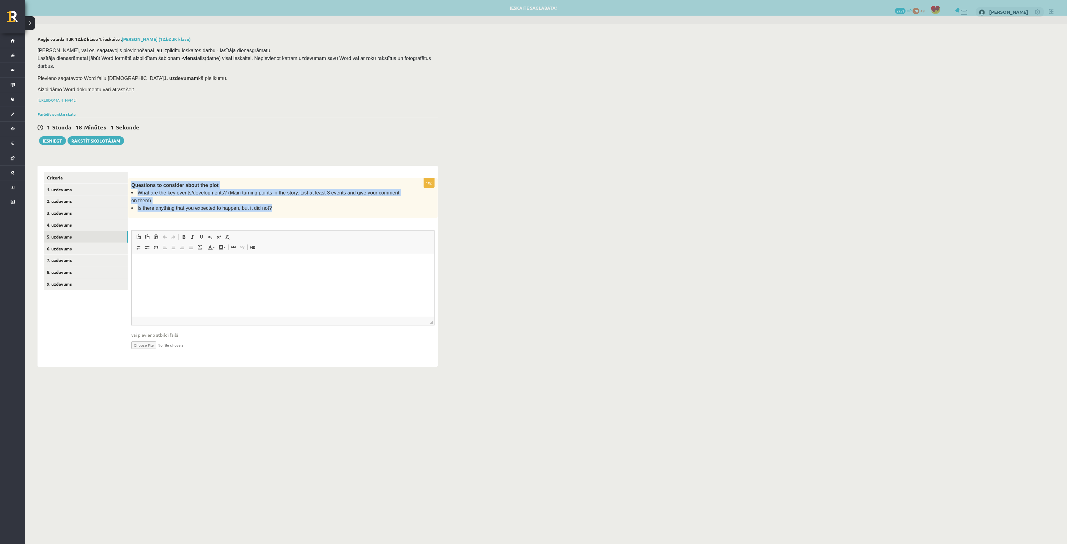
copy div "Questions to consider about the plot What are the key events/developments? (Mai…"
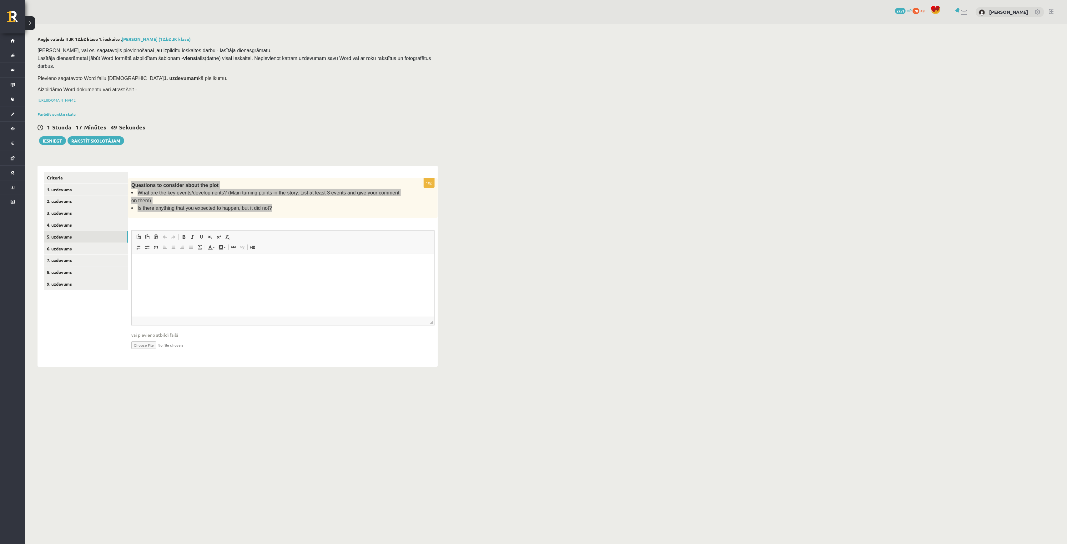
drag, startPoint x: 205, startPoint y: 258, endPoint x: 204, endPoint y: 267, distance: 9.2
click at [204, 258] on html at bounding box center [282, 263] width 303 height 19
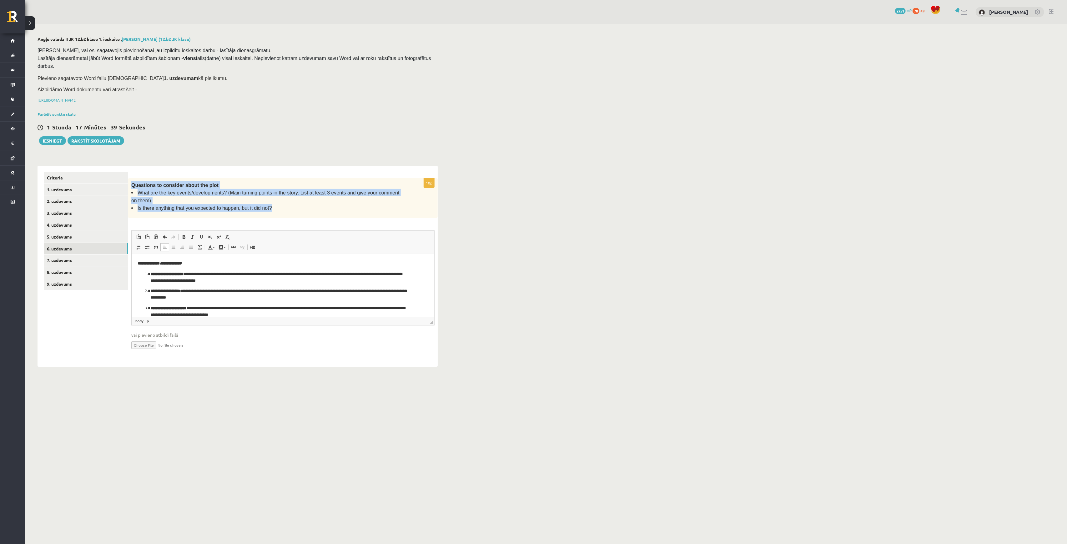
click at [90, 243] on link "6. uzdevums" at bounding box center [86, 249] width 84 height 12
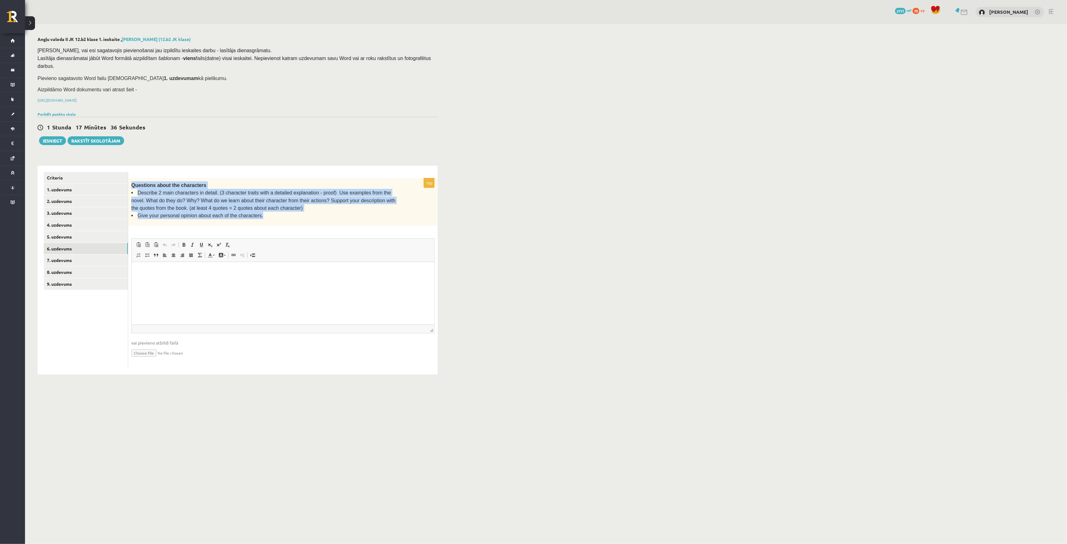
drag, startPoint x: 131, startPoint y: 176, endPoint x: 248, endPoint y: 202, distance: 119.9
click at [268, 212] on div "Questions about the characters Describe 2 main characters in detail. (3 charact…" at bounding box center [283, 202] width 310 height 48
copy div "Questions about the characters Describe 2 main characters in detail. (3 charact…"
click at [157, 281] on html at bounding box center [282, 271] width 303 height 19
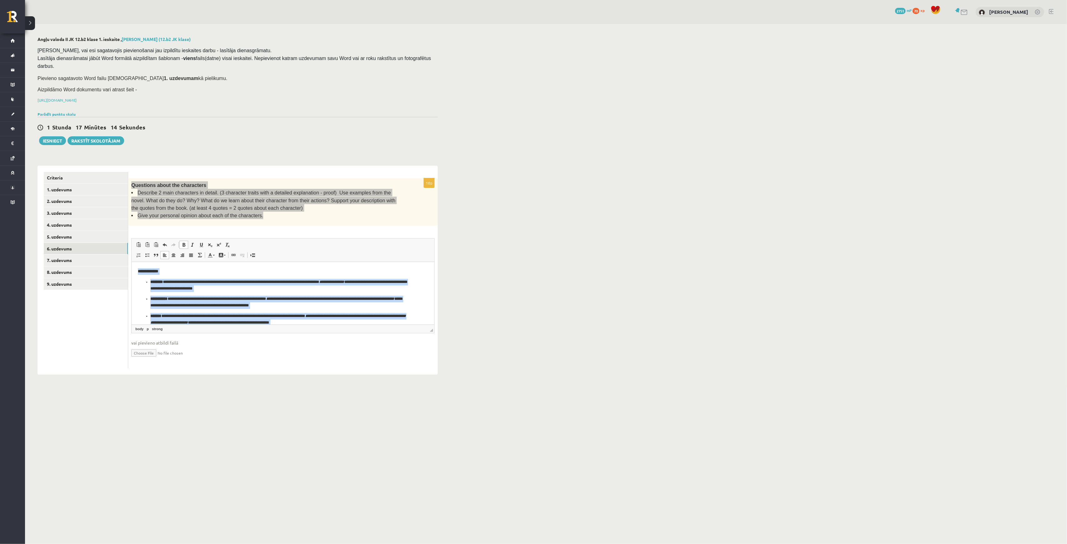
scroll to position [88, 0]
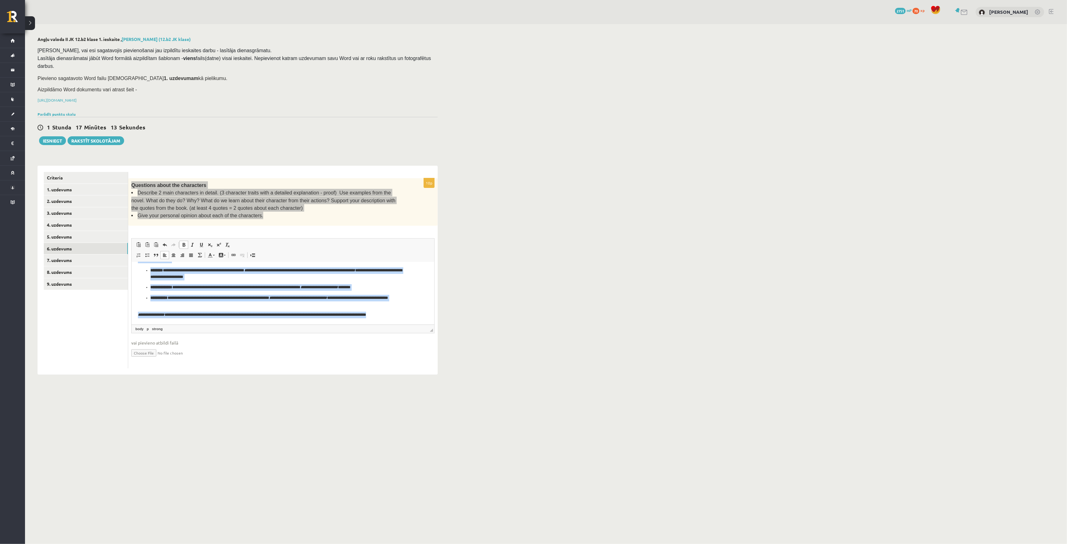
drag, startPoint x: 136, startPoint y: 270, endPoint x: 543, endPoint y: 621, distance: 537.8
click at [411, 324] on html "**********" at bounding box center [282, 249] width 303 height 151
click at [191, 242] on span at bounding box center [192, 244] width 5 height 5
click at [189, 241] on link "Курсив Комбинация клавиш Ctrl+I" at bounding box center [192, 245] width 9 height 8
click at [184, 242] on span at bounding box center [183, 244] width 5 height 5
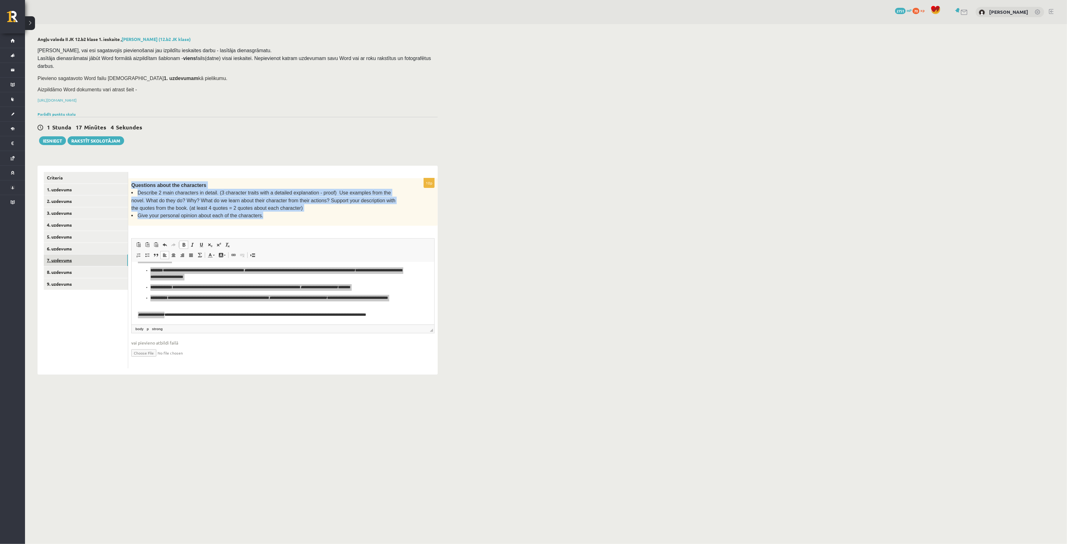
click at [86, 254] on link "7. uzdevums" at bounding box center [86, 260] width 84 height 12
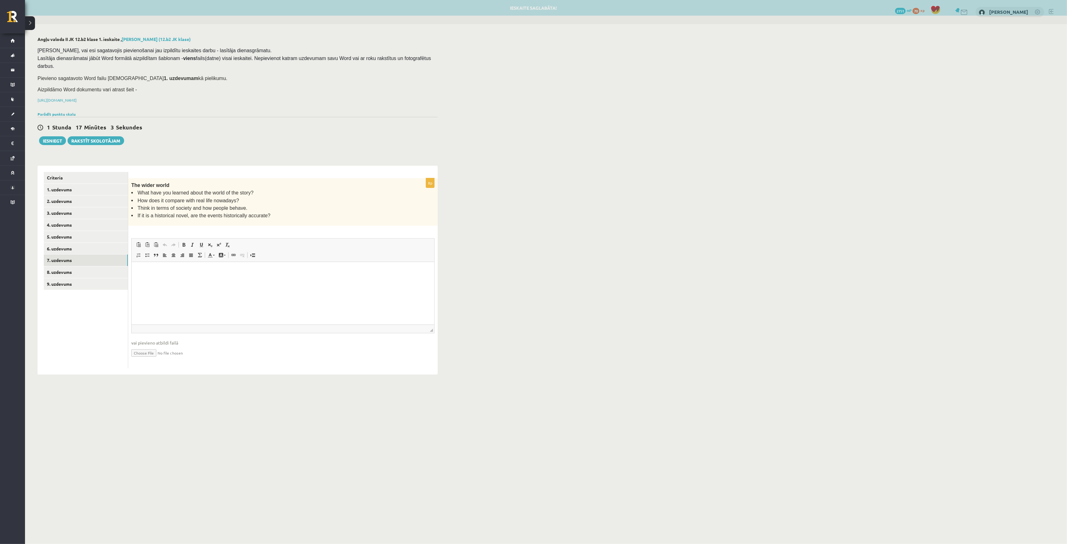
scroll to position [0, 0]
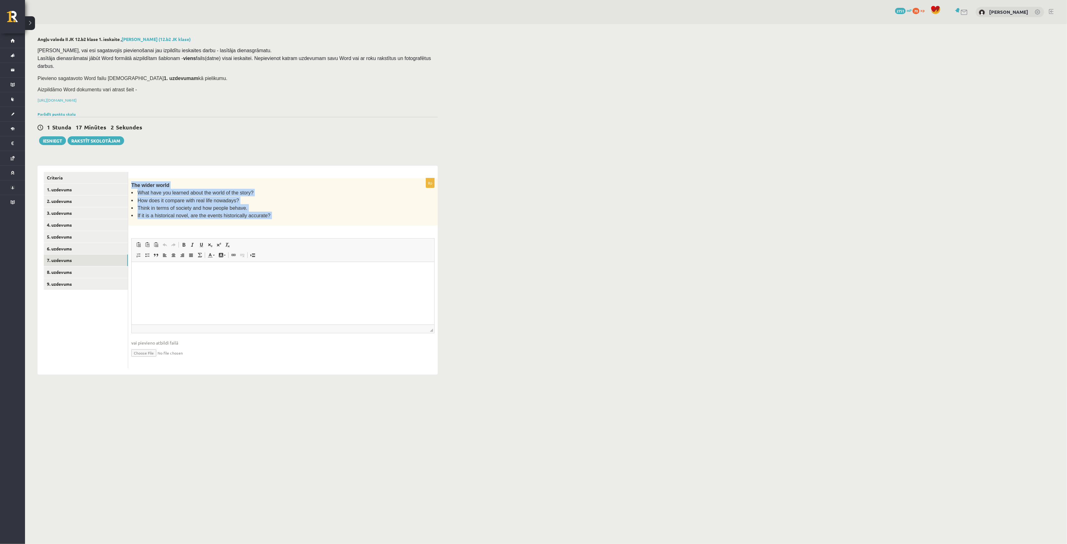
drag, startPoint x: 129, startPoint y: 175, endPoint x: 269, endPoint y: 218, distance: 146.2
click at [269, 218] on div "8p The wider world What have you learned about the world of the story? How does…" at bounding box center [283, 273] width 310 height 190
copy div "The wider world What have you learned about the world of the story? How does it…"
click at [159, 274] on p "Визуальный текстовый редактор, wiswyg-editor-user-answer-47433990835280" at bounding box center [283, 271] width 290 height 7
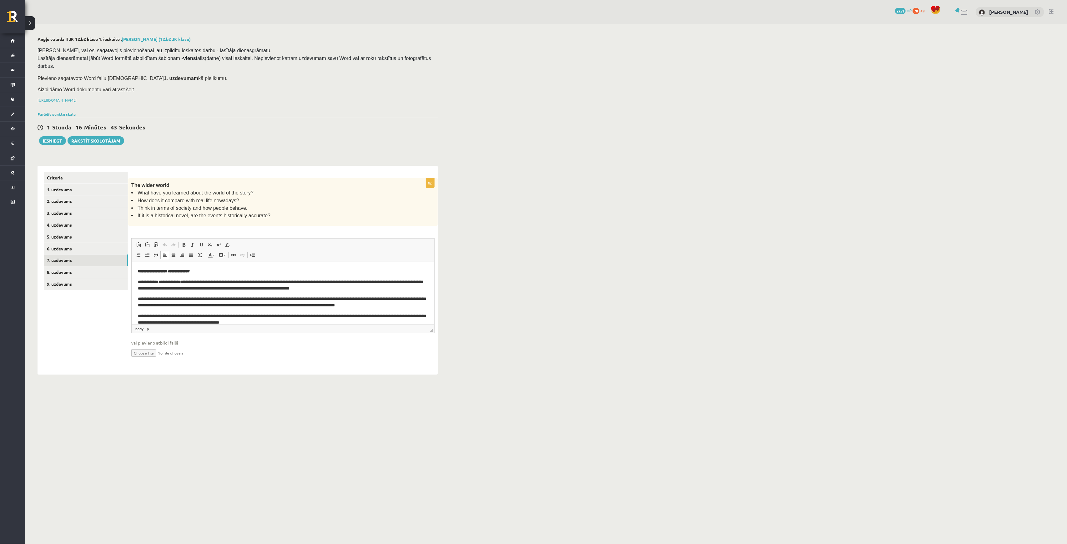
scroll to position [18, 0]
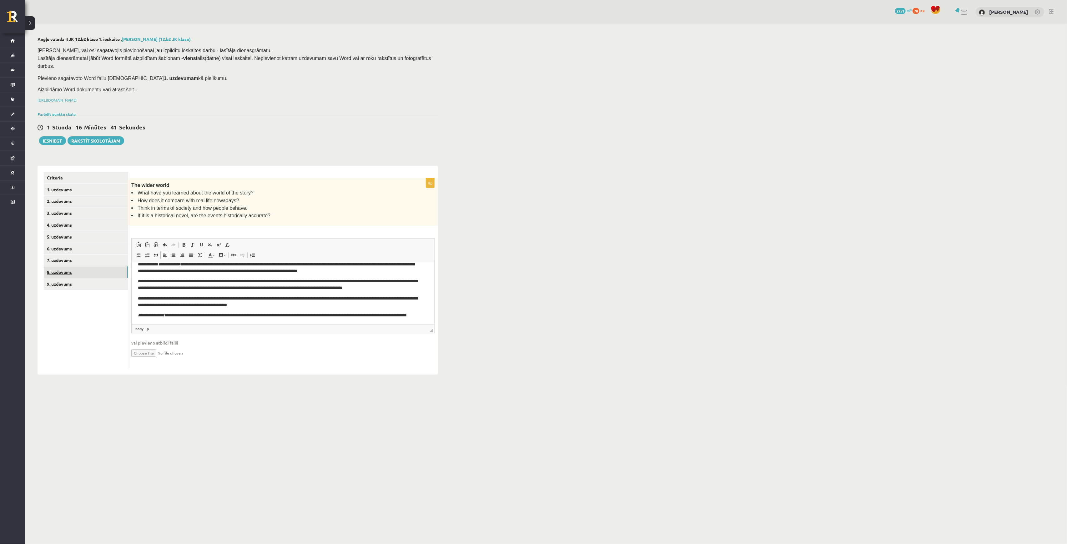
click at [89, 266] on link "8. uzdevums" at bounding box center [86, 272] width 84 height 12
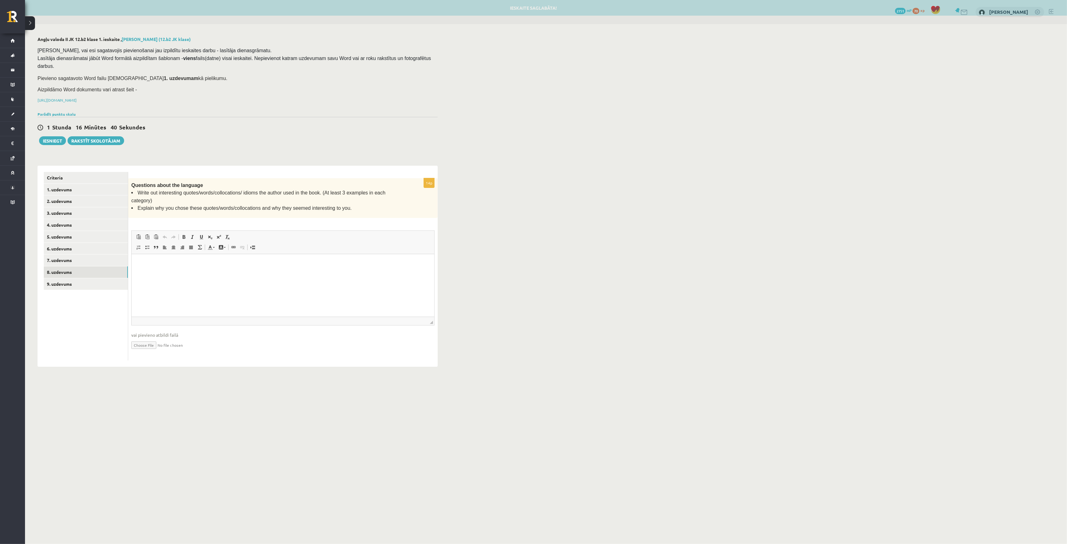
scroll to position [0, 0]
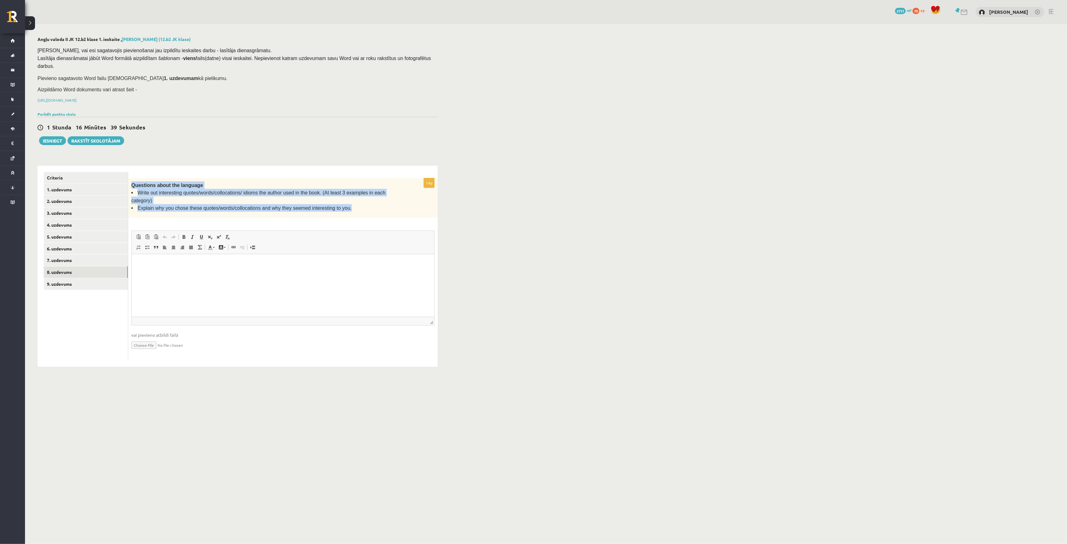
drag, startPoint x: 130, startPoint y: 175, endPoint x: 378, endPoint y: 195, distance: 248.4
click at [378, 195] on div "Questions about the language Write out interesting quotes/words/collocations/ i…" at bounding box center [283, 198] width 310 height 40
copy div "Questions about the language Write out interesting quotes/words/collocations/ i…"
click at [255, 273] on html at bounding box center [282, 263] width 303 height 19
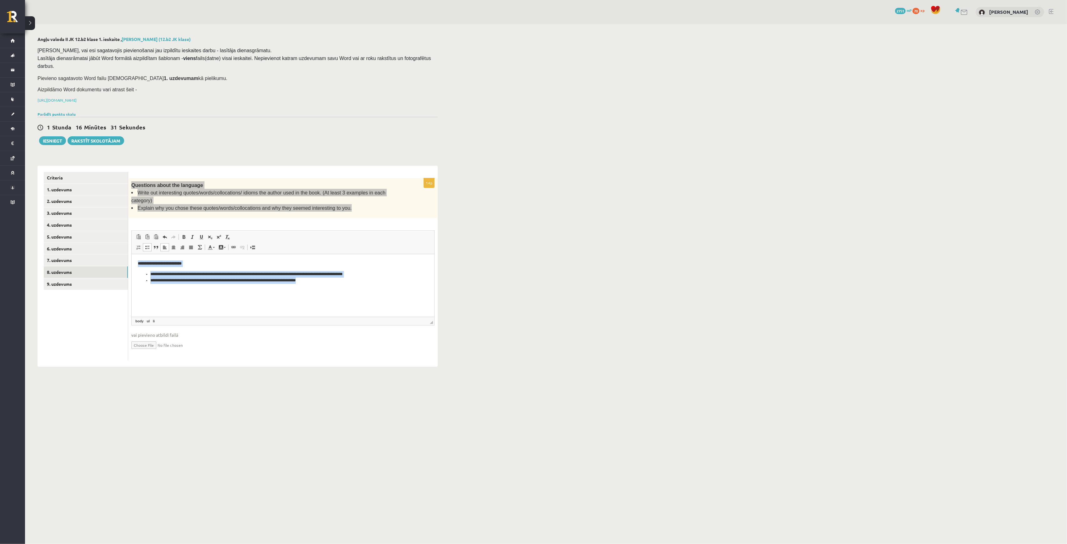
drag, startPoint x: 349, startPoint y: 281, endPoint x: 254, endPoint y: 496, distance: 234.8
click at [131, 260] on html "**********" at bounding box center [282, 272] width 303 height 36
click at [155, 273] on html at bounding box center [282, 263] width 303 height 19
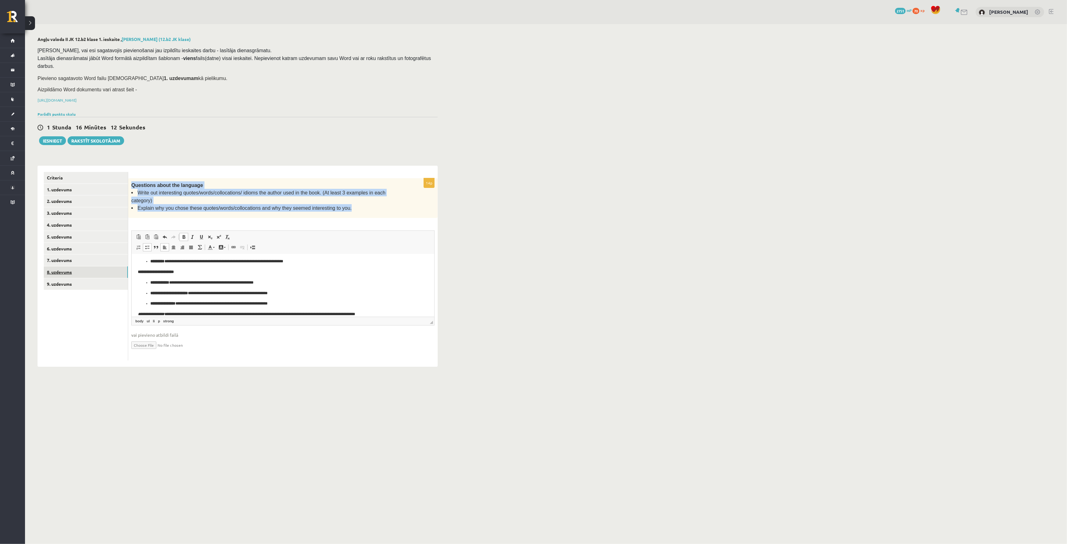
click at [85, 266] on link "8. uzdevums" at bounding box center [86, 272] width 84 height 12
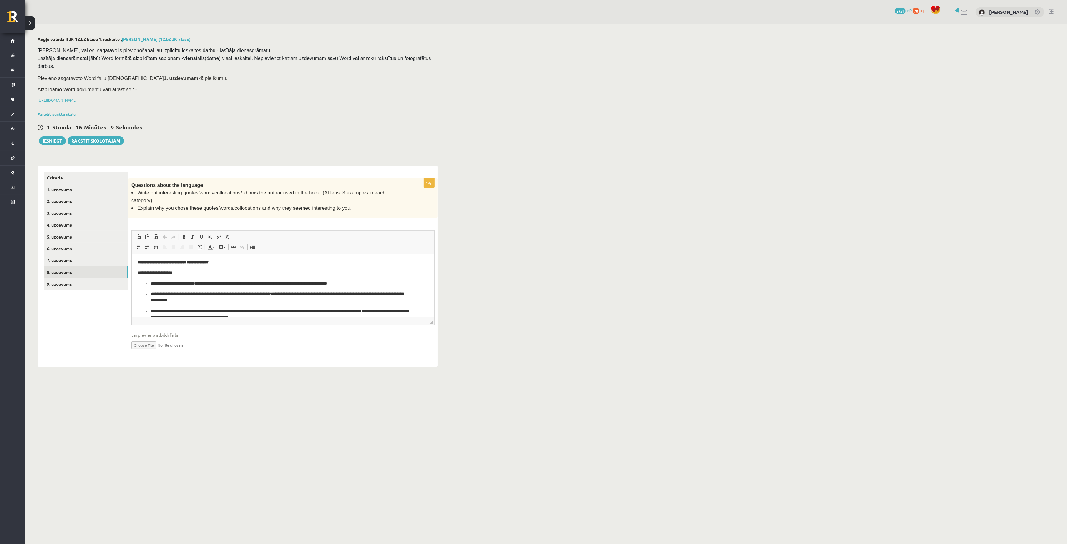
scroll to position [0, 0]
click at [102, 278] on link "9. uzdevums" at bounding box center [86, 284] width 84 height 12
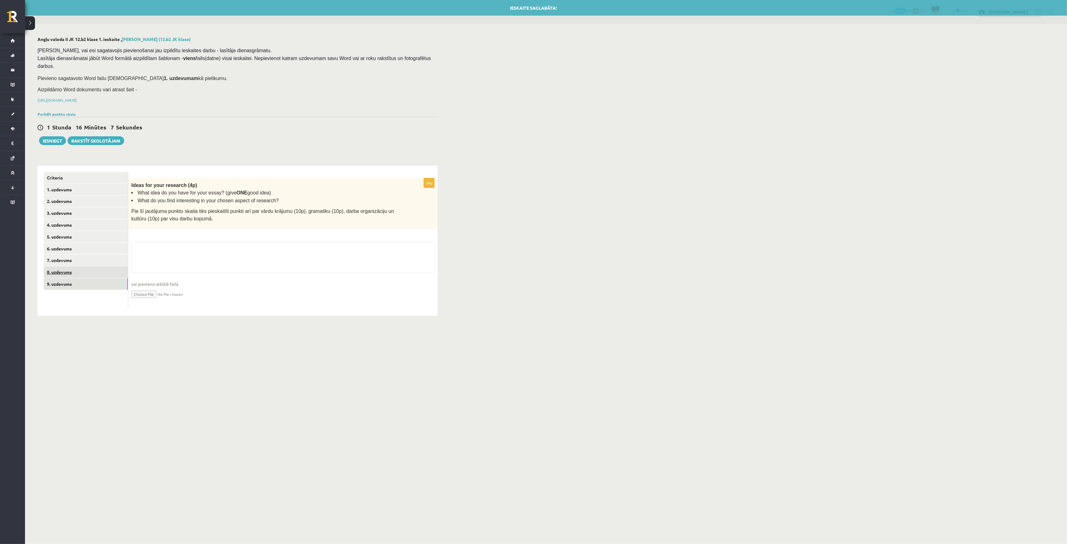
click at [103, 266] on link "8. uzdevums" at bounding box center [86, 272] width 84 height 12
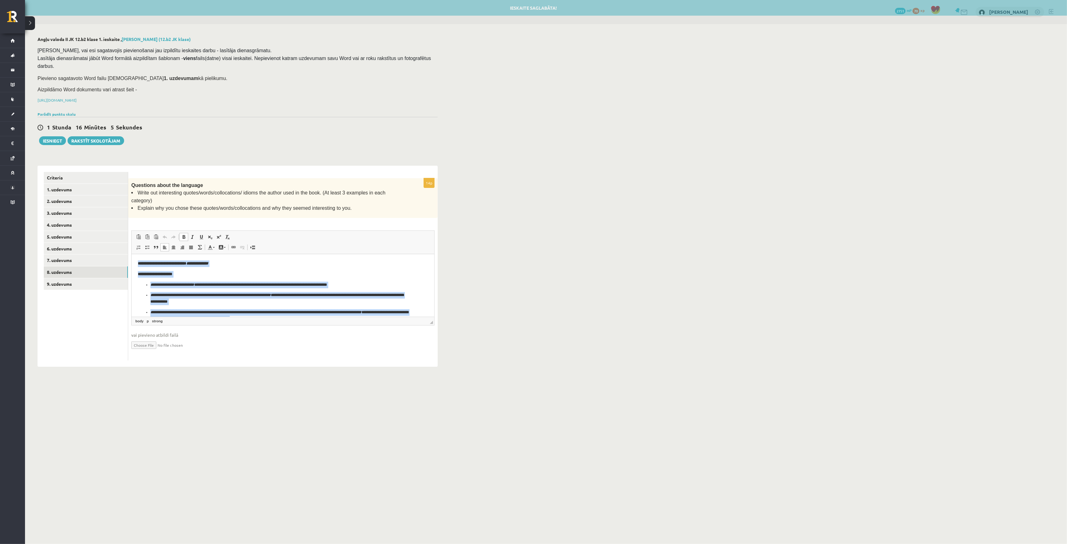
scroll to position [107, 0]
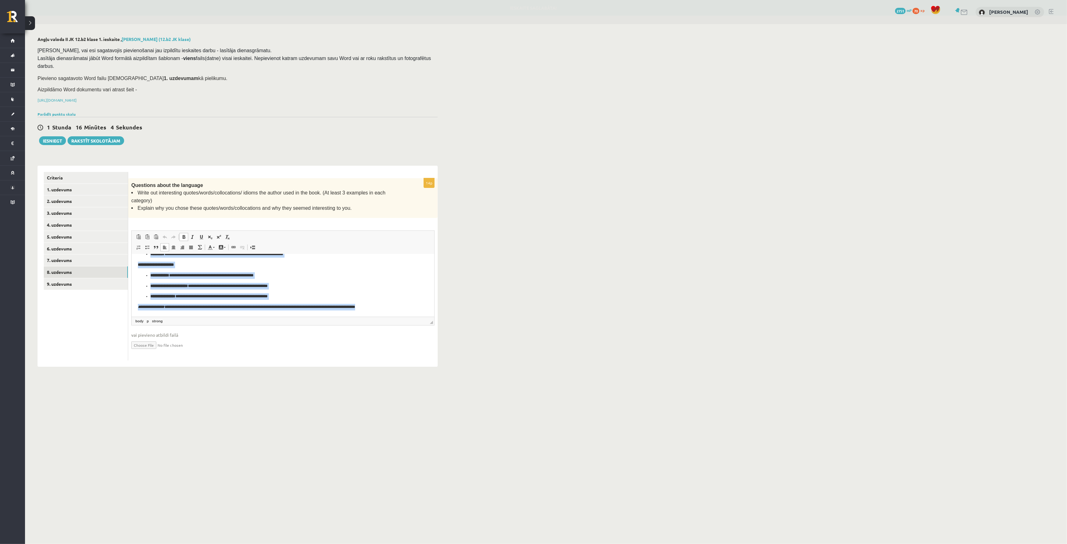
drag, startPoint x: 136, startPoint y: 263, endPoint x: 385, endPoint y: 312, distance: 254.2
click at [419, 317] on html "**********" at bounding box center [282, 232] width 303 height 169
click at [191, 234] on span at bounding box center [192, 236] width 5 height 5
click at [182, 234] on span at bounding box center [183, 236] width 5 height 5
click at [300, 271] on body "**********" at bounding box center [283, 232] width 290 height 157
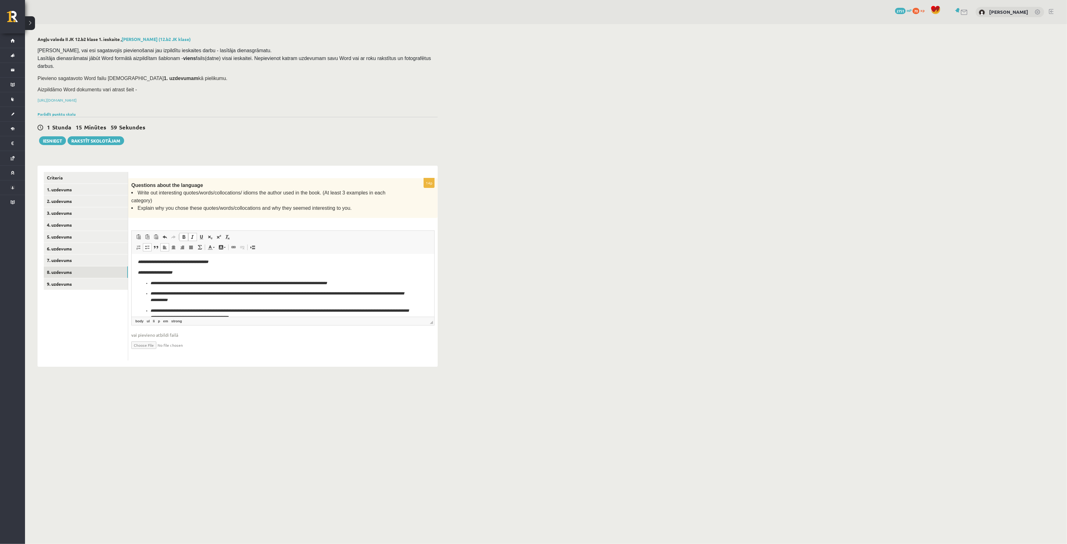
scroll to position [0, 0]
click at [83, 278] on link "9. uzdevums" at bounding box center [86, 284] width 84 height 12
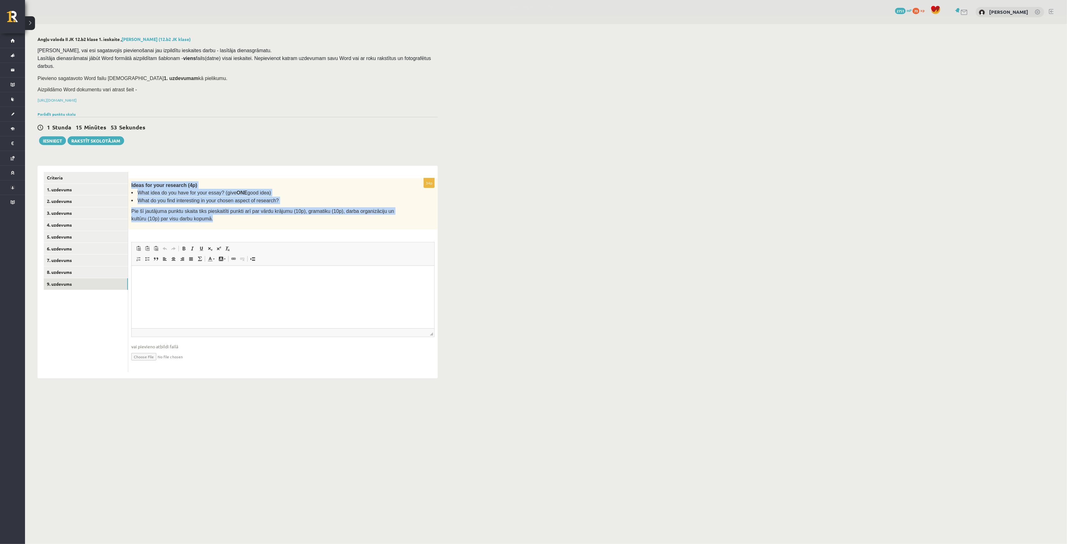
drag, startPoint x: 130, startPoint y: 175, endPoint x: 262, endPoint y: 207, distance: 135.7
click at [264, 207] on div "Ideas for your research (4p) What idea do you have for your essay? (give ONE go…" at bounding box center [283, 203] width 310 height 51
copy div "Ideas for your research (4p) What idea do you have for your essay? (give ONE go…"
click at [180, 285] on html at bounding box center [282, 274] width 303 height 19
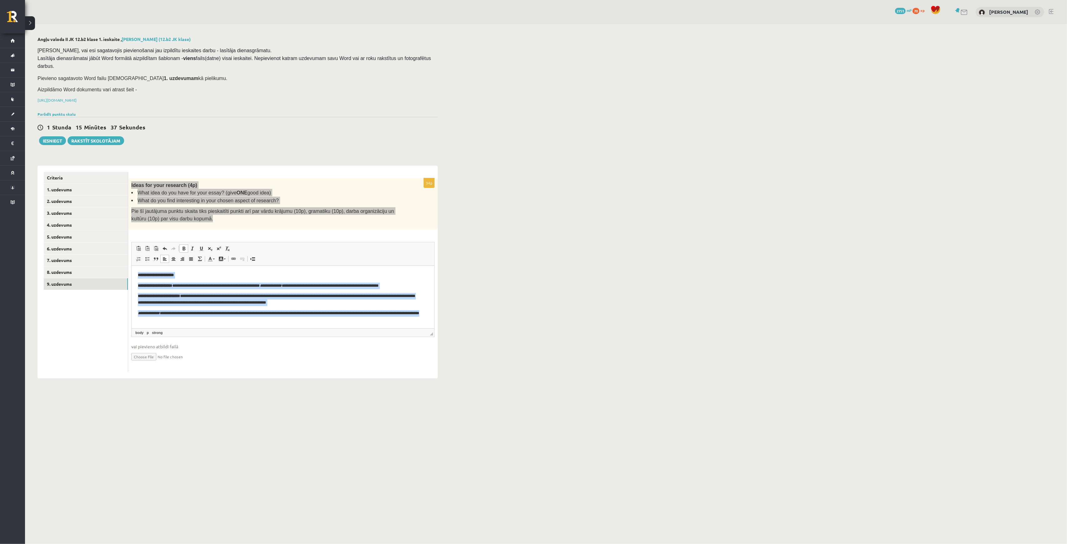
scroll to position [1, 0]
drag, startPoint x: 137, startPoint y: 272, endPoint x: 236, endPoint y: 314, distance: 107.3
click at [266, 328] on html "**********" at bounding box center [282, 296] width 303 height 63
click at [194, 246] on span at bounding box center [192, 248] width 5 height 5
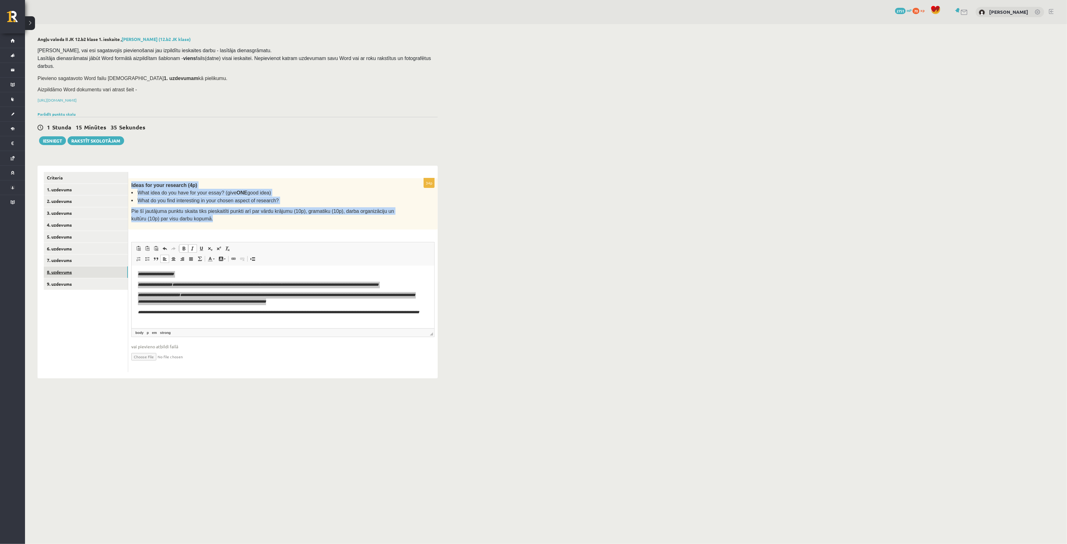
click at [72, 266] on link "8. uzdevums" at bounding box center [86, 272] width 84 height 12
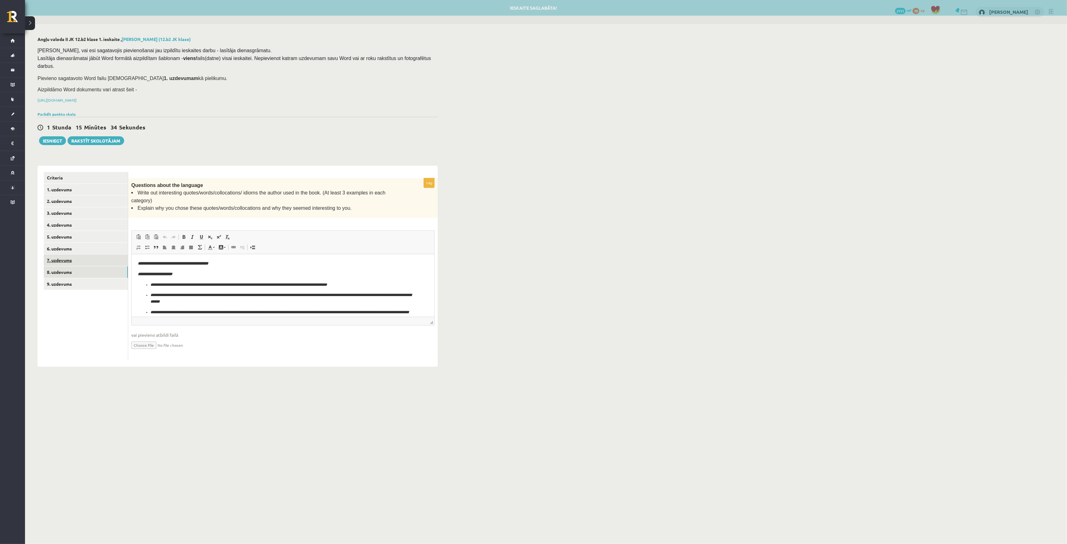
scroll to position [0, 0]
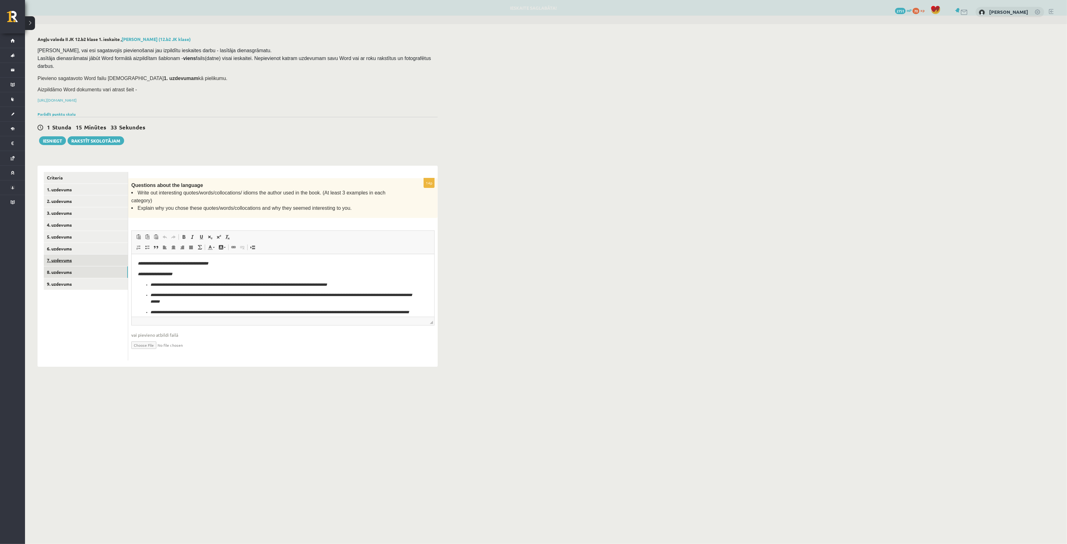
click at [78, 254] on link "7. uzdevums" at bounding box center [86, 260] width 84 height 12
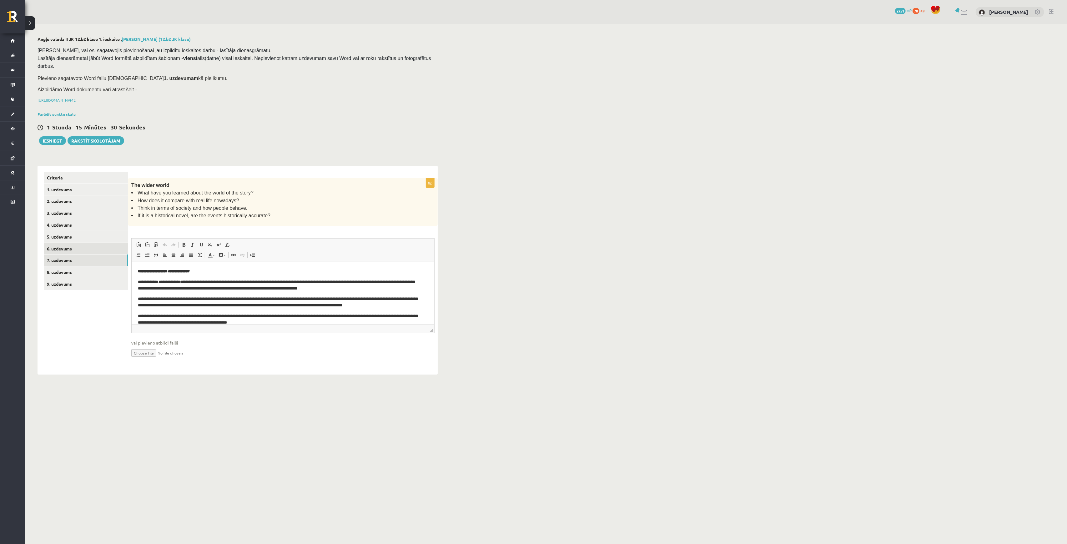
click at [70, 243] on link "6. uzdevums" at bounding box center [86, 249] width 84 height 12
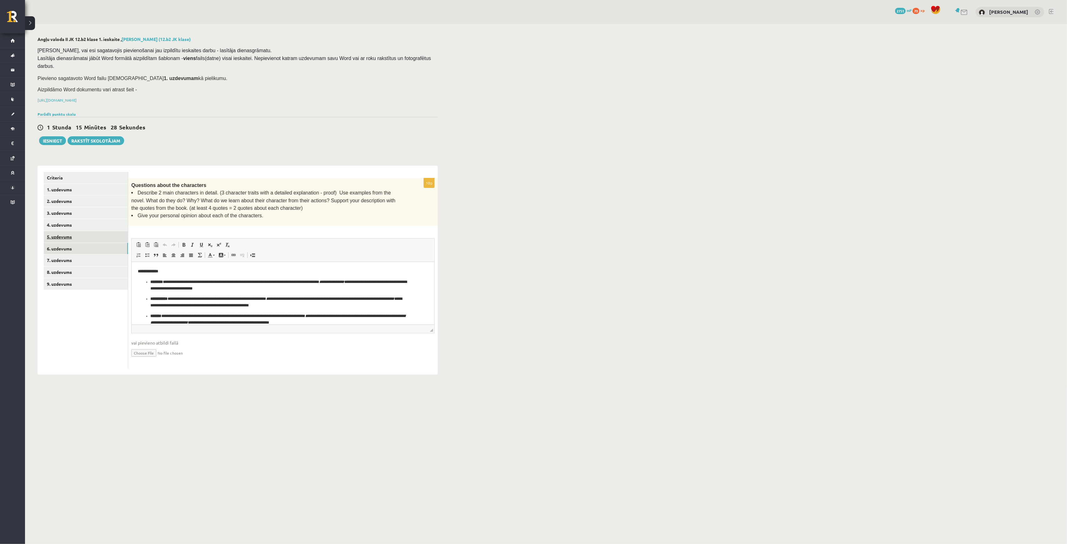
click at [87, 231] on link "5. uzdevums" at bounding box center [86, 237] width 84 height 12
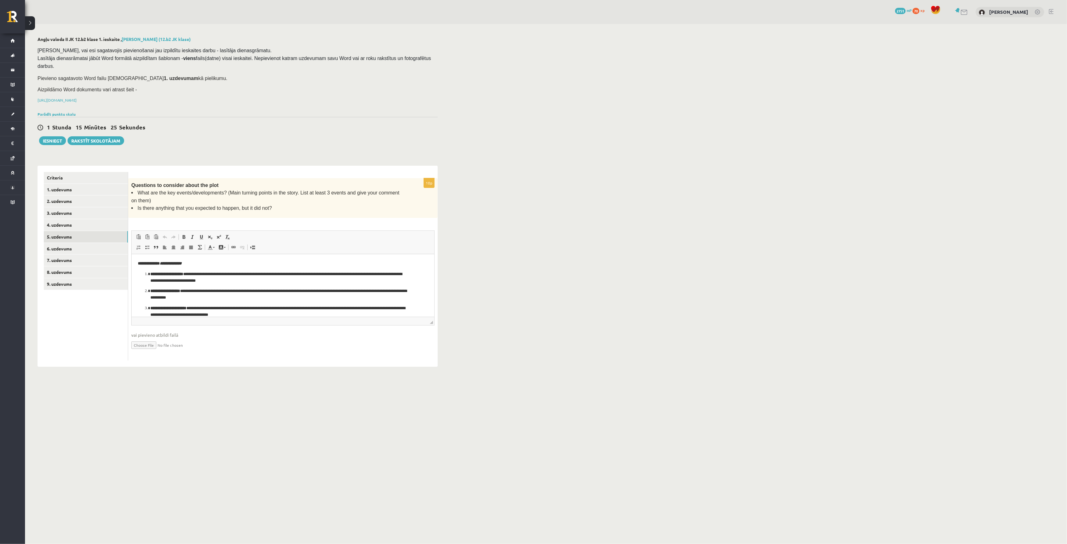
scroll to position [42, 0]
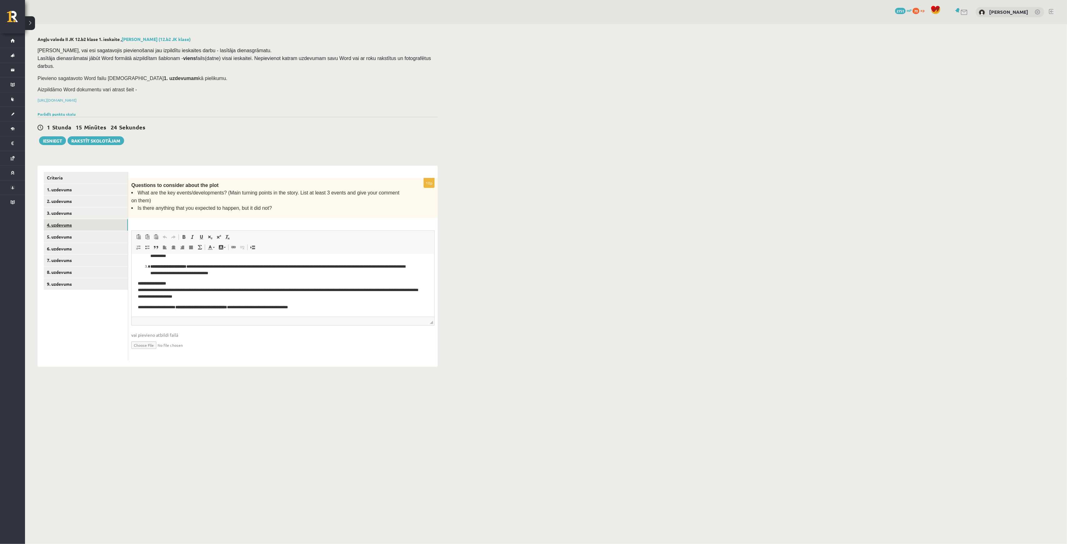
click at [105, 219] on link "4. uzdevums" at bounding box center [86, 225] width 84 height 12
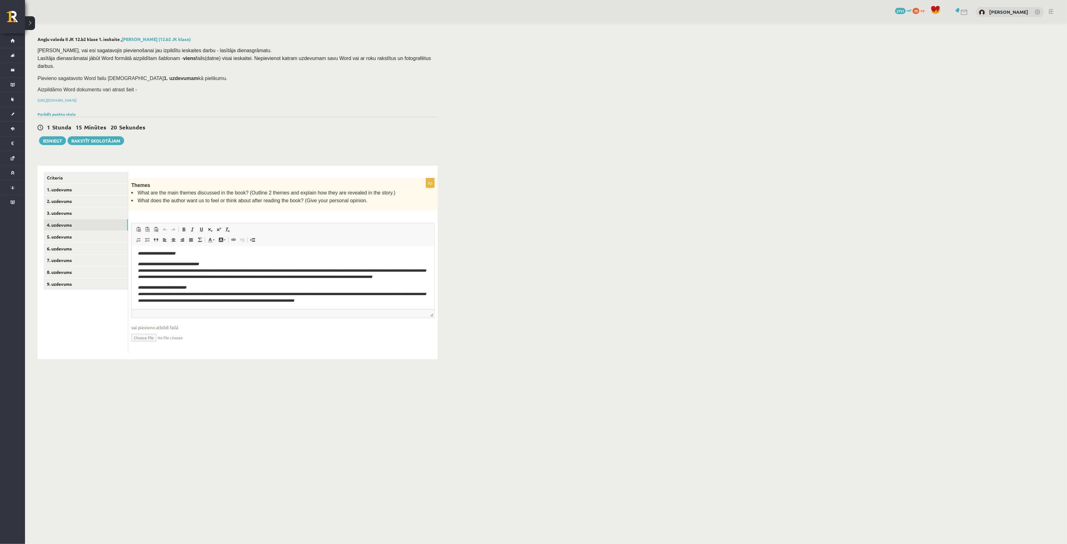
scroll to position [0, 0]
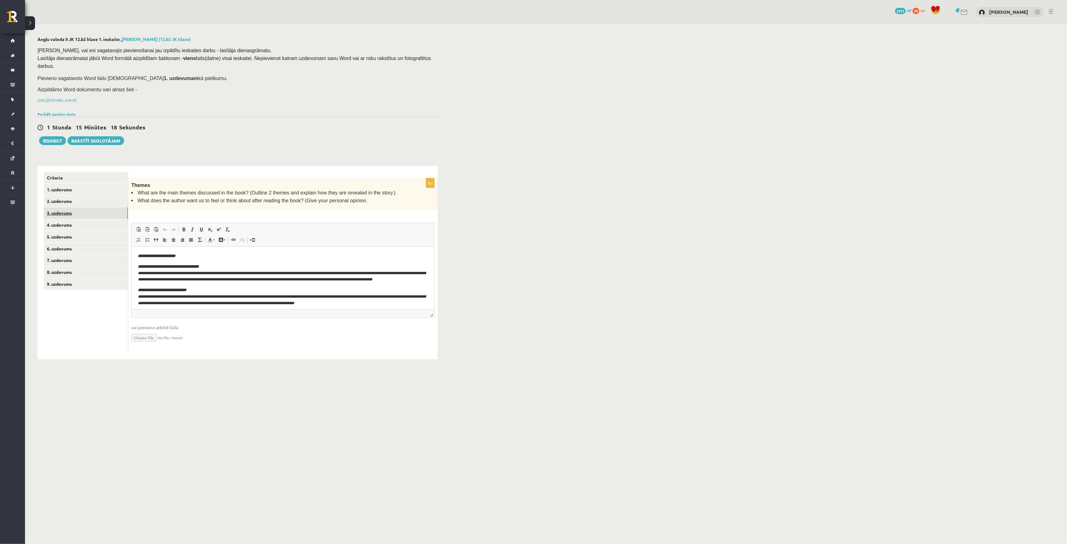
click at [93, 207] on link "3. uzdevums" at bounding box center [86, 213] width 84 height 12
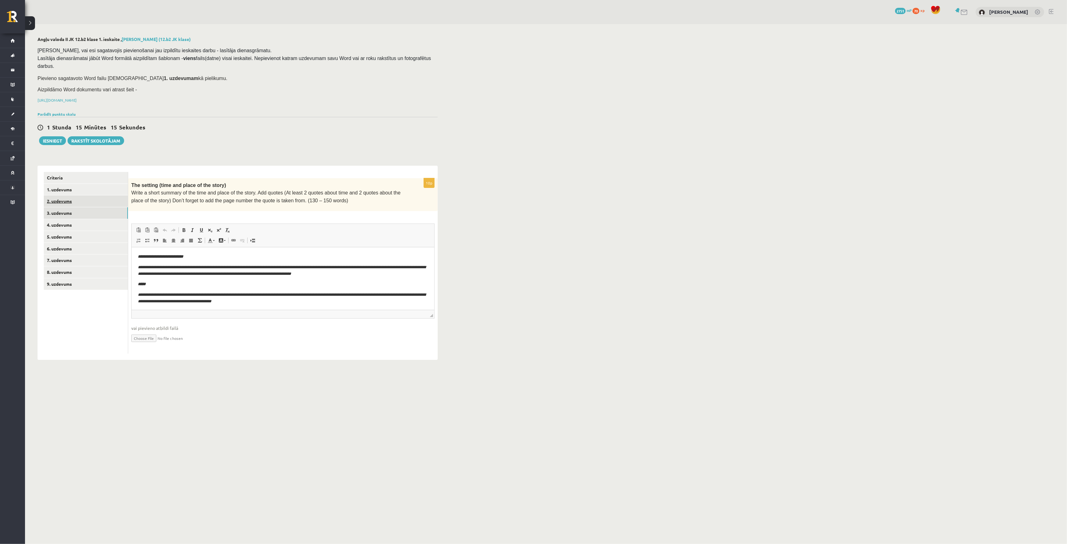
click at [94, 195] on link "2. uzdevums" at bounding box center [86, 201] width 84 height 12
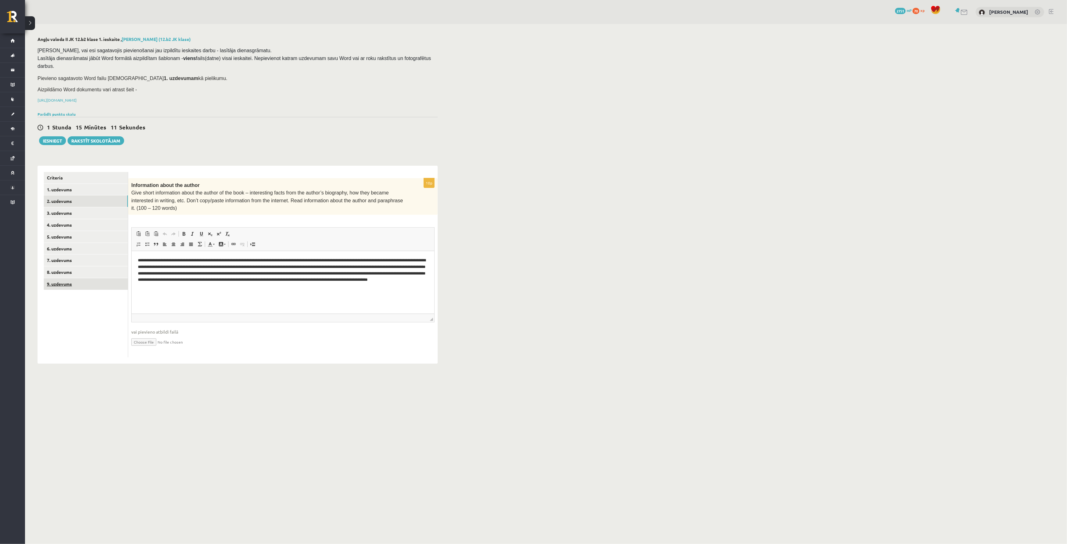
click at [57, 278] on link "9. uzdevums" at bounding box center [86, 284] width 84 height 12
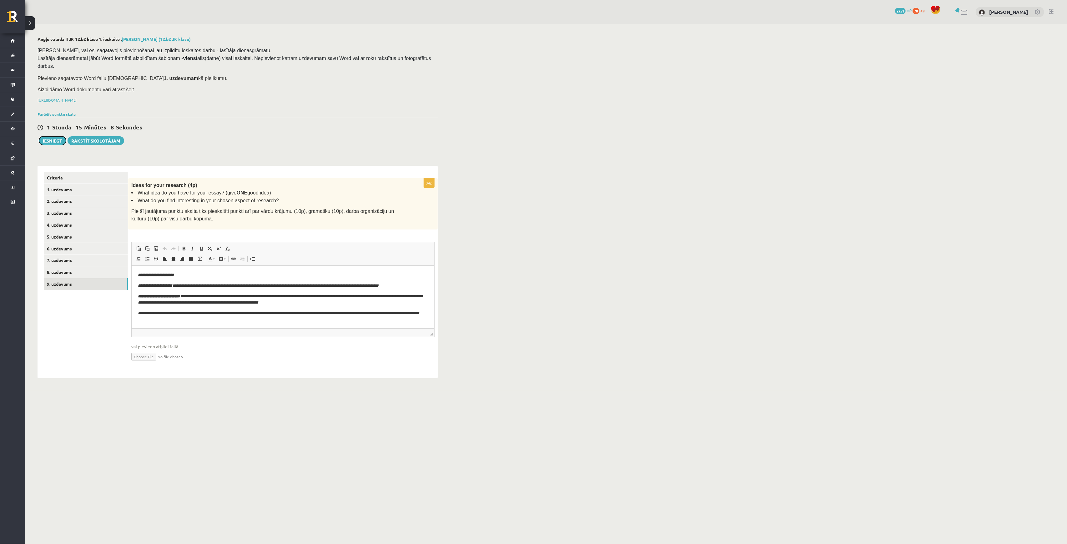
drag, startPoint x: 48, startPoint y: 131, endPoint x: 567, endPoint y: 42, distance: 526.3
click at [48, 136] on button "Iesniegt" at bounding box center [52, 140] width 27 height 9
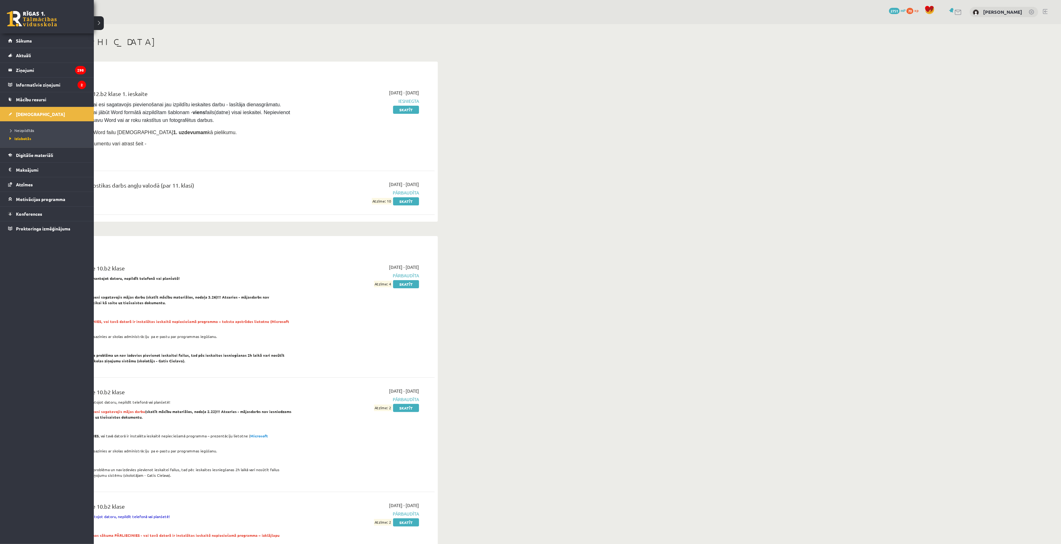
click at [17, 9] on div "0 Dāvanas 2751 mP 70 xp" at bounding box center [47, 16] width 94 height 33
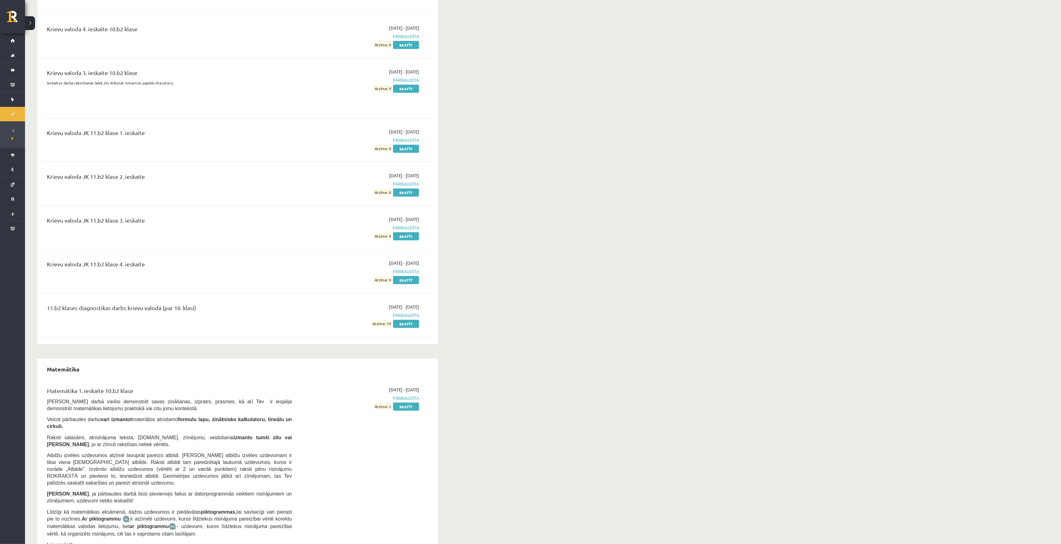
scroll to position [875, 0]
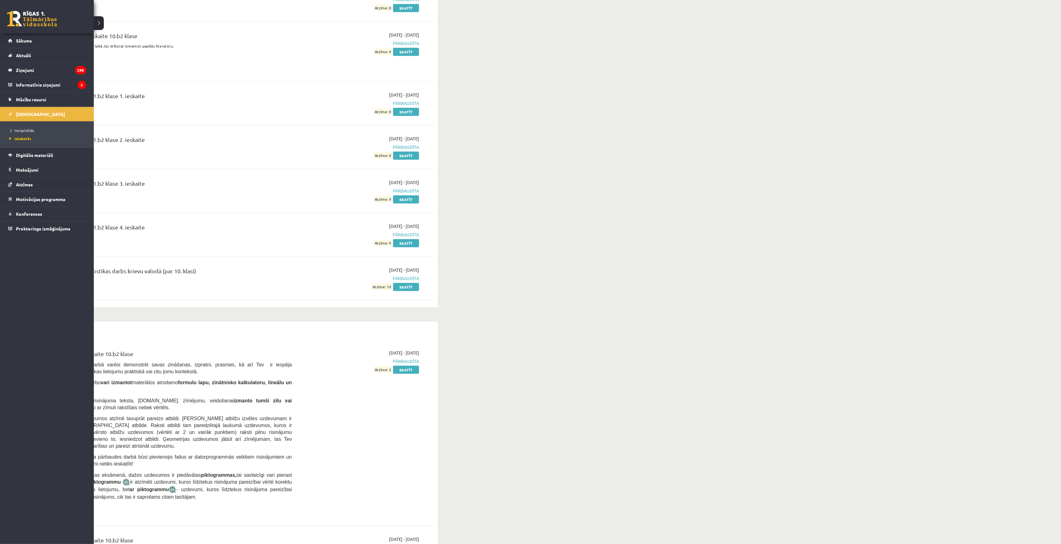
click at [18, 14] on link at bounding box center [32, 19] width 50 height 16
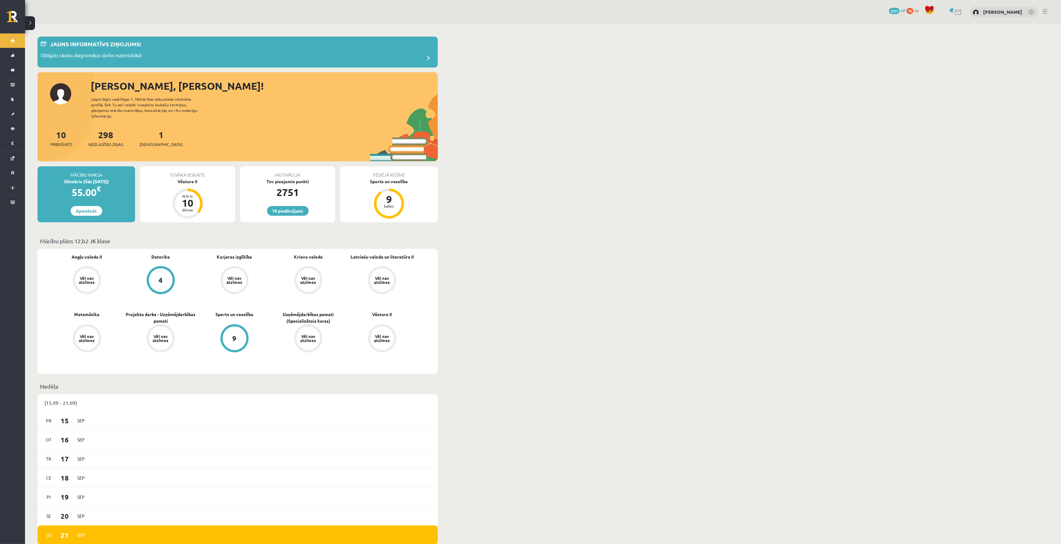
click at [150, 143] on div "10 Priekšmeti 298 Neizlasītās ziņas 1 Ieskaites" at bounding box center [238, 144] width 400 height 33
click at [153, 141] on span "[DEMOGRAPHIC_DATA]" at bounding box center [160, 144] width 43 height 6
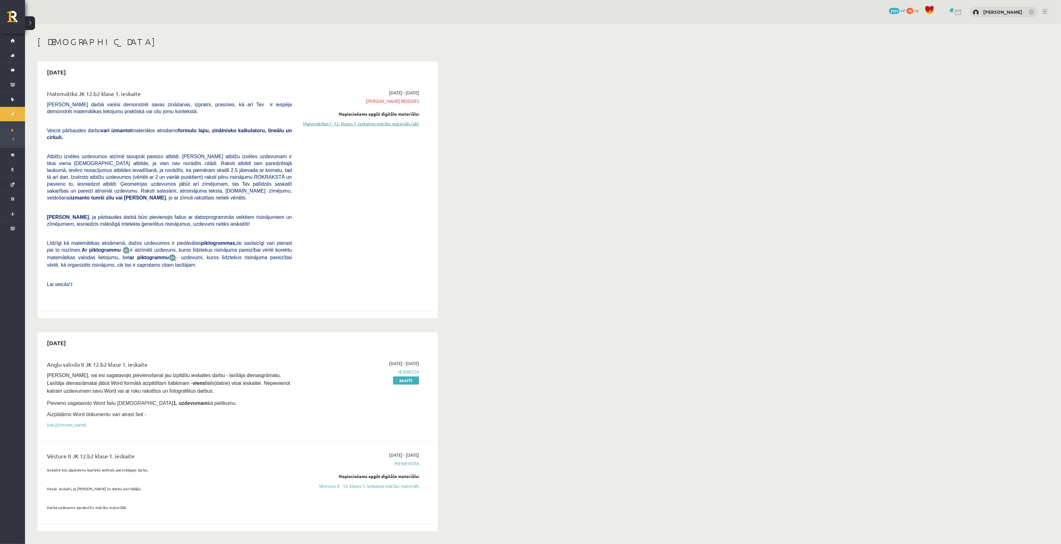
click at [351, 125] on link "Matemātikas I - 12. klases 1. ieskaites mācību materiāls (ab)" at bounding box center [360, 123] width 118 height 7
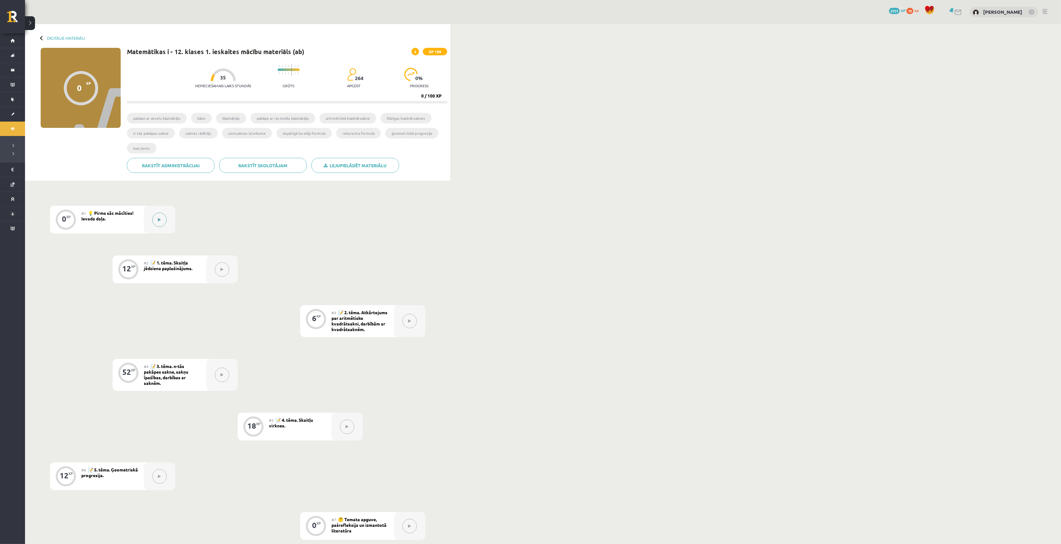
click at [167, 221] on div at bounding box center [159, 220] width 31 height 28
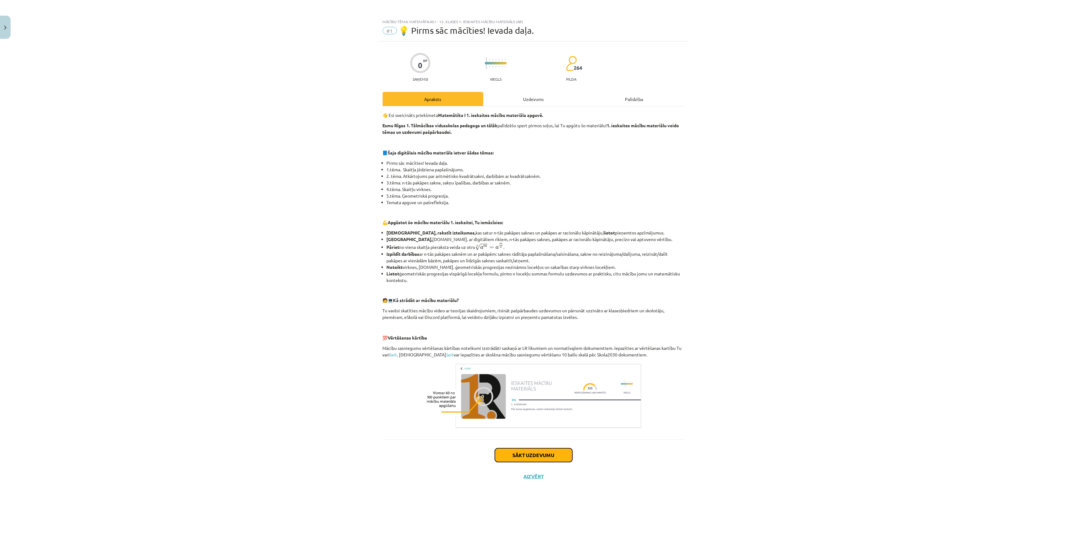
click at [536, 454] on button "Sākt uzdevumu" at bounding box center [534, 455] width 78 height 14
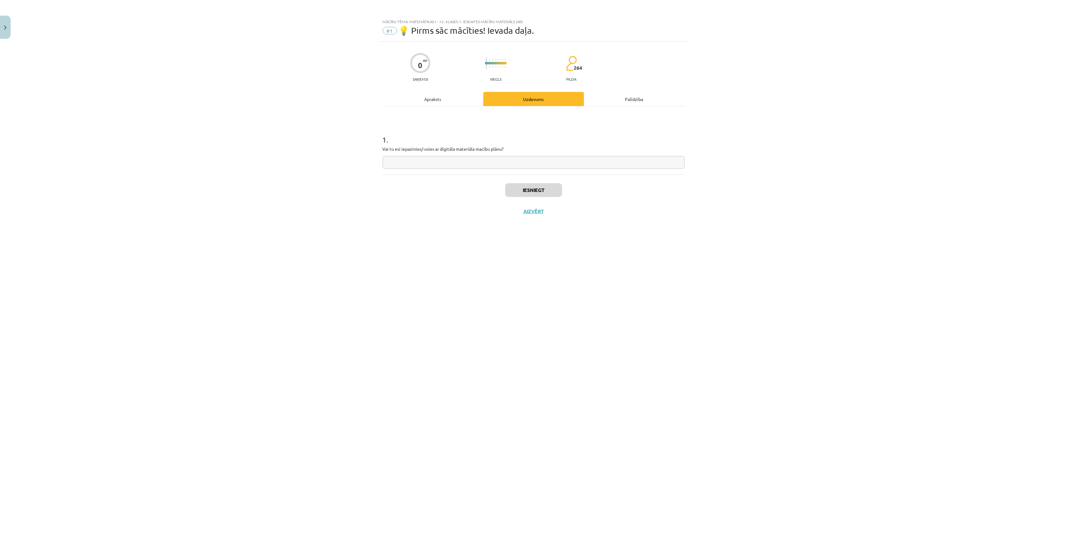
click at [417, 168] on input "text" at bounding box center [534, 162] width 302 height 13
type input "**"
click at [537, 186] on button "Iesniegt" at bounding box center [533, 190] width 57 height 14
click at [540, 214] on button "Nākamā nodarbība" at bounding box center [533, 215] width 61 height 14
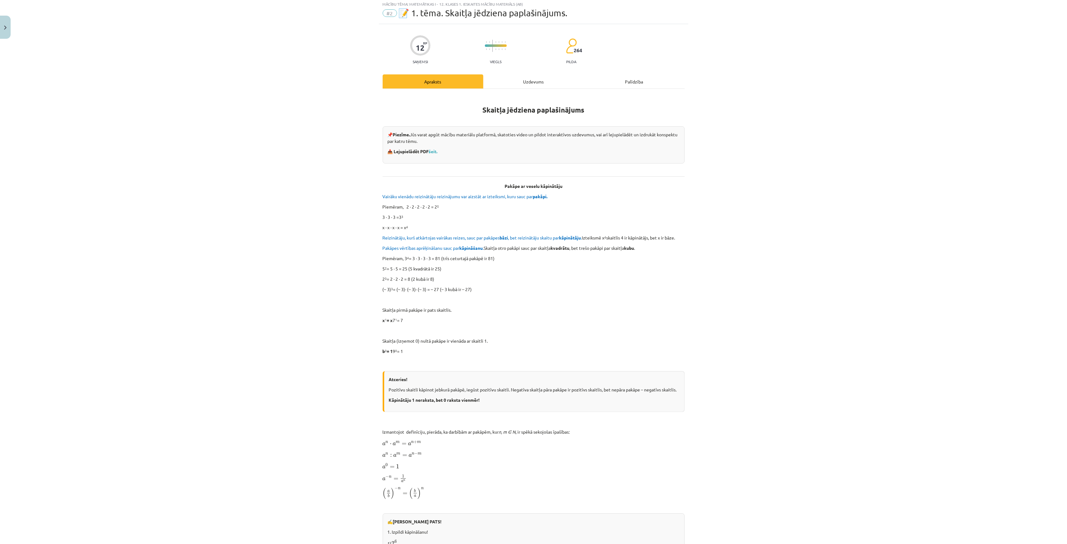
scroll to position [348, 0]
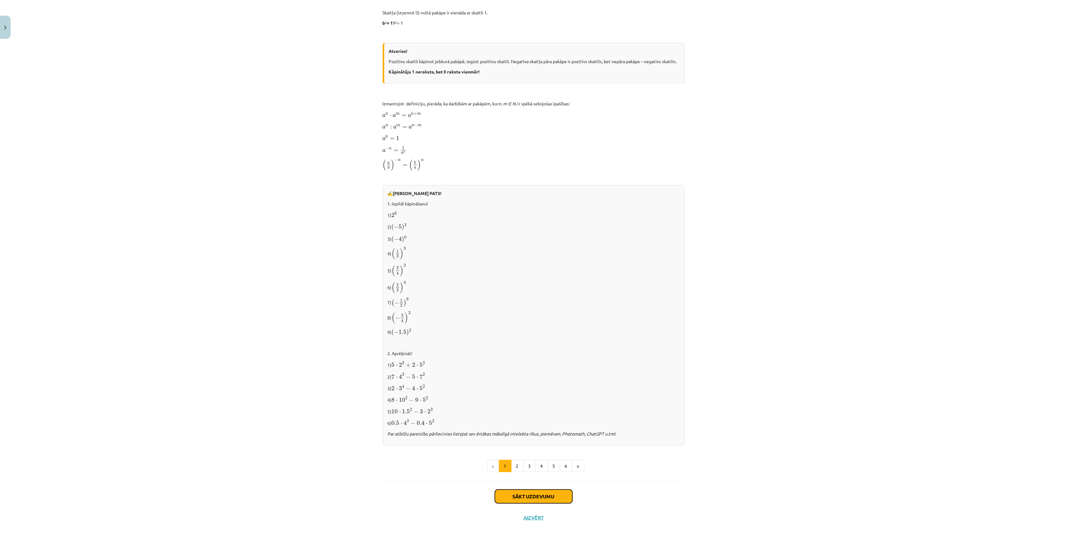
click at [532, 497] on button "Sākt uzdevumu" at bounding box center [534, 497] width 78 height 14
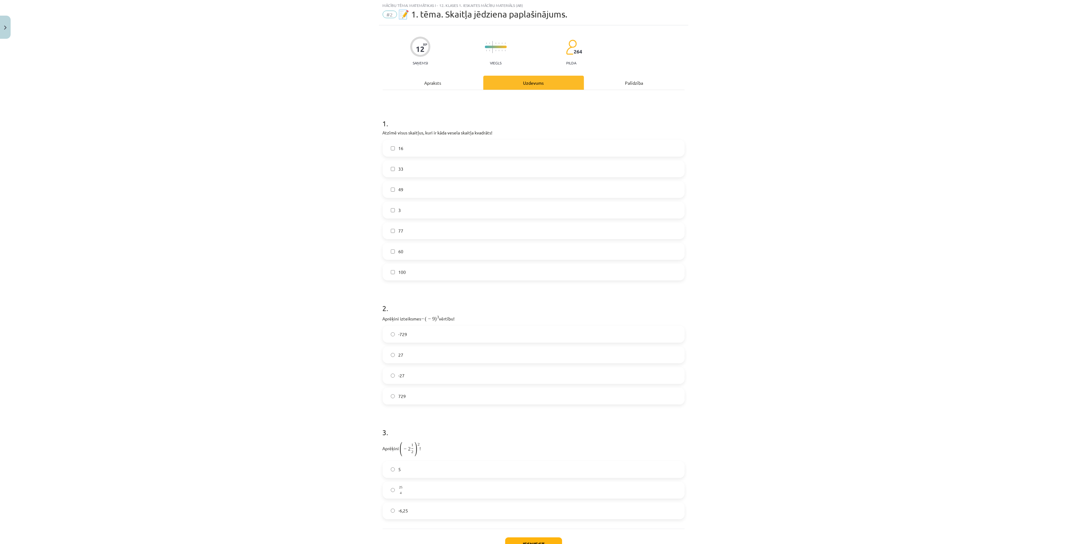
scroll to position [16, 0]
drag, startPoint x: 377, startPoint y: 134, endPoint x: 518, endPoint y: 272, distance: 197.4
click at [518, 272] on div "12 XP Saņemsi Viegls 264 pilda Apraksts Uzdevums Palīdzība 1 . Atzīmē visus ska…" at bounding box center [534, 297] width 310 height 542
copy div "Atzīmē visus skaitļus, kuri ir kāda vesela skaitļa kvadrāts! 16 33 49 3 77 60 1…"
click at [203, 115] on div "Mācību tēma: Matemātikas i - 12. klases 1. ieskaites mācību materiāls (ab) #2 📝…" at bounding box center [533, 272] width 1067 height 544
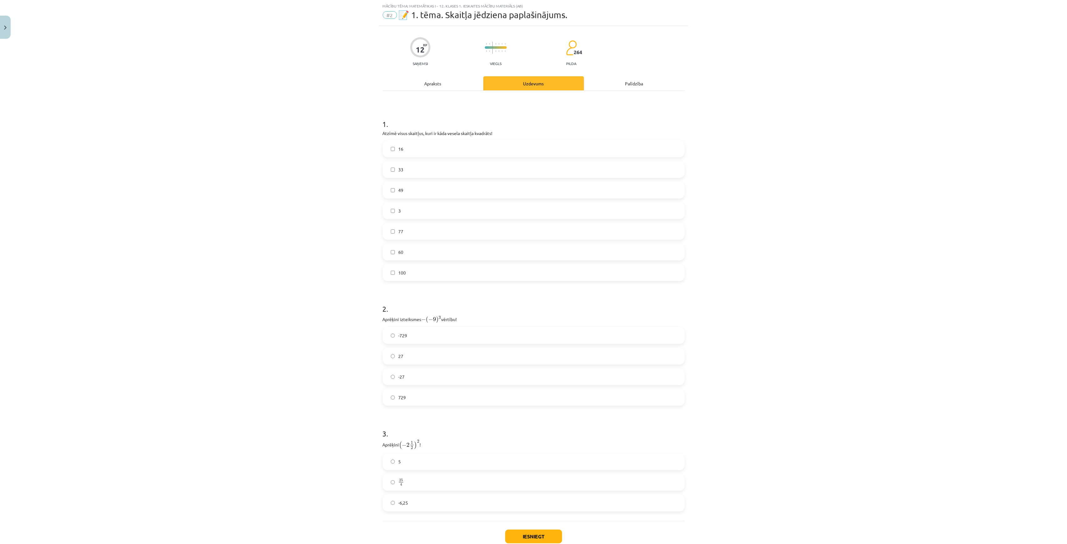
click at [428, 148] on label "16" at bounding box center [533, 149] width 301 height 16
click at [405, 193] on label "49" at bounding box center [533, 190] width 301 height 16
drag, startPoint x: 413, startPoint y: 270, endPoint x: 387, endPoint y: 257, distance: 29.2
click at [412, 270] on label "100" at bounding box center [533, 273] width 301 height 16
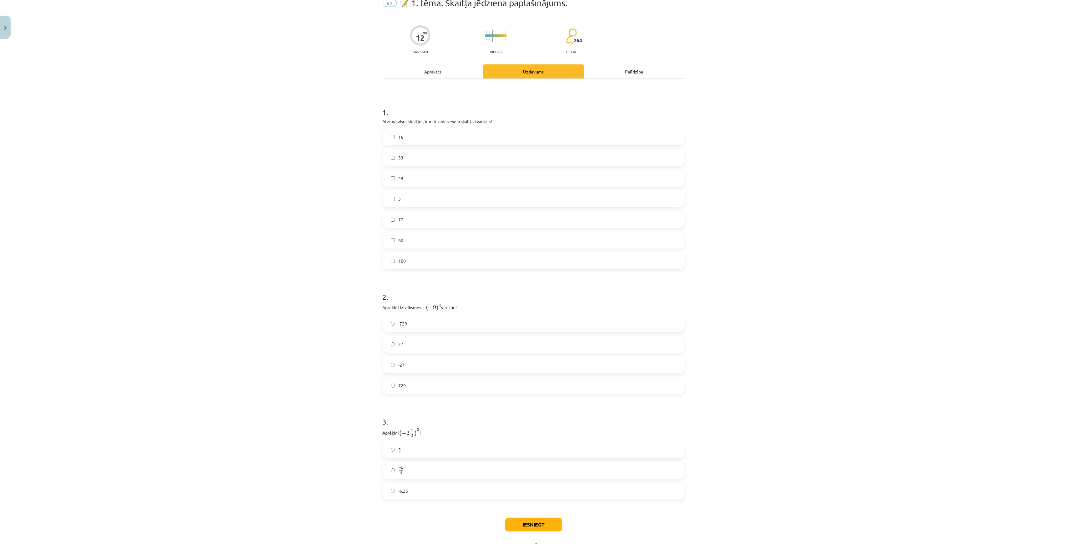
scroll to position [56, 0]
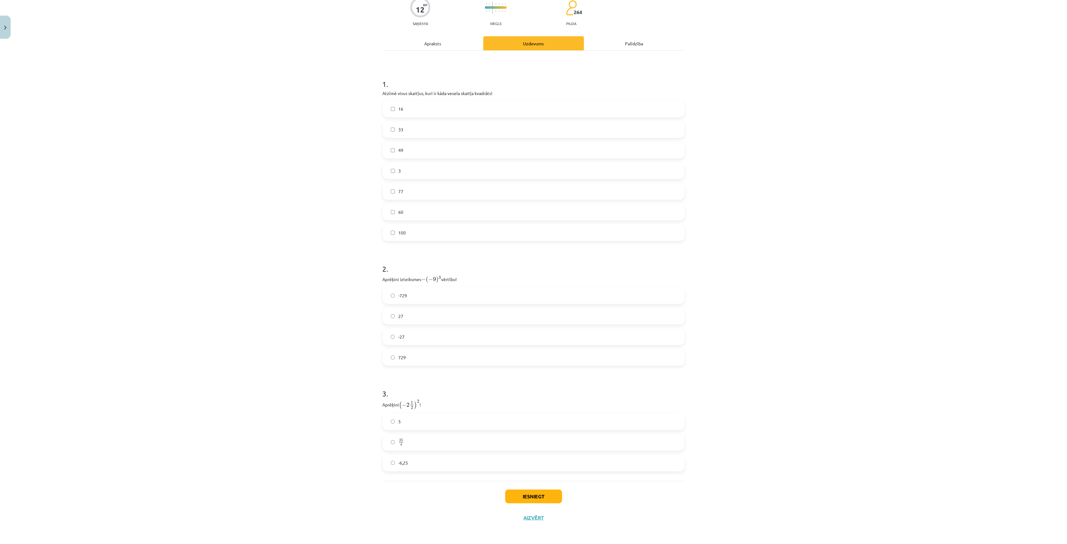
drag, startPoint x: 462, startPoint y: 278, endPoint x: 371, endPoint y: 278, distance: 91.0
click at [371, 278] on div "Mācību tēma: Matemātikas i - 12. klases 1. ieskaites mācību materiāls (ab) #2 📝…" at bounding box center [533, 272] width 1067 height 544
copy p "Aprēķini izteiksmes − ( − 9 ) 3 − ( − 9 ) 3 vērtību!"
click at [403, 359] on label "729" at bounding box center [533, 358] width 301 height 16
drag, startPoint x: 380, startPoint y: 406, endPoint x: 362, endPoint y: 402, distance: 18.8
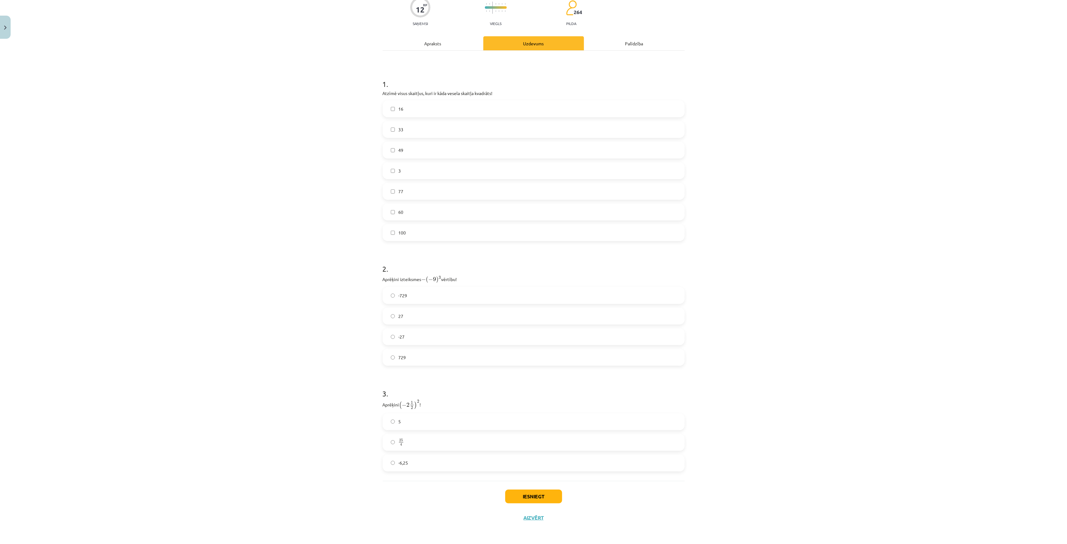
click at [362, 402] on div "Mācību tēma: Matemātikas i - 12. klases 1. ieskaites mācību materiāls (ab) #2 📝…" at bounding box center [533, 272] width 1067 height 544
click at [446, 437] on label "25 4 25 4" at bounding box center [533, 443] width 301 height 16
click at [518, 498] on button "Iesniegt" at bounding box center [533, 497] width 57 height 14
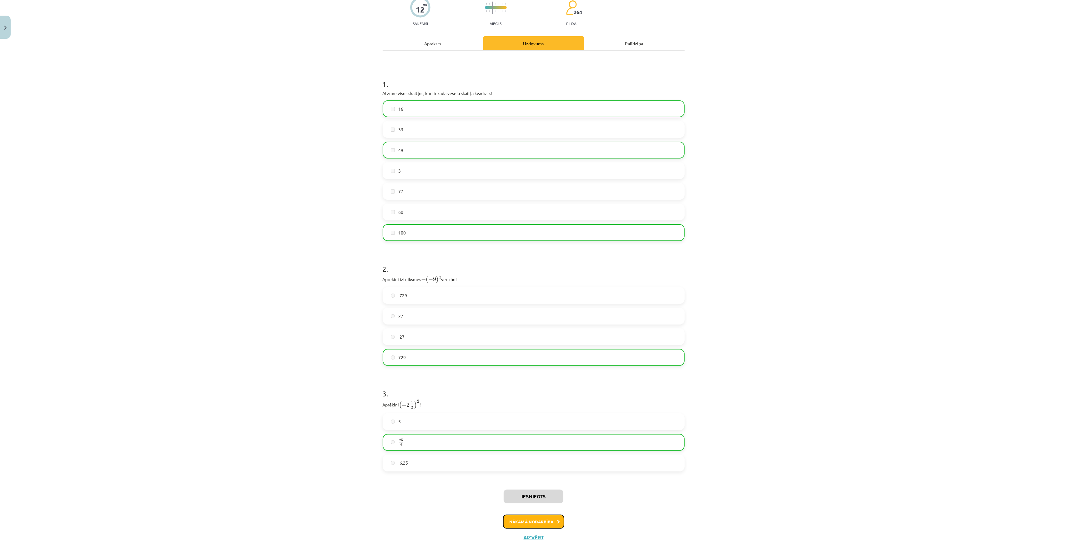
click at [527, 522] on button "Nākamā nodarbība" at bounding box center [533, 522] width 61 height 14
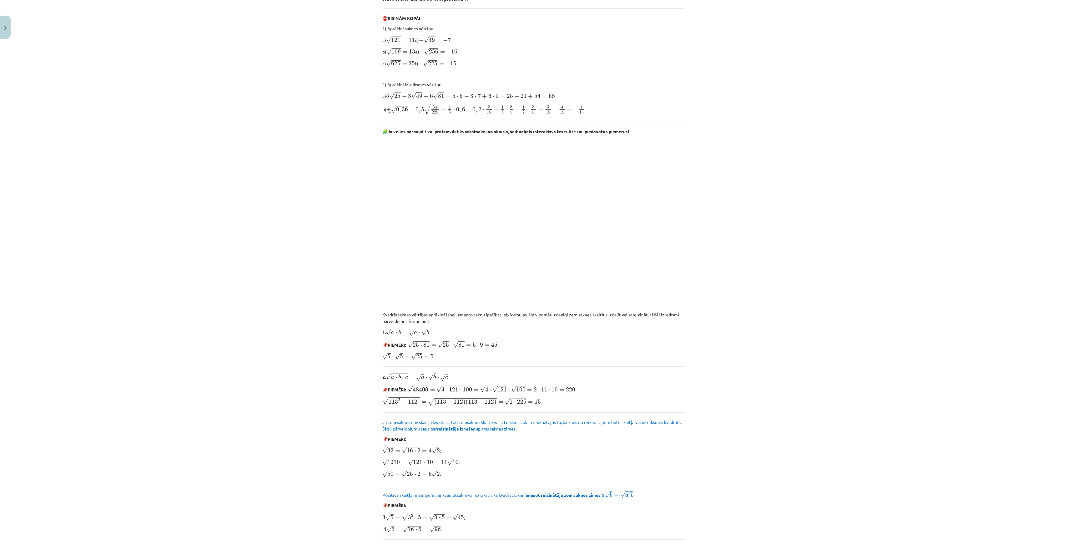
scroll to position [437, 0]
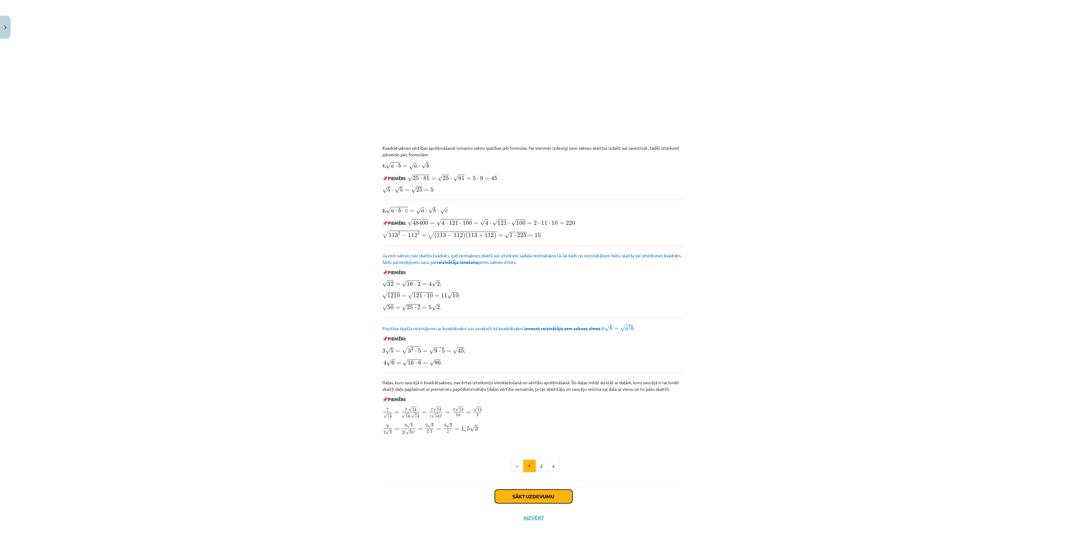
click at [538, 498] on button "Sākt uzdevumu" at bounding box center [534, 497] width 78 height 14
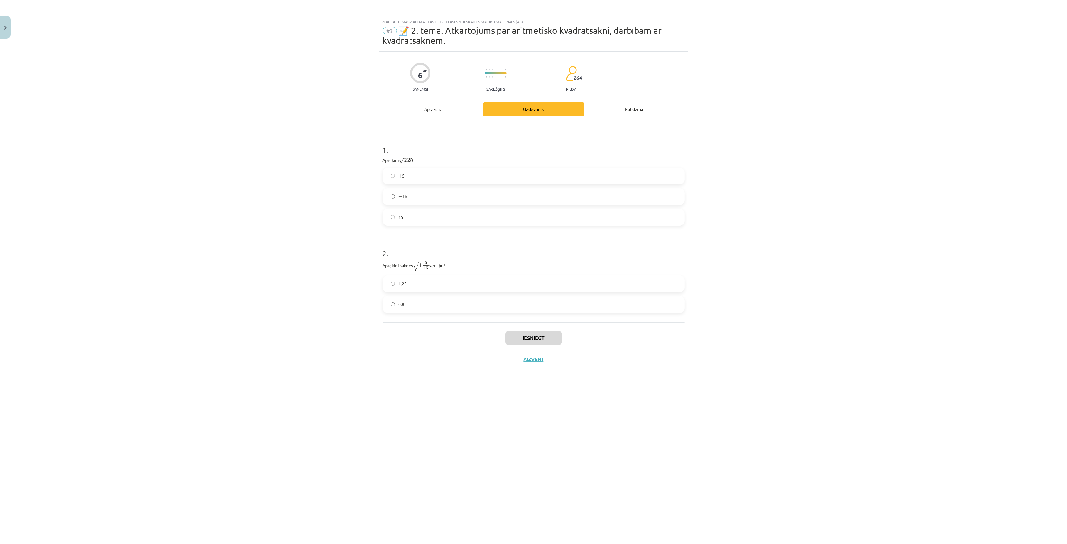
click at [405, 215] on label "15" at bounding box center [533, 217] width 301 height 16
click at [437, 279] on label "1,25" at bounding box center [533, 284] width 301 height 16
click at [533, 335] on button "Iesniegt" at bounding box center [533, 338] width 57 height 14
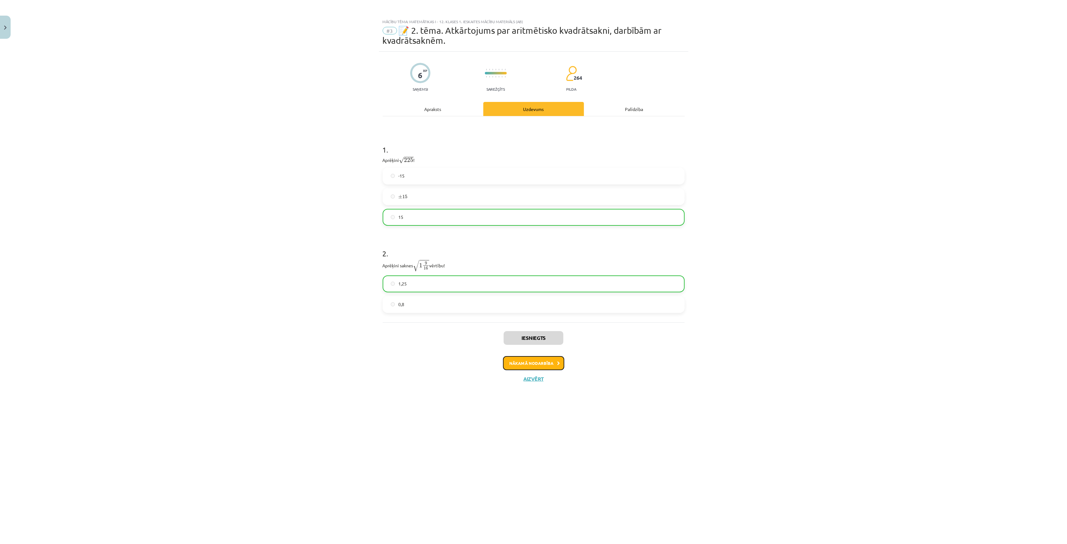
click at [513, 360] on button "Nākamā nodarbība" at bounding box center [533, 363] width 61 height 14
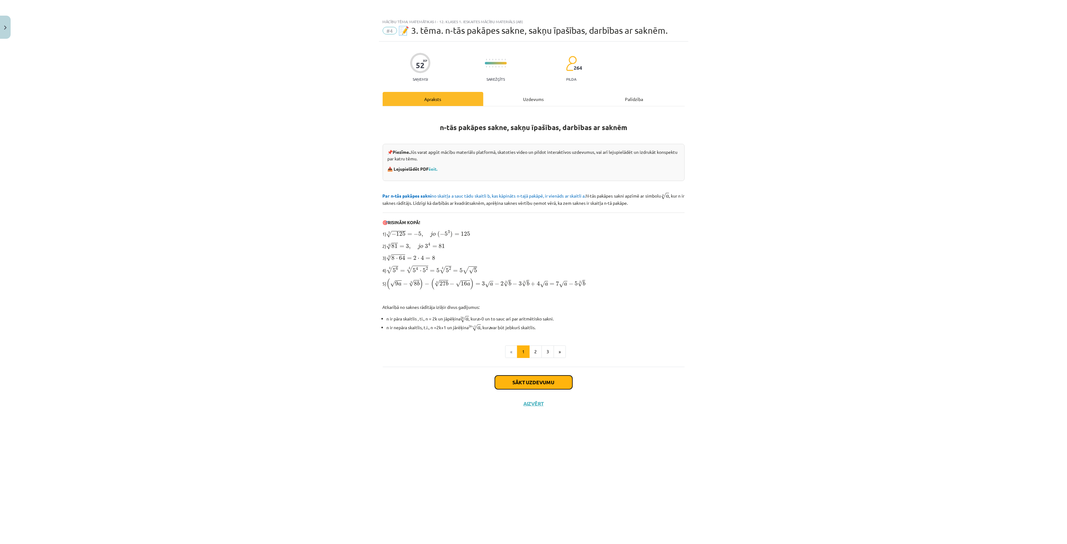
click at [534, 381] on button "Sākt uzdevumu" at bounding box center [534, 382] width 78 height 14
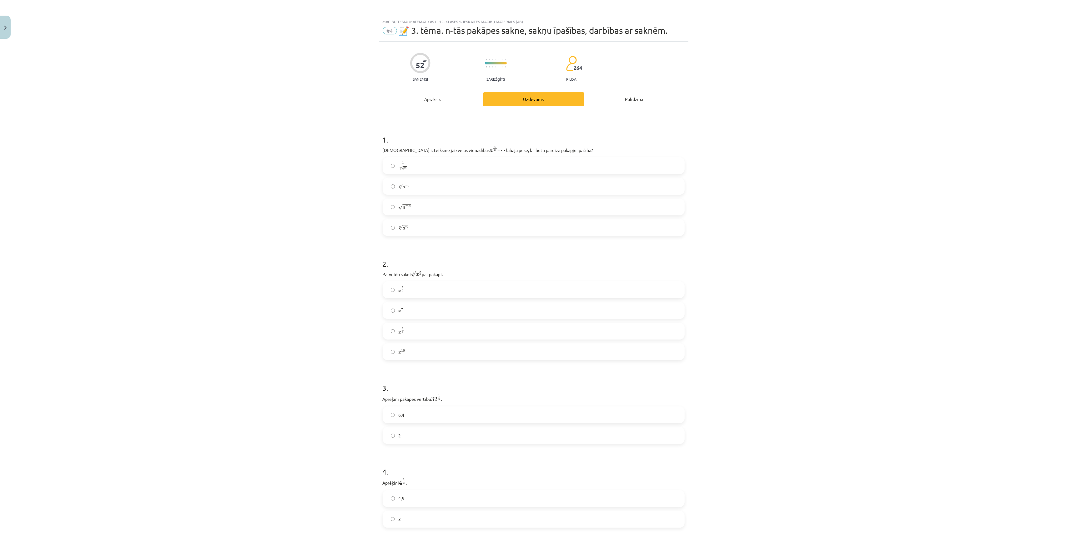
click at [399, 185] on span "√" at bounding box center [401, 186] width 4 height 5
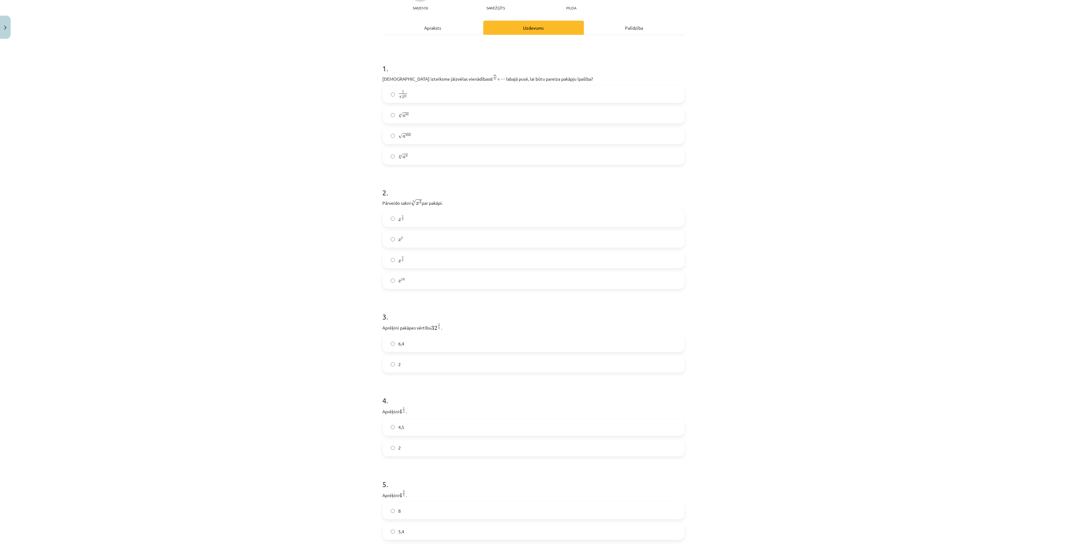
scroll to position [83, 0]
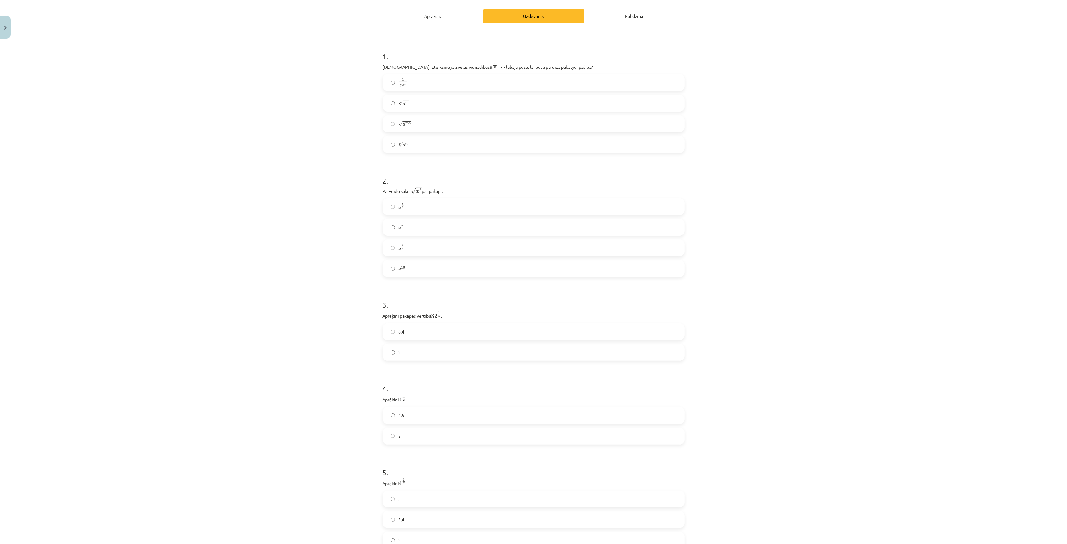
click at [428, 247] on label "x 2 5 x 2 5" at bounding box center [533, 248] width 301 height 16
click at [428, 351] on label "2" at bounding box center [533, 353] width 301 height 16
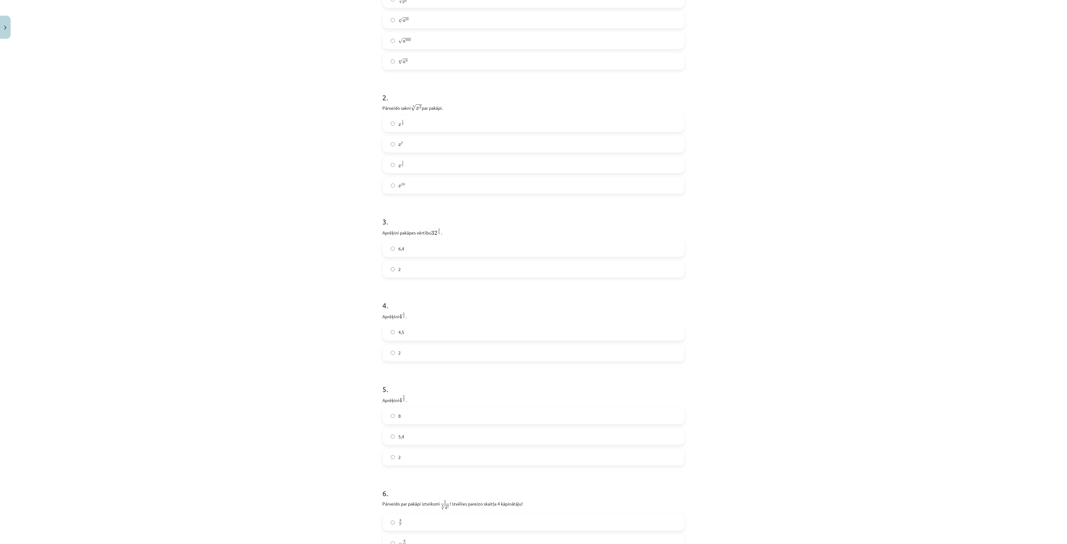
scroll to position [167, 0]
click at [418, 348] on label "2" at bounding box center [533, 353] width 301 height 16
click at [410, 338] on label "8" at bounding box center [533, 332] width 301 height 16
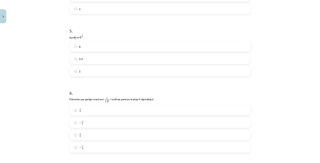
scroll to position [542, 0]
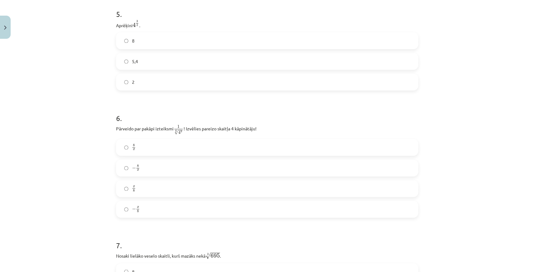
click at [153, 212] on label "− x 8 − x 8" at bounding box center [267, 209] width 301 height 16
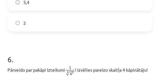
scroll to position [681, 0]
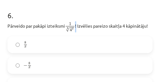
click at [77, 32] on p "Pārveido par pakāpi izteiksmi 1 8 √ 4 x 1 4 x 8 ! Izvēlies pareizo skaitļa 4 kā…" at bounding box center [80, 26] width 145 height 11
click at [74, 25] on span "1" at bounding box center [70, 23] width 8 height 3
drag, startPoint x: 66, startPoint y: 38, endPoint x: 73, endPoint y: 35, distance: 7.2
click at [73, 32] on p "Pārveido par pakāpi izteiksmi 1 8 √ 4 x 1 4 x 8 ! Izvēlies pareizo skaitļa 4 kā…" at bounding box center [80, 26] width 145 height 11
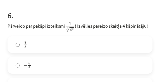
click at [74, 31] on span "4 x" at bounding box center [72, 29] width 4 height 3
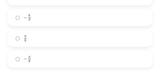
scroll to position [719, 0]
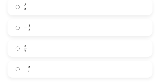
click at [43, 15] on label "8 x 8 x" at bounding box center [80, 7] width 144 height 16
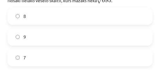
scroll to position [831, 0]
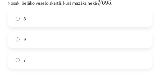
click at [43, 47] on label "9" at bounding box center [80, 40] width 144 height 16
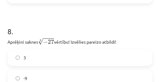
scroll to position [913, 0]
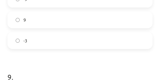
click at [33, 48] on label "-3" at bounding box center [80, 41] width 144 height 16
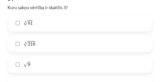
scroll to position [1056, 0]
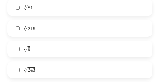
drag, startPoint x: 40, startPoint y: 58, endPoint x: 54, endPoint y: 48, distance: 17.2
click at [40, 57] on label "√ 9 9" at bounding box center [80, 49] width 144 height 16
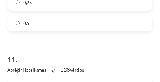
scroll to position [1238, 0]
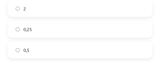
click at [47, 58] on label "0,5" at bounding box center [80, 50] width 144 height 16
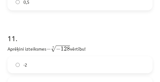
scroll to position [1319, 0]
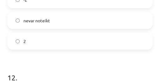
drag, startPoint x: 38, startPoint y: 53, endPoint x: 41, endPoint y: 48, distance: 6.1
click at [38, 49] on label "2" at bounding box center [80, 41] width 144 height 16
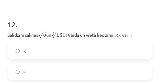
scroll to position [1407, 0]
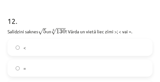
click at [51, 55] on label "<" at bounding box center [80, 47] width 144 height 16
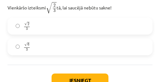
scroll to position [1569, 0]
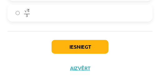
click at [48, 21] on label "√ 6 3 6 3" at bounding box center [80, 13] width 144 height 16
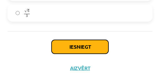
click at [68, 53] on button "Iesniegt" at bounding box center [80, 47] width 57 height 14
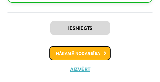
click at [71, 60] on button "Nākamā nodarbība" at bounding box center [79, 53] width 61 height 14
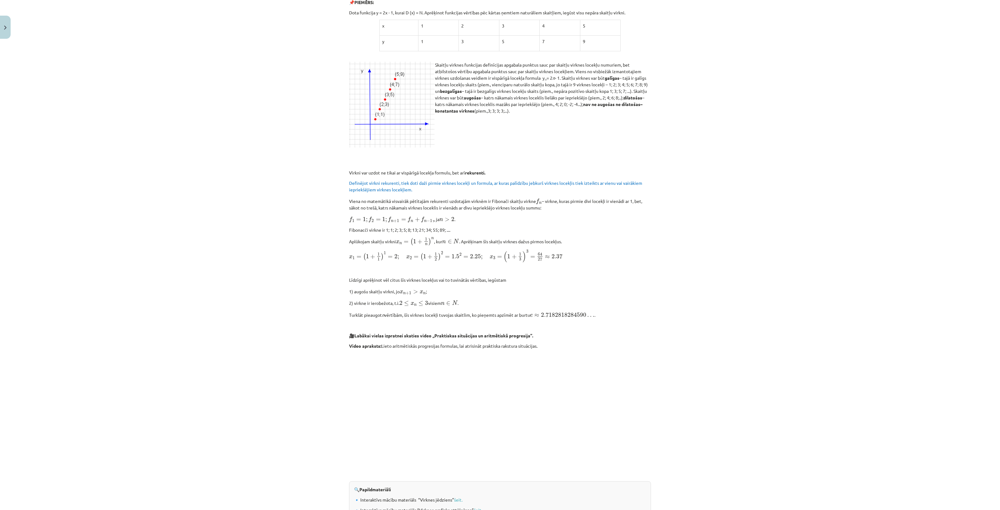
scroll to position [368, 0]
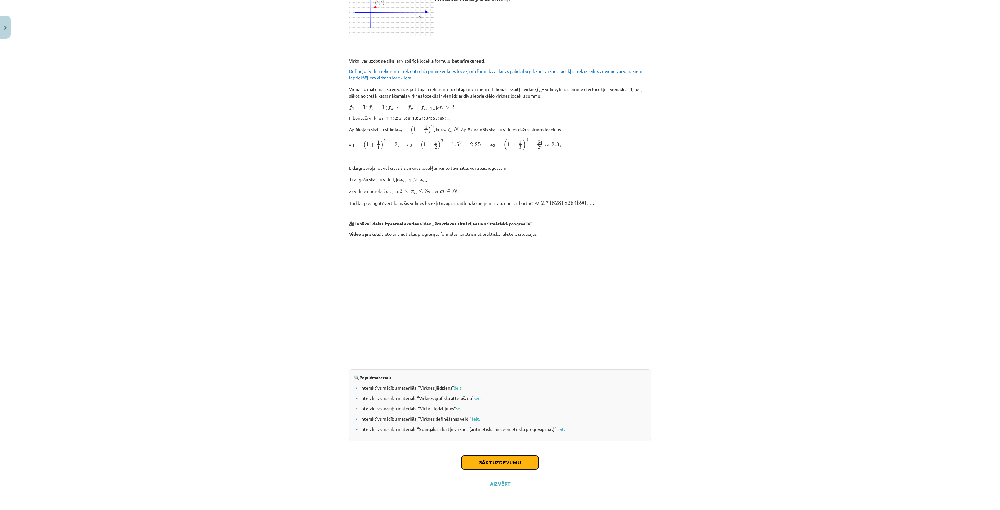
click at [487, 462] on button "Sākt uzdevumu" at bounding box center [500, 463] width 78 height 14
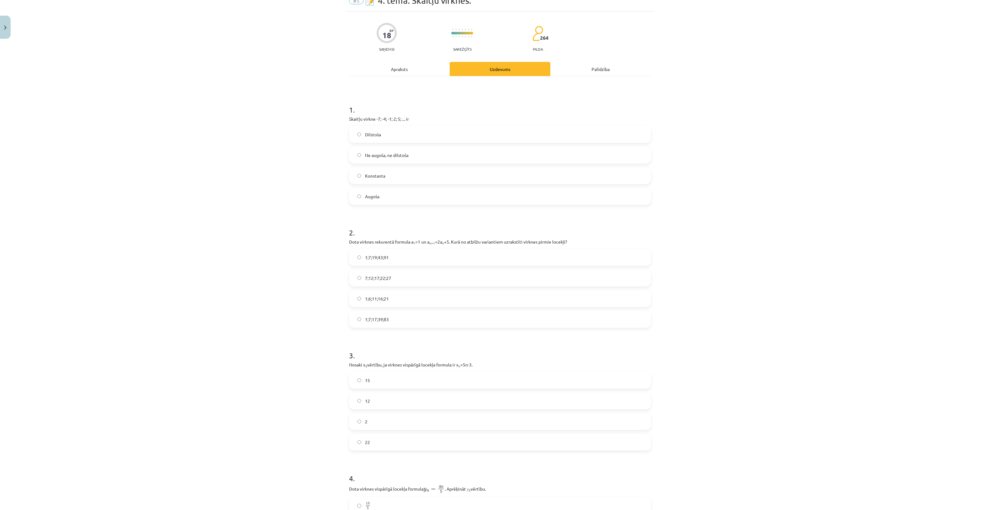
scroll to position [16, 0]
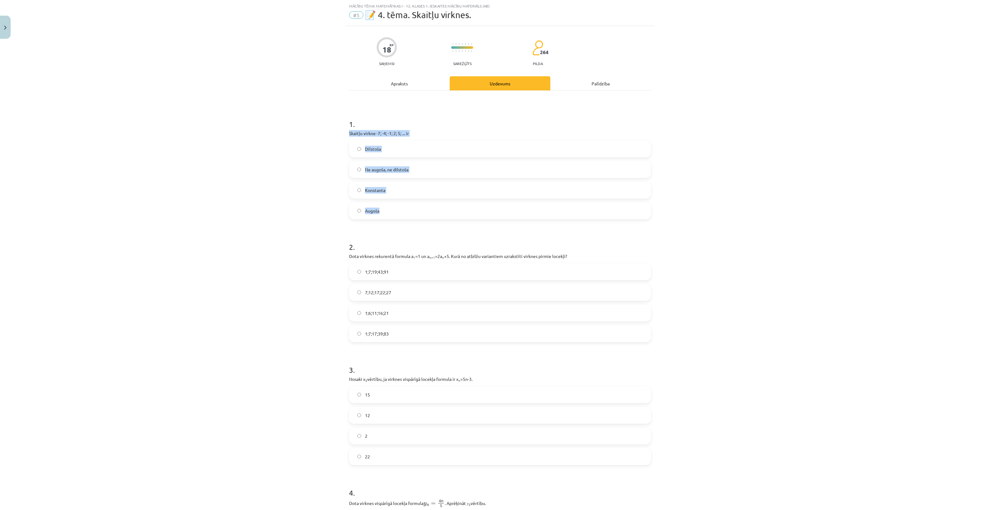
drag, startPoint x: 340, startPoint y: 128, endPoint x: 418, endPoint y: 218, distance: 118.5
click at [418, 218] on div "Mācību tēma: Matemātikas i - 12. klases 1. ieskaites mācību materiāls (ab) #5 📝…" at bounding box center [500, 255] width 1000 height 510
copy div "Skaitļu virkne -7; -4; -1; 2; 5; ... ir Dilstoša Ne augoša, ne dilstoša Konstan…"
click at [285, 215] on div "Mācību tēma: Matemātikas i - 12. klases 1. ieskaites mācību materiāls (ab) #5 📝…" at bounding box center [500, 255] width 1000 height 510
click at [402, 217] on label "Augoša" at bounding box center [500, 211] width 301 height 16
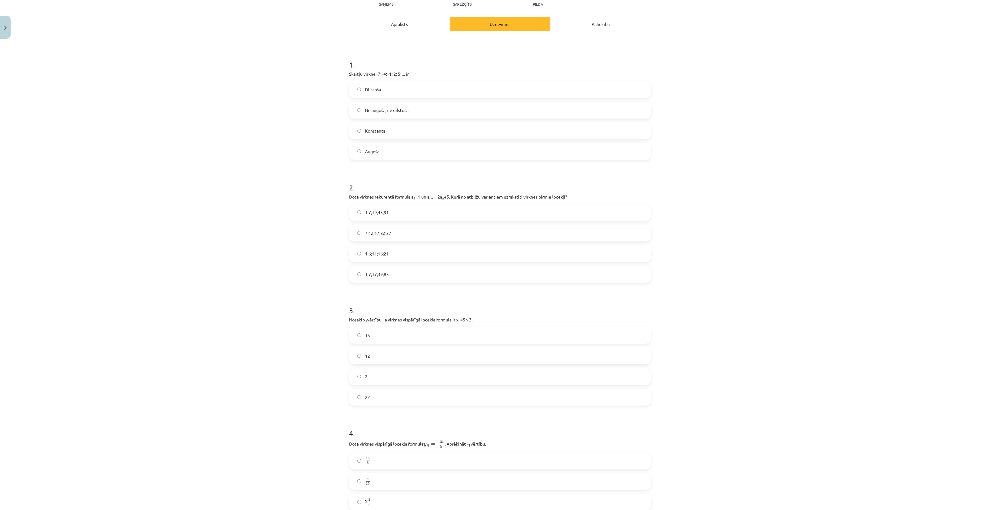
scroll to position [94, 0]
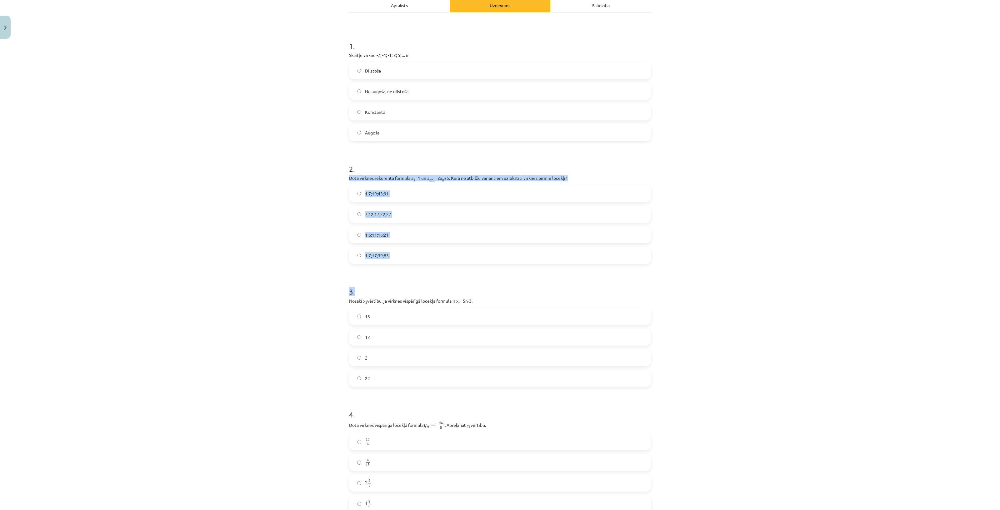
drag, startPoint x: 341, startPoint y: 174, endPoint x: 500, endPoint y: 268, distance: 183.9
click at [502, 271] on div "Mācību tēma: Matemātikas i - 12. klases 1. ieskaites mācību materiāls (ab) #5 📝…" at bounding box center [500, 255] width 1000 height 510
copy form "Dota virknes rekurentā formula a 1 =1 un a n+1 =2a n +5. Kurā no atbilžu varian…"
click at [108, 224] on div "Mācību tēma: Matemātikas i - 12. klases 1. ieskaites mācību materiāls (ab) #5 📝…" at bounding box center [500, 255] width 1000 height 510
click at [397, 194] on label "1;7;19;43;91" at bounding box center [500, 194] width 301 height 16
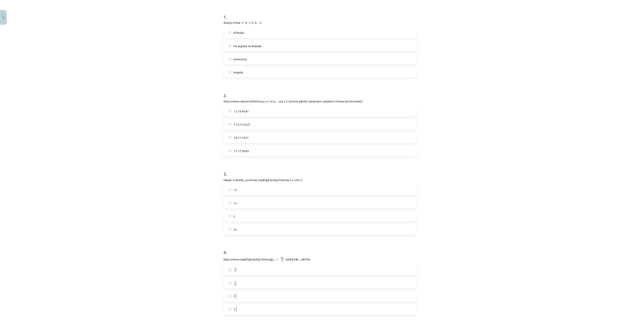
scroll to position [211, 0]
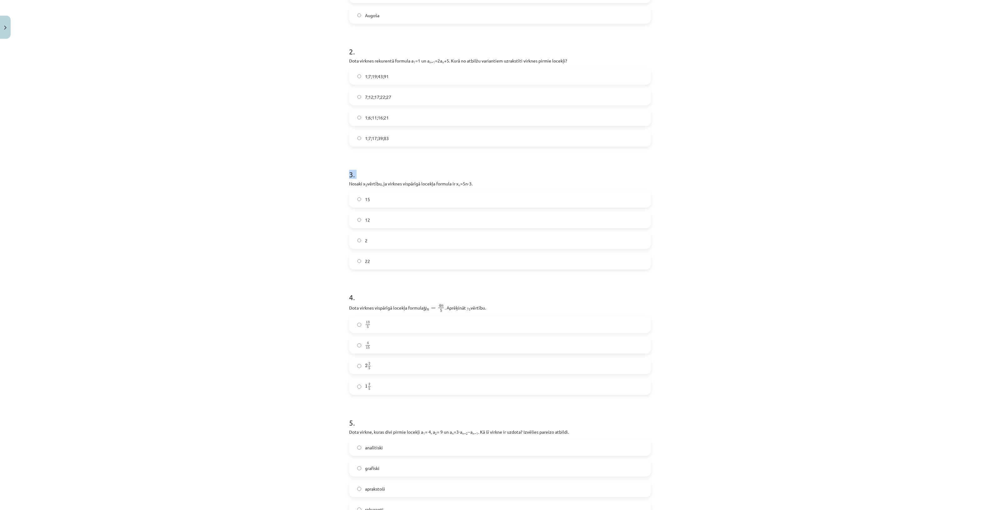
drag, startPoint x: 344, startPoint y: 184, endPoint x: 341, endPoint y: 175, distance: 8.7
click at [341, 175] on div "Mācību tēma: Matemātikas i - 12. klases 1. ieskaites mācību materiāls (ab) #5 📝…" at bounding box center [500, 255] width 1000 height 510
click at [440, 181] on p "Nosaki x 3 vērtību, ja virknes vispārīgā locekļa formula ir x n =5n-3." at bounding box center [500, 183] width 302 height 7
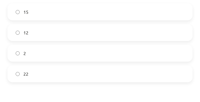
scroll to position [385, 0]
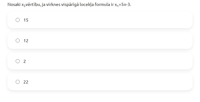
click at [36, 59] on label "2" at bounding box center [100, 61] width 184 height 16
click at [40, 46] on label "12" at bounding box center [100, 41] width 184 height 16
click at [63, 23] on label "15" at bounding box center [100, 20] width 184 height 16
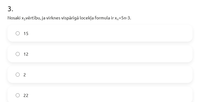
scroll to position [370, 0]
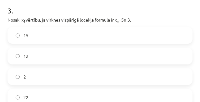
click at [44, 54] on label "12" at bounding box center [100, 56] width 184 height 16
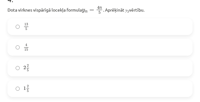
scroll to position [502, 0]
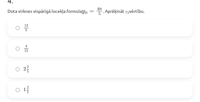
click at [26, 70] on span "2 5" at bounding box center [28, 69] width 4 height 7
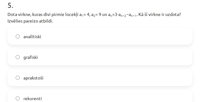
scroll to position [612, 0]
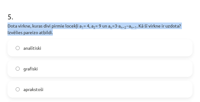
drag, startPoint x: 23, startPoint y: 28, endPoint x: 65, endPoint y: 33, distance: 42.2
copy p "Dota virkne, kuras divi pirmie locekļi a 1 = 4, a 2 = 9 un a n =3⋅a n−2 −a n−1 …"
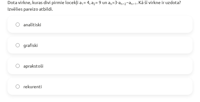
click at [36, 90] on label "rekurenti" at bounding box center [100, 86] width 184 height 16
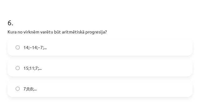
scroll to position [737, 0]
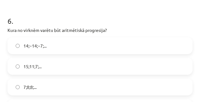
click at [25, 43] on span "14;−14;−7;..." at bounding box center [34, 46] width 23 height 7
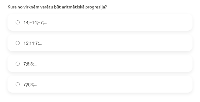
scroll to position [776, 0]
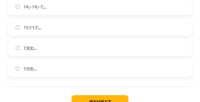
drag, startPoint x: 27, startPoint y: 65, endPoint x: 43, endPoint y: 78, distance: 20.9
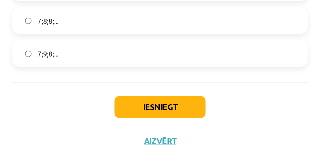
scroll to position [811, 0]
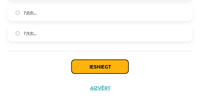
click at [85, 65] on button "Iesniegt" at bounding box center [100, 67] width 57 height 14
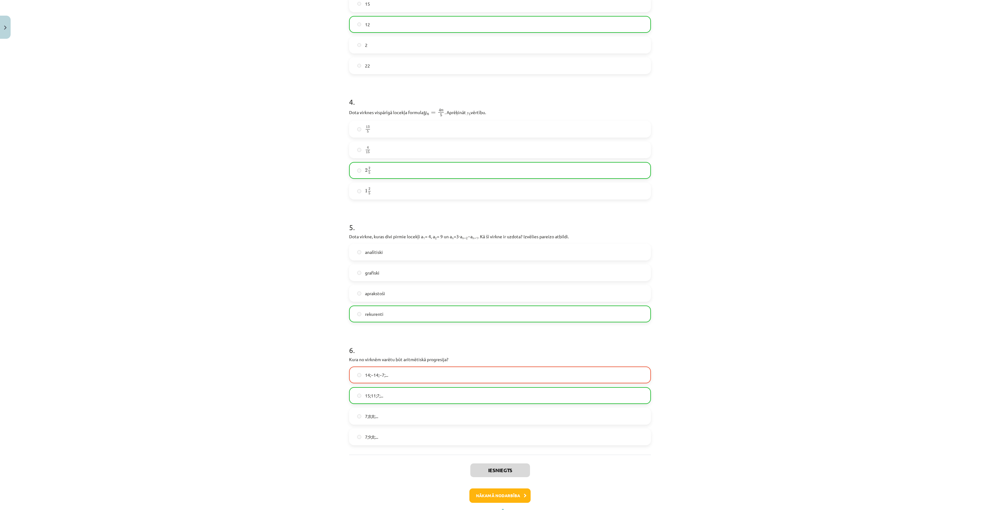
scroll to position [434, 0]
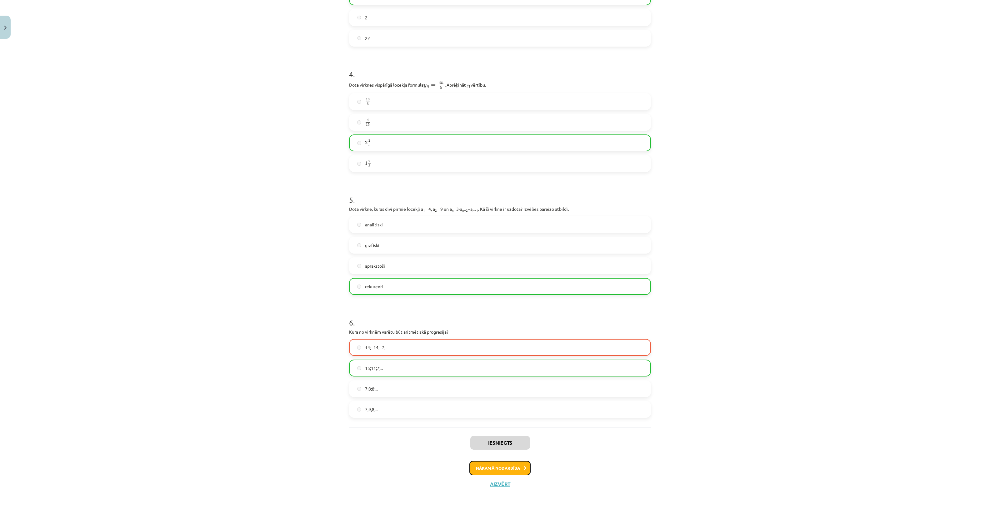
click at [494, 464] on button "Nākamā nodarbība" at bounding box center [500, 468] width 61 height 14
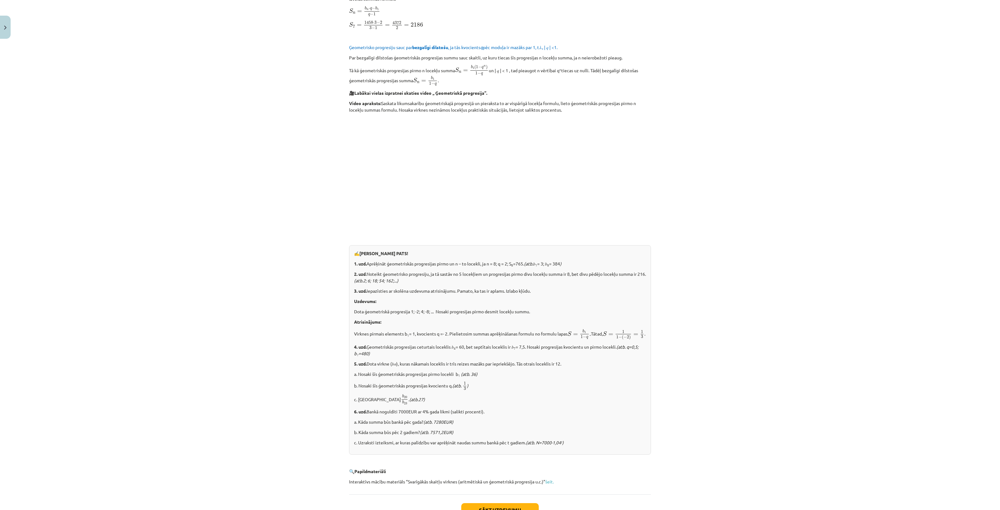
scroll to position [504, 0]
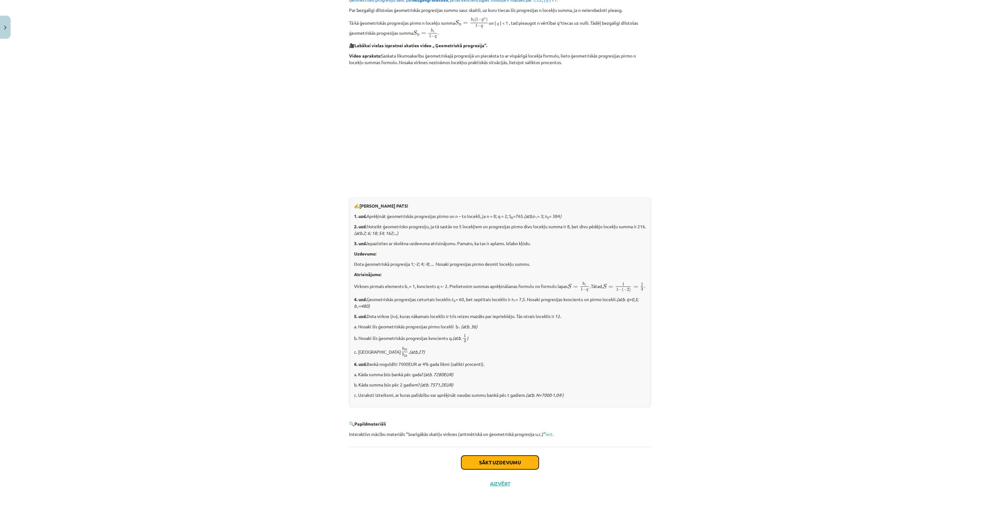
click at [492, 460] on button "Sākt uzdevumu" at bounding box center [500, 463] width 78 height 14
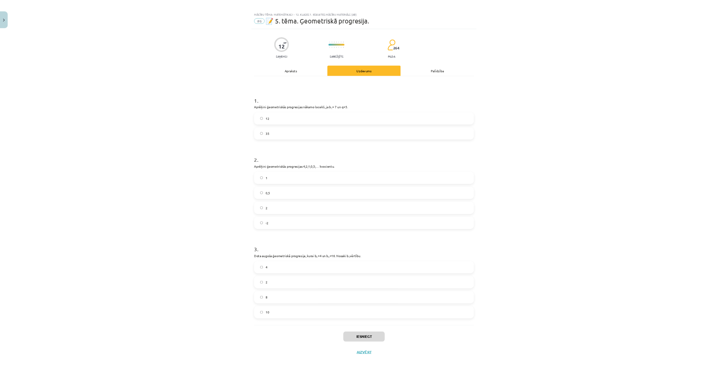
scroll to position [2, 0]
drag, startPoint x: 473, startPoint y: 331, endPoint x: 410, endPoint y: 267, distance: 89.5
click at [410, 267] on label "0,5" at bounding box center [500, 265] width 301 height 16
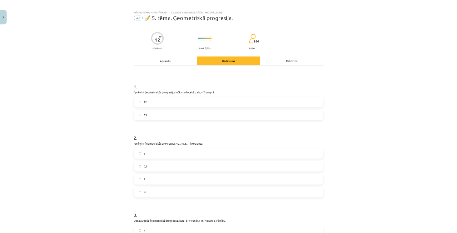
scroll to position [2, 0]
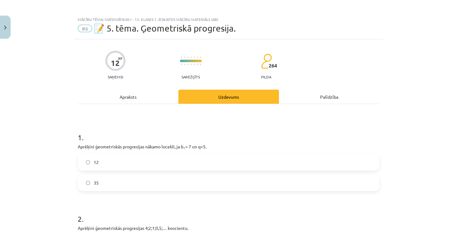
click at [132, 184] on label "35" at bounding box center [228, 183] width 301 height 16
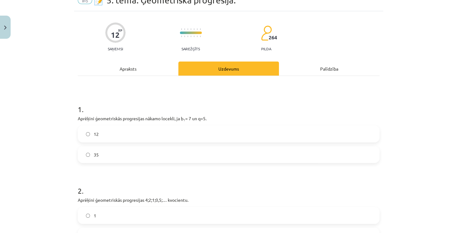
scroll to position [145, 0]
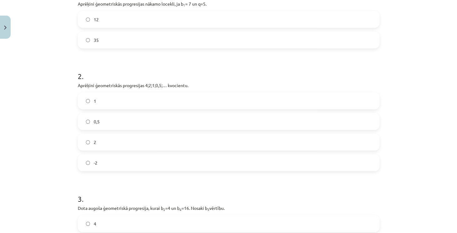
click at [150, 140] on label "2" at bounding box center [228, 142] width 301 height 16
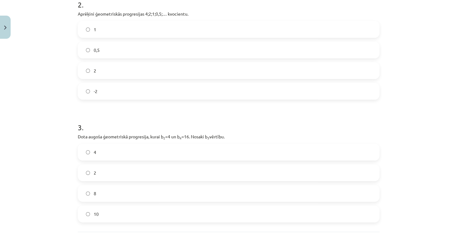
scroll to position [234, 0]
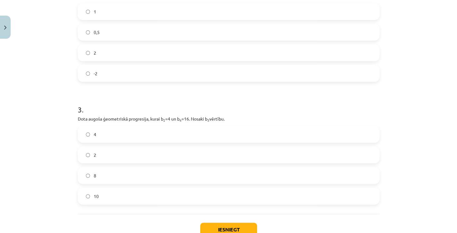
click at [114, 148] on label "2" at bounding box center [228, 155] width 301 height 16
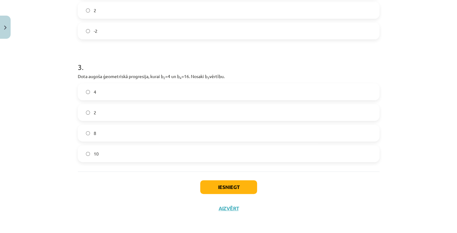
scroll to position [278, 0]
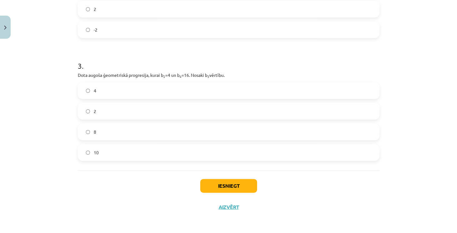
click at [108, 130] on label "8" at bounding box center [228, 132] width 301 height 16
click at [234, 187] on button "Iesniegt" at bounding box center [228, 186] width 57 height 14
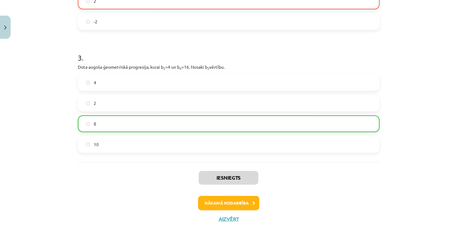
scroll to position [298, 0]
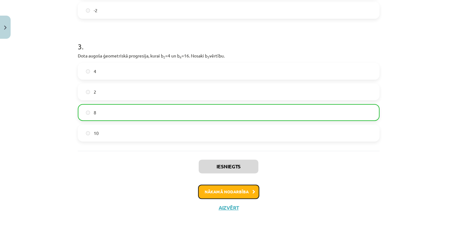
click at [226, 189] on button "Nākamā nodarbība" at bounding box center [228, 192] width 61 height 14
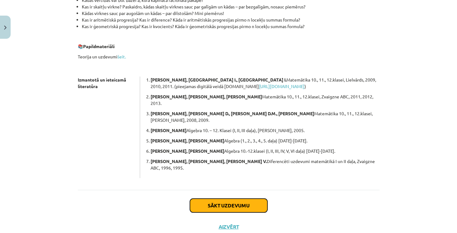
click at [224, 199] on button "Sākt uzdevumu" at bounding box center [229, 206] width 78 height 14
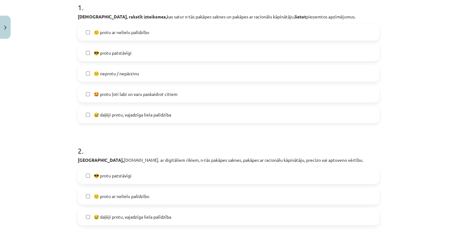
scroll to position [87, 0]
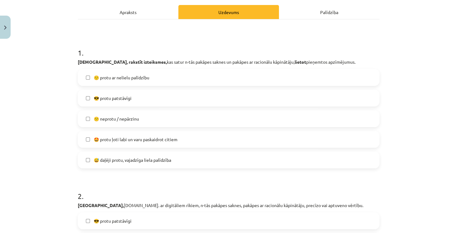
click at [140, 96] on label "😎 protu patstāvīgi" at bounding box center [228, 98] width 301 height 16
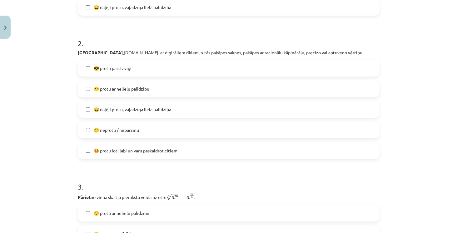
scroll to position [284, 0]
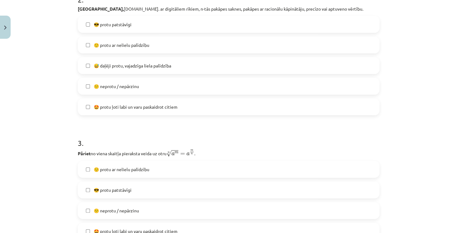
drag, startPoint x: 138, startPoint y: 88, endPoint x: 171, endPoint y: 24, distance: 72.2
click at [171, 24] on label "😎 protu patstāvīgi" at bounding box center [228, 25] width 301 height 16
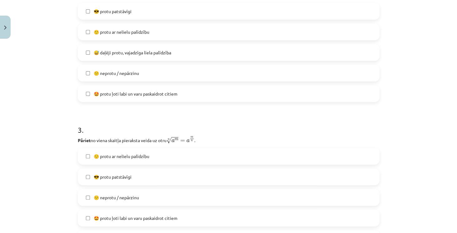
scroll to position [355, 0]
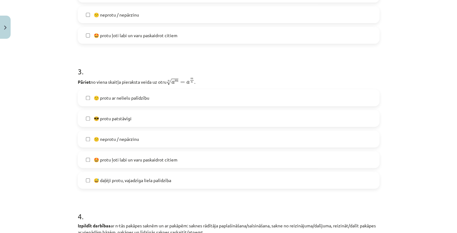
click at [126, 118] on span "😎 protu patstāvīgi" at bounding box center [113, 118] width 38 height 7
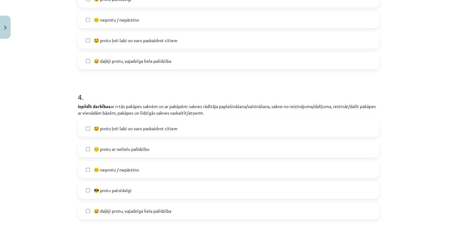
scroll to position [516, 0]
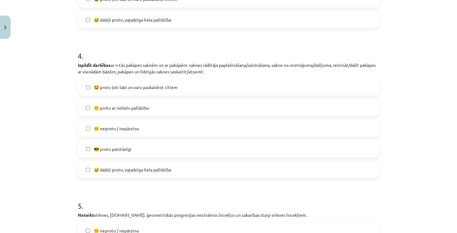
click at [106, 150] on span "😎 protu patstāvīgi" at bounding box center [113, 149] width 38 height 7
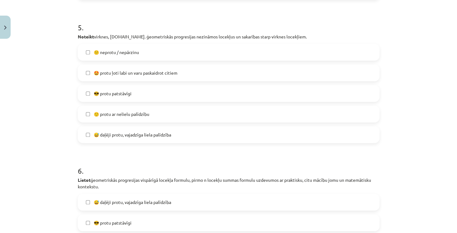
click at [161, 90] on label "😎 protu patstāvīgi" at bounding box center [228, 94] width 301 height 16
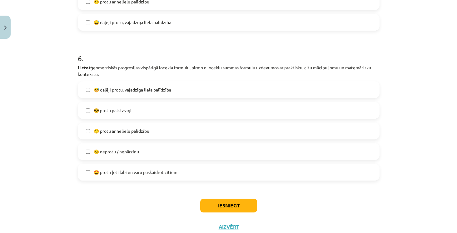
scroll to position [827, 0]
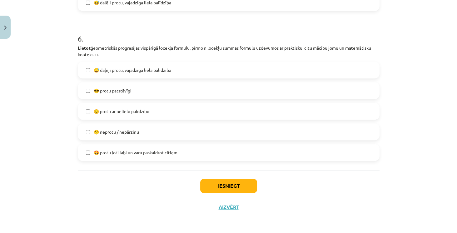
click at [138, 89] on label "😎 protu patstāvīgi" at bounding box center [228, 91] width 301 height 16
click at [225, 186] on button "Iesniegt" at bounding box center [228, 186] width 57 height 14
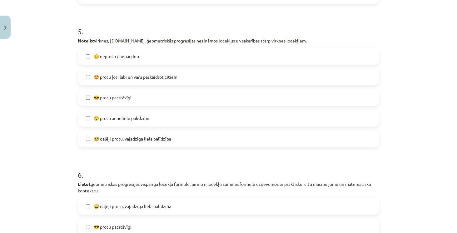
scroll to position [666, 0]
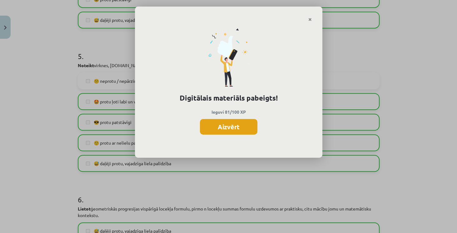
click at [231, 127] on button "Aizvērt" at bounding box center [229, 127] width 58 height 16
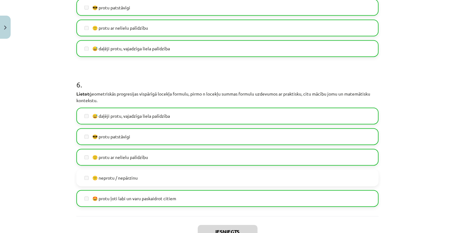
scroll to position [827, 0]
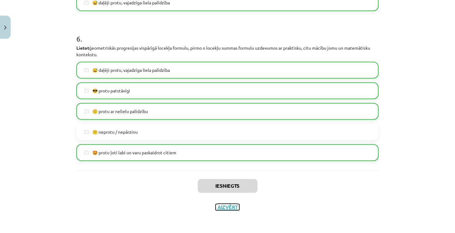
click at [224, 208] on button "Aizvērt" at bounding box center [227, 207] width 24 height 6
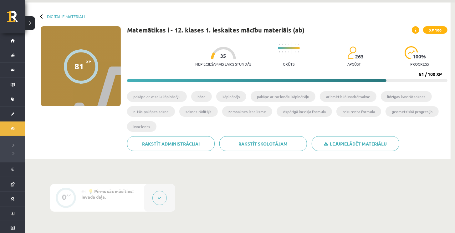
scroll to position [18, 0]
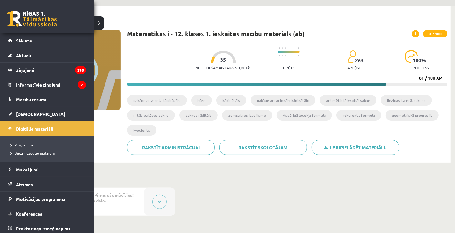
click at [17, 13] on link at bounding box center [32, 19] width 50 height 16
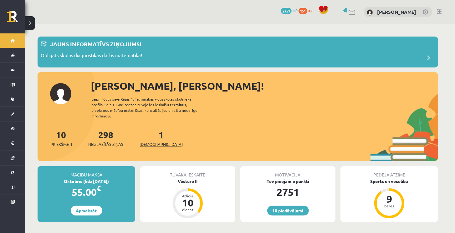
click at [152, 141] on span "[DEMOGRAPHIC_DATA]" at bounding box center [160, 144] width 43 height 6
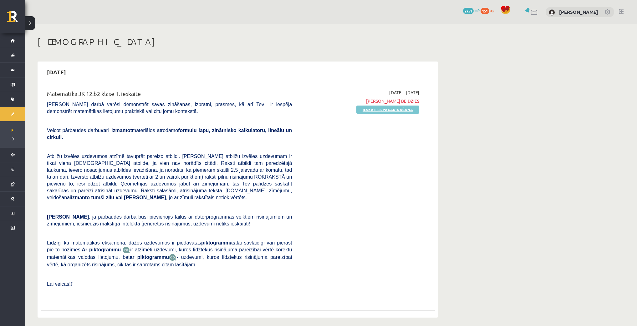
click at [385, 109] on link "Ieskaites pagarināšana" at bounding box center [387, 110] width 63 height 8
click at [391, 109] on link "Pildīt ieskaiti" at bounding box center [398, 110] width 42 height 8
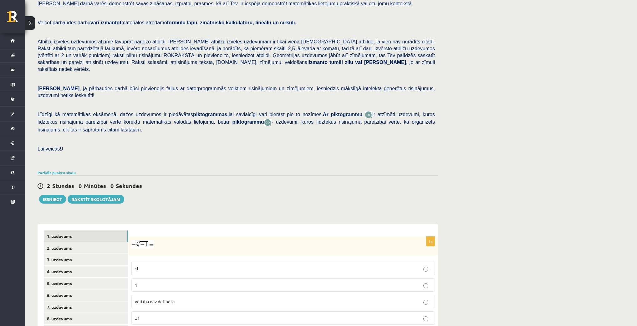
scroll to position [133, 0]
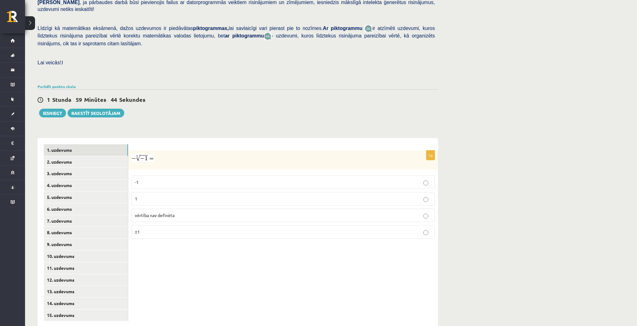
click at [158, 196] on p "1" at bounding box center [283, 199] width 296 height 7
click at [103, 156] on link "2. uzdevums" at bounding box center [86, 162] width 84 height 12
click at [154, 179] on p "x 5 6 x 5 6" at bounding box center [283, 183] width 296 height 8
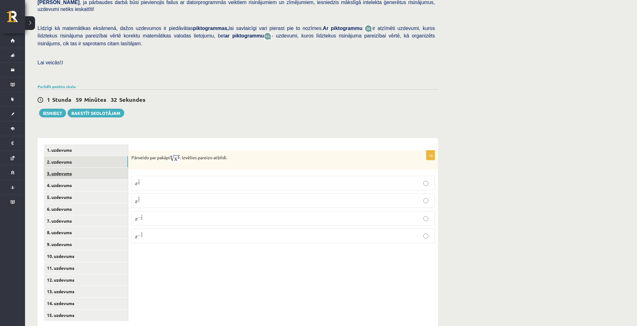
click at [88, 168] on link "3. uzdevums" at bounding box center [86, 174] width 84 height 12
click at [266, 185] on input "text" at bounding box center [252, 190] width 47 height 11
type input "****"
click at [91, 180] on link "4. uzdevums" at bounding box center [86, 186] width 84 height 12
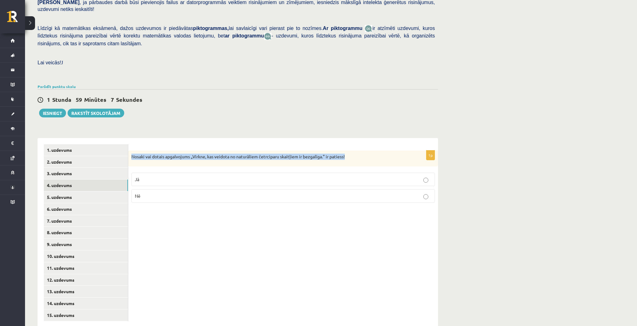
drag, startPoint x: 132, startPoint y: 143, endPoint x: 355, endPoint y: 150, distance: 223.1
click at [355, 151] on div "Nosaki vai dotais apgalvojums „Virkne, kas veidota no naturāliem četrciparu ska…" at bounding box center [283, 159] width 310 height 16
copy p "Nosaki vai dotais apgalvojums „Virkne, kas veidota no naturāliem četrciparu ska…"
click at [145, 193] on p "Nē" at bounding box center [283, 196] width 296 height 7
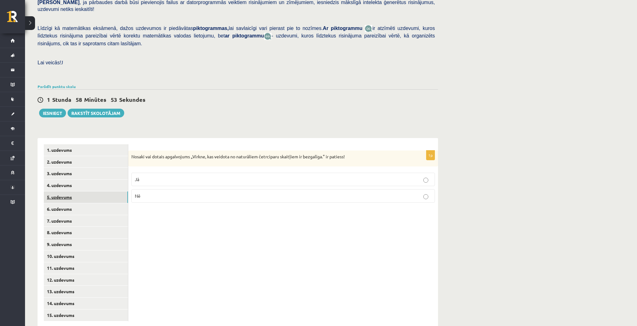
click at [85, 192] on link "5. uzdevums" at bounding box center [86, 198] width 84 height 12
click at [159, 194] on p "Nē" at bounding box center [283, 197] width 296 height 7
click at [104, 204] on link "6. uzdevums" at bounding box center [86, 210] width 84 height 12
click at [100, 192] on link "5. uzdevums" at bounding box center [86, 198] width 84 height 12
click at [98, 204] on link "6. uzdevums" at bounding box center [86, 210] width 84 height 12
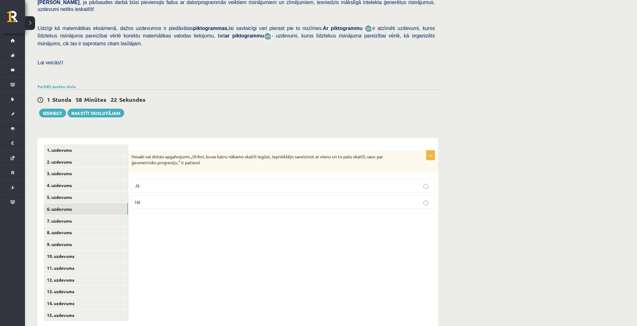
scroll to position [153, 0]
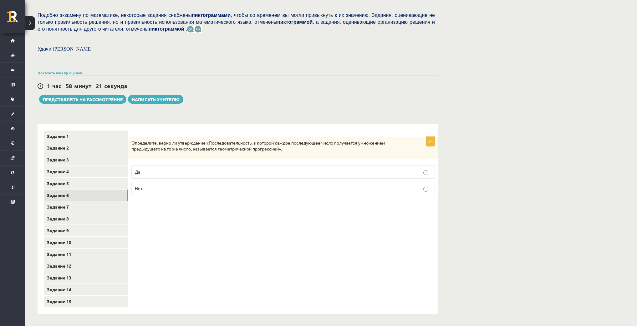
click at [529, 60] on div "Математика JK 12.b2 класс 1-й тест, [PERSON_NAME] (12.b2 класс JK) В тестовом з…" at bounding box center [331, 99] width 612 height 456
click at [236, 167] on label "Да" at bounding box center [282, 171] width 303 height 13
click at [88, 210] on link "Задание 7" at bounding box center [86, 207] width 84 height 12
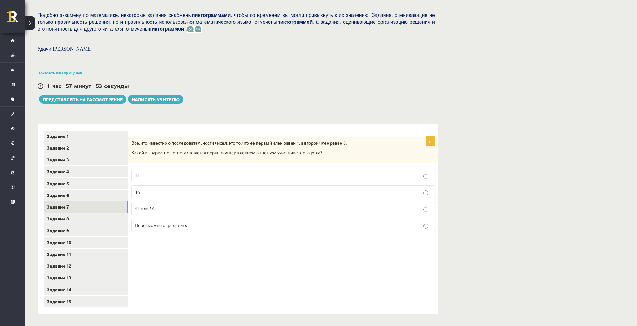
scroll to position [133, 0]
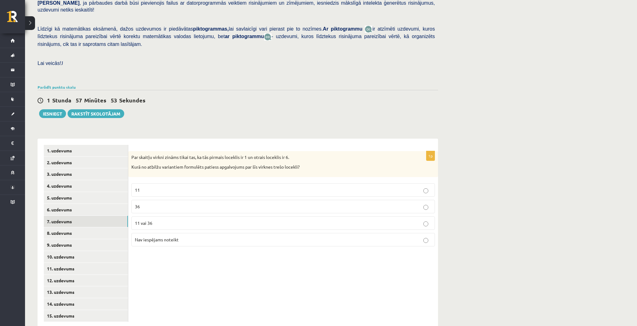
drag, startPoint x: 503, startPoint y: 68, endPoint x: 495, endPoint y: 75, distance: 11.1
click at [503, 68] on div "Matemātika JK 12.b2 klase 1. [PERSON_NAME] (12.b2 JK klase) [PERSON_NAME] darbā…" at bounding box center [331, 117] width 612 height 450
click at [156, 204] on p "36" at bounding box center [283, 207] width 296 height 7
click at [85, 228] on link "8. uzdevums" at bounding box center [86, 234] width 84 height 12
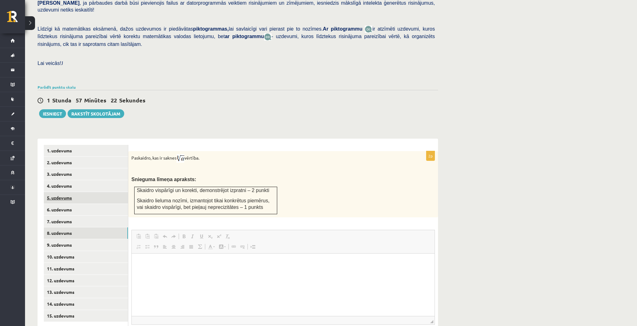
scroll to position [0, 0]
drag, startPoint x: 246, startPoint y: 193, endPoint x: 128, endPoint y: 127, distance: 136.0
click at [128, 139] on div "**********" at bounding box center [238, 253] width 400 height 228
click at [150, 154] on p "Paskaidro, kas ir saknes vērtība." at bounding box center [267, 158] width 272 height 8
click at [75, 239] on link "9. uzdevums" at bounding box center [86, 245] width 84 height 12
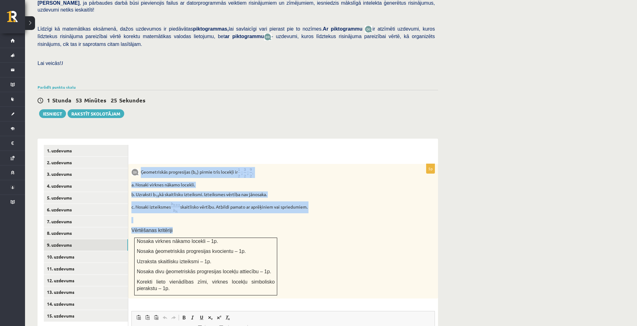
drag, startPoint x: 141, startPoint y: 156, endPoint x: 305, endPoint y: 220, distance: 175.9
click at [305, 221] on div "Ģeometriskās progresijas (b n ) pirmie trīs locekļi ir a. Nosaki virknes nākamo…" at bounding box center [283, 231] width 310 height 135
copy div "Ģeometriskās progresijas (b n ) pirmie trīs locekļi ir a. Nosaki virknes nākamo…"
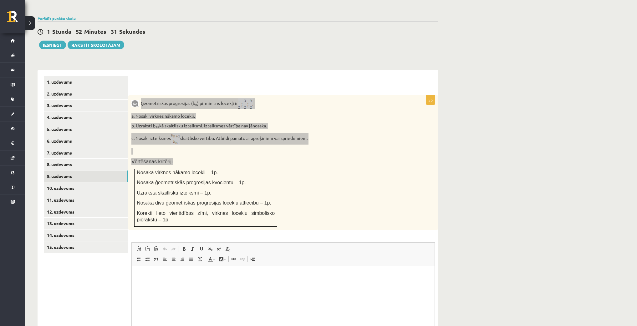
scroll to position [252, 0]
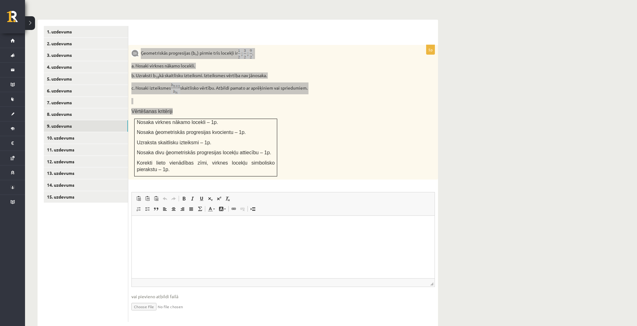
click at [152, 235] on html at bounding box center [283, 225] width 303 height 19
click at [163, 235] on p "**********" at bounding box center [283, 236] width 290 height 7
click at [160, 235] on p "**********" at bounding box center [283, 236] width 290 height 7
click at [162, 237] on p "**********" at bounding box center [283, 236] width 290 height 7
click at [180, 241] on html "**********" at bounding box center [283, 230] width 303 height 29
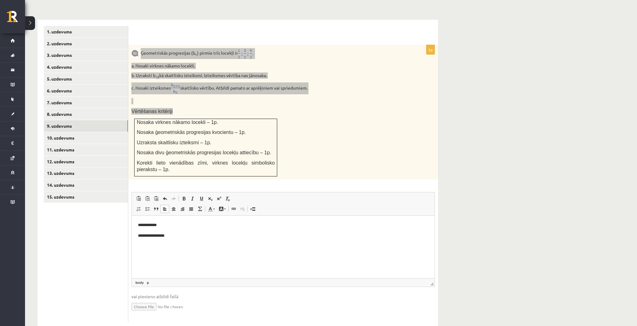
click at [164, 237] on p "**********" at bounding box center [283, 236] width 290 height 7
click at [163, 237] on p "**********" at bounding box center [283, 236] width 290 height 7
click at [185, 243] on html "**********" at bounding box center [283, 230] width 303 height 29
click at [144, 236] on p "**********" at bounding box center [283, 236] width 290 height 7
click at [145, 236] on p "**********" at bounding box center [283, 236] width 290 height 7
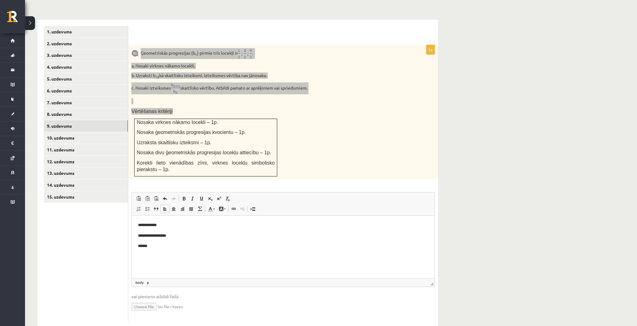
click at [155, 249] on p "******" at bounding box center [283, 246] width 290 height 7
click at [172, 253] on html "**********" at bounding box center [283, 236] width 303 height 40
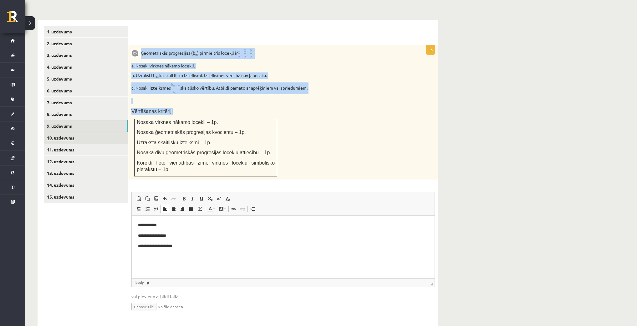
click at [94, 132] on link "10. uzdevums" at bounding box center [86, 138] width 84 height 12
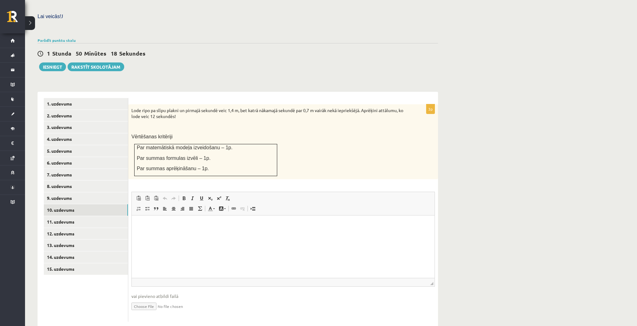
scroll to position [0, 0]
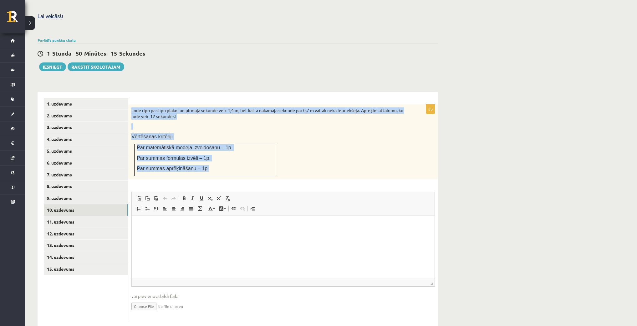
drag, startPoint x: 132, startPoint y: 95, endPoint x: 222, endPoint y: 159, distance: 111.0
click at [222, 159] on div "Lode ripo pa slīpu plakni un pirmajā sekundē veic 1,4 m, bet katrā nākamajā sek…" at bounding box center [283, 141] width 310 height 75
copy div "Lode ripo pa slīpu plakni un pirmajā sekundē veic 1,4 m, bet katrā nākamajā sek…"
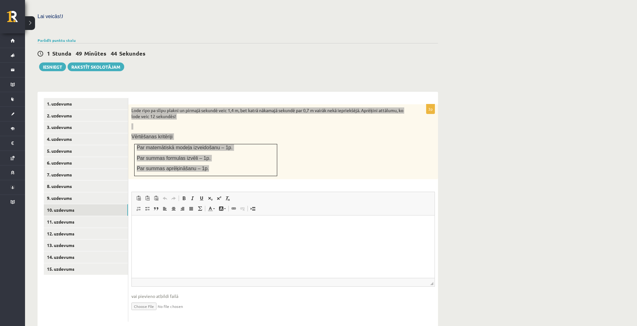
click at [160, 235] on html at bounding box center [283, 225] width 303 height 19
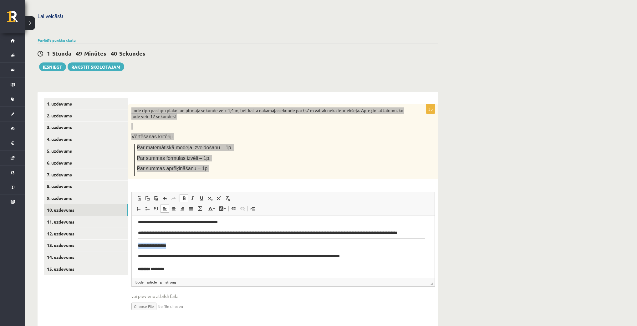
drag, startPoint x: 190, startPoint y: 254, endPoint x: 127, endPoint y: 247, distance: 62.9
click at [132, 247] on html "**********" at bounding box center [283, 183] width 303 height 206
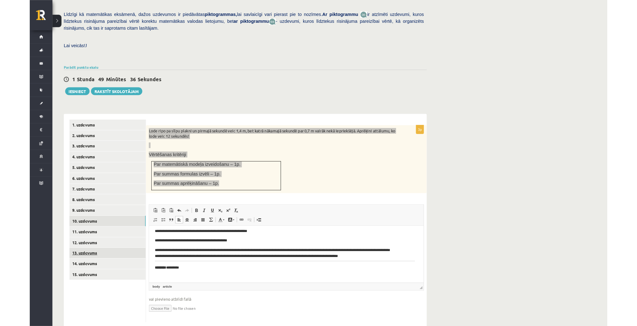
scroll to position [179, 0]
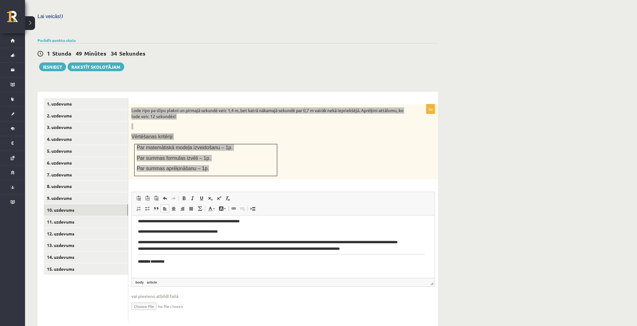
click at [138, 241] on html "**********" at bounding box center [283, 183] width 303 height 189
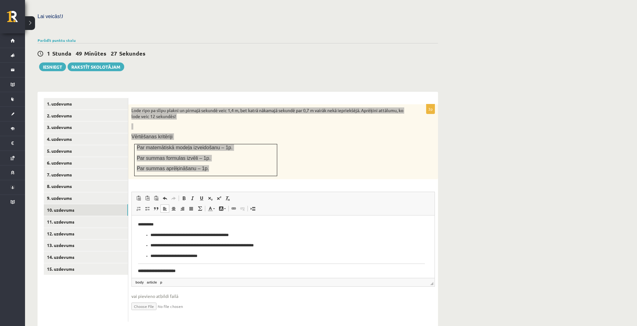
scroll to position [0, 0]
click at [135, 225] on html "**********" at bounding box center [283, 307] width 303 height 182
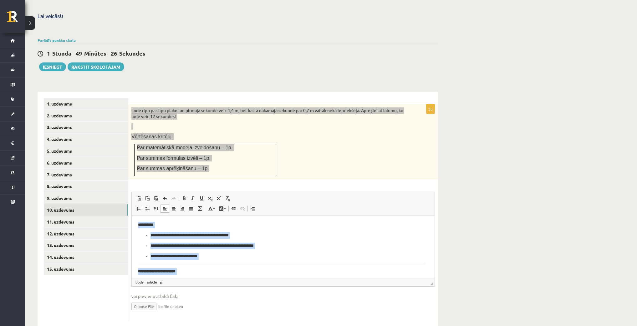
scroll to position [120, 0]
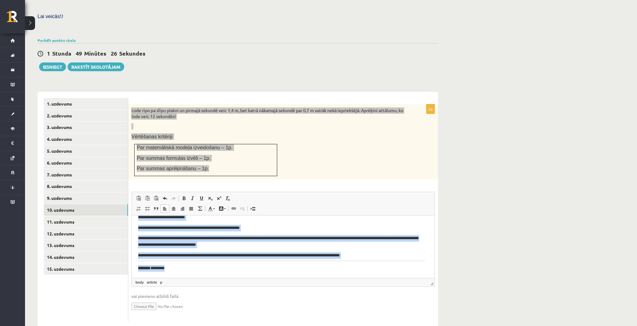
drag, startPoint x: 135, startPoint y: 225, endPoint x: 225, endPoint y: 332, distance: 139.8
click at [225, 278] on html "**********" at bounding box center [283, 187] width 303 height 182
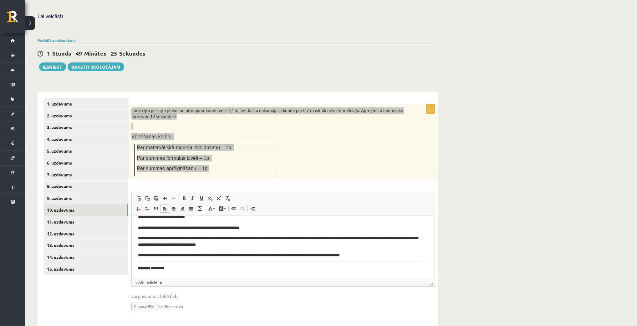
scroll to position [0, 0]
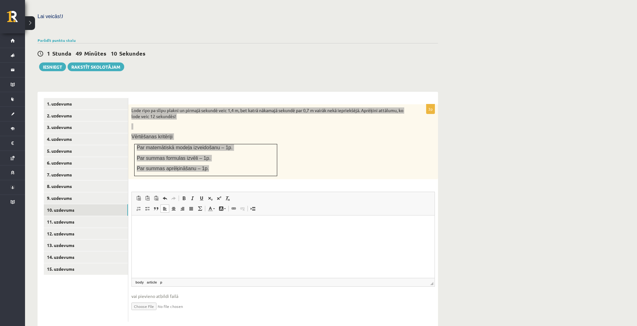
click at [169, 233] on html at bounding box center [283, 225] width 303 height 19
click at [151, 239] on html "**********" at bounding box center [283, 231] width 303 height 30
click at [163, 245] on html "**********" at bounding box center [283, 231] width 303 height 30
click at [160, 256] on html "**********" at bounding box center [283, 236] width 303 height 40
drag, startPoint x: 148, startPoint y: 257, endPoint x: 195, endPoint y: 262, distance: 47.2
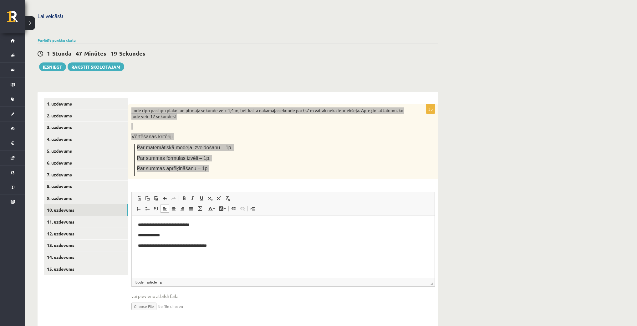
click at [148, 256] on html "**********" at bounding box center [283, 236] width 303 height 40
click at [244, 253] on html "**********" at bounding box center [283, 236] width 303 height 40
click at [232, 249] on p "**********" at bounding box center [283, 246] width 290 height 7
click at [150, 258] on p "**********" at bounding box center [283, 257] width 290 height 7
click at [152, 255] on p "**********" at bounding box center [283, 257] width 290 height 7
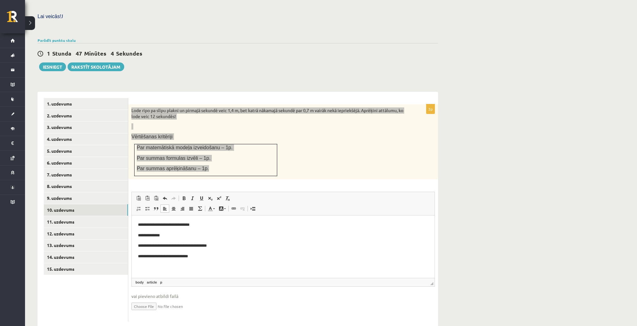
click at [150, 257] on p "**********" at bounding box center [283, 257] width 290 height 7
click at [150, 256] on p "**********" at bounding box center [283, 257] width 290 height 7
click at [149, 257] on p "**********" at bounding box center [283, 257] width 290 height 7
click at [150, 257] on p "**********" at bounding box center [283, 257] width 290 height 7
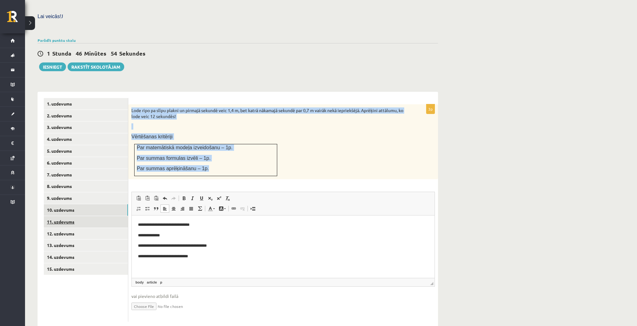
click at [100, 216] on link "11. uzdevums" at bounding box center [86, 222] width 84 height 12
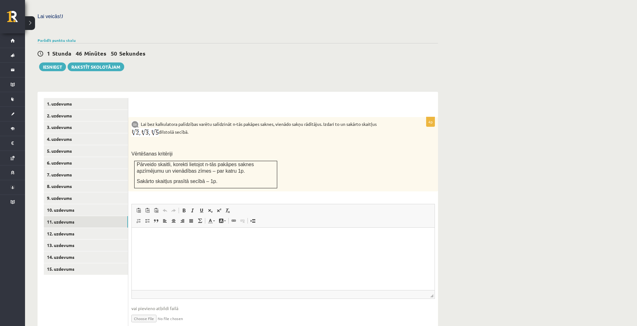
click at [153, 128] on img at bounding box center [144, 132] width 27 height 9
click at [148, 128] on img at bounding box center [144, 132] width 27 height 9
click at [144, 128] on img at bounding box center [144, 132] width 27 height 9
click at [138, 128] on img at bounding box center [144, 132] width 27 height 9
click at [154, 312] on input "file" at bounding box center [282, 318] width 303 height 13
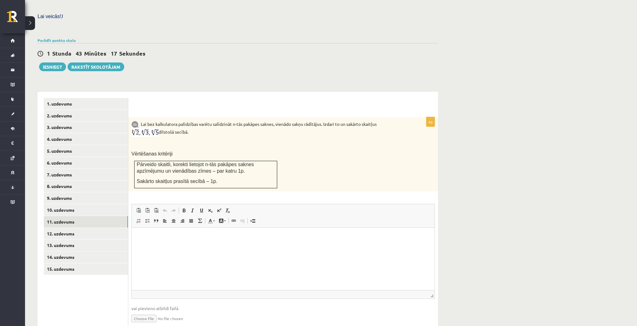
type input "**********"
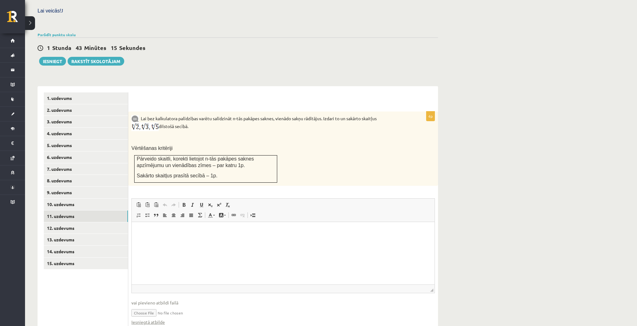
scroll to position [198, 0]
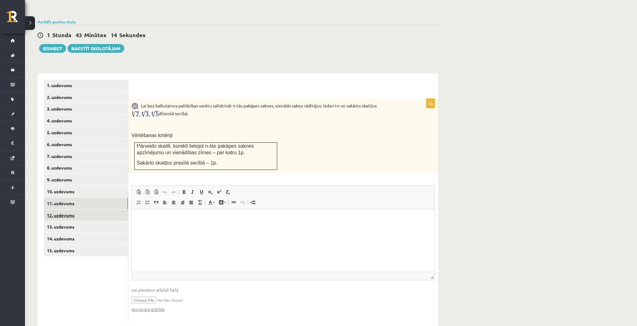
click at [71, 210] on link "12. uzdevums" at bounding box center [86, 216] width 84 height 12
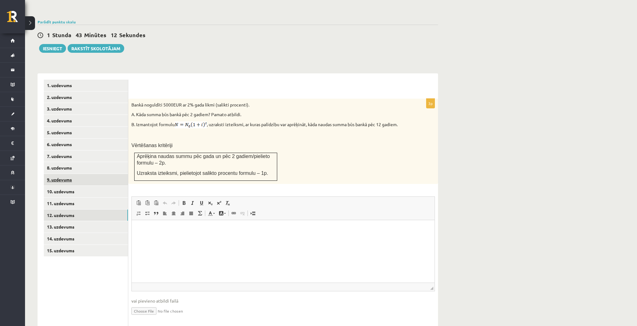
scroll to position [0, 0]
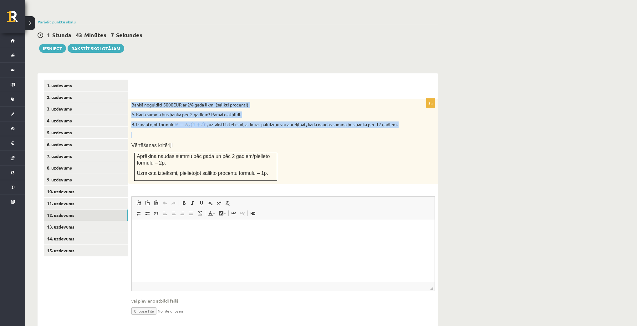
drag, startPoint x: 129, startPoint y: 88, endPoint x: 392, endPoint y: 120, distance: 265.3
click at [392, 120] on div "Bankā noguldīti 5000EUR ar 2% gada likmi (salikti procenti). A. Kāda summa būs …" at bounding box center [283, 142] width 310 height 86
copy div "Bankā noguldīti 5000EUR ar 2% gada likmi (salikti procenti). A. Kāda summa būs …"
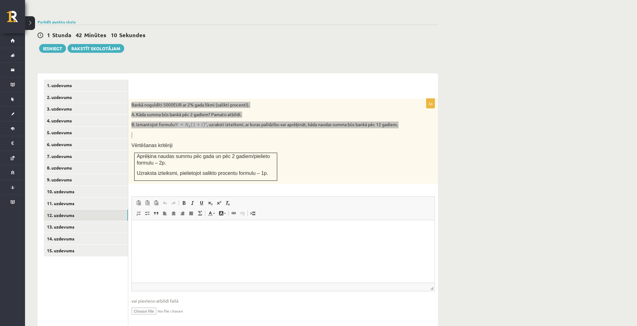
drag, startPoint x: 173, startPoint y: 223, endPoint x: 169, endPoint y: 228, distance: 6.9
click at [172, 224] on html at bounding box center [283, 229] width 303 height 19
click at [179, 219] on span "Вставить" at bounding box center [186, 219] width 22 height 9
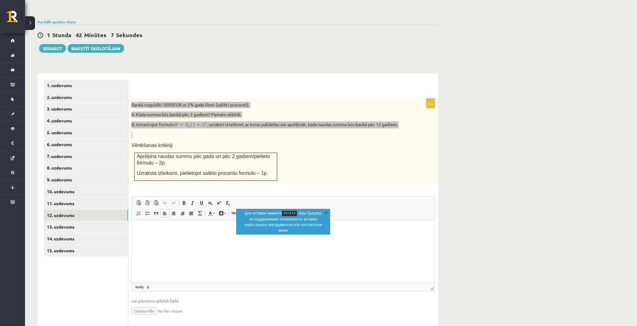
scroll to position [34, 0]
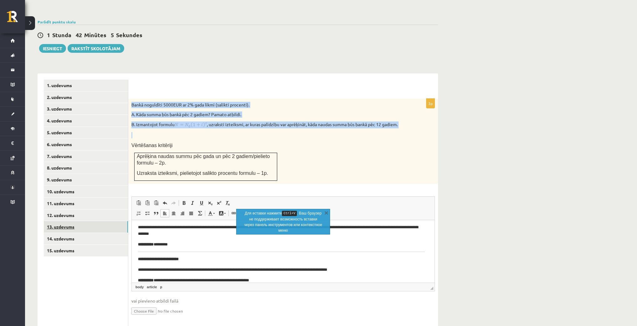
click at [81, 221] on link "13. uzdevums" at bounding box center [86, 227] width 84 height 12
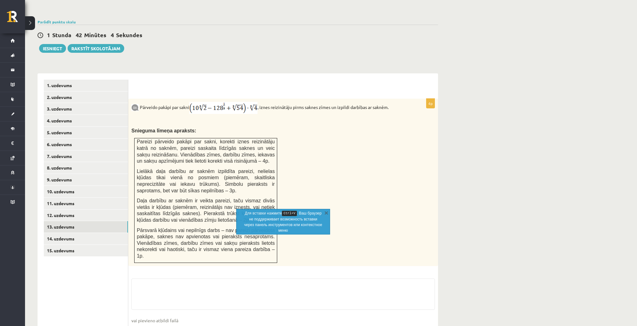
click at [354, 120] on div "Pārveido pakāpi par sakni , iznes reizinātāju pirms saknes zīmes un izpildi dar…" at bounding box center [283, 183] width 310 height 168
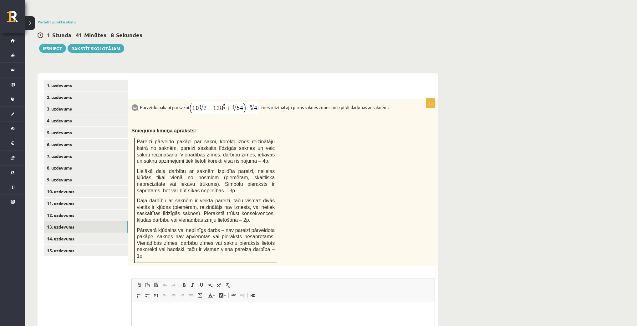
click at [209, 102] on img at bounding box center [223, 108] width 68 height 12
drag, startPoint x: 209, startPoint y: 93, endPoint x: 176, endPoint y: 97, distance: 32.8
click at [176, 102] on p "Pārveido pakāpi par sakni , iznes reizinātāju pirms saknes zīmes un izpildi dar…" at bounding box center [267, 108] width 272 height 12
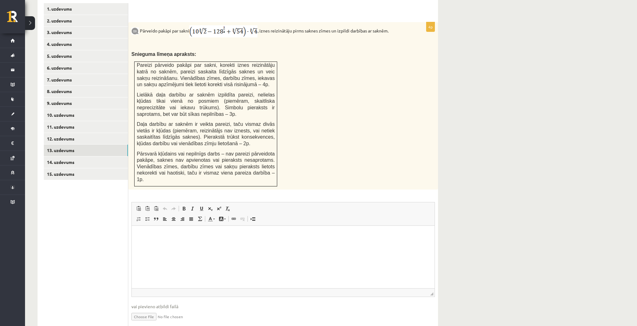
scroll to position [278, 0]
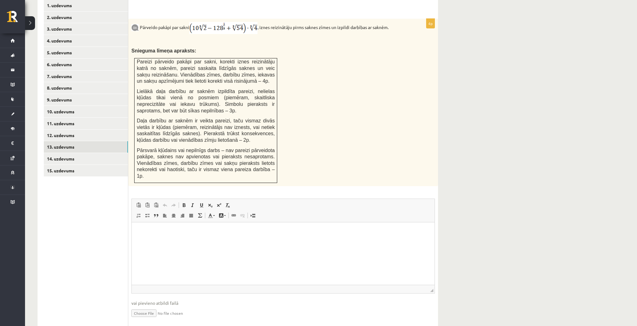
click at [150, 307] on input "file" at bounding box center [282, 313] width 303 height 13
type input "**********"
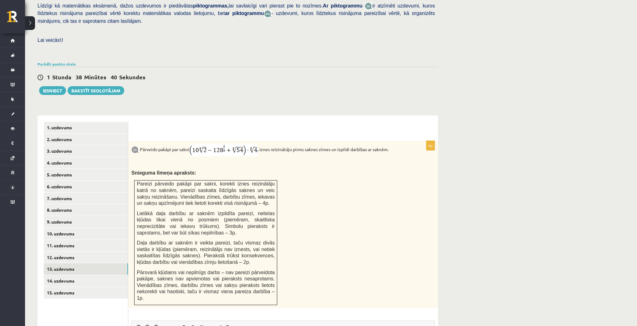
scroll to position [153, 0]
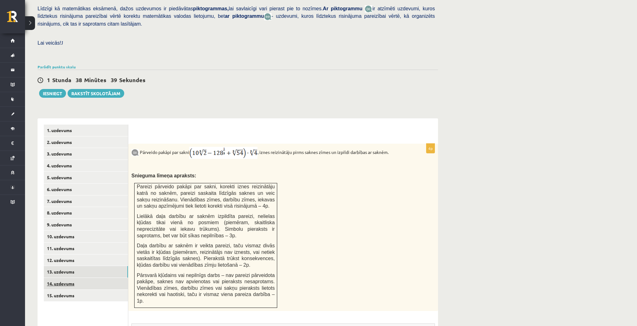
click at [85, 278] on link "14. uzdevums" at bounding box center [86, 284] width 84 height 12
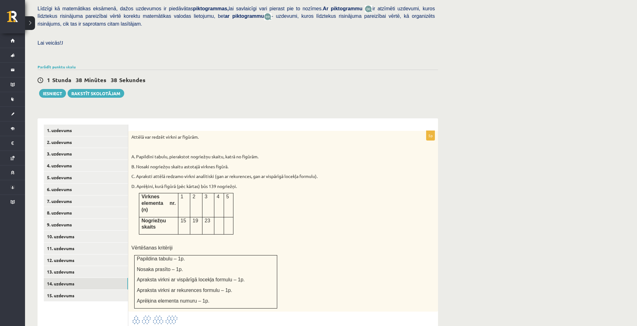
scroll to position [0, 0]
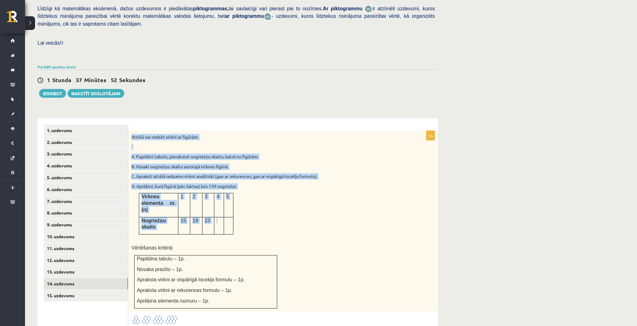
drag, startPoint x: 129, startPoint y: 120, endPoint x: 220, endPoint y: 204, distance: 123.7
click at [223, 207] on div "Attēlā var redzēt virkni ar figūrām. A. Papildini tabulu, pierakstot nogriežņu …" at bounding box center [283, 221] width 310 height 181
copy div "Attēlā var redzēt virkni ar figūrām. A. Papildini tabulu, pierakstot nogriežņu …"
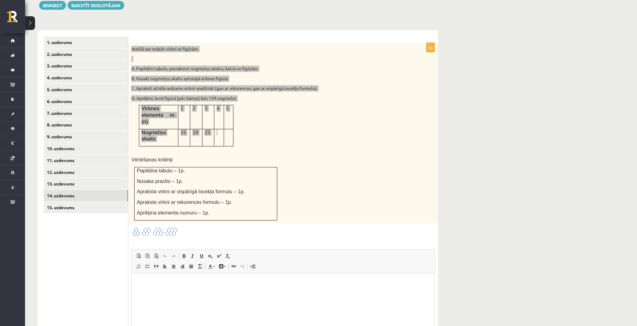
scroll to position [278, 0]
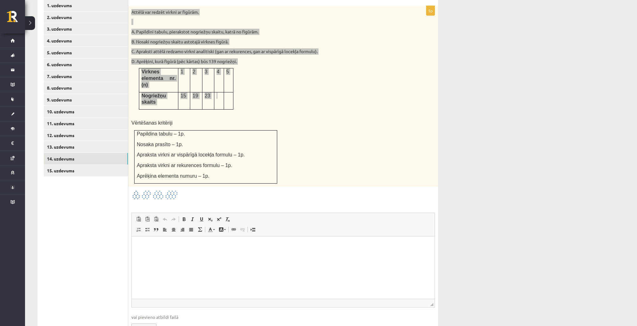
click at [167, 256] on html at bounding box center [283, 246] width 303 height 19
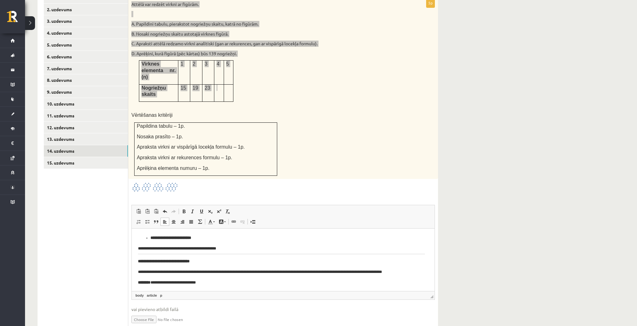
scroll to position [185, 0]
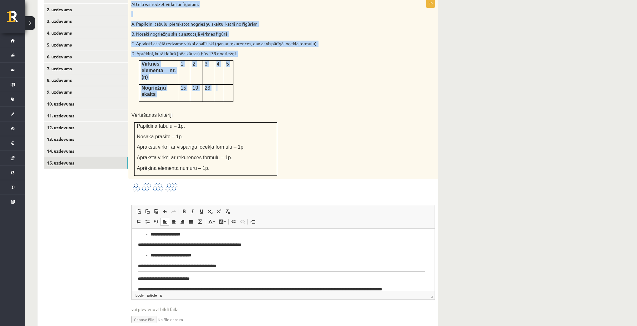
click at [75, 157] on link "15. uzdevums" at bounding box center [86, 163] width 84 height 12
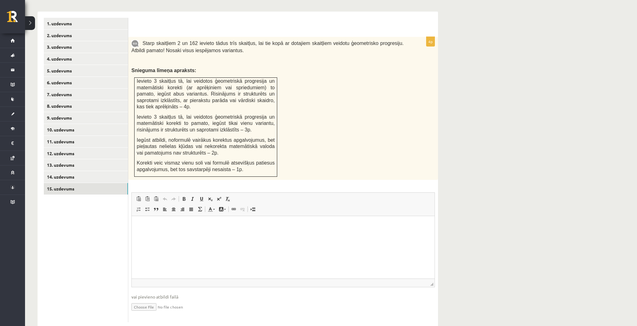
scroll to position [0, 0]
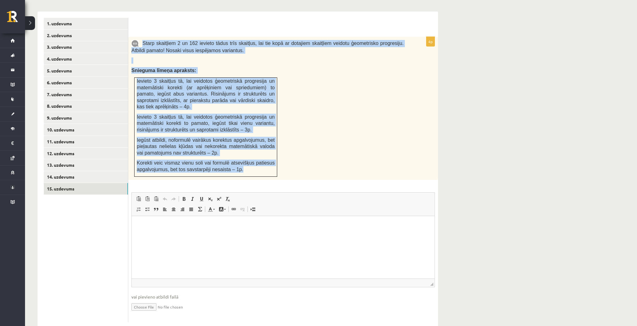
drag, startPoint x: 155, startPoint y: 38, endPoint x: 228, endPoint y: 151, distance: 134.2
click at [245, 160] on div "Starp skaitļiem 2 un 162 ievieto tādus trīs skaitļus, lai tie kopā ar dotajiem …" at bounding box center [283, 108] width 310 height 143
copy div "Starp skaitļiem 2 un 162 ievieto tādus trīs skaitļus, lai tie kopā ar dotajiem …"
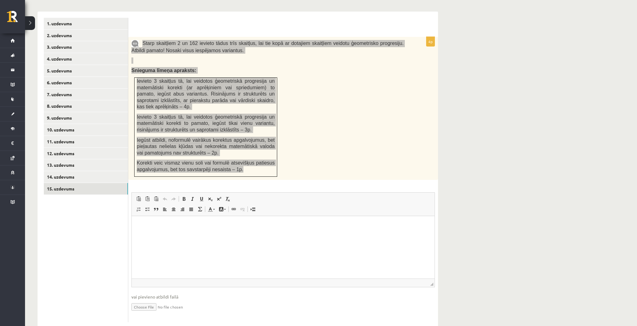
click at [177, 235] on html at bounding box center [283, 225] width 303 height 19
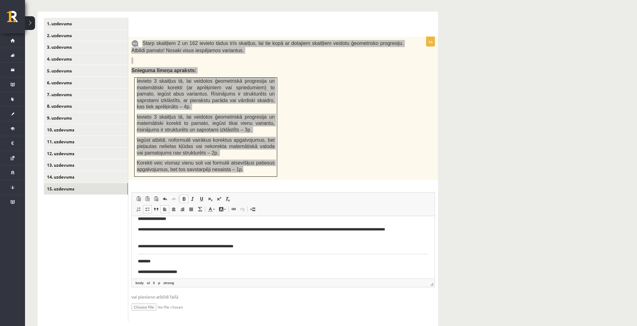
scroll to position [168, 0]
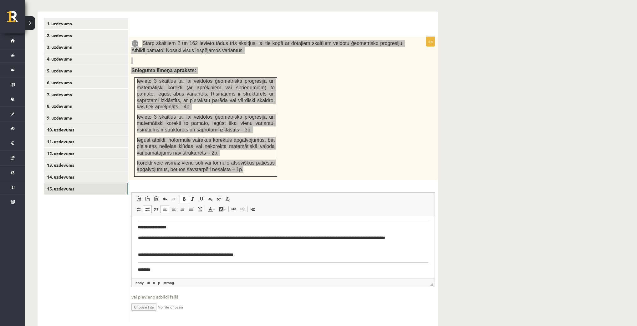
click at [267, 256] on p "**********" at bounding box center [281, 255] width 287 height 7
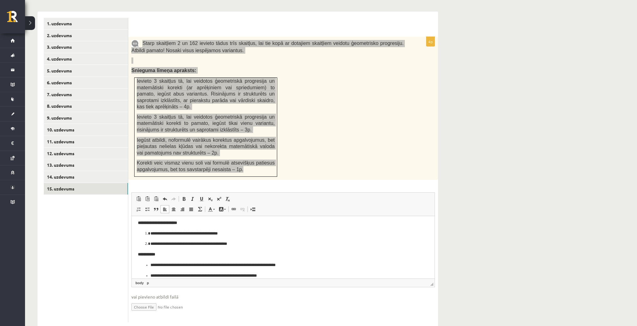
scroll to position [243, 0]
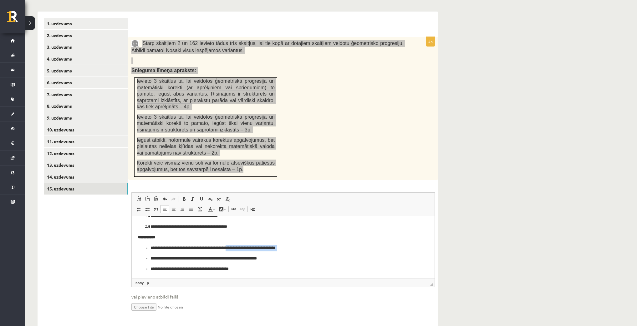
drag, startPoint x: 234, startPoint y: 250, endPoint x: 268, endPoint y: 251, distance: 33.8
click at [268, 251] on ul "**********" at bounding box center [283, 259] width 290 height 28
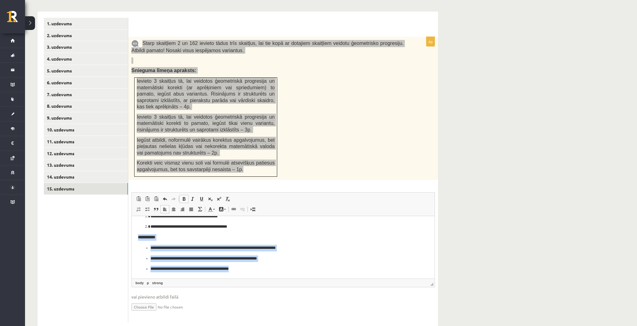
drag, startPoint x: 134, startPoint y: 236, endPoint x: 430, endPoint y: 483, distance: 385.1
click at [300, 279] on html "**********" at bounding box center [283, 126] width 303 height 305
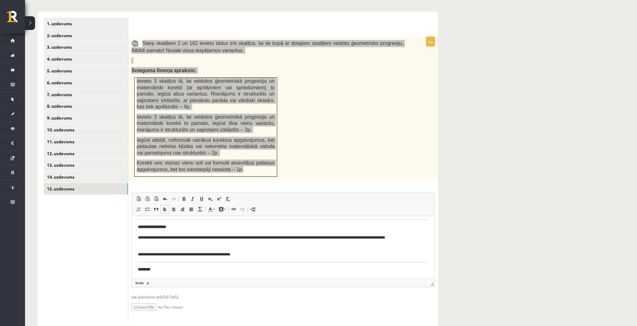
scroll to position [111, 0]
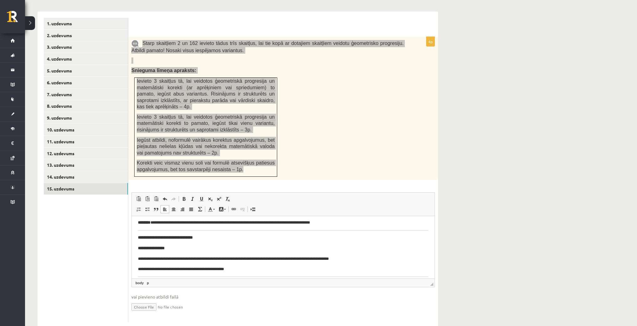
click at [263, 268] on p "**********" at bounding box center [281, 269] width 287 height 7
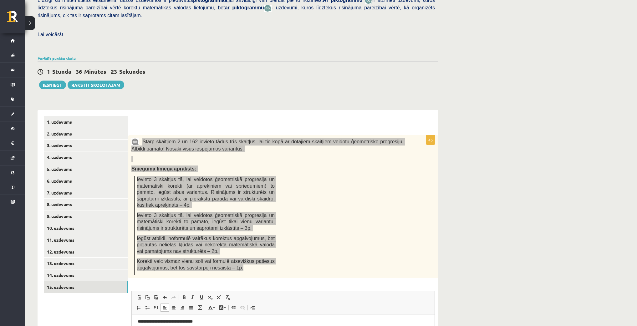
scroll to position [160, 0]
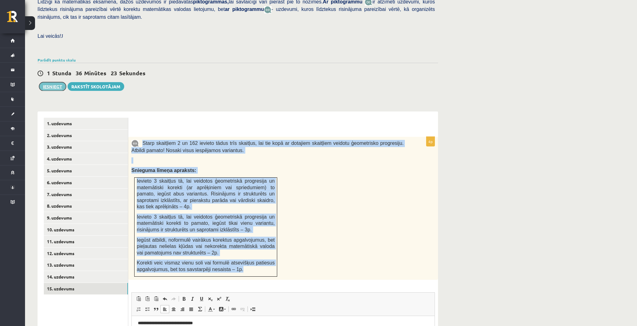
click at [55, 82] on button "Iesniegt" at bounding box center [52, 86] width 27 height 9
